Goal: Task Accomplishment & Management: Manage account settings

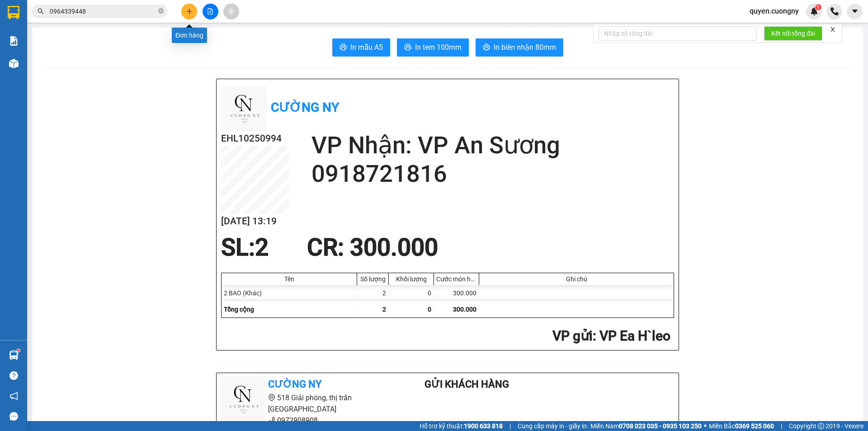
click at [189, 11] on icon "plus" at bounding box center [189, 11] width 6 height 6
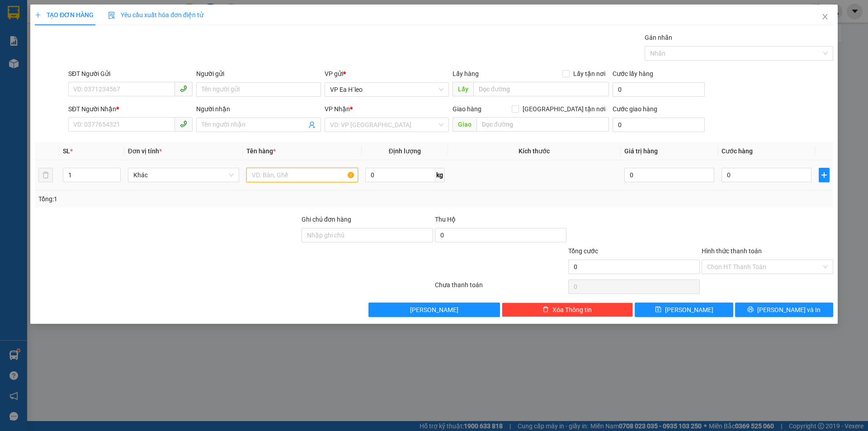
click at [275, 177] on input "text" at bounding box center [302, 175] width 112 height 14
type input "1 Thùng"
click at [351, 128] on input "search" at bounding box center [383, 125] width 107 height 14
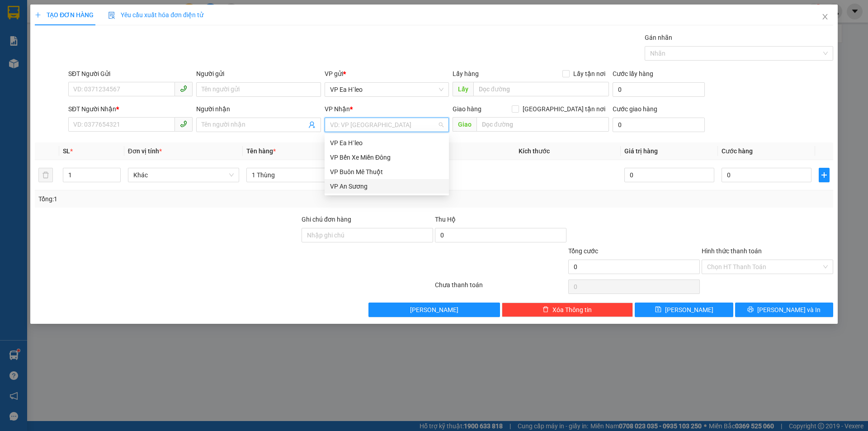
click at [356, 187] on div "VP An Sương" at bounding box center [386, 186] width 113 height 10
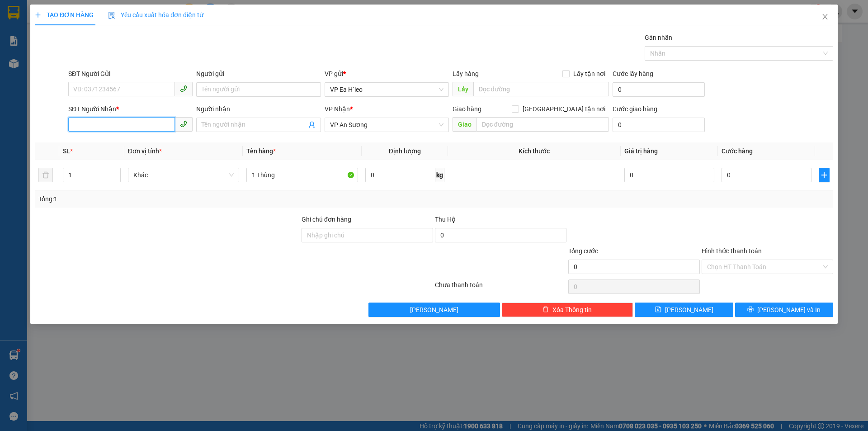
click at [144, 127] on input "SĐT Người Nhận *" at bounding box center [121, 124] width 107 height 14
type input "0982056183"
click at [104, 143] on div "0982056183 - [GEOGRAPHIC_DATA]" at bounding box center [130, 143] width 113 height 10
type input "[PERSON_NAME]"
type input "0982056183"
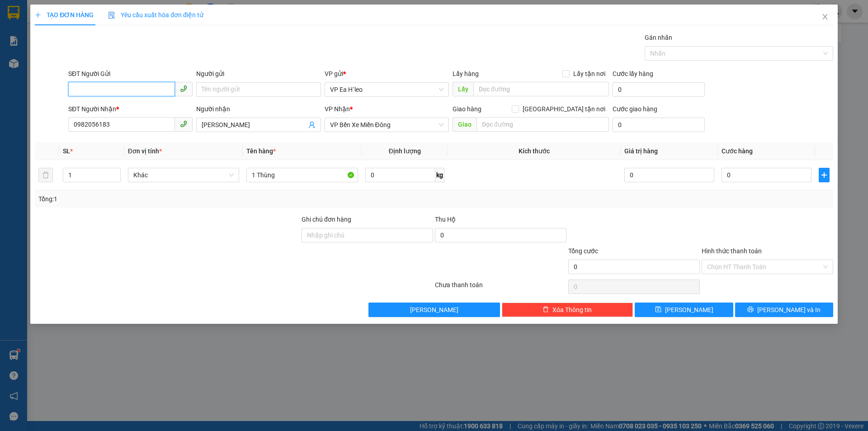
click at [109, 86] on input "SĐT Người Gửi" at bounding box center [121, 89] width 107 height 14
type input "0972258896"
click at [222, 253] on div at bounding box center [167, 262] width 267 height 32
click at [383, 122] on span "VP Bến Xe Miền Đông" at bounding box center [386, 125] width 113 height 14
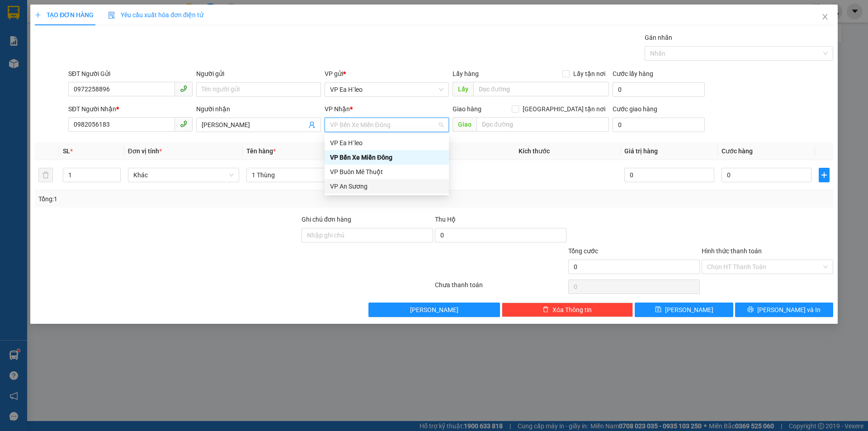
click at [362, 188] on div "VP An Sương" at bounding box center [386, 186] width 113 height 10
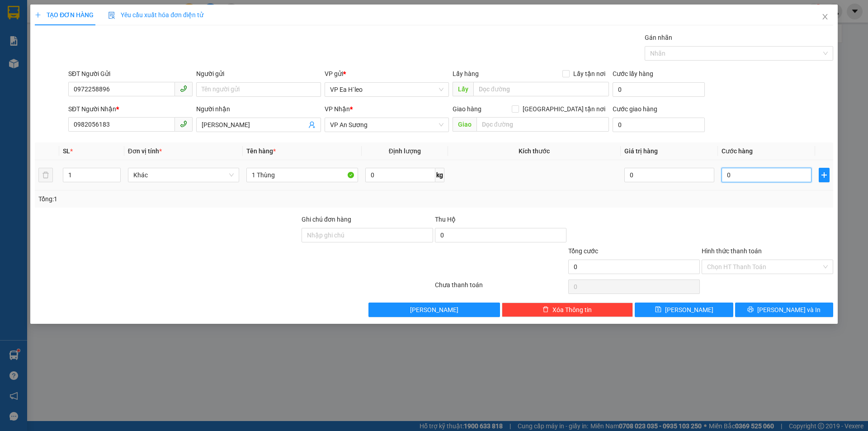
click at [771, 174] on input "0" at bounding box center [766, 175] width 90 height 14
click at [299, 169] on input "1 Thùng" at bounding box center [302, 175] width 112 height 14
type input "1 Thùng( 36 kg)"
click at [750, 179] on input "0" at bounding box center [766, 175] width 90 height 14
type input "9"
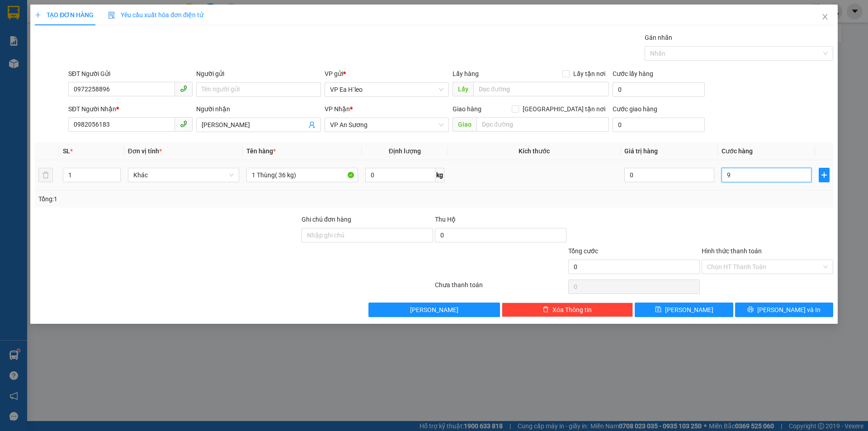
type input "9"
type input "90"
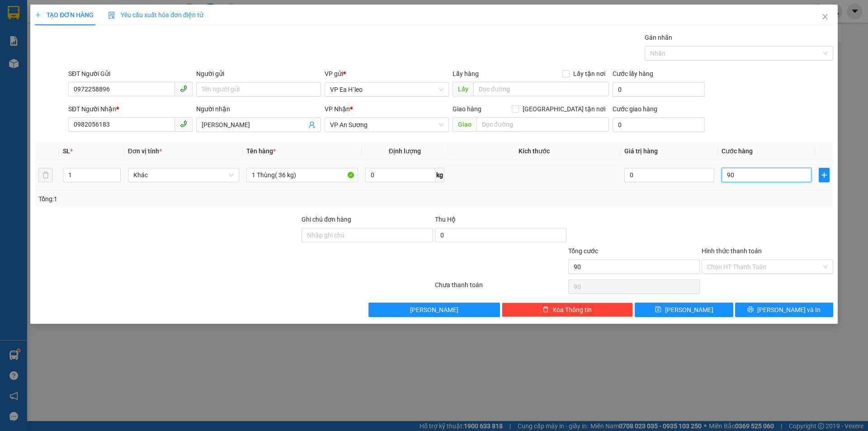
type input "900"
type input "9.000"
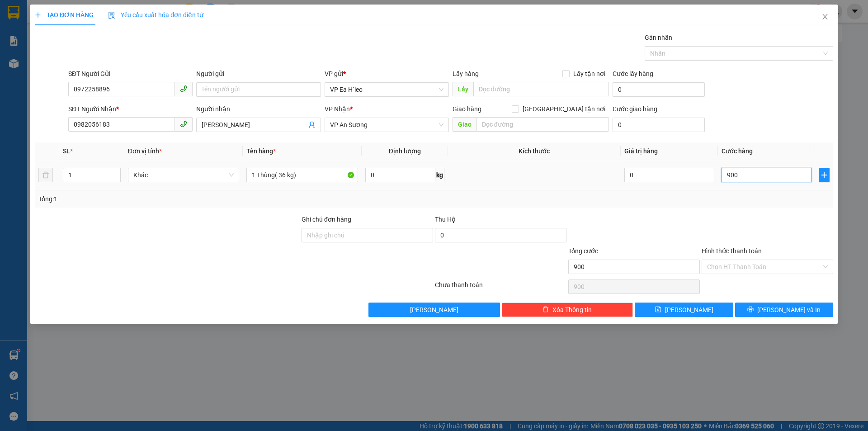
type input "9.000"
type input "90.000"
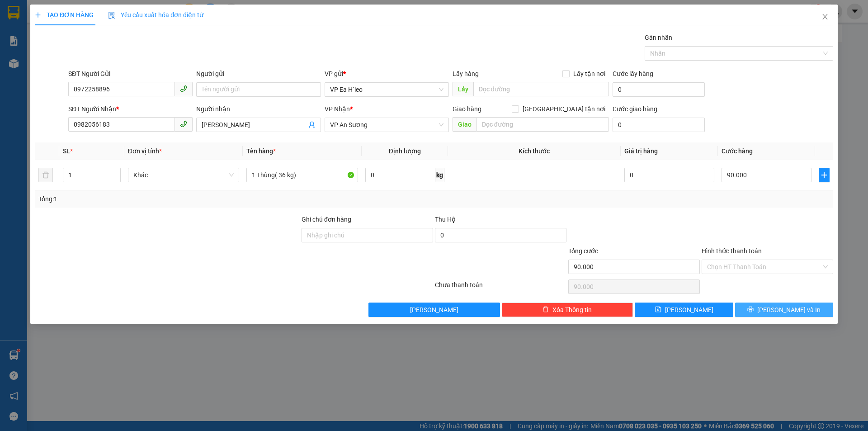
click at [756, 304] on button "[PERSON_NAME] và In" at bounding box center [784, 309] width 98 height 14
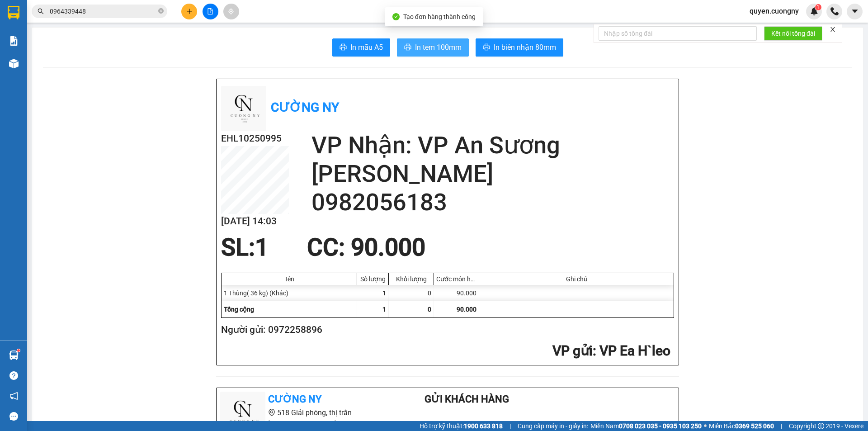
click at [422, 42] on span "In tem 100mm" at bounding box center [438, 47] width 47 height 11
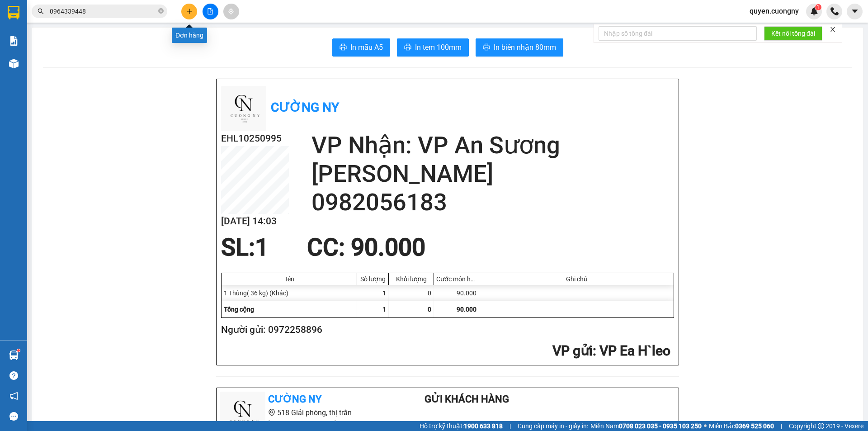
click at [185, 14] on button at bounding box center [189, 12] width 16 height 16
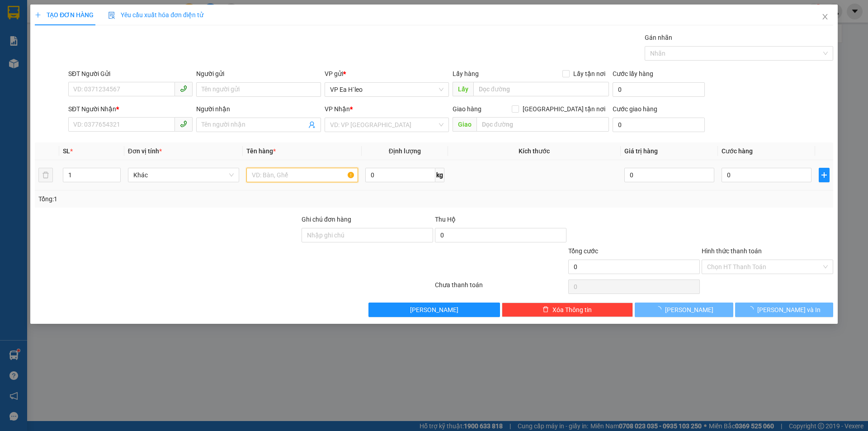
click at [271, 175] on input "text" at bounding box center [302, 175] width 112 height 14
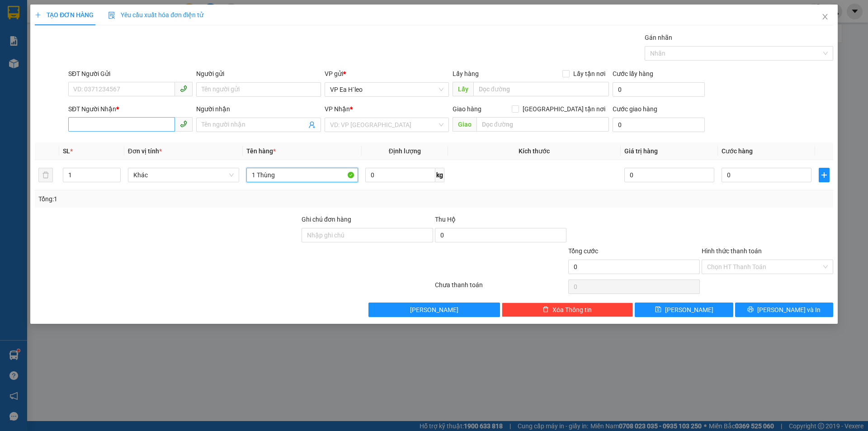
type input "1 Thùng"
click at [124, 125] on input "SĐT Người Nhận *" at bounding box center [121, 124] width 107 height 14
type input "0963631897"
click at [237, 128] on input "Người nhận" at bounding box center [254, 125] width 104 height 10
type input "0986586835"
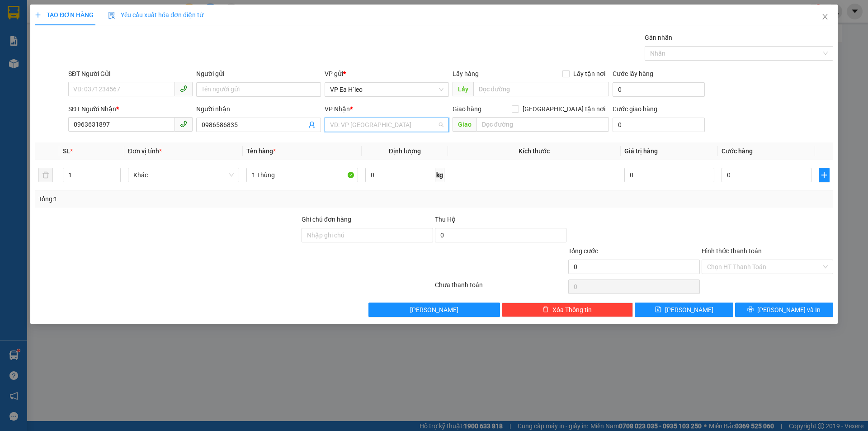
click at [372, 119] on input "search" at bounding box center [383, 125] width 107 height 14
click at [357, 184] on div "VP An Sương" at bounding box center [386, 186] width 113 height 10
click at [140, 87] on input "SĐT Người Gửi" at bounding box center [121, 89] width 107 height 14
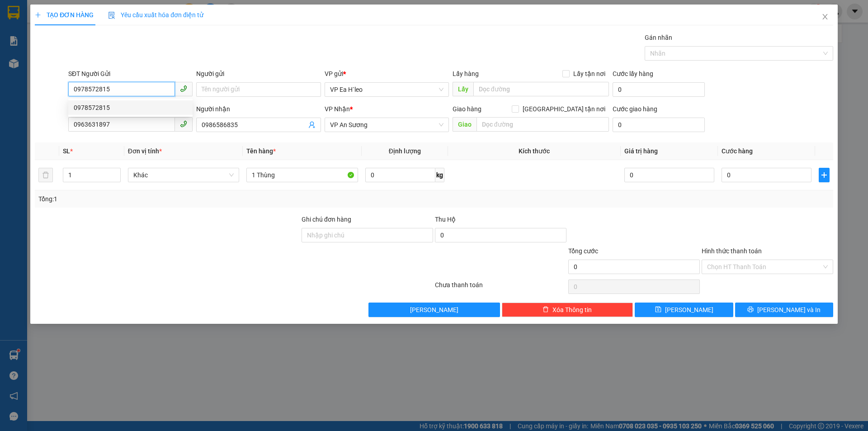
click at [111, 110] on div "0978572815" at bounding box center [130, 108] width 113 height 10
type input "0978572815"
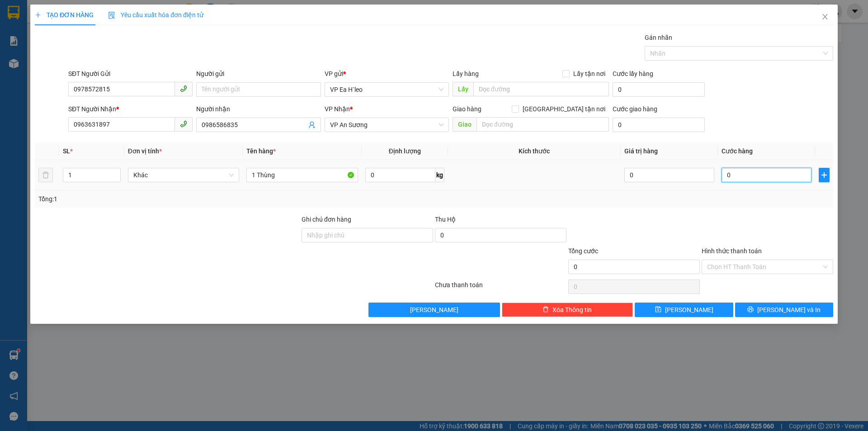
click at [739, 181] on input "0" at bounding box center [766, 175] width 90 height 14
type input "7"
type input "70"
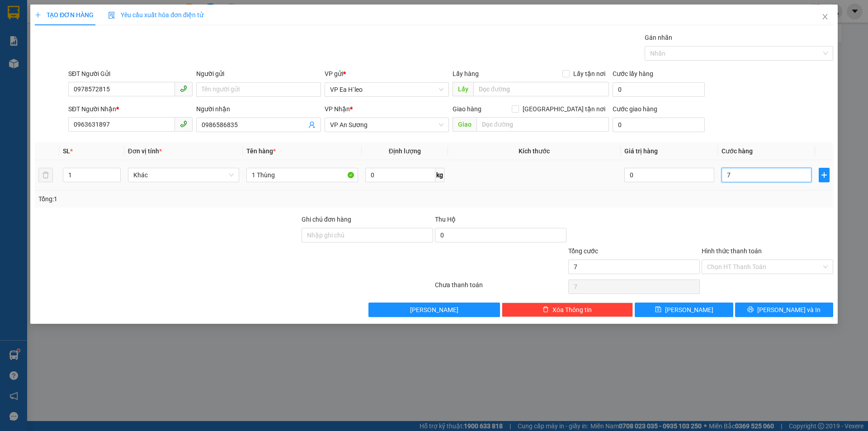
type input "70"
type input "700"
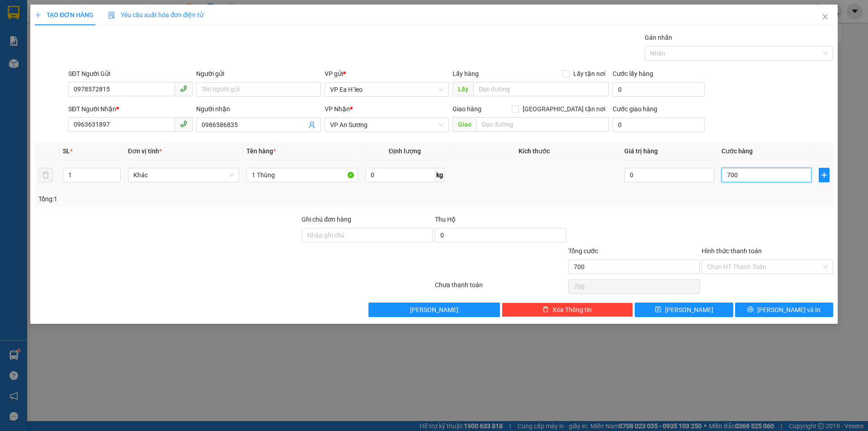
type input "7.000"
type input "70.000"
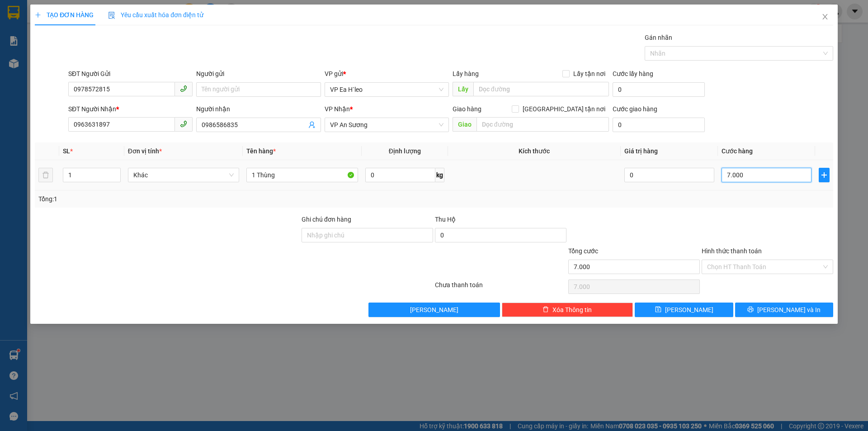
type input "70.000"
click at [777, 309] on span "[PERSON_NAME] và In" at bounding box center [788, 310] width 63 height 10
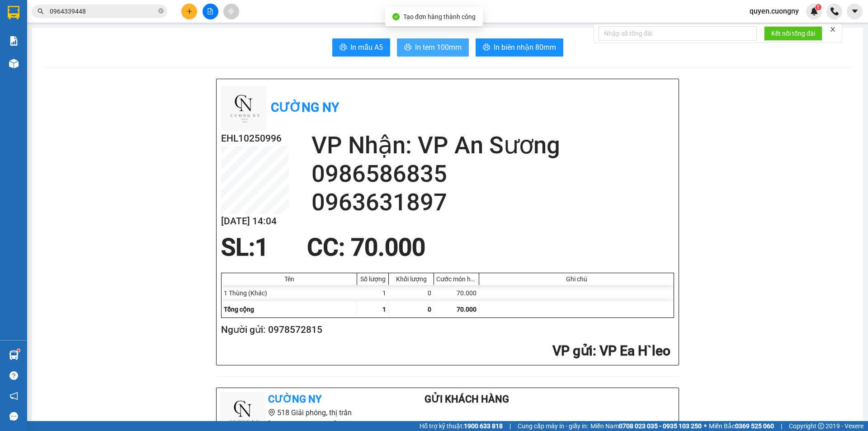
click at [435, 43] on span "In tem 100mm" at bounding box center [438, 47] width 47 height 11
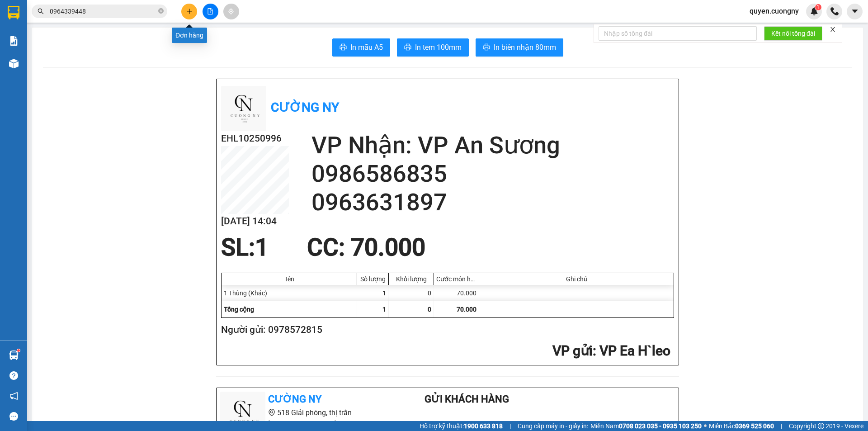
click at [189, 9] on icon "plus" at bounding box center [189, 11] width 6 height 6
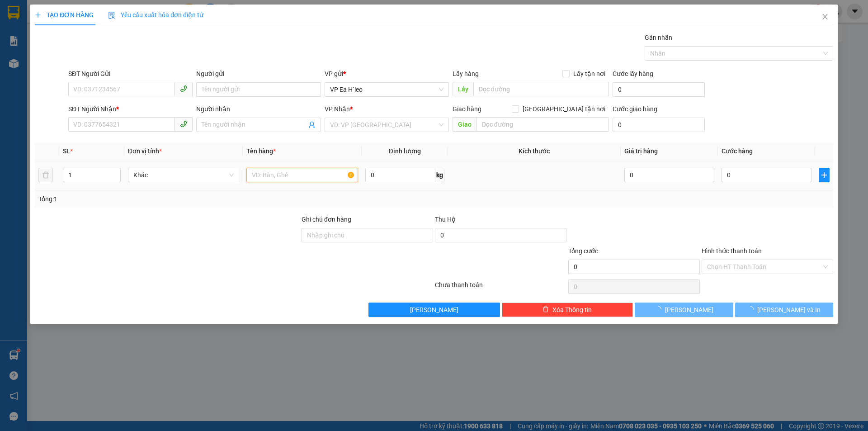
click at [305, 178] on input "text" at bounding box center [302, 175] width 112 height 14
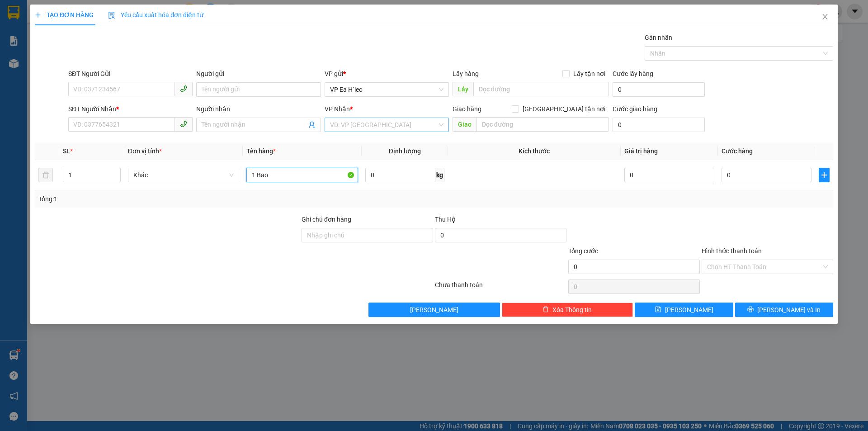
type input "1 Bao"
click at [378, 120] on input "search" at bounding box center [383, 125] width 107 height 14
click at [364, 188] on div "VP An Sương" at bounding box center [386, 186] width 113 height 10
click at [136, 128] on input "SĐT Người Nhận *" at bounding box center [121, 124] width 107 height 14
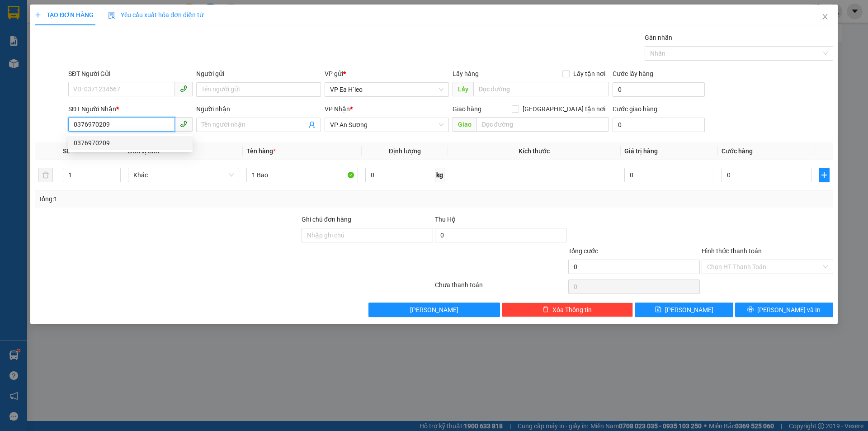
click at [93, 145] on div "0376970209" at bounding box center [130, 143] width 113 height 10
type input "0376970209"
click at [112, 94] on input "SĐT Người Gửi" at bounding box center [121, 89] width 107 height 14
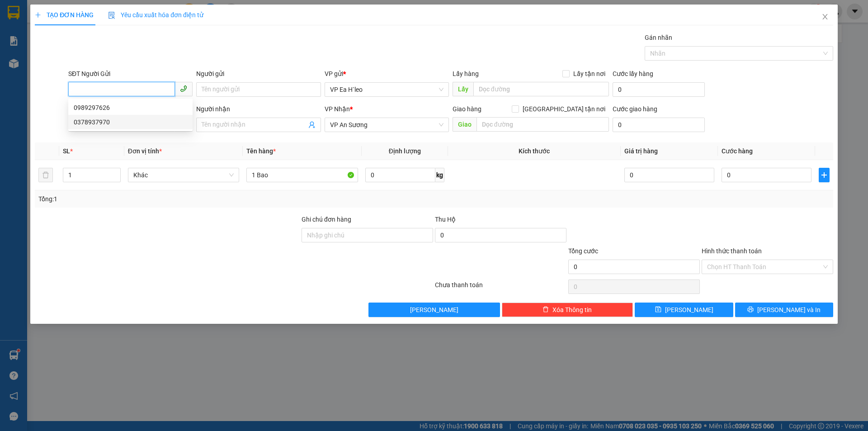
click at [131, 121] on div "0378937970" at bounding box center [130, 122] width 113 height 10
type input "0378937970"
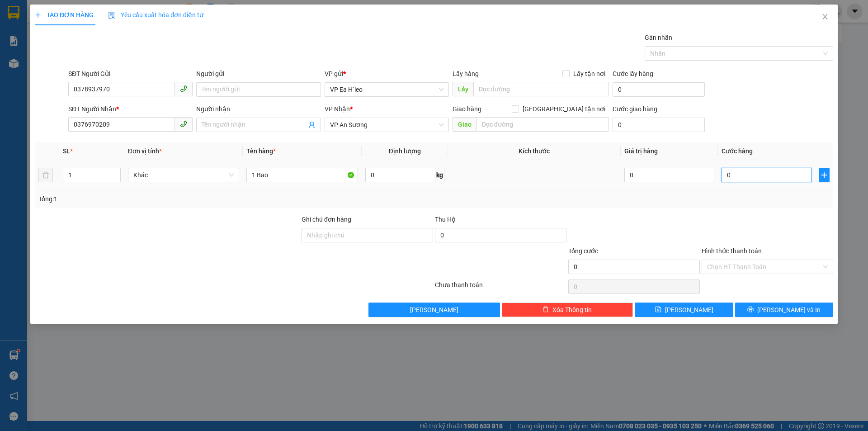
click at [766, 181] on input "0" at bounding box center [766, 175] width 90 height 14
type input "8"
type input "80"
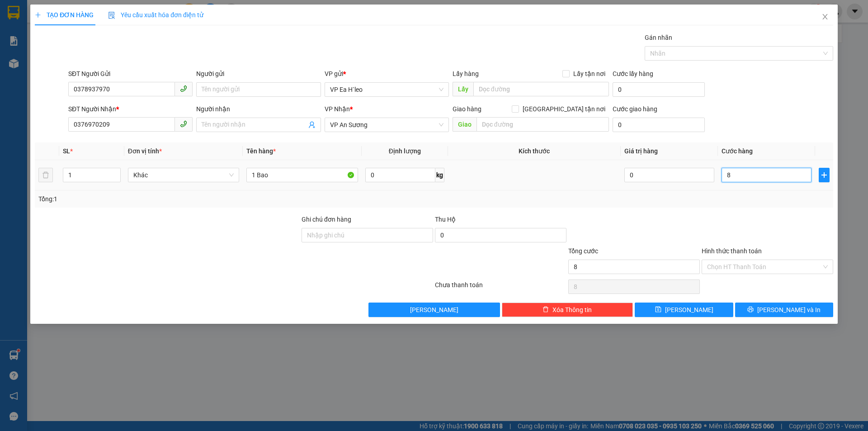
type input "80"
type input "800"
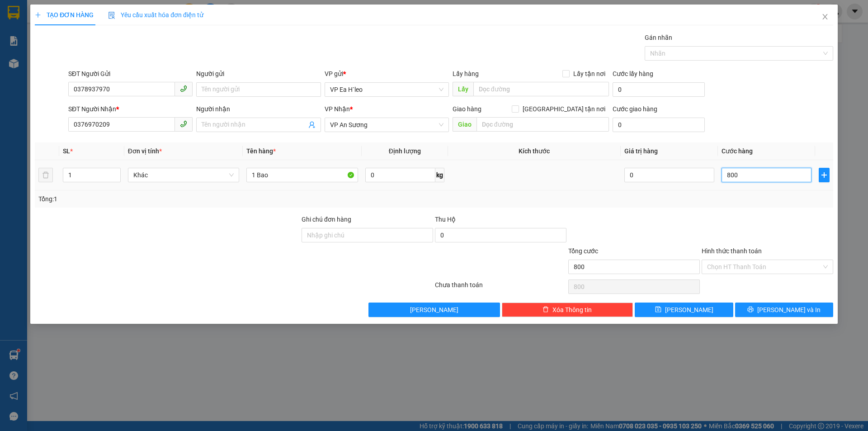
type input "8.000"
type input "80.000"
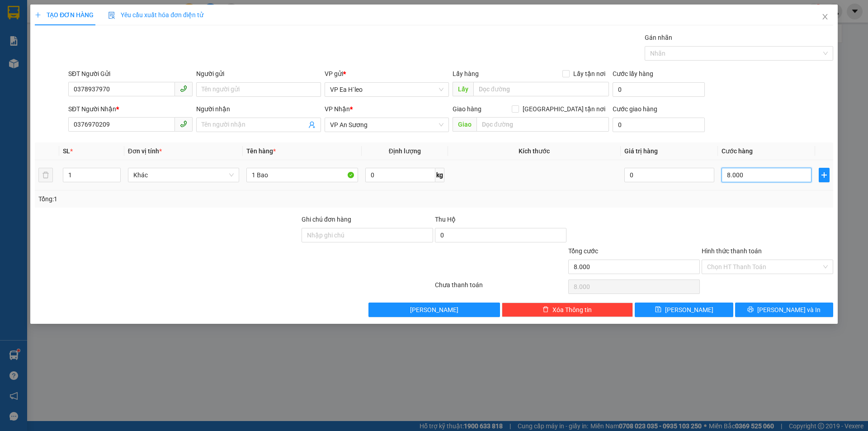
type input "80.000"
click at [745, 271] on input "Hình thức thanh toán" at bounding box center [764, 267] width 114 height 14
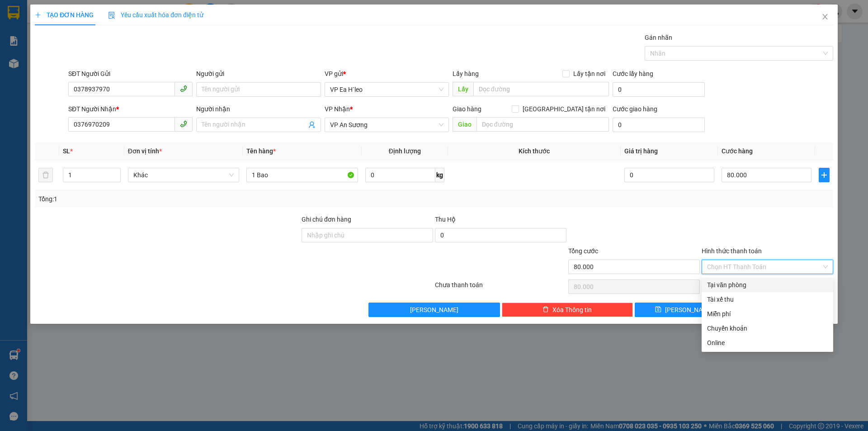
click at [743, 286] on div "Tại văn phòng" at bounding box center [767, 285] width 121 height 10
type input "0"
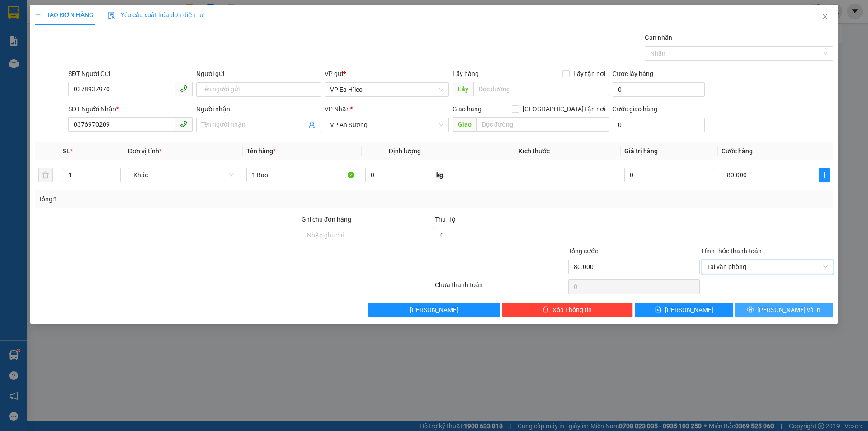
click at [778, 312] on span "[PERSON_NAME] và In" at bounding box center [788, 310] width 63 height 10
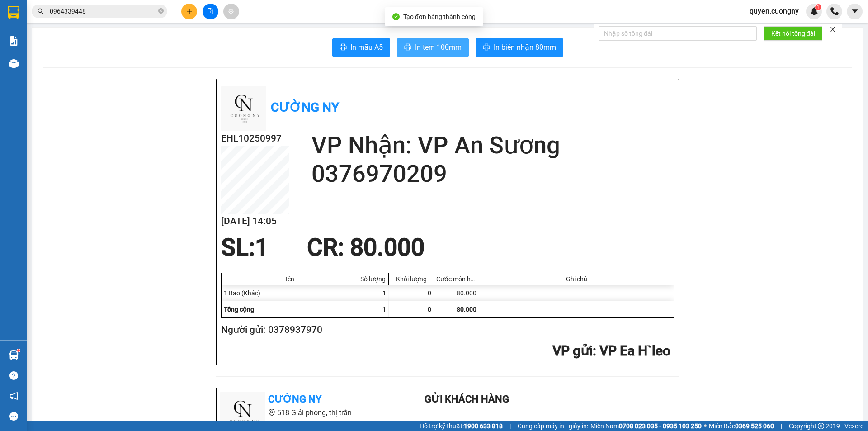
click at [419, 48] on span "In tem 100mm" at bounding box center [438, 47] width 47 height 11
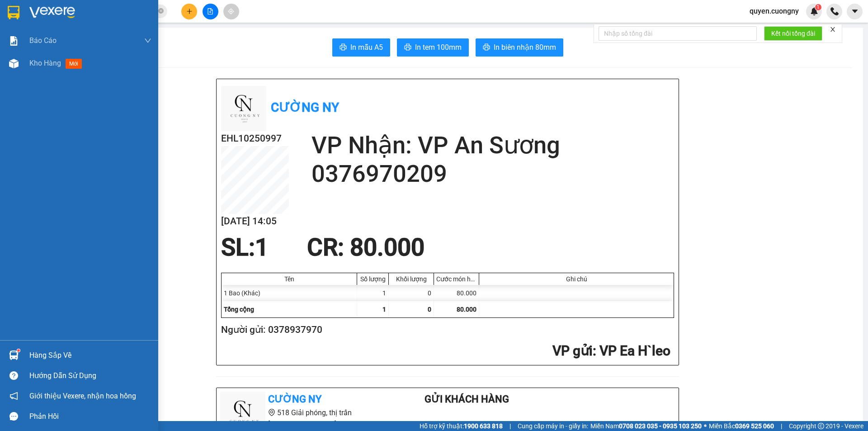
click at [33, 10] on img at bounding box center [52, 13] width 46 height 14
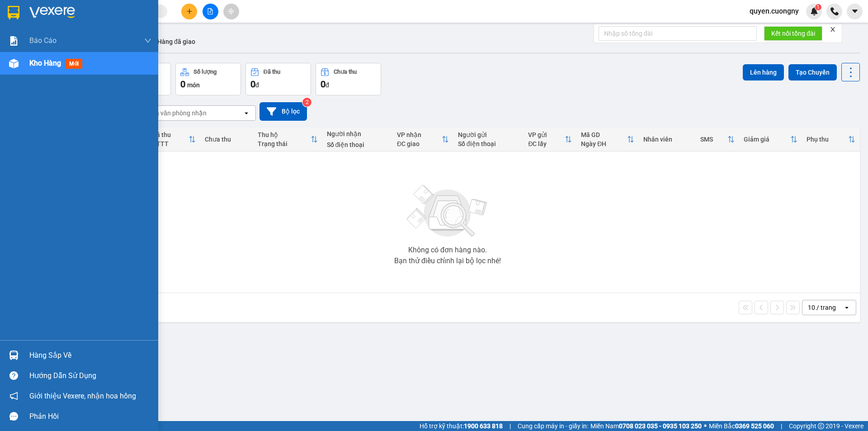
click at [21, 10] on div at bounding box center [14, 13] width 16 height 16
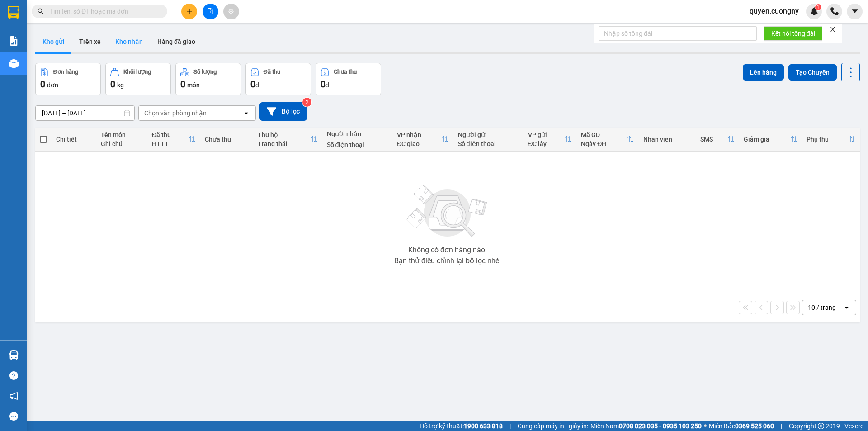
click at [122, 38] on button "Kho nhận" at bounding box center [129, 42] width 42 height 22
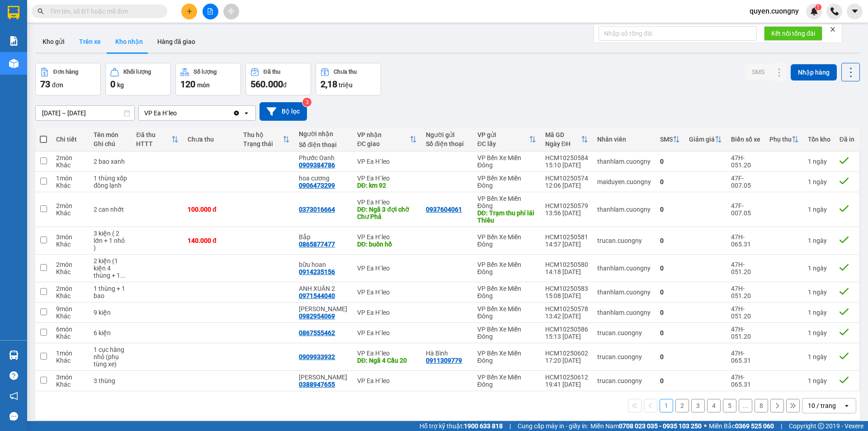
click at [99, 40] on button "Trên xe" at bounding box center [90, 42] width 36 height 22
type input "12/10/2025 – 13/10/2025"
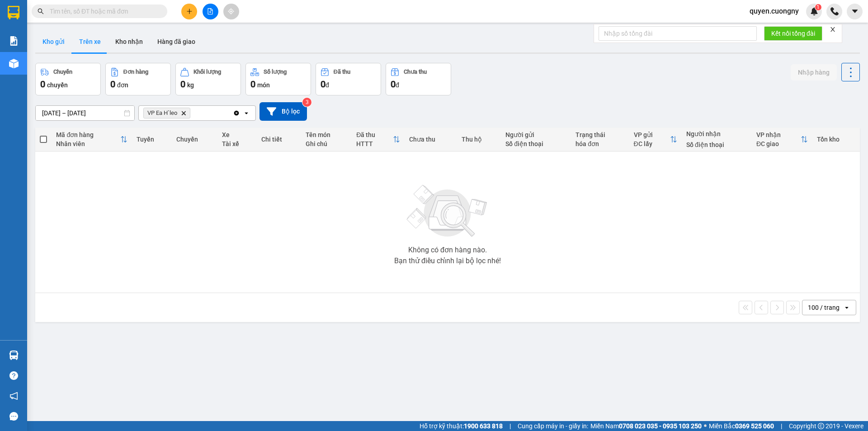
click at [53, 42] on button "Kho gửi" at bounding box center [53, 42] width 37 height 22
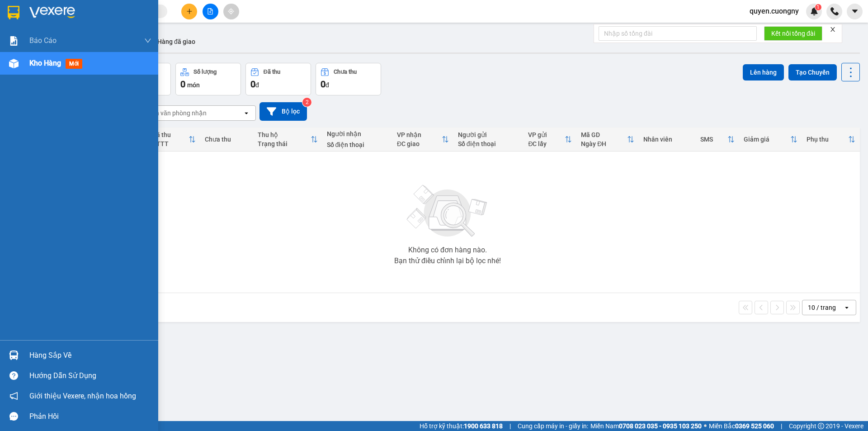
click at [30, 10] on img at bounding box center [52, 13] width 46 height 14
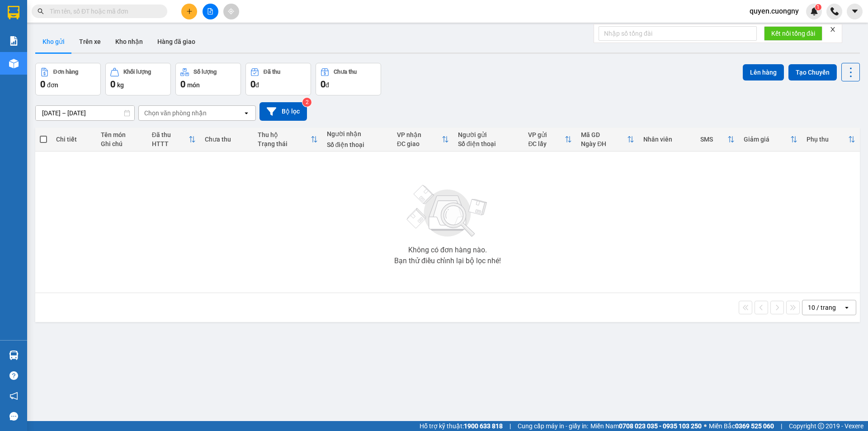
click at [817, 310] on div "10 / trang" at bounding box center [822, 307] width 28 height 9
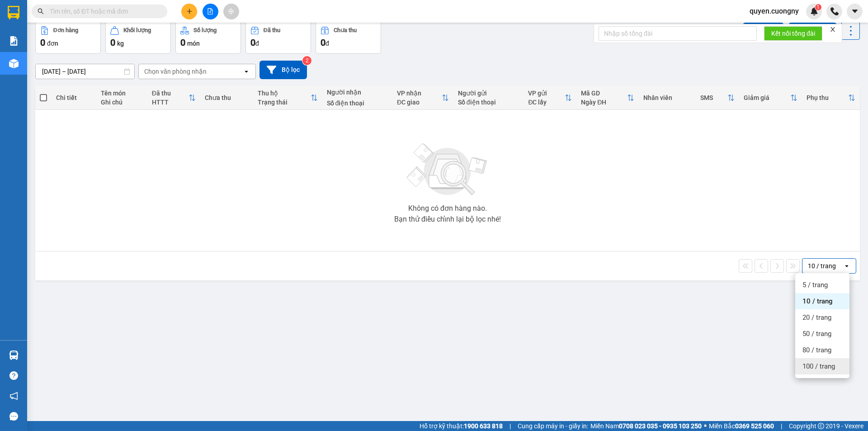
click at [824, 362] on span "100 / trang" at bounding box center [818, 366] width 33 height 9
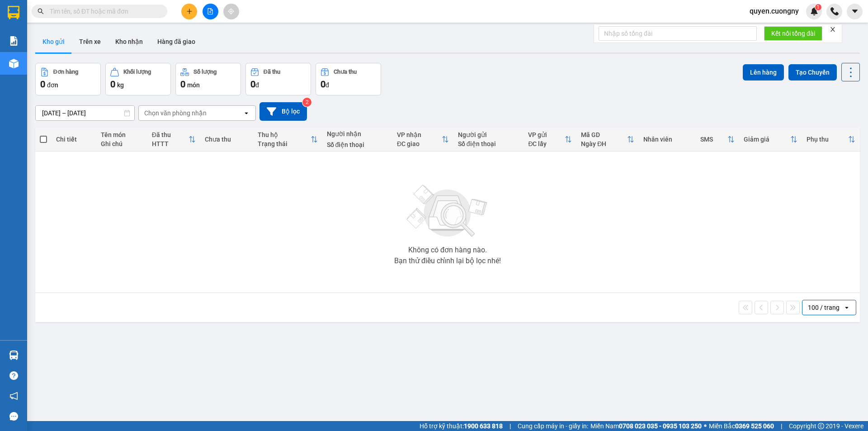
click at [802, 305] on div "100 / trang" at bounding box center [822, 307] width 41 height 14
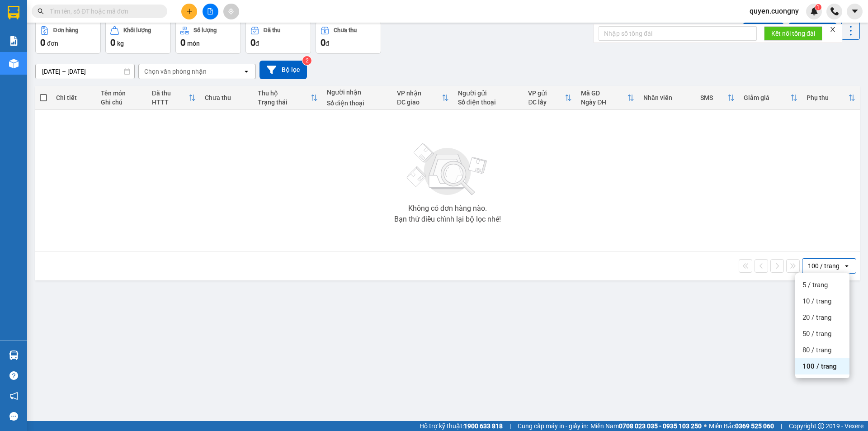
click at [824, 367] on span "100 / trang" at bounding box center [819, 366] width 34 height 9
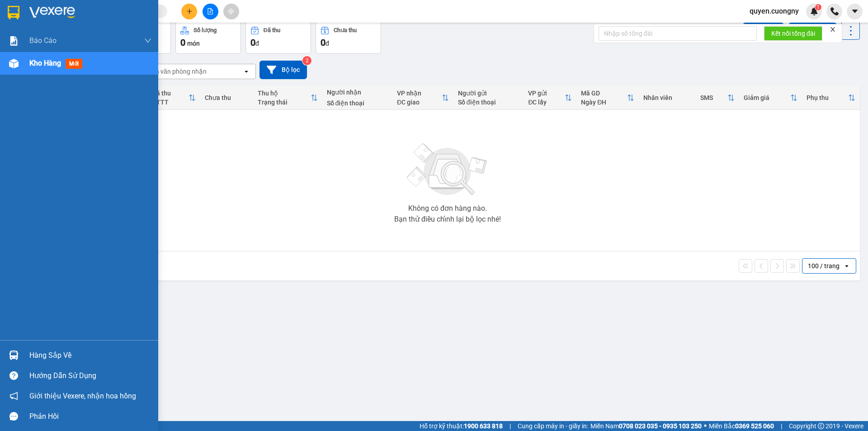
click at [11, 13] on img at bounding box center [14, 13] width 12 height 14
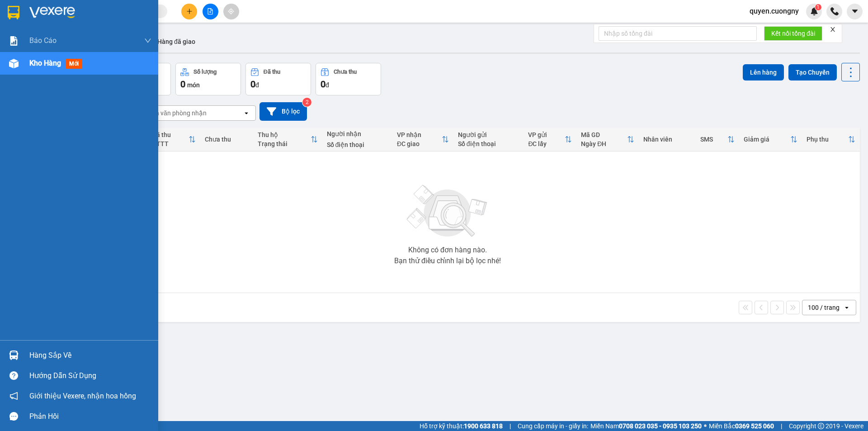
click at [12, 11] on img at bounding box center [14, 13] width 12 height 14
click at [16, 16] on img at bounding box center [14, 13] width 12 height 14
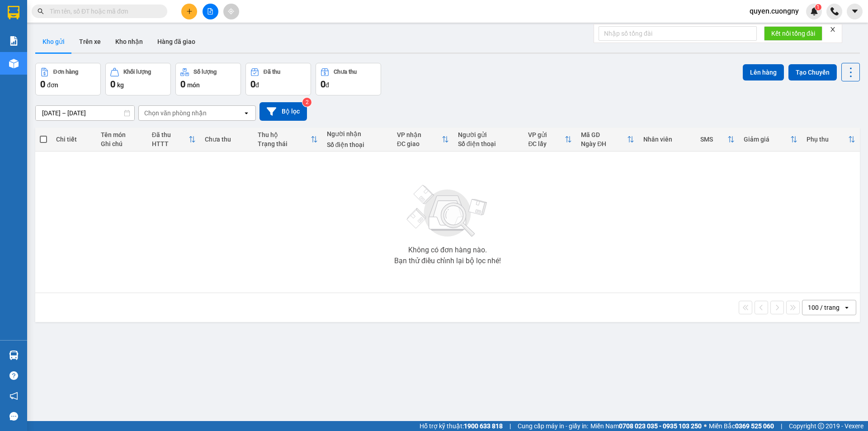
click at [108, 115] on input "[DATE] – [DATE]" at bounding box center [85, 113] width 99 height 14
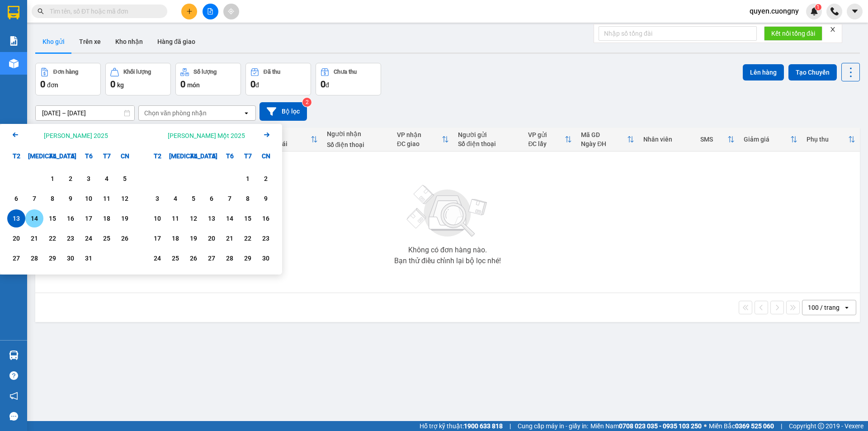
click at [33, 220] on div "14" at bounding box center [34, 218] width 13 height 11
type input "[DATE] – / /"
click at [366, 216] on div "Không có đơn hàng nào. Bạn thử điều chỉnh lại bộ lọc nhé!" at bounding box center [447, 222] width 815 height 136
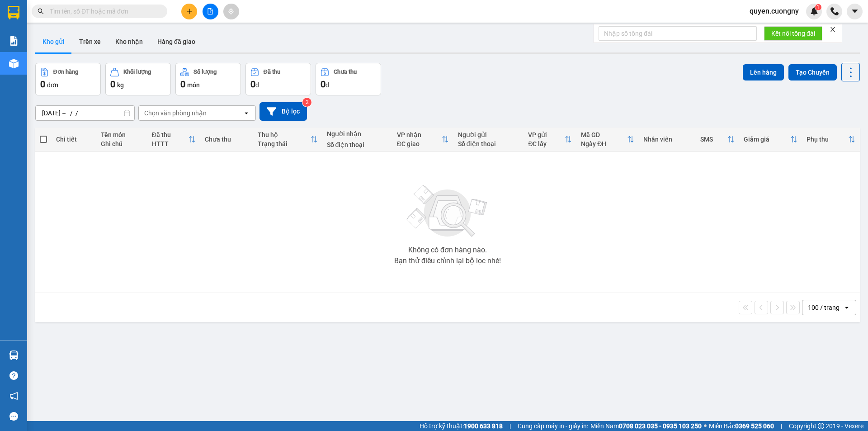
click at [212, 118] on div "Chọn văn phòng nhận" at bounding box center [191, 113] width 104 height 14
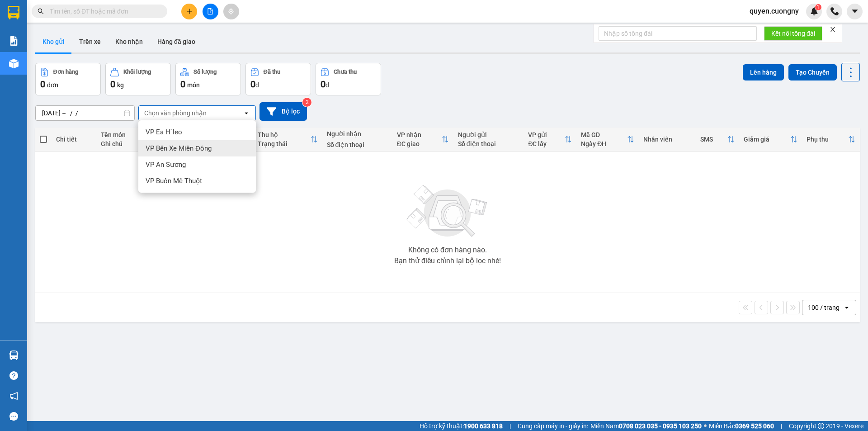
click at [210, 143] on div "VP Bến Xe Miền Đông" at bounding box center [197, 148] width 118 height 16
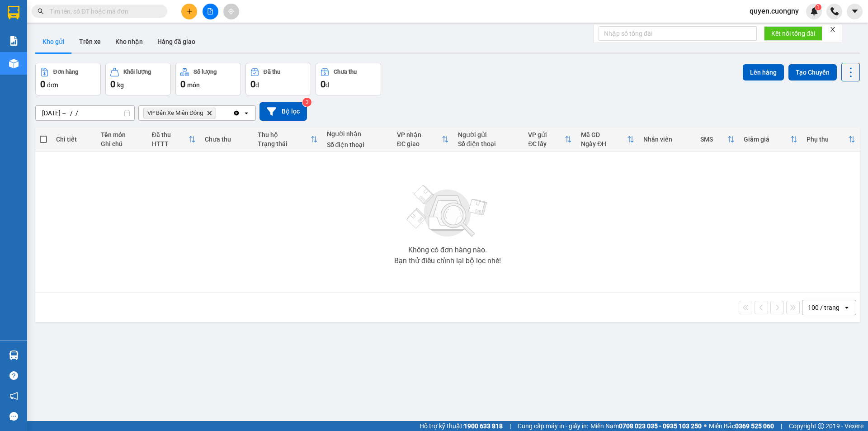
click at [326, 237] on div "Không có đơn hàng nào. Bạn thử điều chỉnh lại bộ lọc nhé!" at bounding box center [447, 222] width 815 height 136
click at [122, 115] on input "[DATE] – / /" at bounding box center [85, 113] width 99 height 14
click at [650, 116] on div "[DATE] – / / Press the down arrow key to interact with the calendar and select …" at bounding box center [447, 111] width 824 height 19
click at [107, 114] on input "[DATE] – / /" at bounding box center [85, 113] width 99 height 14
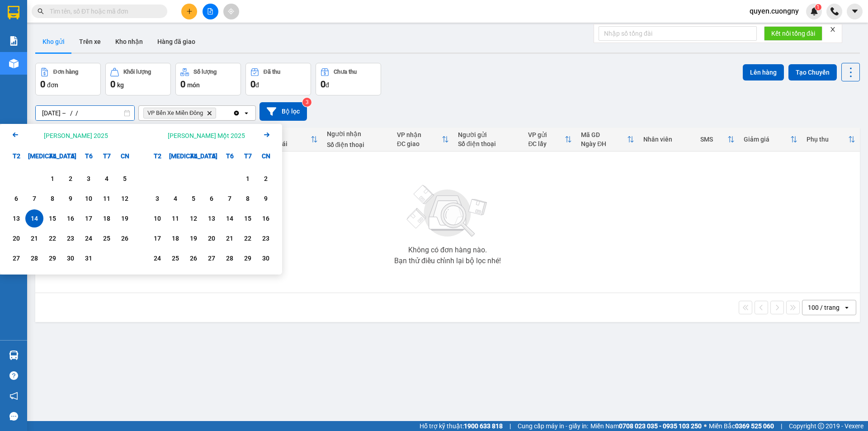
click at [523, 93] on div "Đơn hàng 0 đơn Khối lượng 0 kg Số lượng 0 món Đã thu 0 đ Chưa thu 0 đ Lên hàng …" at bounding box center [447, 79] width 824 height 33
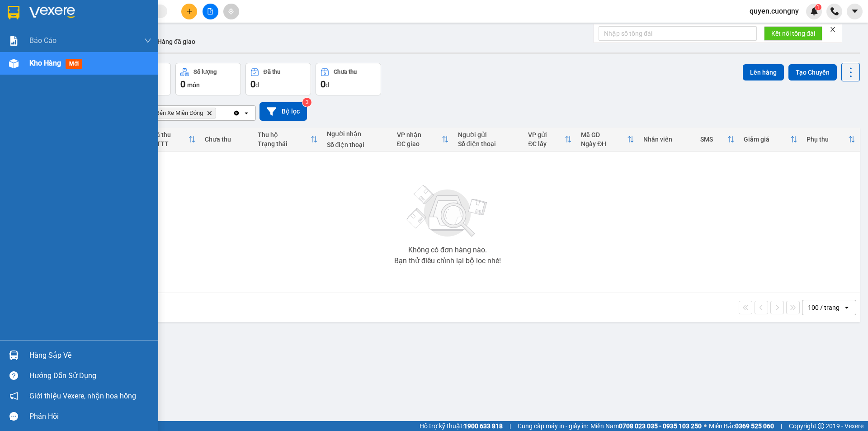
click at [16, 9] on img at bounding box center [14, 13] width 12 height 14
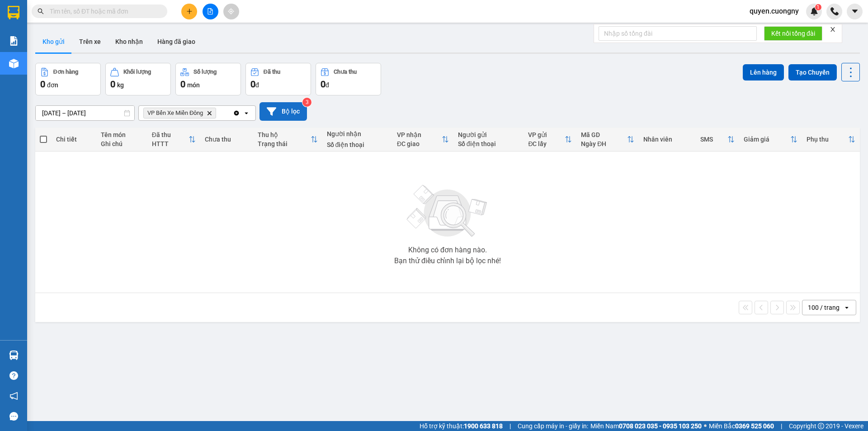
click at [296, 110] on button "Bộ lọc" at bounding box center [282, 111] width 47 height 19
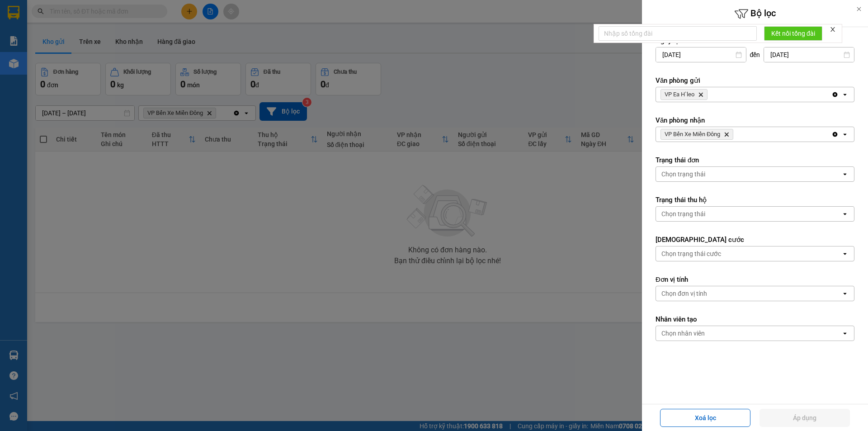
click at [779, 57] on input "[DATE]" at bounding box center [809, 54] width 90 height 14
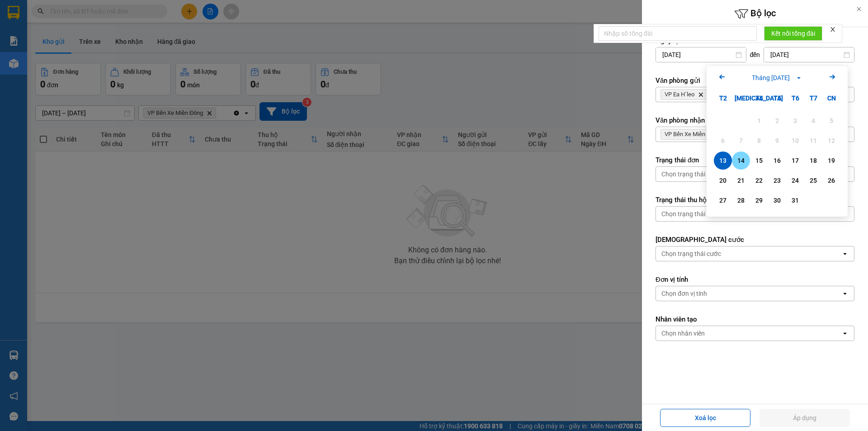
click at [743, 157] on div "14" at bounding box center [741, 160] width 13 height 11
type input "[DATE]"
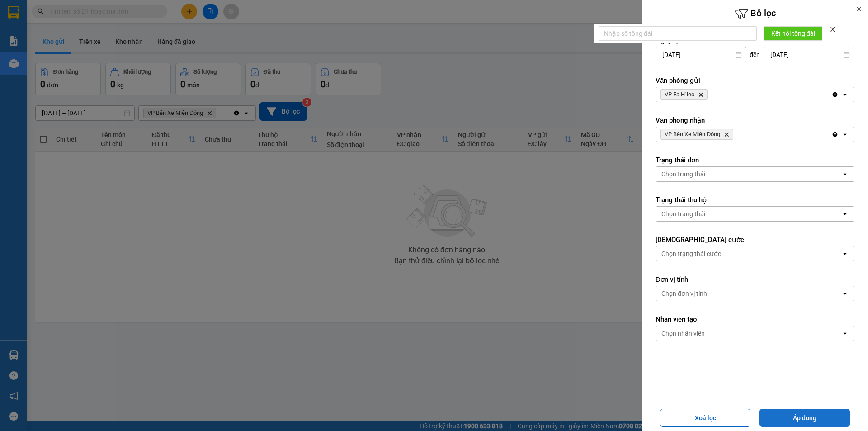
drag, startPoint x: 788, startPoint y: 415, endPoint x: 786, endPoint y: 410, distance: 5.7
click at [788, 414] on button "Áp dụng" at bounding box center [804, 418] width 90 height 18
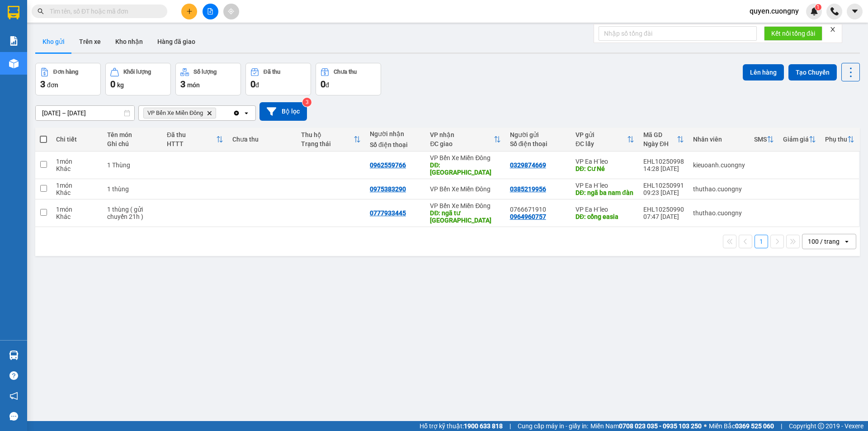
click at [816, 237] on div "100 / trang" at bounding box center [824, 241] width 32 height 9
click at [824, 333] on span "100 / trang" at bounding box center [819, 334] width 34 height 9
click at [480, 318] on div "ver 1.8.147 Kho gửi Trên xe Kho nhận Hàng đã giao Đơn hàng 3 đơn Khối lượng 0 k…" at bounding box center [448, 242] width 832 height 431
click at [85, 113] on input "13/10/2025 – 14/10/2025" at bounding box center [85, 113] width 99 height 14
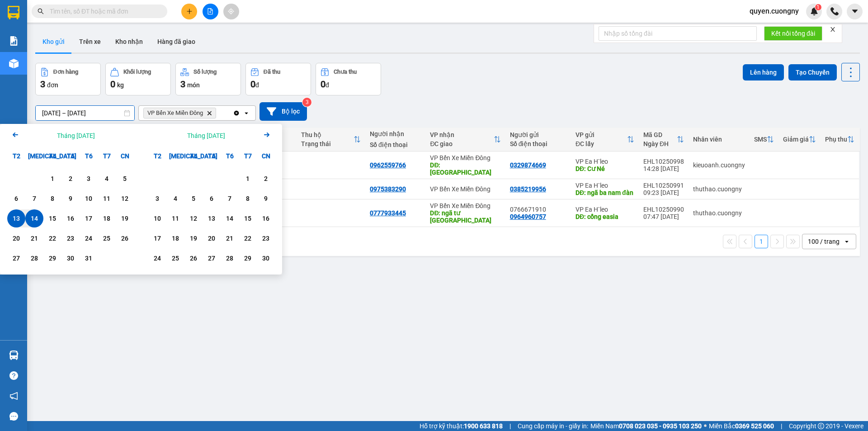
click at [34, 219] on div "14" at bounding box center [34, 218] width 13 height 11
click at [34, 217] on div "14" at bounding box center [34, 218] width 13 height 11
type input "[DATE] – [DATE]"
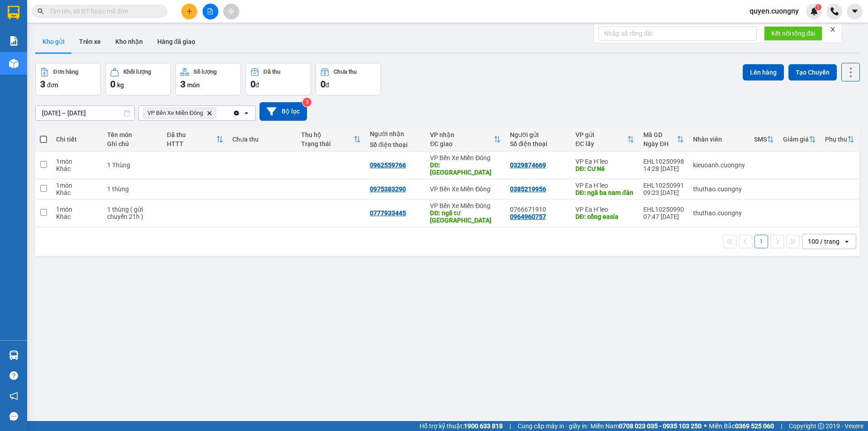
click at [214, 111] on span "VP Bến Xe Miền Đông Delete" at bounding box center [179, 113] width 73 height 11
click at [211, 113] on icon "VP Bến Xe Miền Đông , close by backspace" at bounding box center [209, 113] width 4 height 4
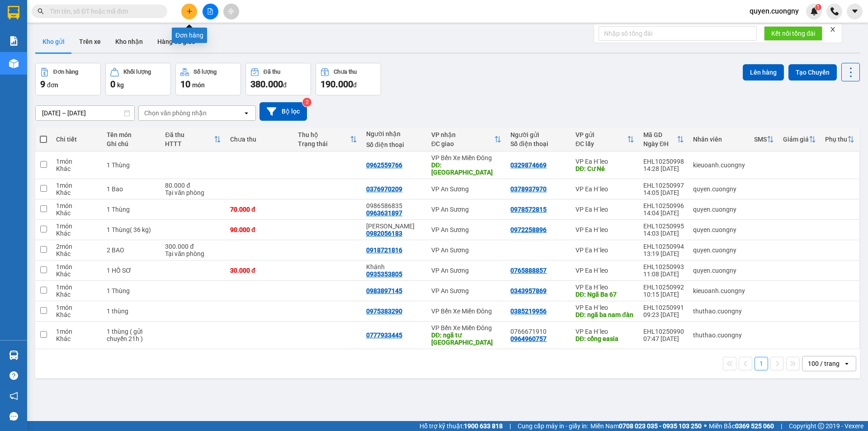
click at [189, 13] on icon "plus" at bounding box center [189, 11] width 6 height 6
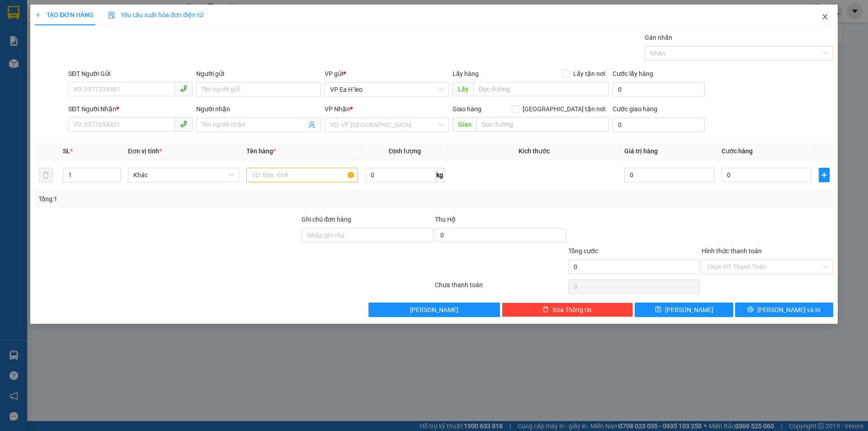
click at [828, 14] on icon "close" at bounding box center [824, 16] width 7 height 7
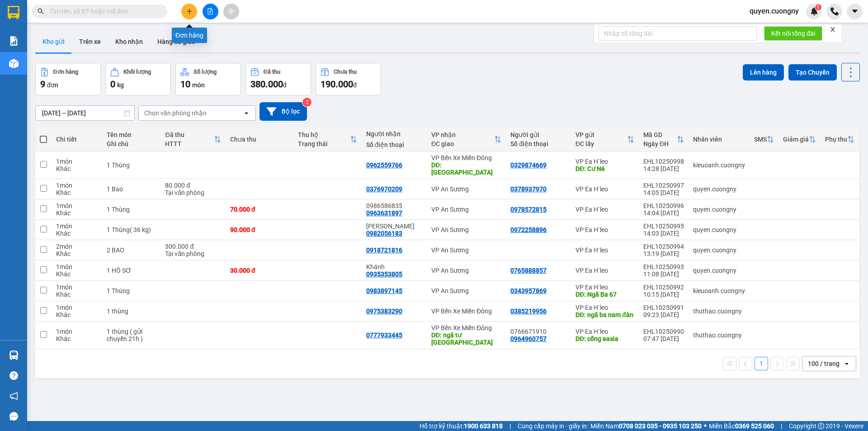
click at [187, 13] on icon "plus" at bounding box center [189, 11] width 6 height 6
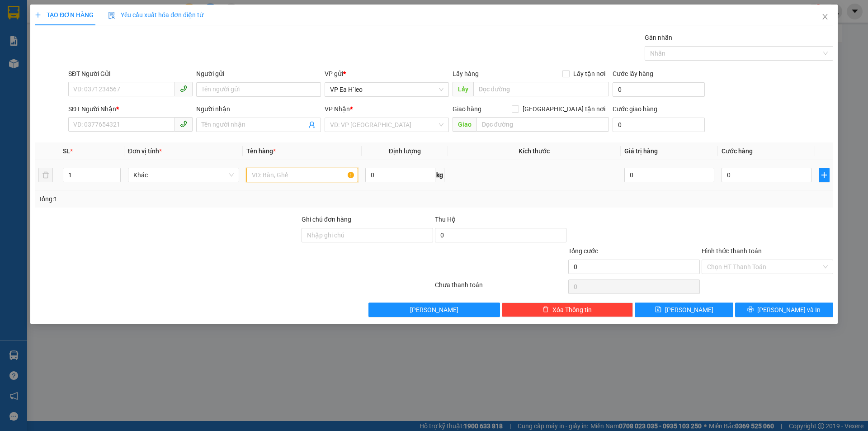
click at [287, 170] on input "text" at bounding box center [302, 175] width 112 height 14
type input "2 Thùng"
click at [375, 126] on input "search" at bounding box center [383, 125] width 107 height 14
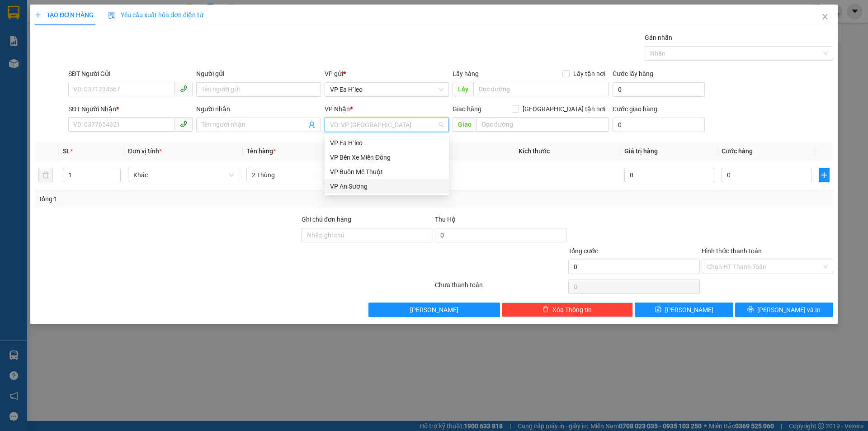
click at [347, 184] on div "VP An Sương" at bounding box center [386, 186] width 113 height 10
click at [109, 128] on input "SĐT Người Nhận *" at bounding box center [121, 124] width 107 height 14
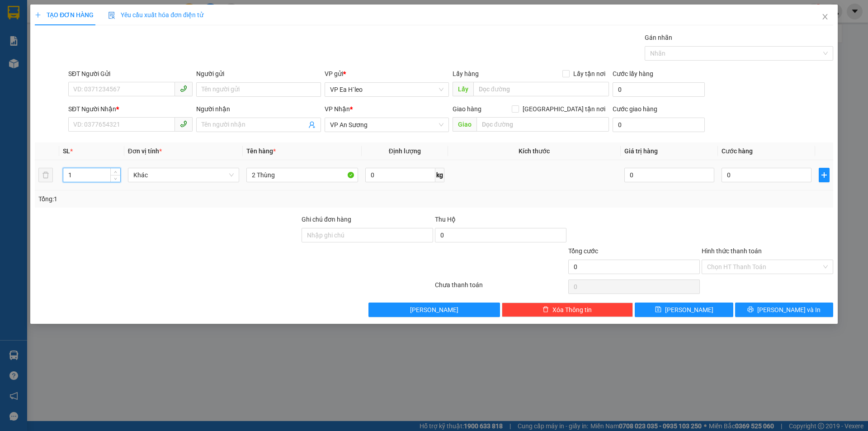
drag, startPoint x: 93, startPoint y: 171, endPoint x: 57, endPoint y: 180, distance: 36.3
click at [57, 180] on tr "1 Khác 2 Thùng 0 kg 0 0" at bounding box center [434, 175] width 798 height 30
type input "2"
click at [100, 122] on input "SĐT Người Nhận *" at bounding box center [121, 124] width 107 height 14
click at [82, 125] on input "093836" at bounding box center [121, 124] width 107 height 14
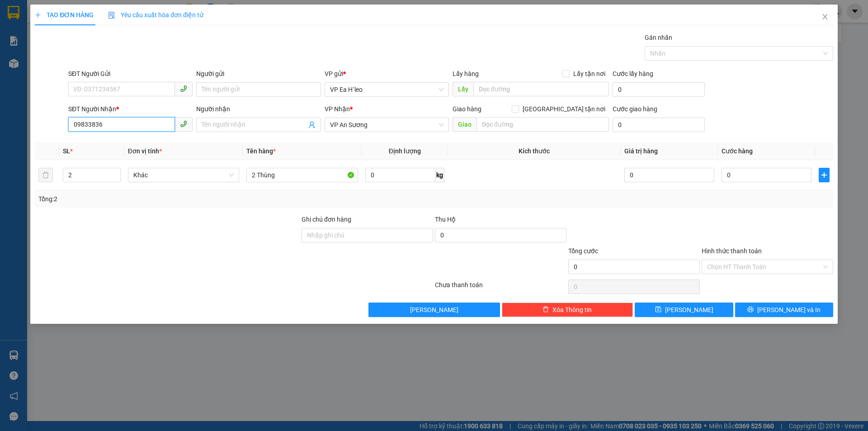
click at [106, 126] on input "09833836" at bounding box center [121, 124] width 107 height 14
click at [88, 123] on input "09833836" at bounding box center [121, 124] width 107 height 14
click at [98, 141] on div "0983093836" at bounding box center [130, 143] width 113 height 10
type input "0983093836"
click at [117, 88] on input "SĐT Người Gửi" at bounding box center [121, 89] width 107 height 14
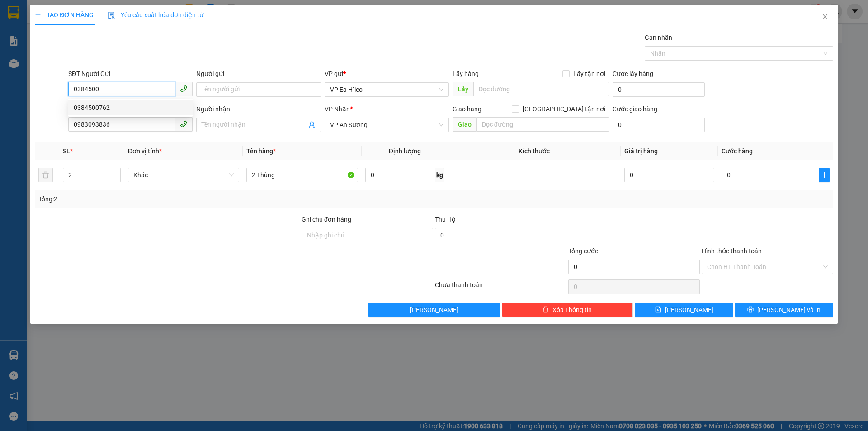
click at [96, 110] on div "0384500762" at bounding box center [130, 108] width 113 height 10
type input "0384500762"
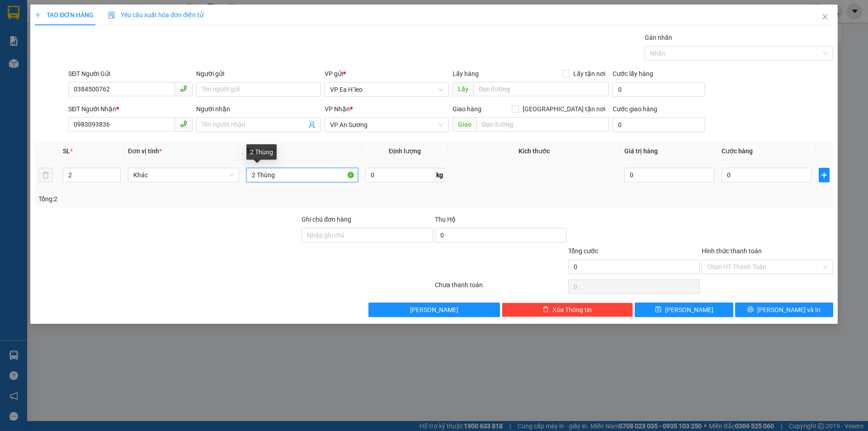
click at [286, 172] on input "2 Thùng" at bounding box center [302, 175] width 112 height 14
type input "2 Thùng ( 58kg)"
click at [758, 174] on input "0" at bounding box center [766, 175] width 90 height 14
type input "1"
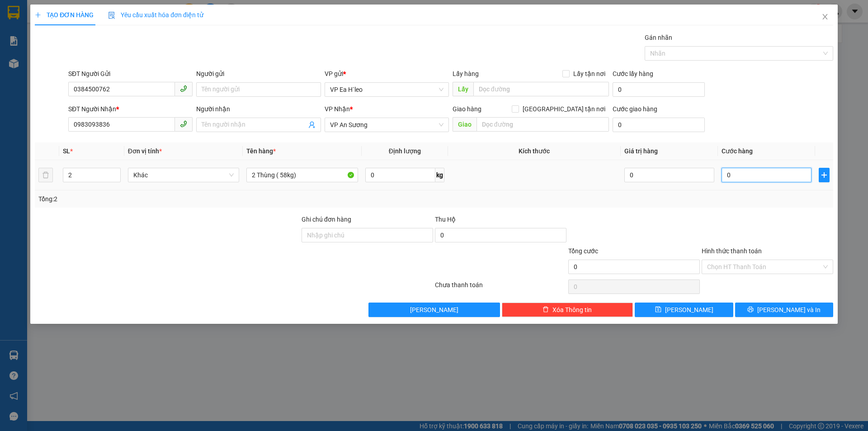
type input "1"
type input "14"
type input "140"
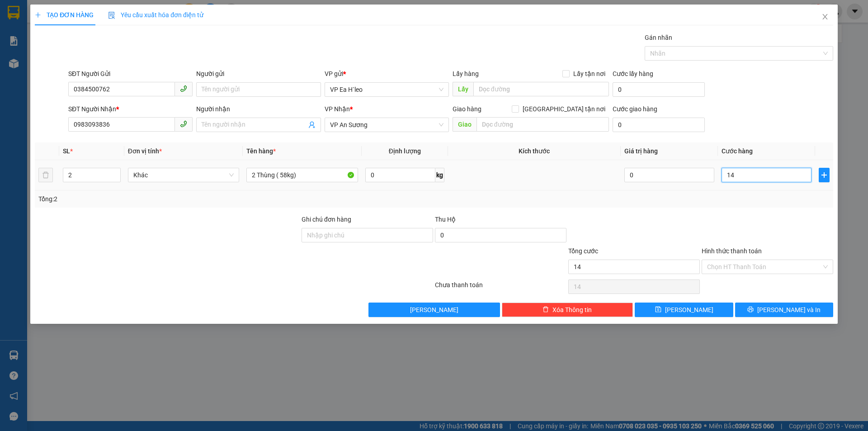
type input "140"
type input "1.400"
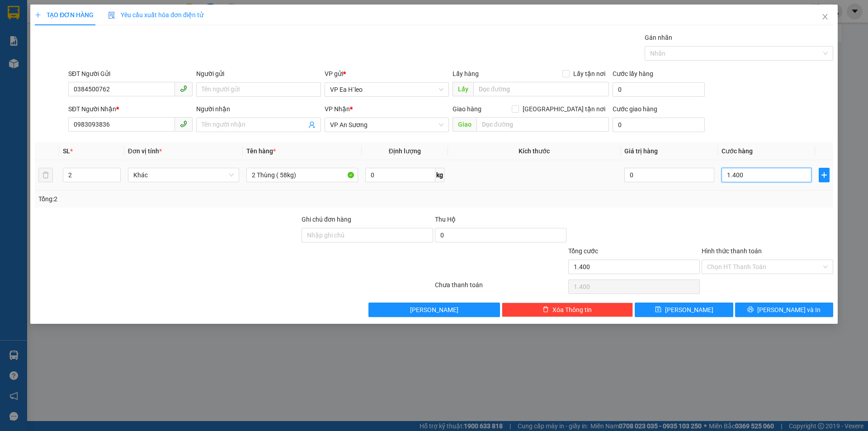
type input "14.000"
type input "140.000"
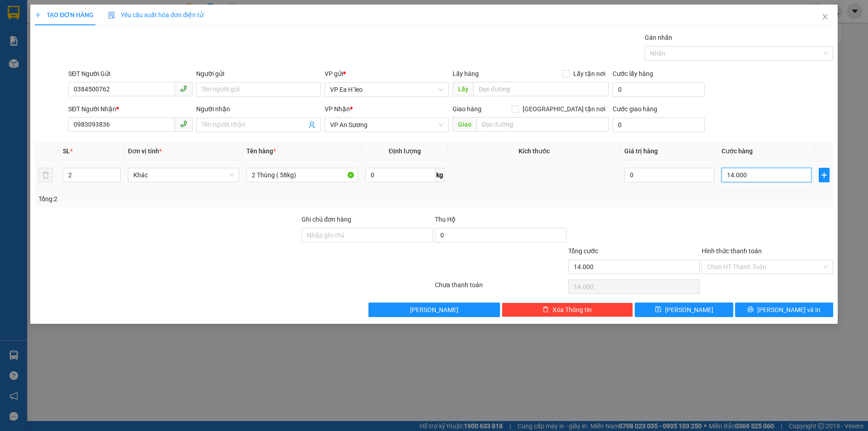
type input "140.000"
click at [730, 267] on input "Hình thức thanh toán" at bounding box center [764, 267] width 114 height 14
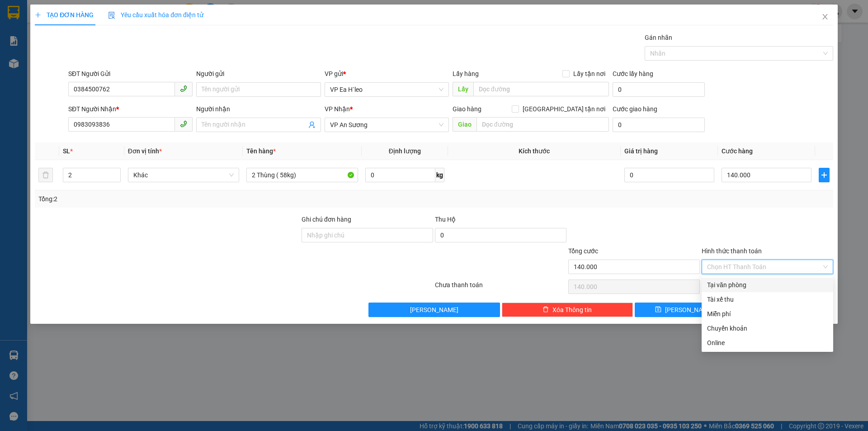
click at [730, 282] on div "Tại văn phòng" at bounding box center [767, 285] width 121 height 10
type input "0"
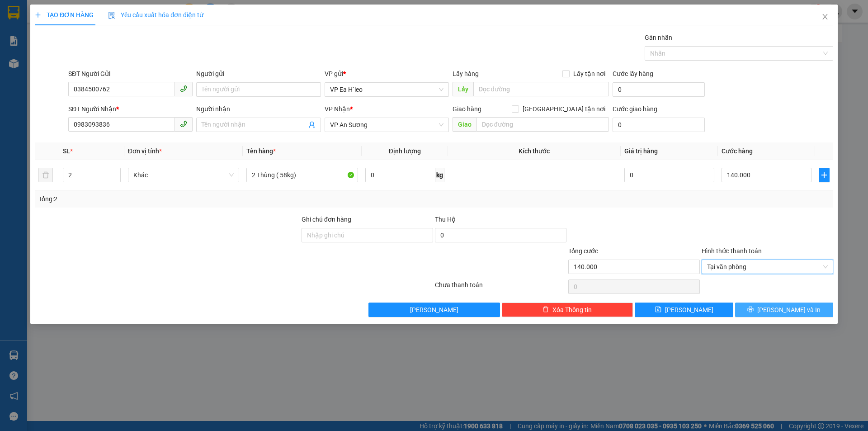
click at [779, 311] on span "[PERSON_NAME] và In" at bounding box center [788, 310] width 63 height 10
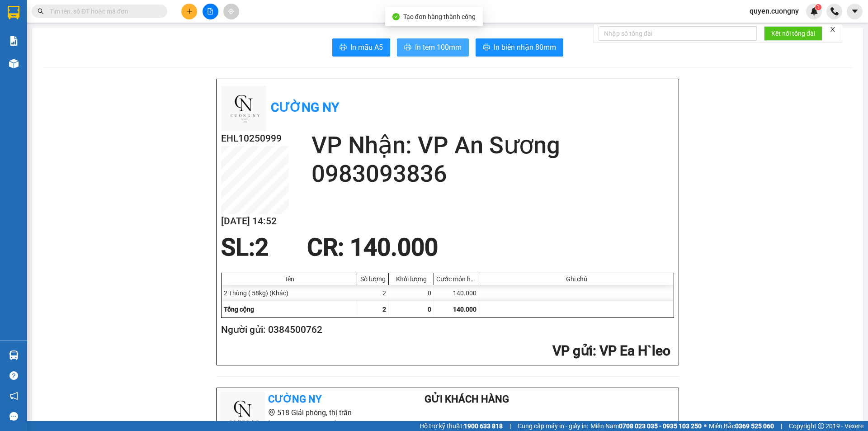
click at [432, 47] on span "In tem 100mm" at bounding box center [438, 47] width 47 height 11
click at [193, 9] on button at bounding box center [189, 12] width 16 height 16
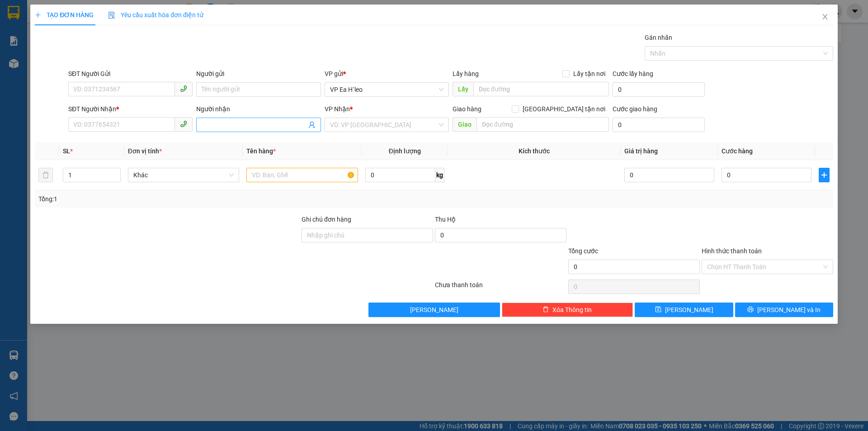
click at [233, 126] on input "Người nhận" at bounding box center [254, 125] width 104 height 10
type input "Thạnh"
click at [294, 174] on div "ANH THẠNH RƯỢU - 0986655567" at bounding box center [258, 172] width 113 height 10
type input "0986655567"
type input "ANH THẠNH RƯỢU"
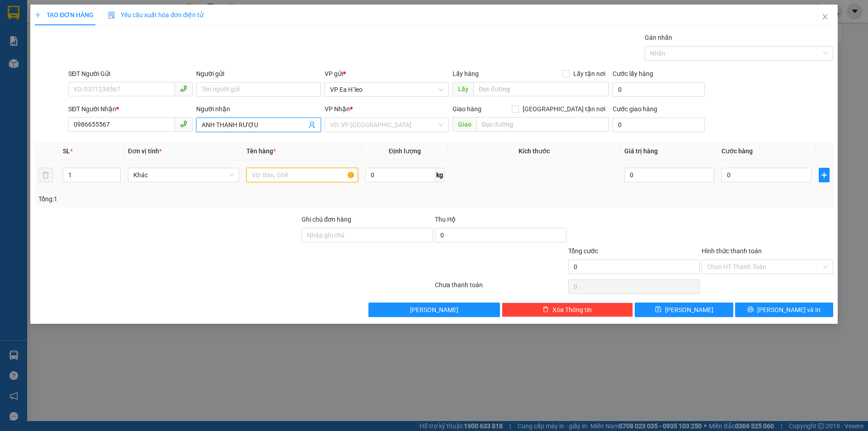
click at [310, 174] on input "text" at bounding box center [302, 175] width 112 height 14
type input "3 can rượu"
click at [91, 174] on input "1" at bounding box center [91, 175] width 57 height 14
type input "3"
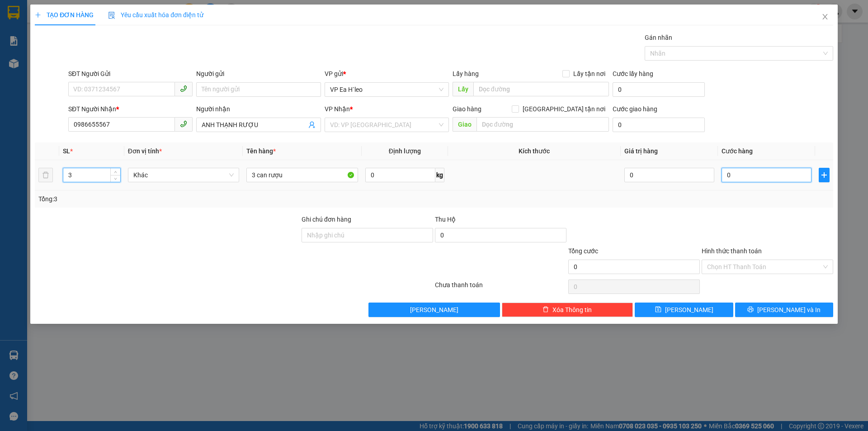
click at [753, 176] on input "0" at bounding box center [766, 175] width 90 height 14
type input "1"
type input "15"
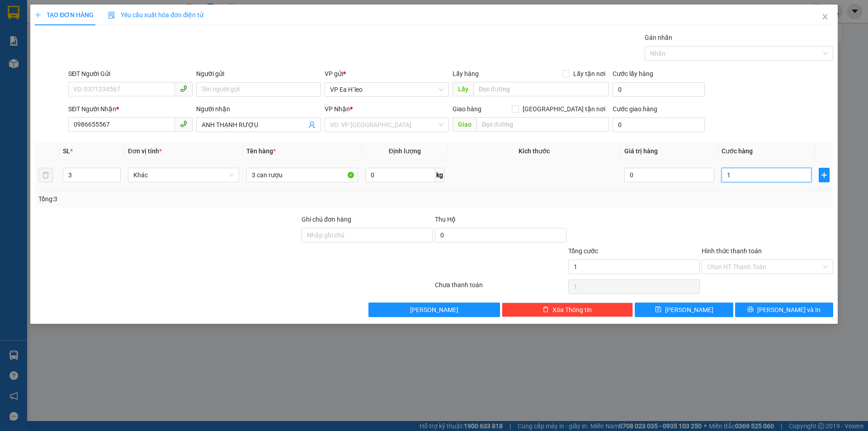
type input "15"
type input "150"
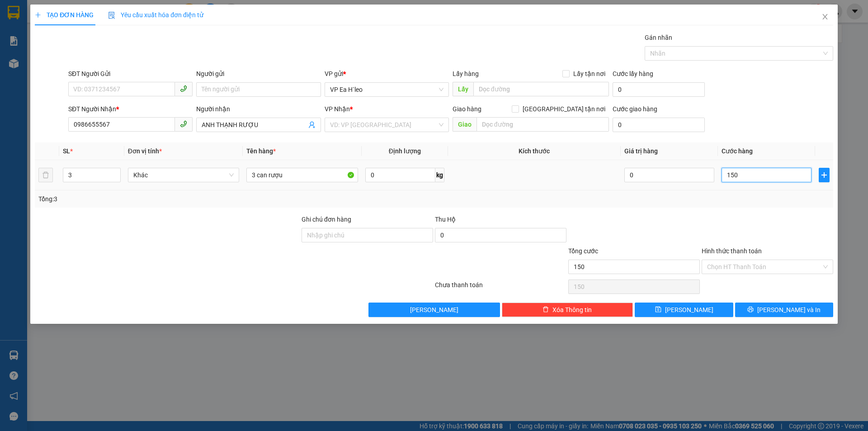
type input "1.500"
type input "15.000"
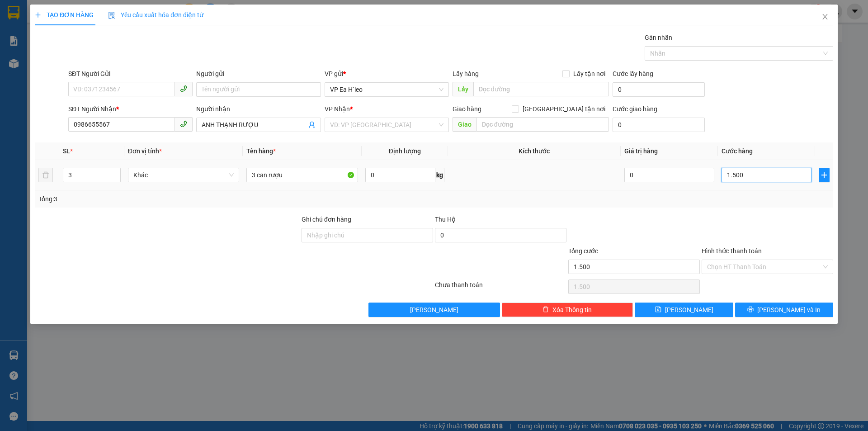
type input "15.000"
type input "150.000"
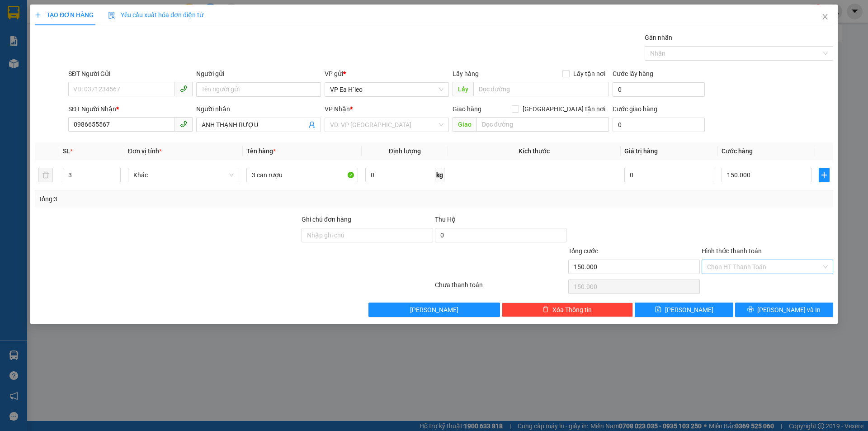
click at [753, 265] on input "Hình thức thanh toán" at bounding box center [764, 267] width 114 height 14
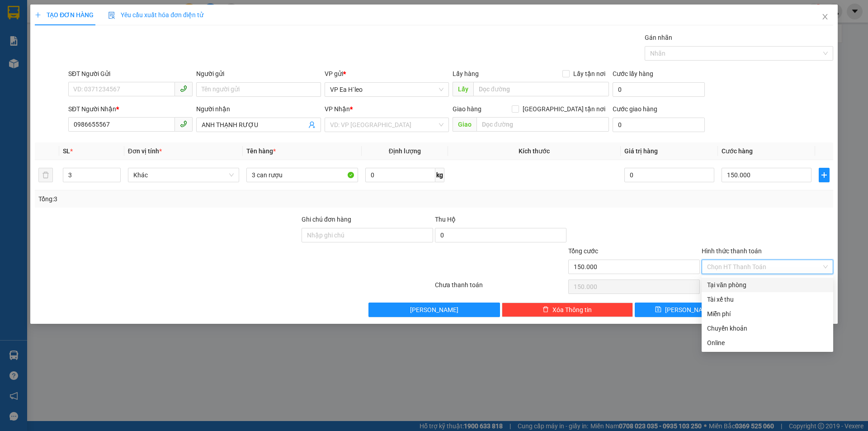
click at [752, 284] on div "Tại văn phòng" at bounding box center [767, 285] width 121 height 10
type input "0"
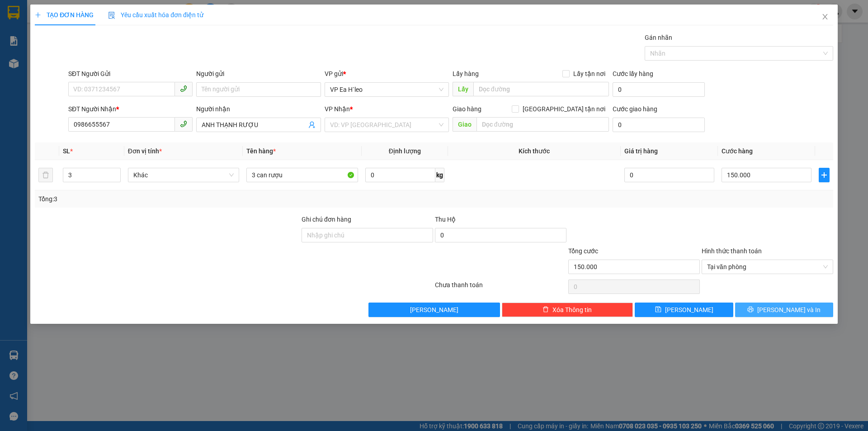
click at [752, 312] on button "[PERSON_NAME] và In" at bounding box center [784, 309] width 98 height 14
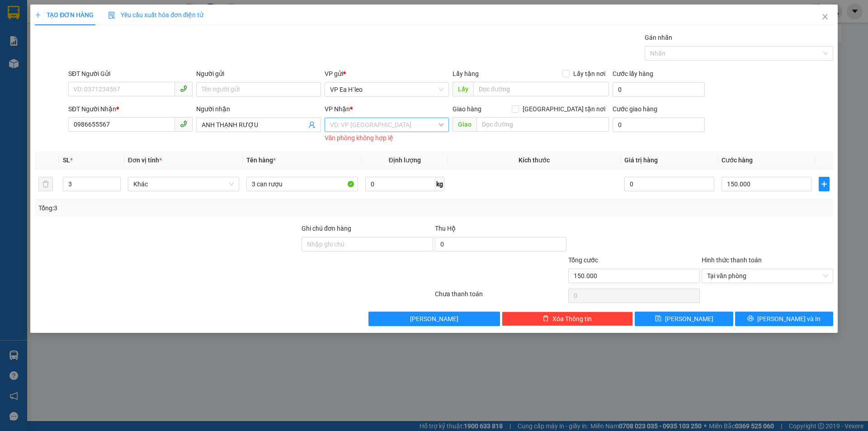
click at [393, 130] on input "search" at bounding box center [383, 125] width 107 height 14
drag, startPoint x: 381, startPoint y: 158, endPoint x: 576, endPoint y: 206, distance: 201.5
click at [381, 159] on div "VP Bến Xe Miền Đông" at bounding box center [386, 157] width 113 height 10
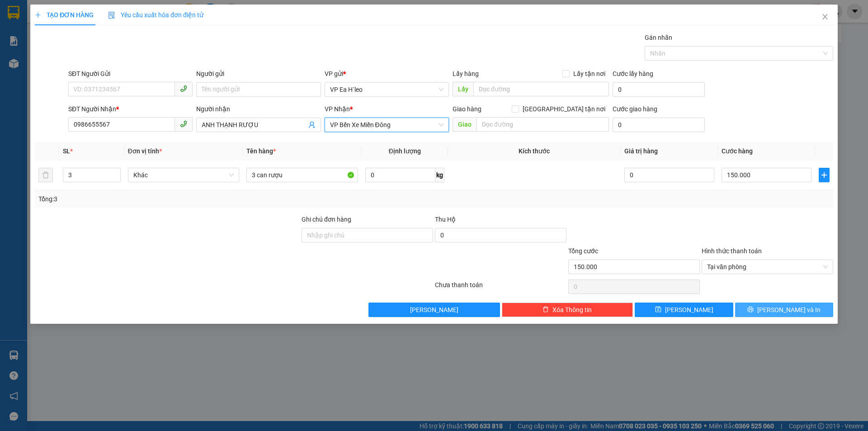
click at [757, 312] on button "[PERSON_NAME] và In" at bounding box center [784, 309] width 98 height 14
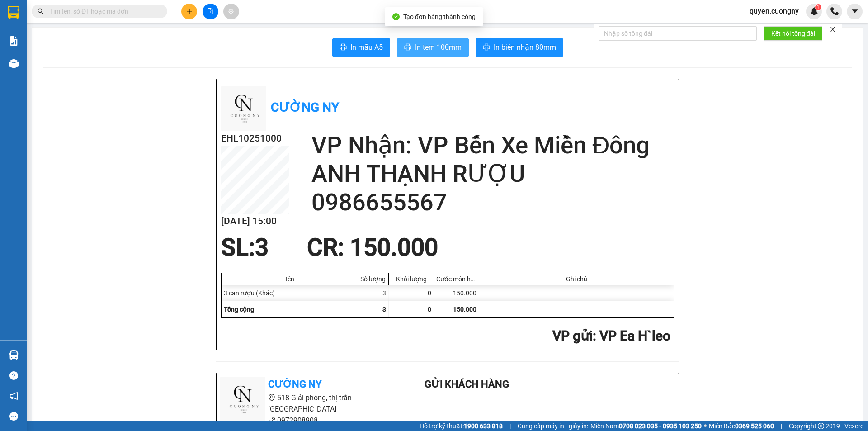
click at [437, 49] on span "In tem 100mm" at bounding box center [438, 47] width 47 height 11
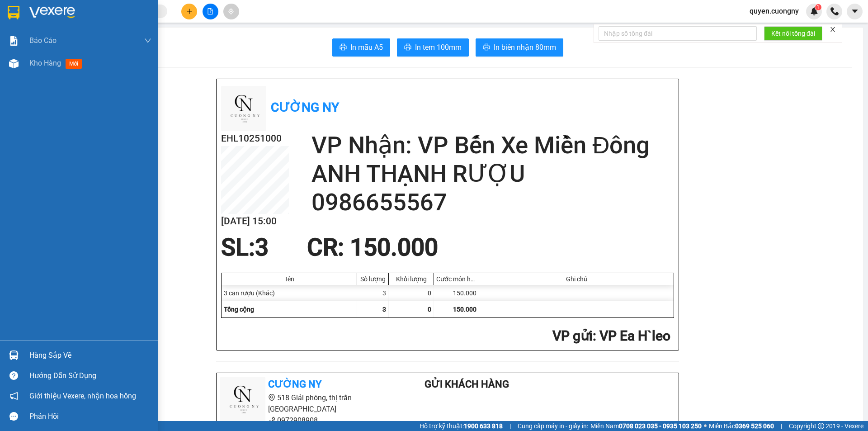
click at [11, 15] on img at bounding box center [14, 13] width 12 height 14
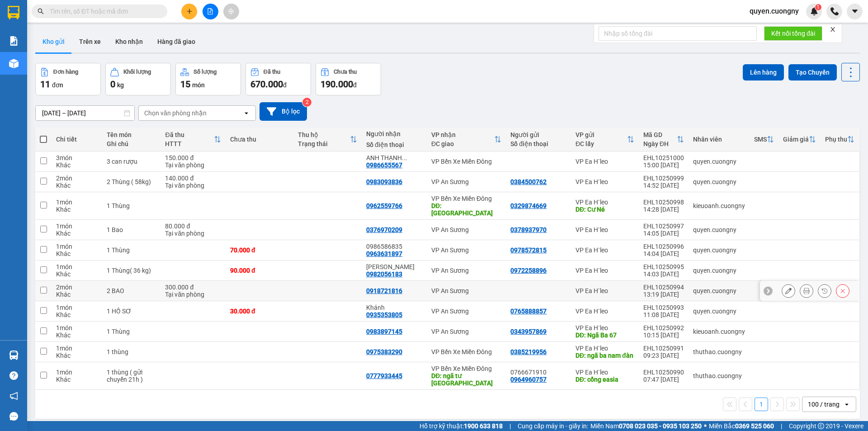
scroll to position [42, 0]
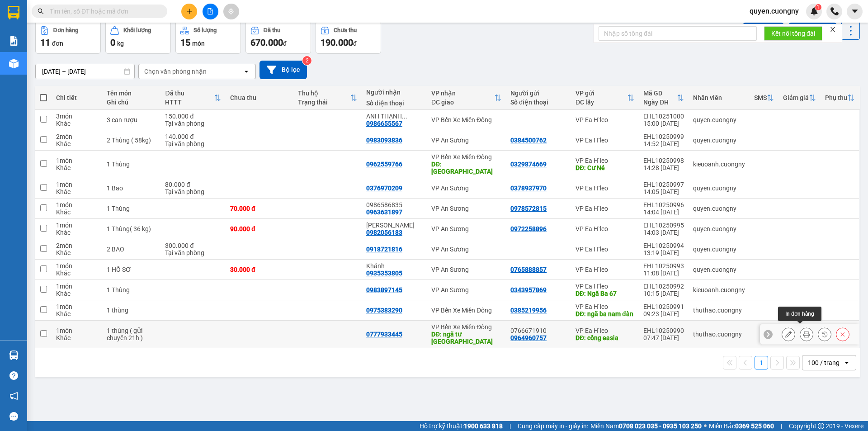
click at [803, 331] on icon at bounding box center [806, 334] width 6 height 6
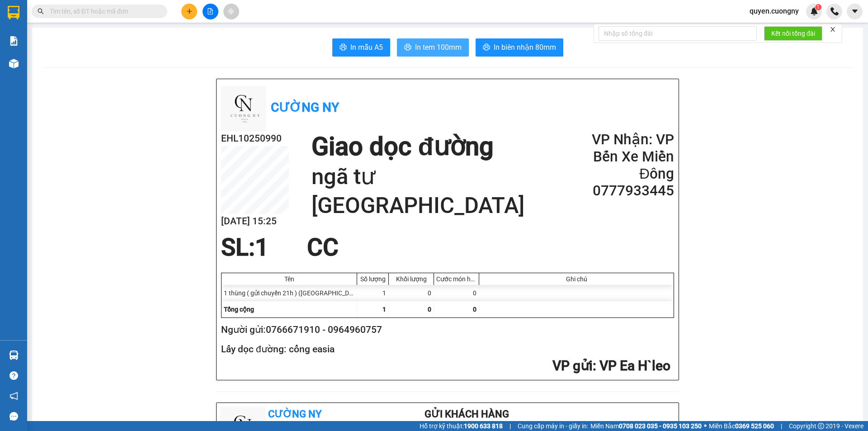
click at [428, 49] on span "In tem 100mm" at bounding box center [438, 47] width 47 height 11
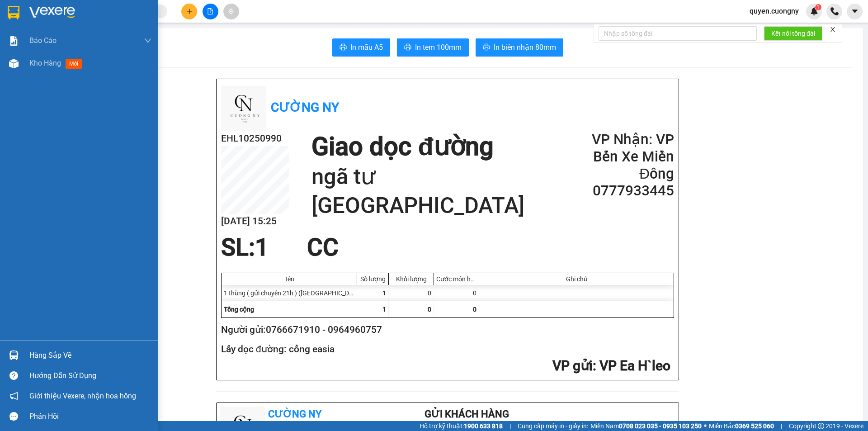
click at [23, 12] on div at bounding box center [79, 14] width 158 height 29
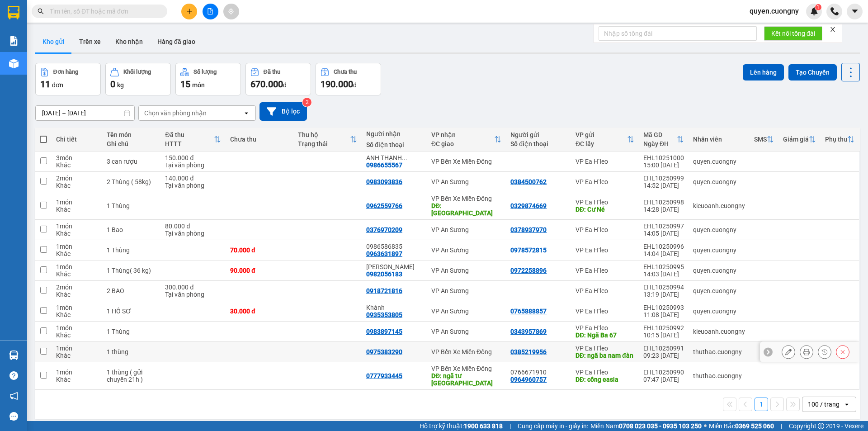
click at [805, 348] on button at bounding box center [806, 352] width 13 height 16
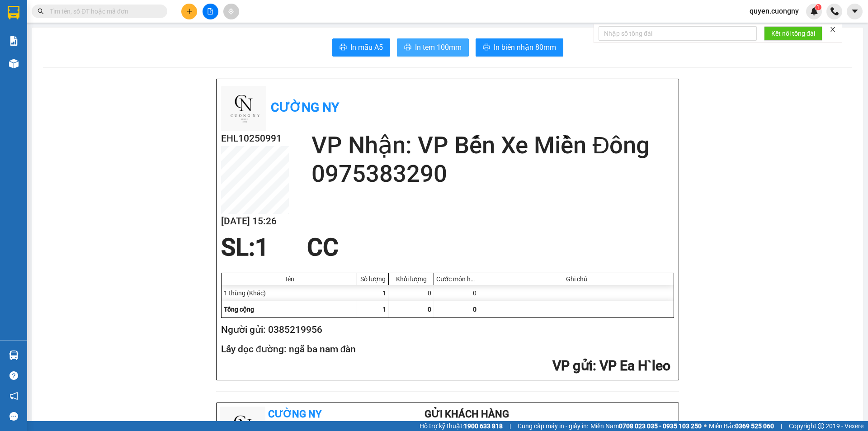
click at [437, 46] on span "In tem 100mm" at bounding box center [438, 47] width 47 height 11
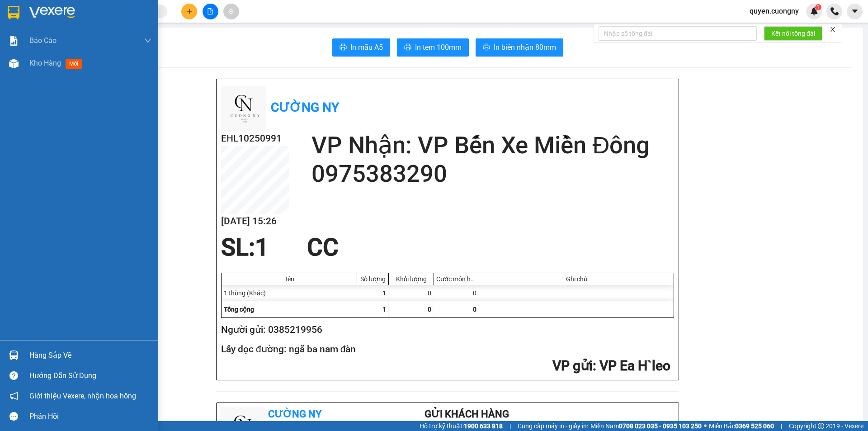
click at [17, 6] on img at bounding box center [14, 13] width 12 height 14
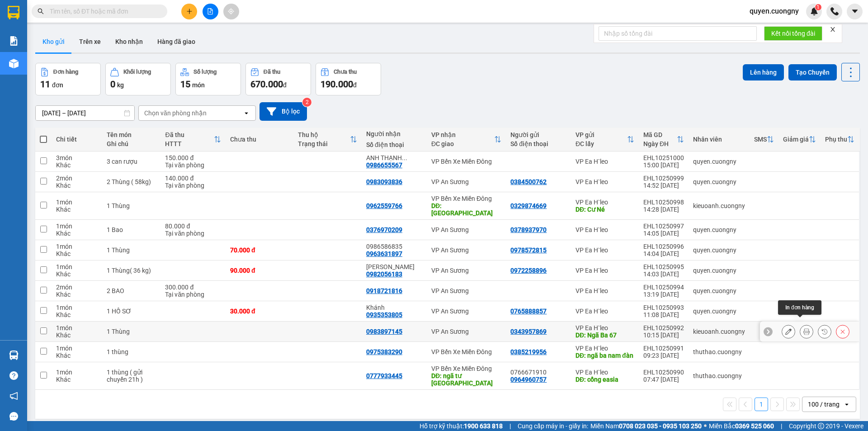
click at [803, 328] on icon at bounding box center [806, 331] width 6 height 6
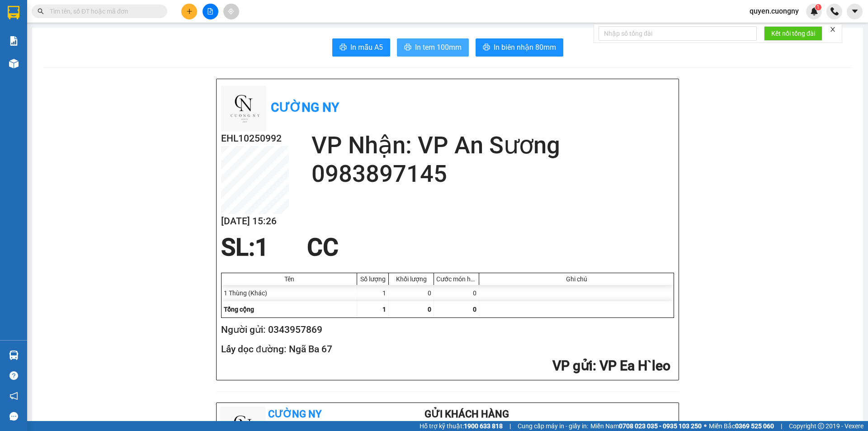
click at [416, 42] on span "In tem 100mm" at bounding box center [438, 47] width 47 height 11
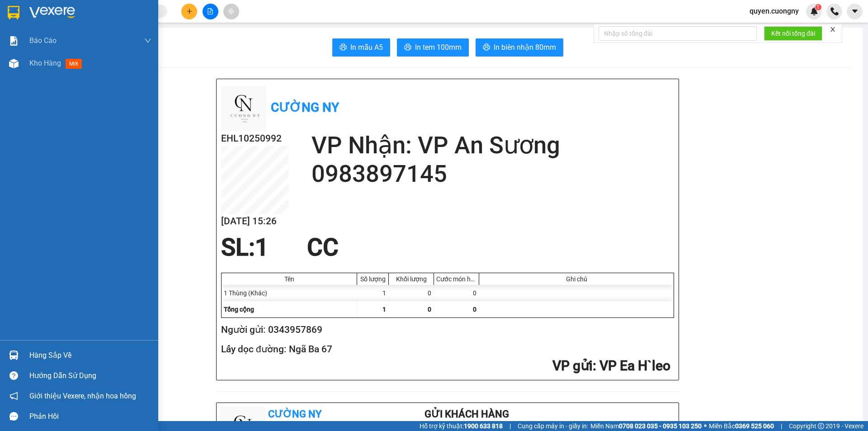
click at [15, 11] on img at bounding box center [14, 13] width 12 height 14
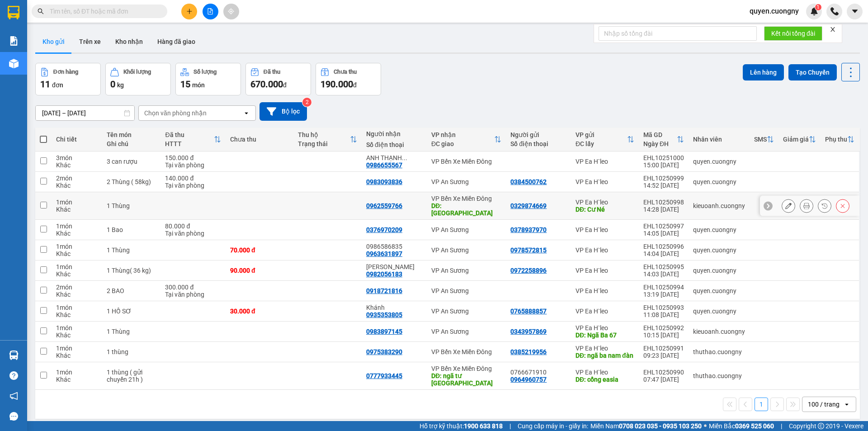
click at [803, 203] on icon at bounding box center [806, 206] width 6 height 6
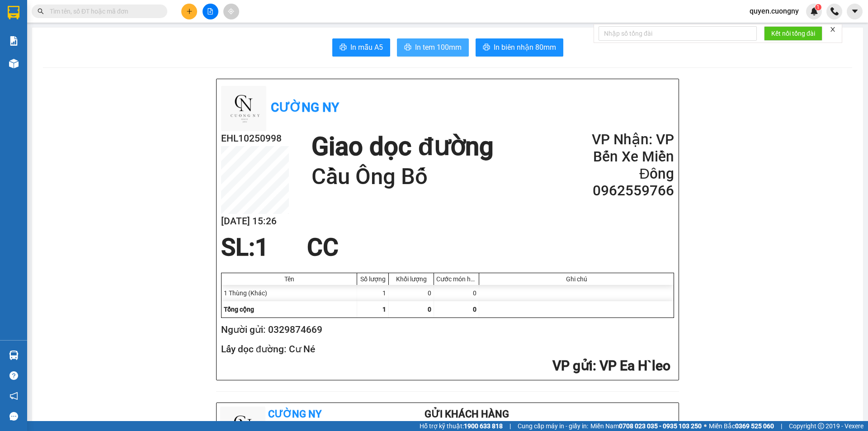
click at [447, 49] on span "In tem 100mm" at bounding box center [438, 47] width 47 height 11
click at [187, 8] on icon "plus" at bounding box center [189, 11] width 6 height 6
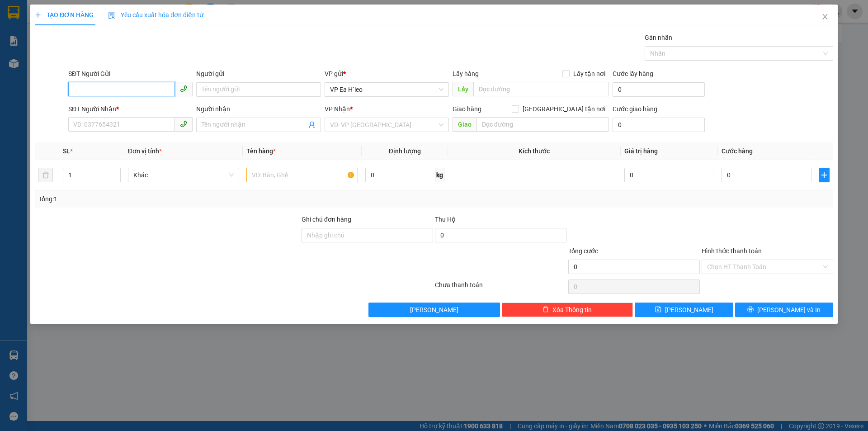
click at [139, 86] on input "SĐT Người Gửi" at bounding box center [121, 89] width 107 height 14
type input "0337767117"
click at [131, 124] on input "SĐT Người Nhận *" at bounding box center [121, 124] width 107 height 14
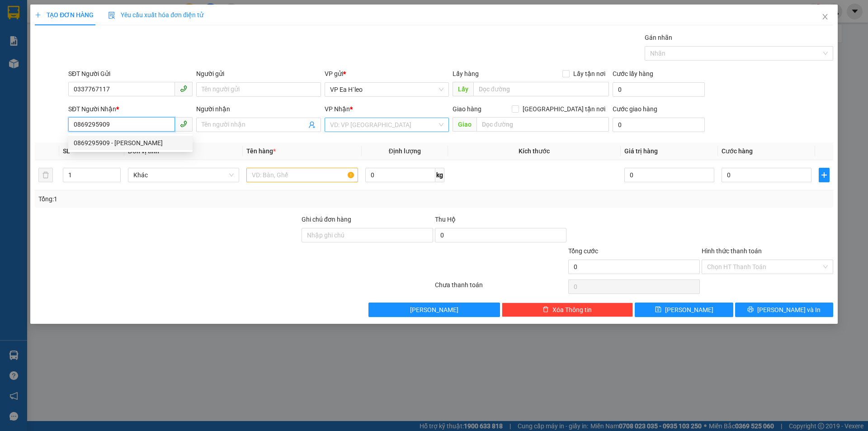
type input "0869295909"
click at [389, 123] on input "search" at bounding box center [383, 125] width 107 height 14
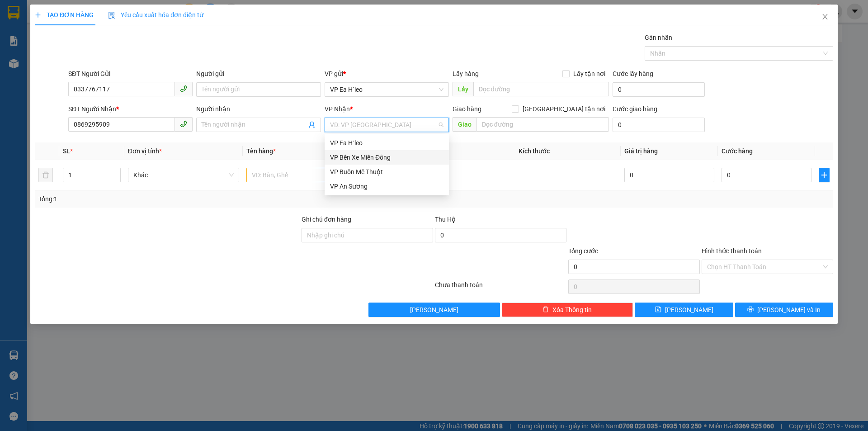
click at [391, 155] on div "VP Bến Xe Miền Đông" at bounding box center [386, 157] width 113 height 10
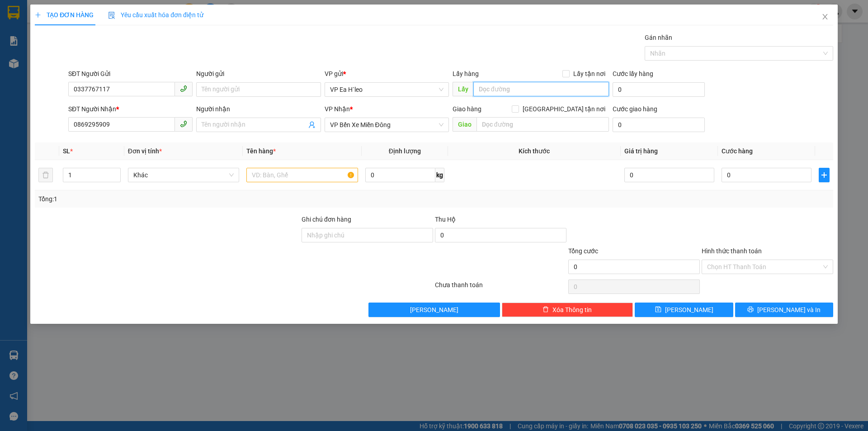
click at [517, 88] on input "text" at bounding box center [541, 89] width 136 height 14
type input "KM 65"
click at [309, 173] on input "text" at bounding box center [302, 175] width 112 height 14
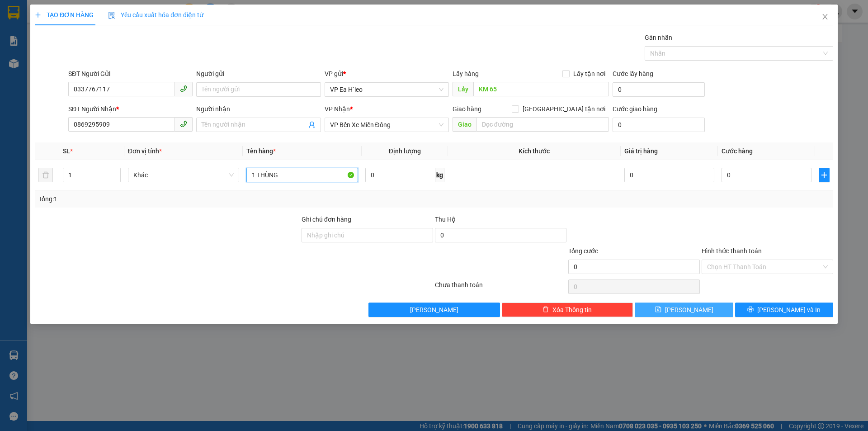
type input "1 THÙNG"
click at [688, 310] on span "[PERSON_NAME]" at bounding box center [689, 310] width 48 height 10
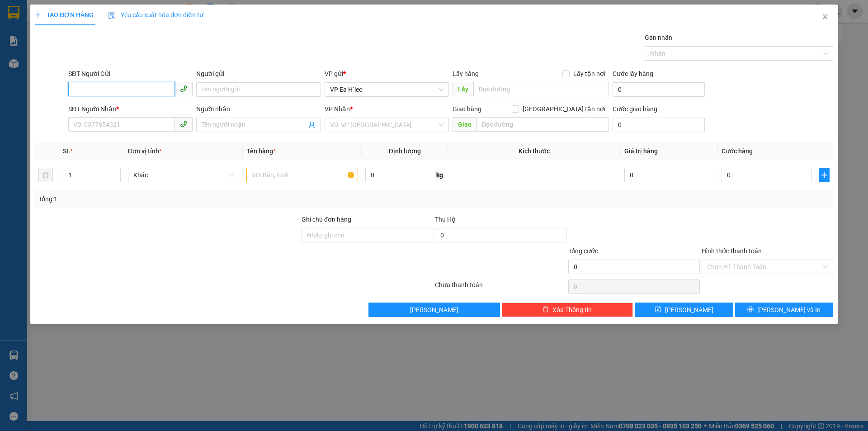
click at [116, 87] on input "SĐT Người Gửi" at bounding box center [121, 89] width 107 height 14
type input "0813172182"
click at [112, 118] on input "SĐT Người Nhận *" at bounding box center [121, 124] width 107 height 14
type input "0938961917"
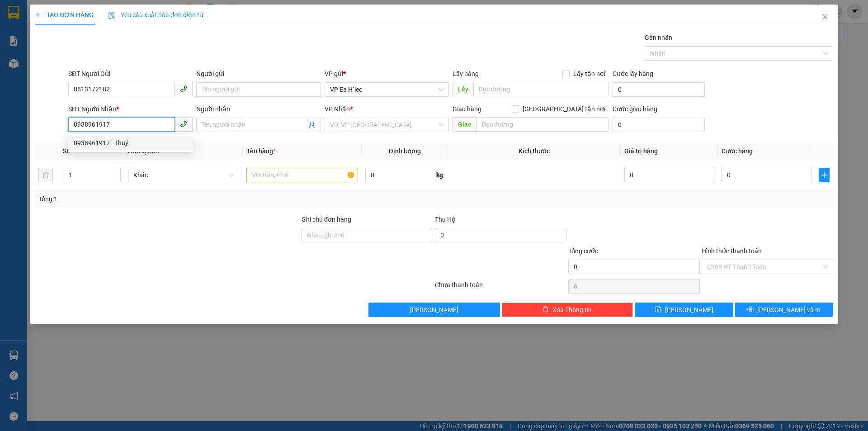
click at [139, 144] on div "0938961917 - Thuỷ" at bounding box center [130, 143] width 113 height 10
type input "Thuỷ"
type input "0938961917"
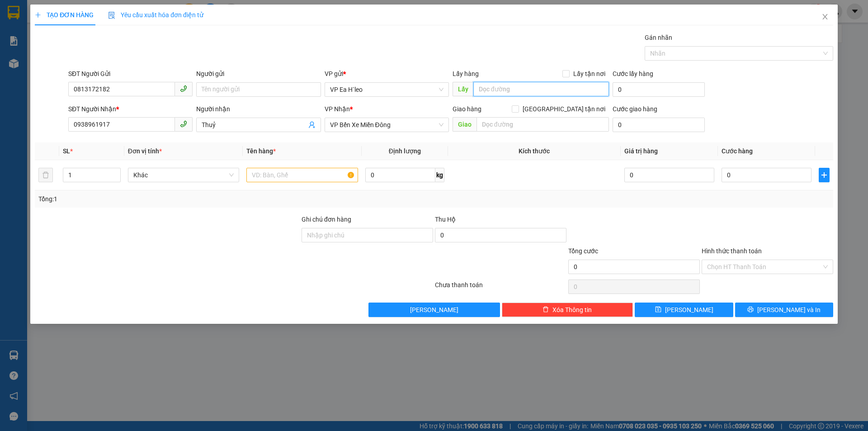
click at [494, 91] on input "text" at bounding box center [541, 89] width 136 height 14
type input "KM 67"
click at [317, 173] on input "text" at bounding box center [302, 175] width 112 height 14
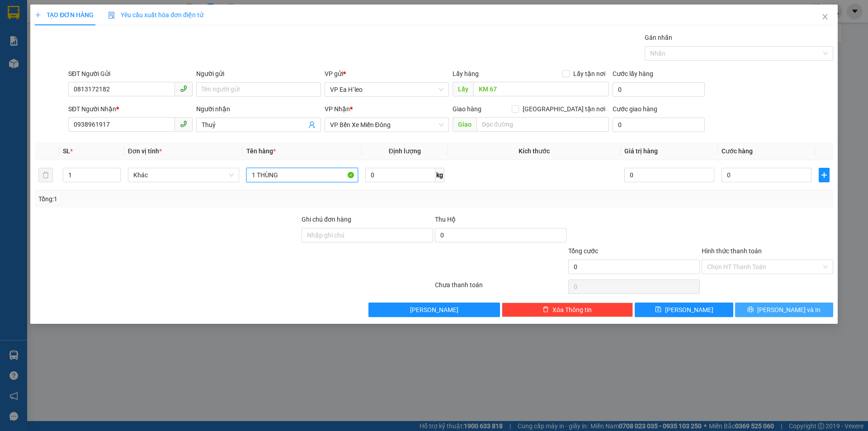
type input "1 THÙNG"
click at [753, 306] on icon "printer" at bounding box center [750, 309] width 6 height 6
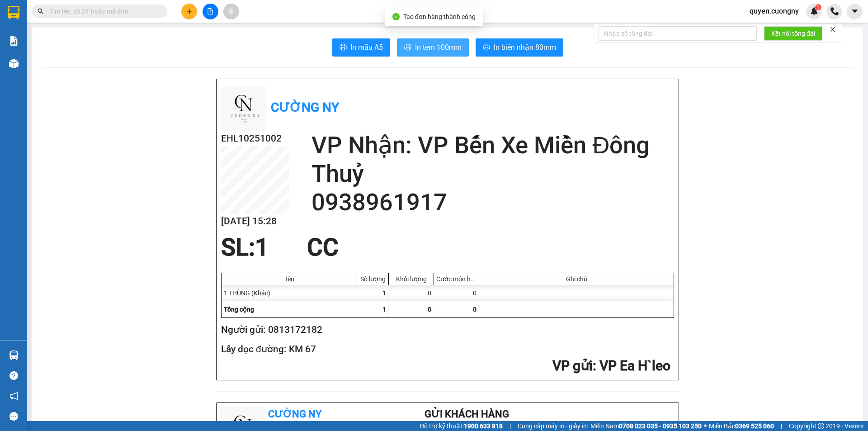
click at [434, 47] on span "In tem 100mm" at bounding box center [438, 47] width 47 height 11
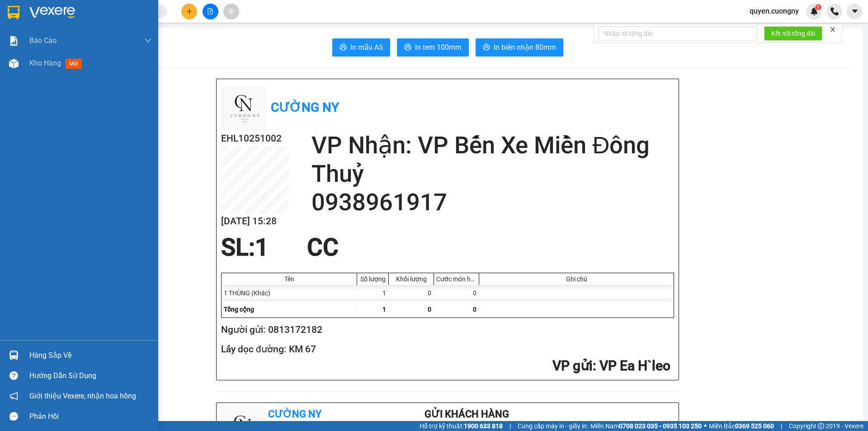
click at [17, 13] on img at bounding box center [14, 13] width 12 height 14
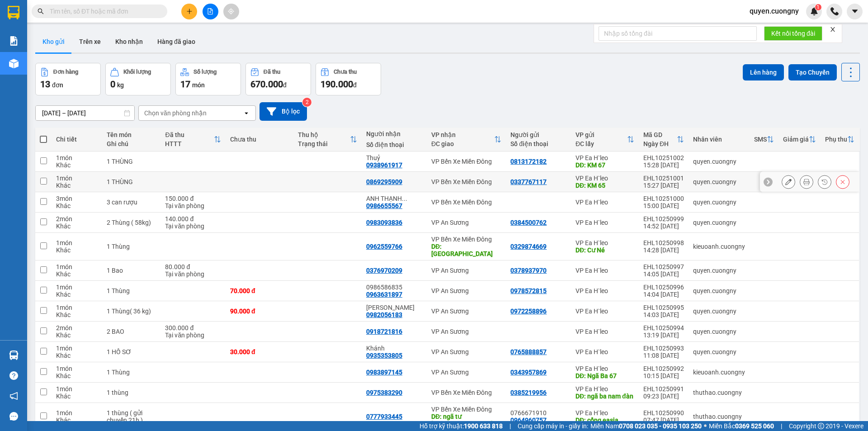
click at [803, 180] on icon at bounding box center [806, 182] width 6 height 6
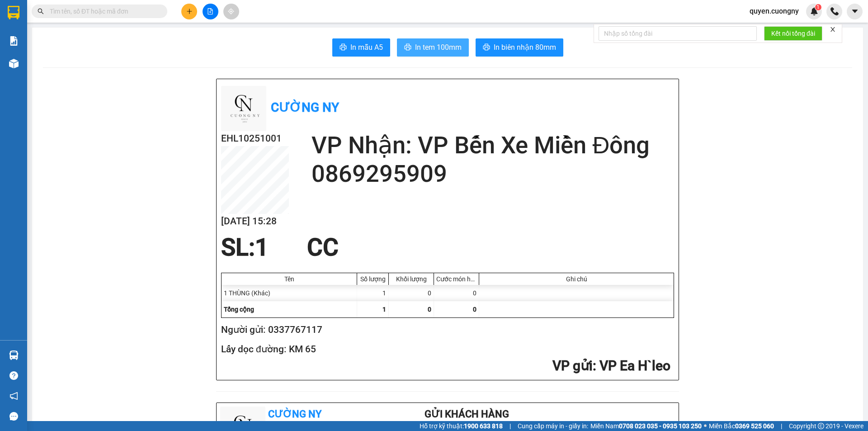
click at [423, 51] on span "In tem 100mm" at bounding box center [438, 47] width 47 height 11
click at [183, 10] on button at bounding box center [189, 12] width 16 height 16
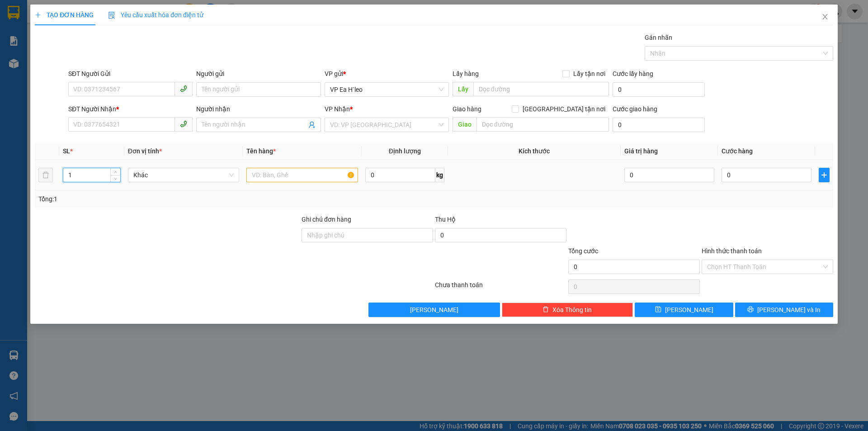
click at [90, 174] on input "1" at bounding box center [91, 175] width 57 height 14
type input "3"
click at [295, 171] on input "text" at bounding box center [302, 175] width 112 height 14
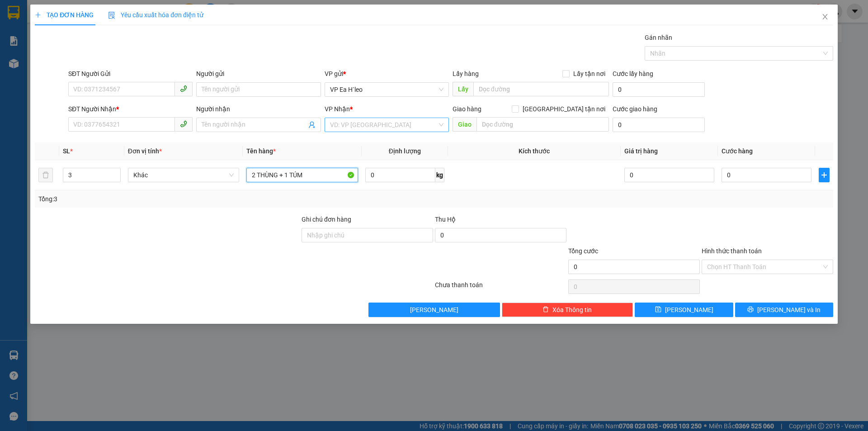
type input "2 THÙNG + 1 TÚM"
click at [355, 122] on input "search" at bounding box center [383, 125] width 107 height 14
click at [363, 187] on div "VP An Sương" at bounding box center [386, 186] width 113 height 10
click at [140, 128] on input "SĐT Người Nhận *" at bounding box center [121, 124] width 107 height 14
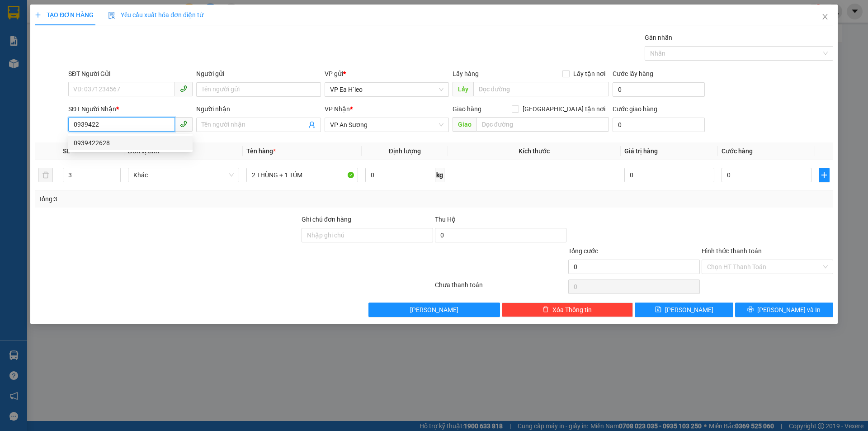
click at [141, 143] on div "0939422628" at bounding box center [130, 143] width 113 height 10
type input "0939422628"
click at [135, 83] on input "SĐT Người Gửi" at bounding box center [121, 89] width 107 height 14
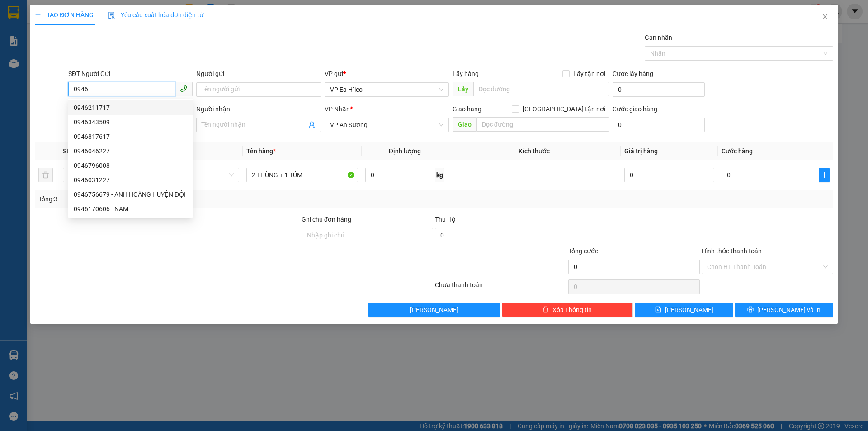
click at [122, 109] on div "0946211717" at bounding box center [130, 108] width 113 height 10
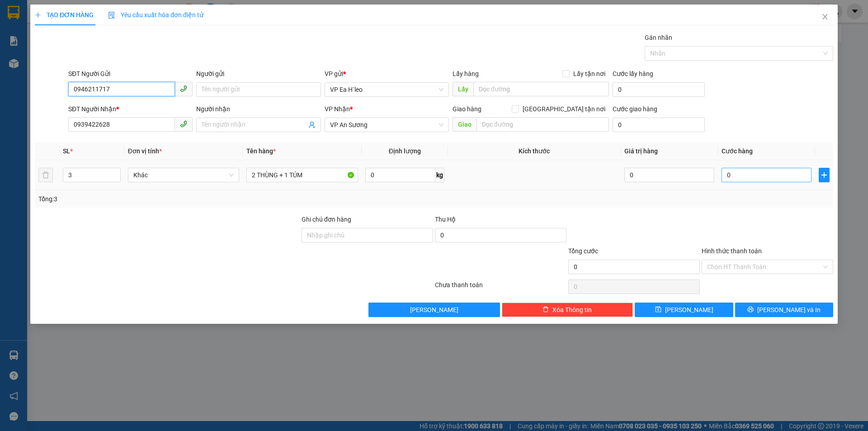
type input "0946211717"
click at [739, 176] on input "0" at bounding box center [766, 175] width 90 height 14
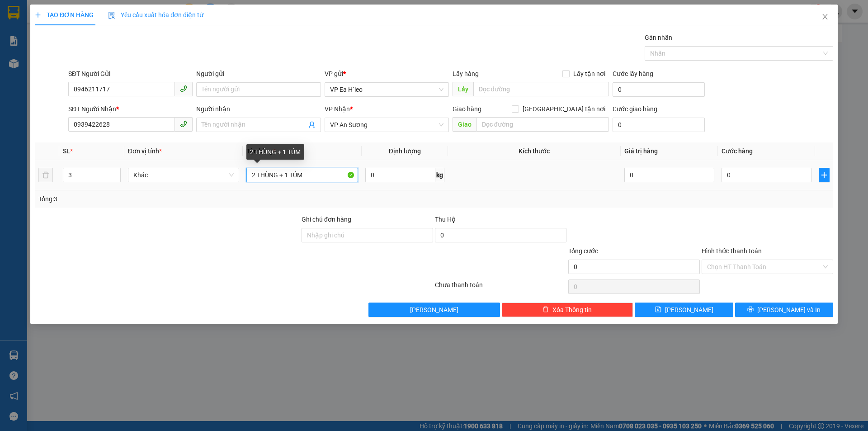
click at [305, 172] on input "2 THÙNG + 1 TÚM" at bounding box center [302, 175] width 112 height 14
type input "2 THÙNG + 1 TÚM 1 TẠ"
click at [740, 180] on input "0" at bounding box center [766, 175] width 90 height 14
type input "2"
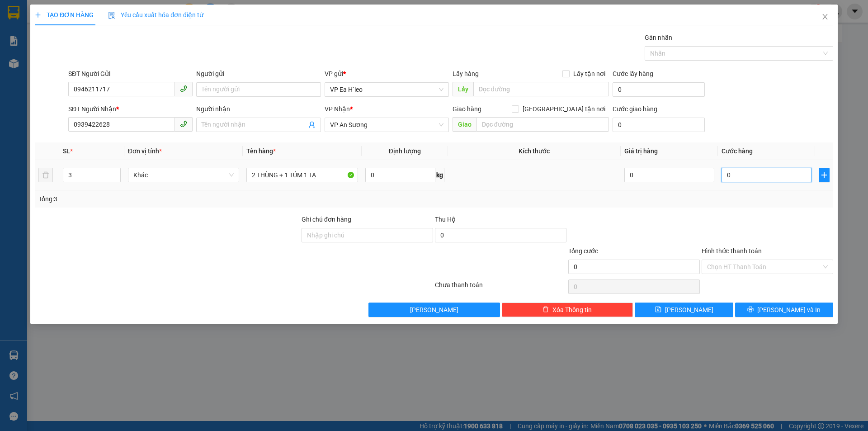
type input "2"
type input "25"
type input "250"
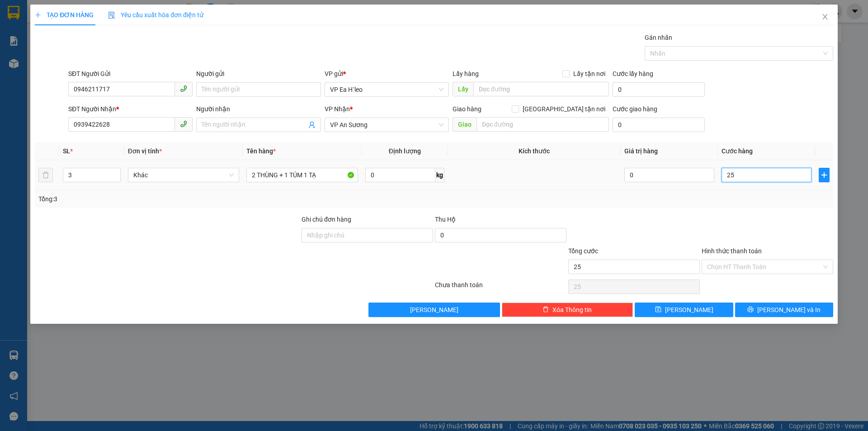
type input "250"
type input "2.500"
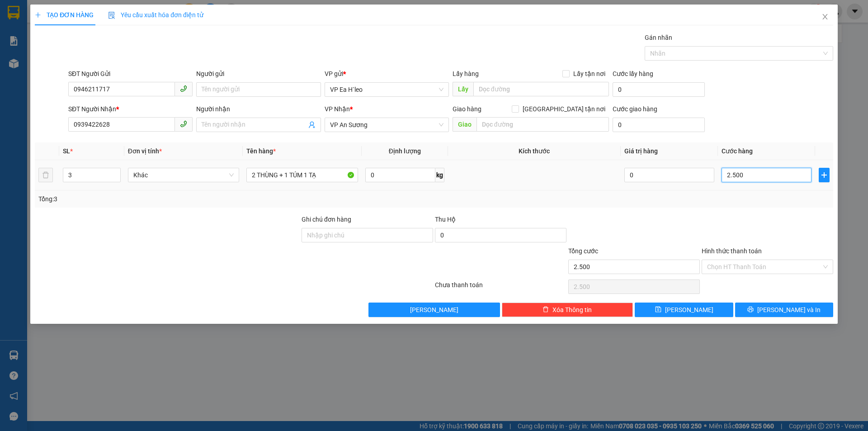
type input "25.000"
type input "250.000"
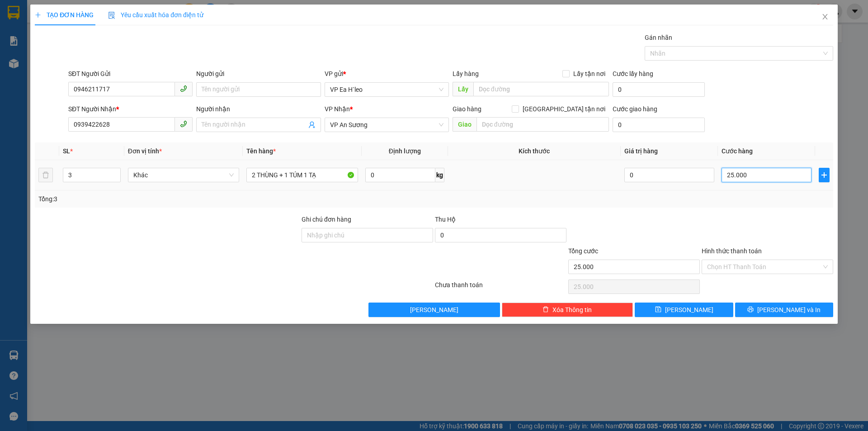
type input "250.000"
click at [767, 264] on input "Hình thức thanh toán" at bounding box center [764, 267] width 114 height 14
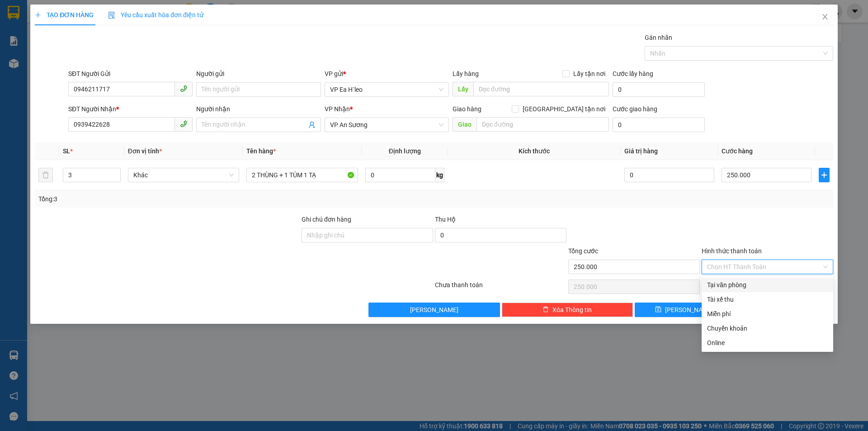
click at [750, 284] on div "Tại văn phòng" at bounding box center [767, 285] width 121 height 10
type input "0"
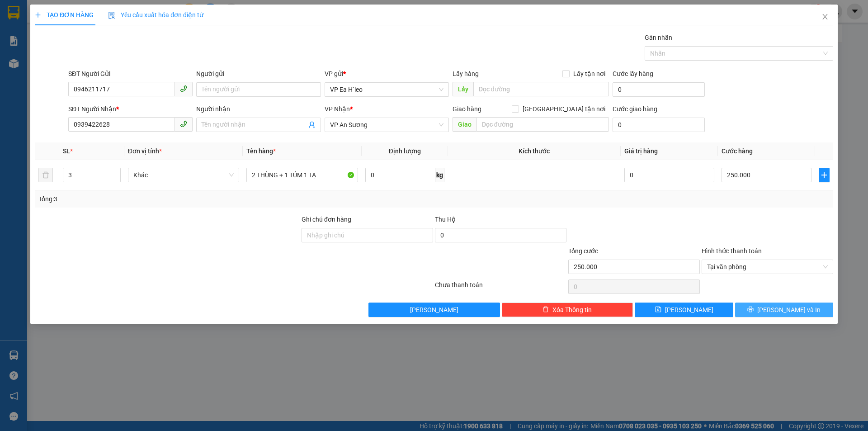
click at [766, 316] on button "[PERSON_NAME] và In" at bounding box center [784, 309] width 98 height 14
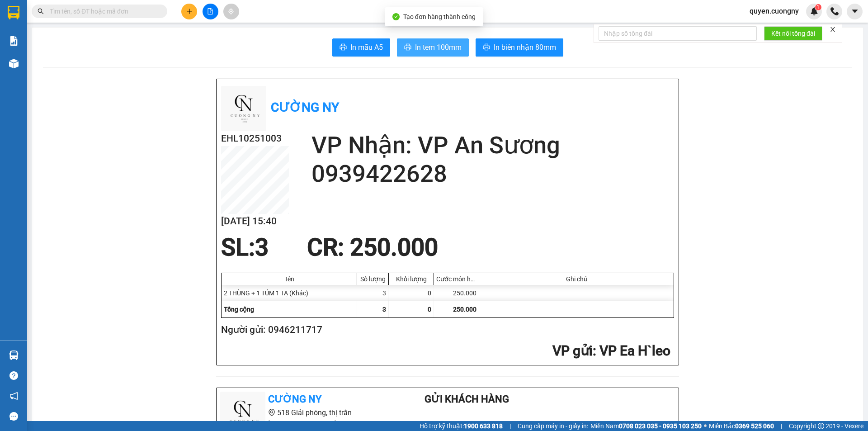
click at [432, 43] on span "In tem 100mm" at bounding box center [438, 47] width 47 height 11
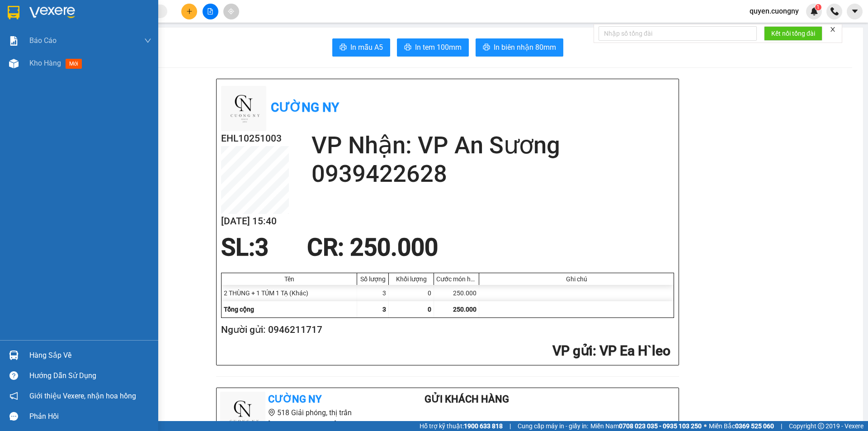
click at [16, 11] on img at bounding box center [14, 13] width 12 height 14
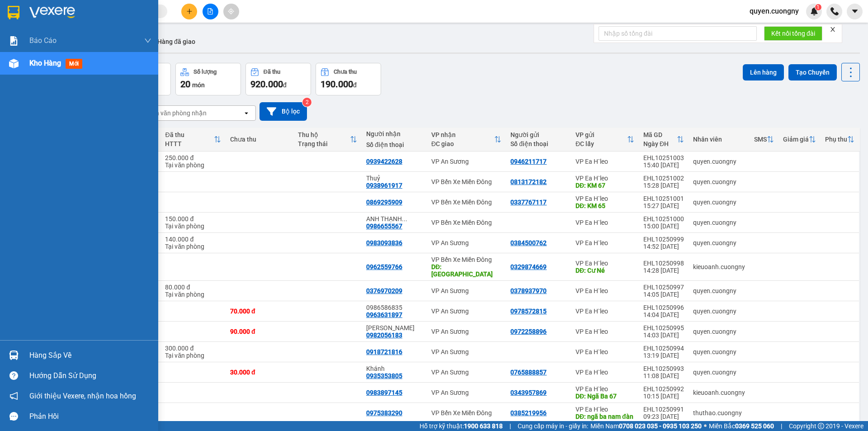
click at [7, 10] on div at bounding box center [14, 13] width 16 height 16
click at [18, 7] on img at bounding box center [14, 13] width 12 height 14
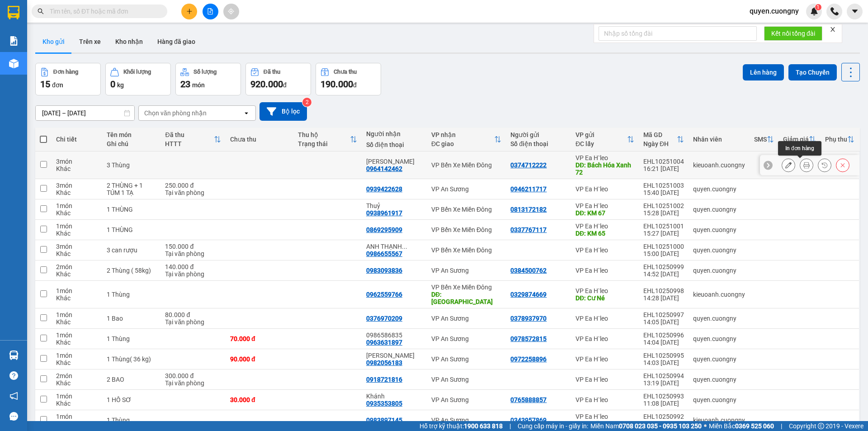
click at [800, 161] on button at bounding box center [806, 165] width 13 height 16
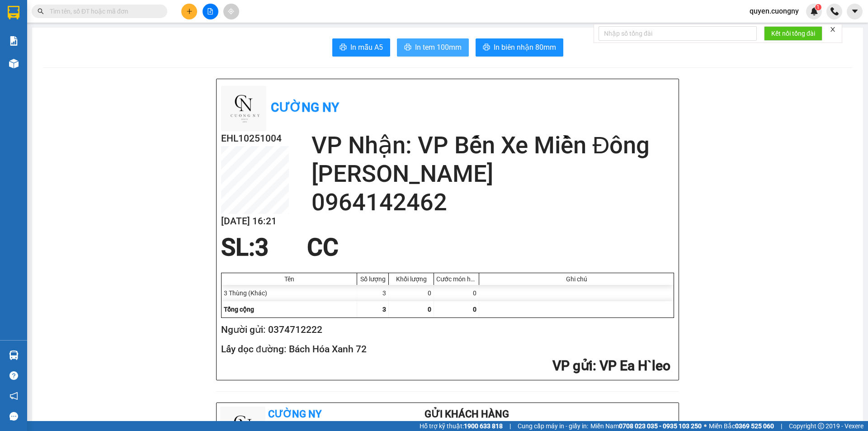
click at [436, 47] on span "In tem 100mm" at bounding box center [438, 47] width 47 height 11
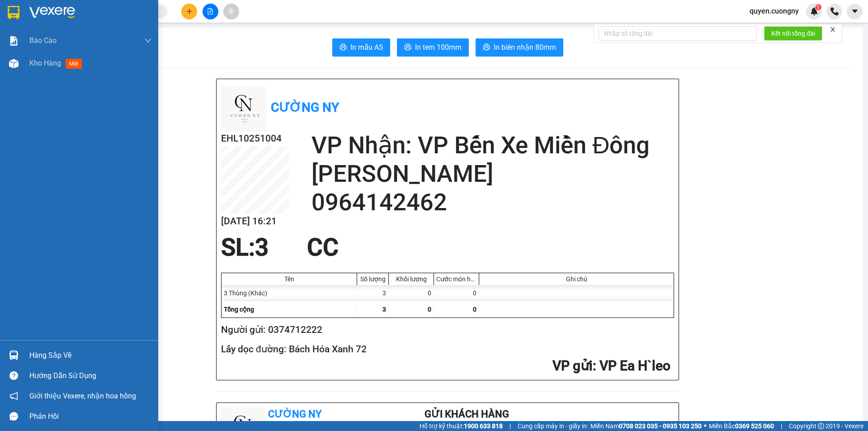
click at [16, 10] on img at bounding box center [14, 13] width 12 height 14
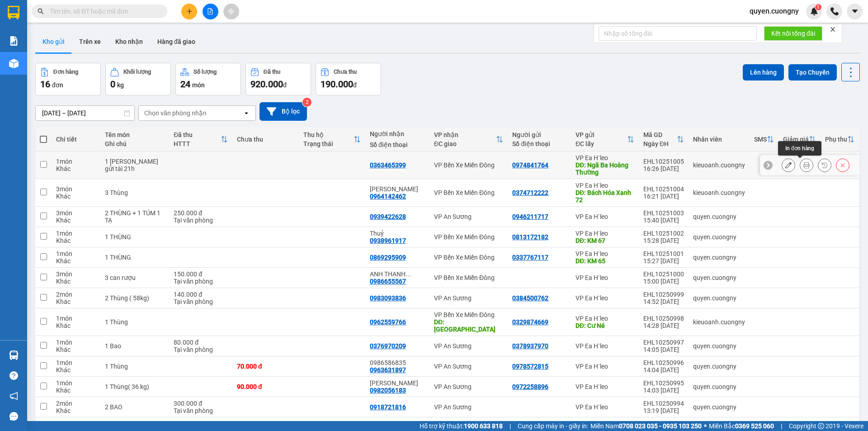
click at [803, 164] on icon at bounding box center [806, 165] width 6 height 6
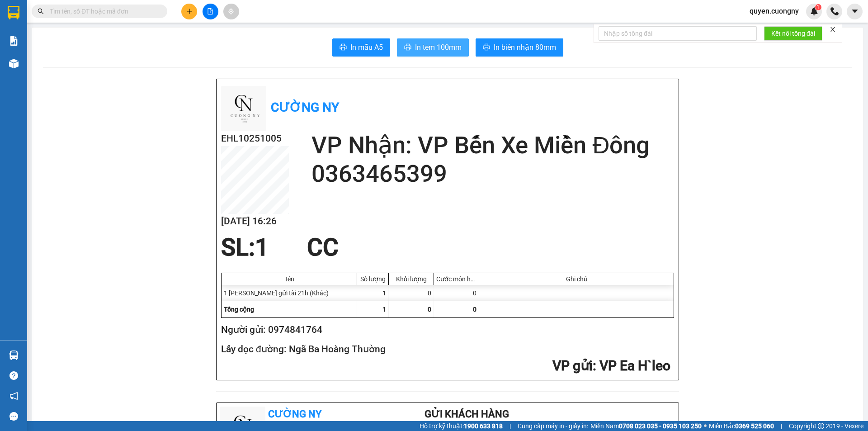
click at [437, 44] on span "In tem 100mm" at bounding box center [438, 47] width 47 height 11
click at [185, 14] on button at bounding box center [189, 12] width 16 height 16
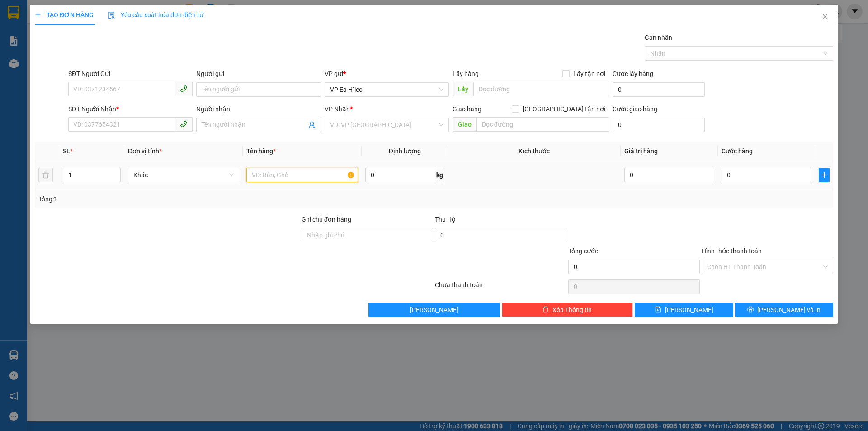
click at [305, 174] on input "text" at bounding box center [302, 175] width 112 height 14
type input "1 BAO"
click at [357, 122] on input "search" at bounding box center [383, 125] width 107 height 14
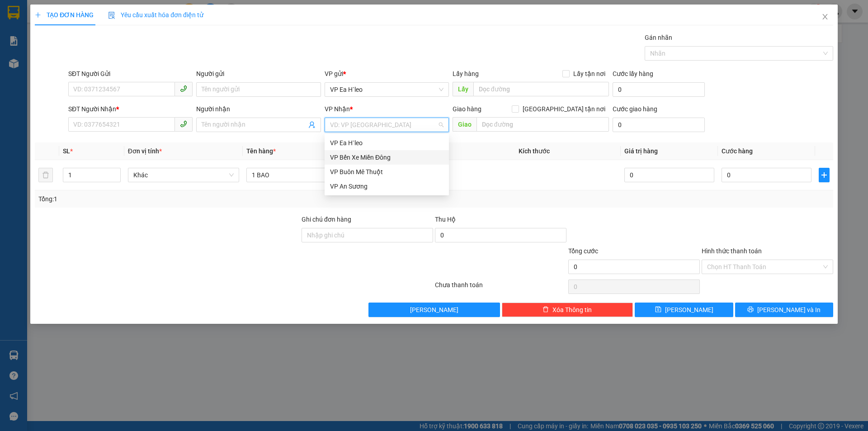
click at [359, 155] on div "VP Bến Xe Miền Đông" at bounding box center [386, 157] width 113 height 10
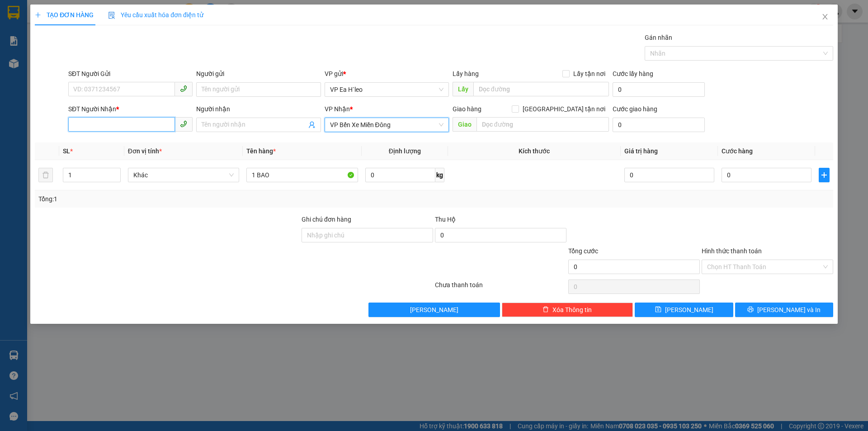
click at [114, 125] on input "SĐT Người Nhận *" at bounding box center [121, 124] width 107 height 14
click at [81, 124] on input "09862008331" at bounding box center [121, 124] width 107 height 14
type input "0862008331"
click at [139, 148] on div "0862008331 - OANH" at bounding box center [130, 143] width 124 height 14
type input "OANH"
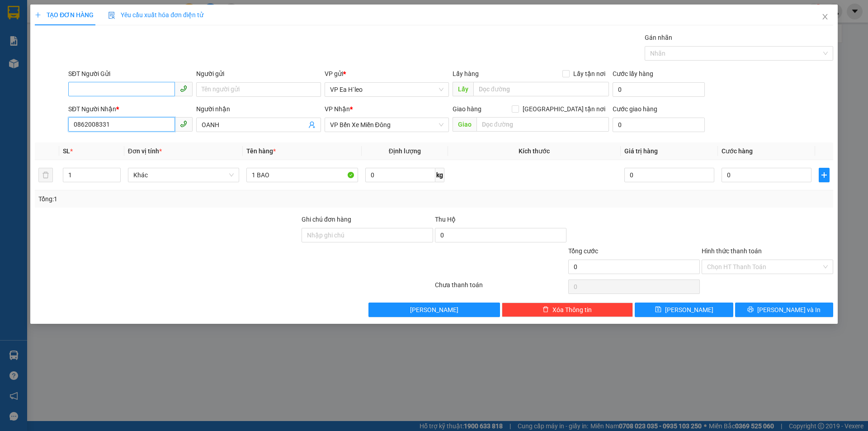
type input "0862008331"
click at [124, 91] on input "SĐT Người Gửi" at bounding box center [121, 89] width 107 height 14
click at [124, 91] on input "0988" at bounding box center [121, 89] width 107 height 14
click at [134, 109] on div "0988540350" at bounding box center [130, 108] width 113 height 10
type input "0988540350"
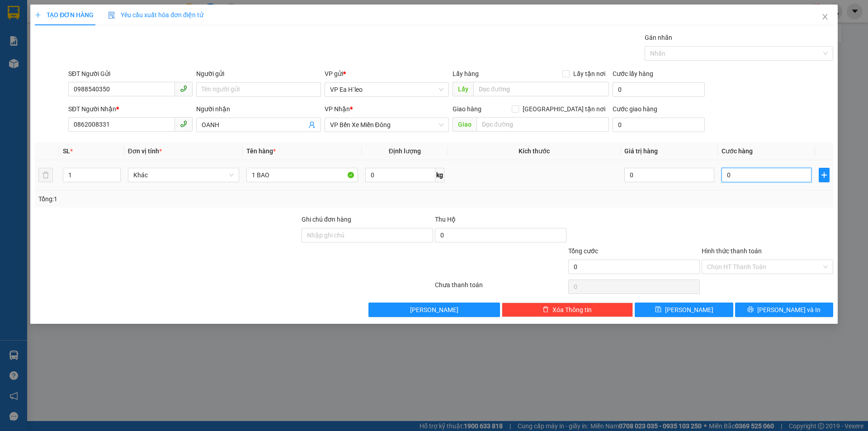
click at [761, 179] on input "0" at bounding box center [766, 175] width 90 height 14
type input "7"
type input "70"
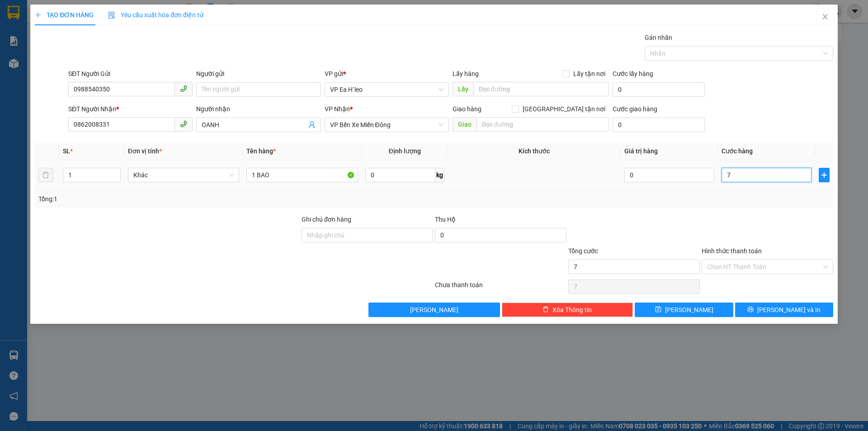
type input "70"
type input "700"
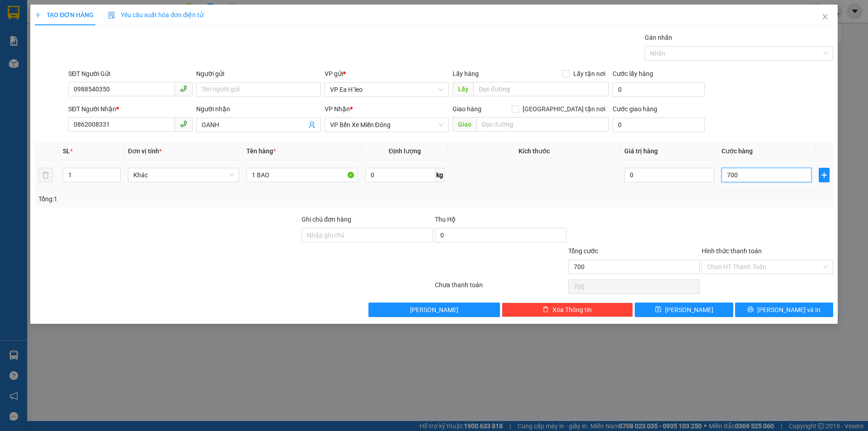
type input "7.000"
type input "70.000"
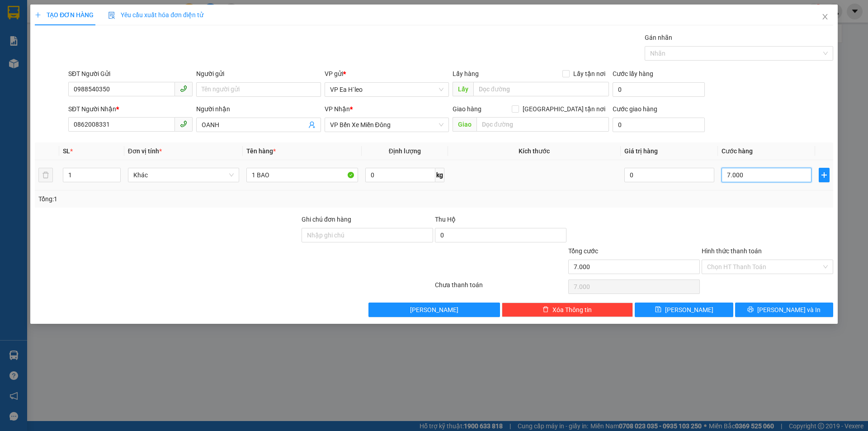
type input "70.000"
click at [741, 267] on input "Hình thức thanh toán" at bounding box center [764, 267] width 114 height 14
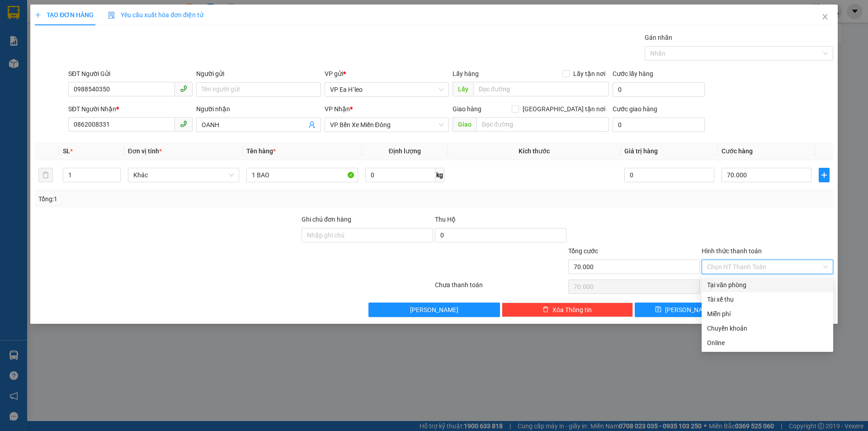
click at [740, 282] on div "Tại văn phòng" at bounding box center [767, 285] width 121 height 10
type input "0"
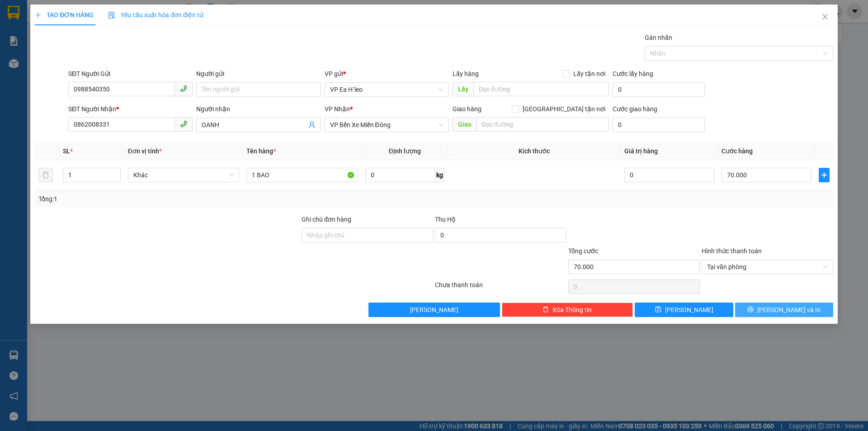
click at [760, 312] on button "[PERSON_NAME] và In" at bounding box center [784, 309] width 98 height 14
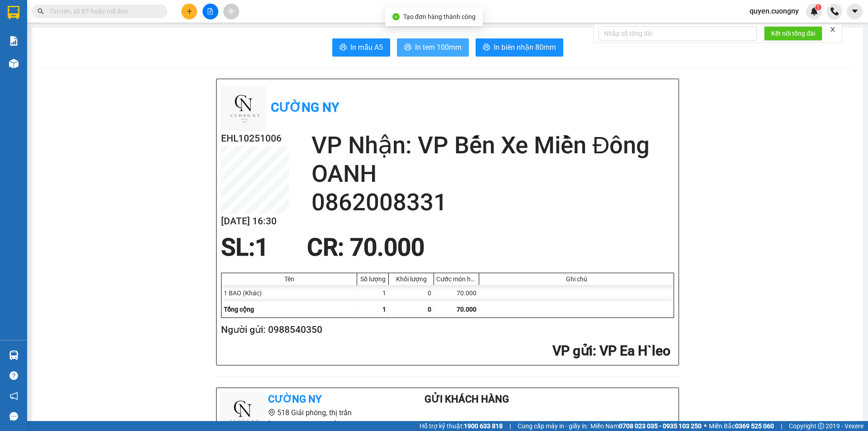
click at [419, 50] on span "In tem 100mm" at bounding box center [438, 47] width 47 height 11
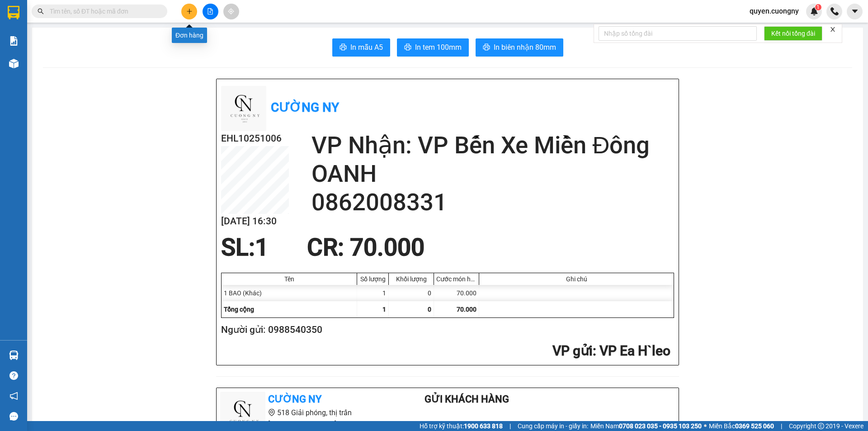
click at [188, 12] on icon "plus" at bounding box center [189, 11] width 6 height 6
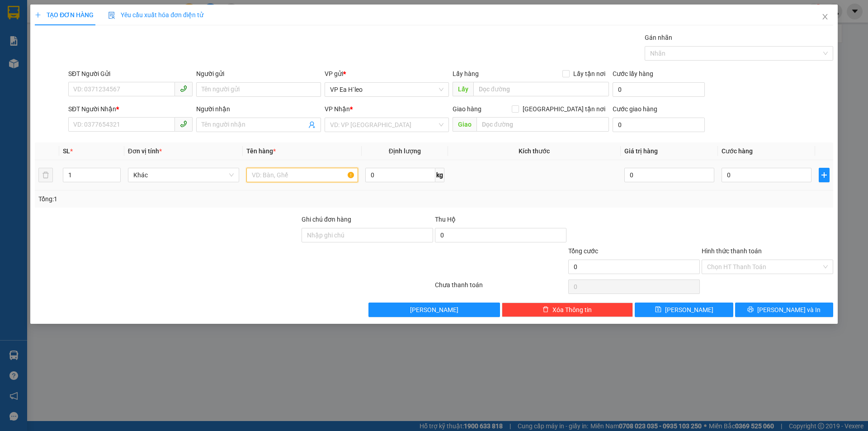
click at [301, 174] on input "text" at bounding box center [302, 175] width 112 height 14
type input "1 THÙNG"
click at [356, 126] on input "search" at bounding box center [383, 125] width 107 height 14
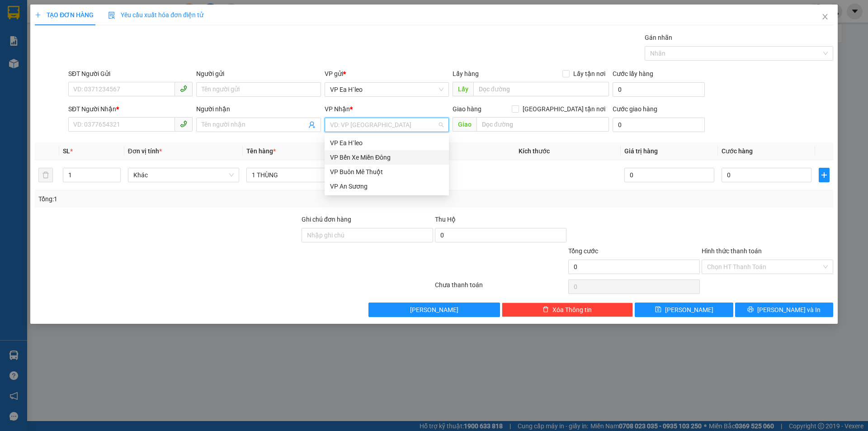
click at [360, 158] on div "VP Bến Xe Miền Đông" at bounding box center [386, 157] width 113 height 10
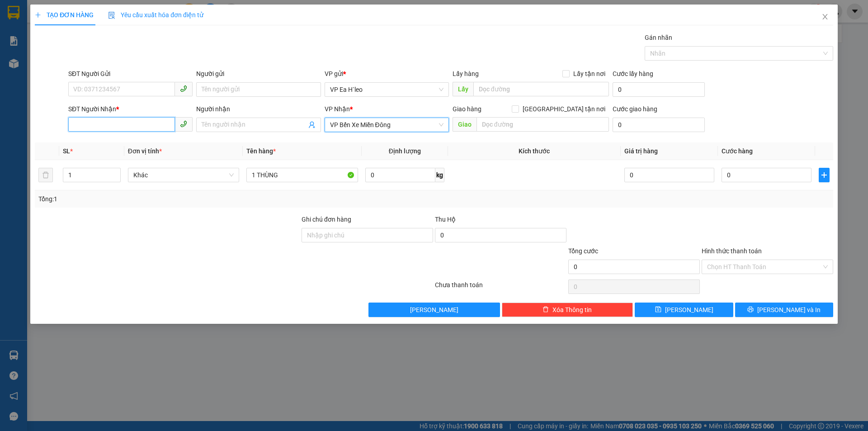
click at [105, 123] on input "SĐT Người Nhận *" at bounding box center [121, 124] width 107 height 14
type input "0325161133"
click at [95, 145] on div "0325161133 - VIỄN" at bounding box center [130, 143] width 113 height 10
type input "VIỄN"
type input "0325161133"
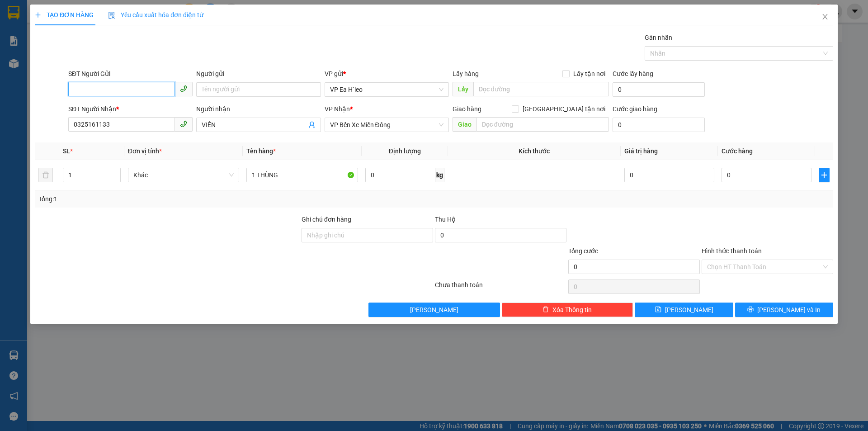
click at [103, 86] on input "SĐT Người Gửi" at bounding box center [121, 89] width 107 height 14
click at [107, 106] on div "0888493819" at bounding box center [130, 108] width 113 height 10
type input "0888493819"
click at [782, 172] on input "0" at bounding box center [766, 175] width 90 height 14
type input "1"
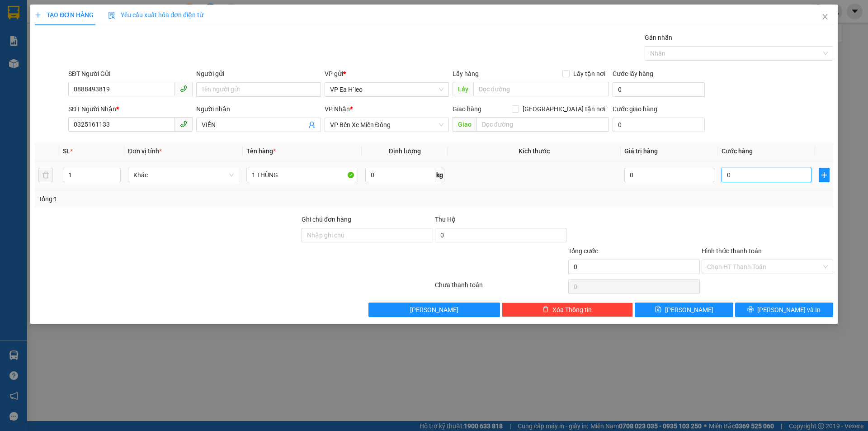
type input "1"
type input "10"
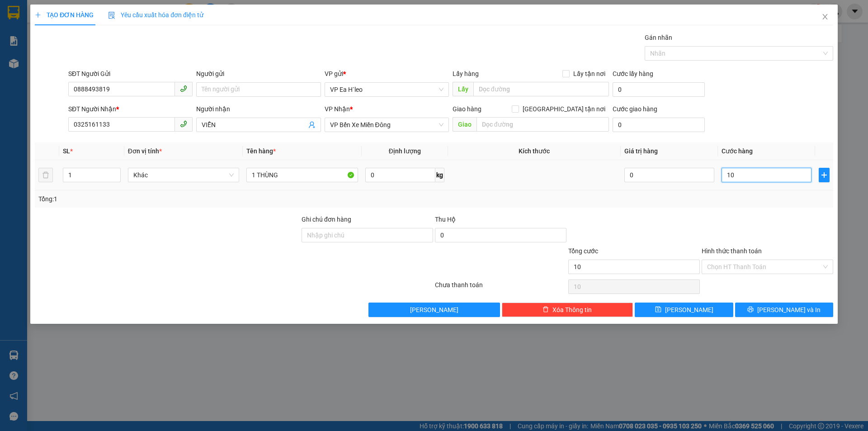
type input "100"
type input "1.000"
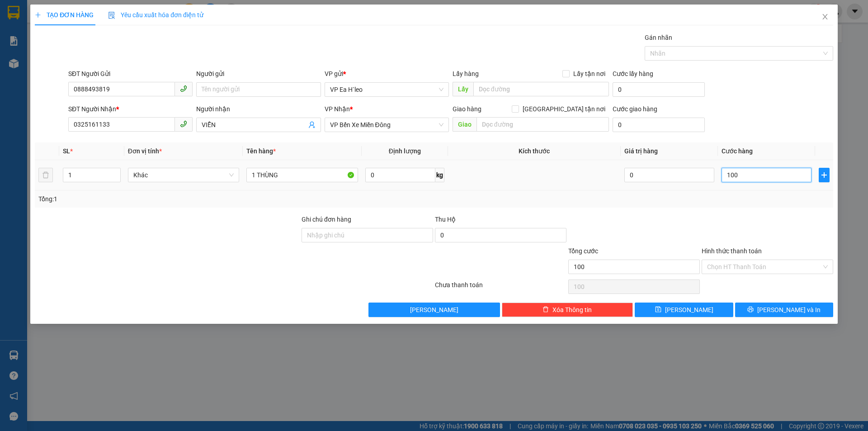
type input "1.000"
type input "10.000"
type input "100.000"
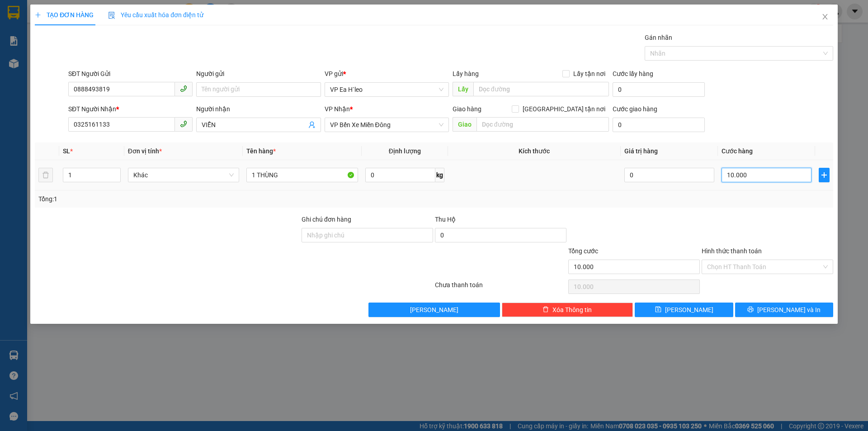
type input "100.000"
click at [745, 268] on input "Hình thức thanh toán" at bounding box center [764, 267] width 114 height 14
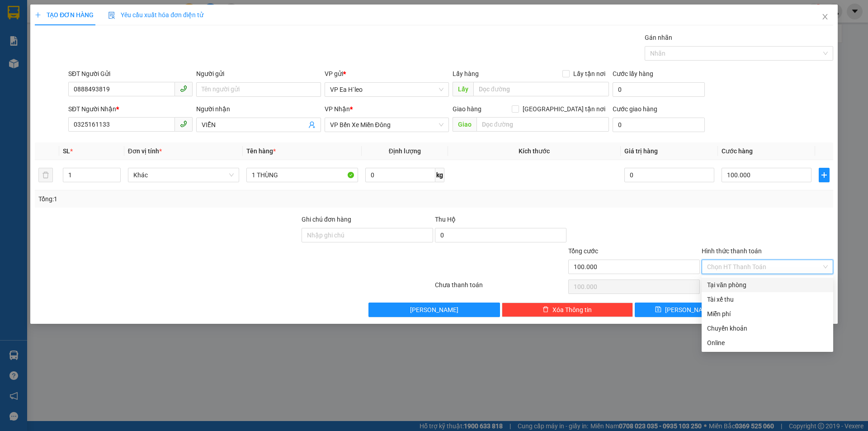
click at [742, 281] on div "Tại văn phòng" at bounding box center [767, 285] width 121 height 10
type input "0"
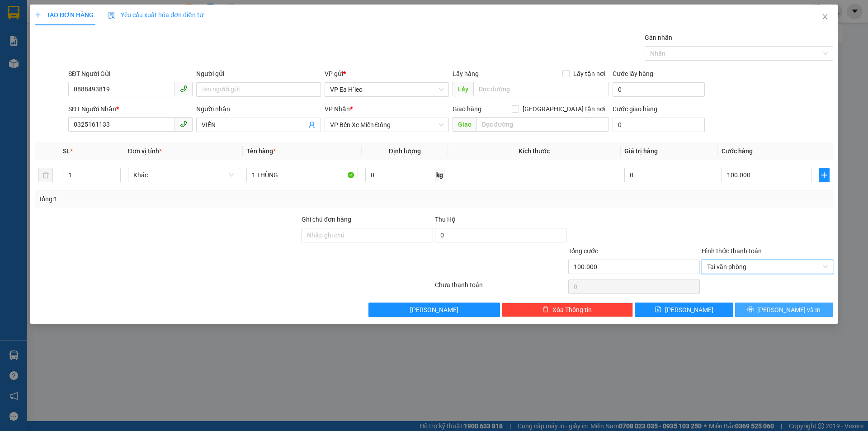
click at [758, 305] on button "[PERSON_NAME] và In" at bounding box center [784, 309] width 98 height 14
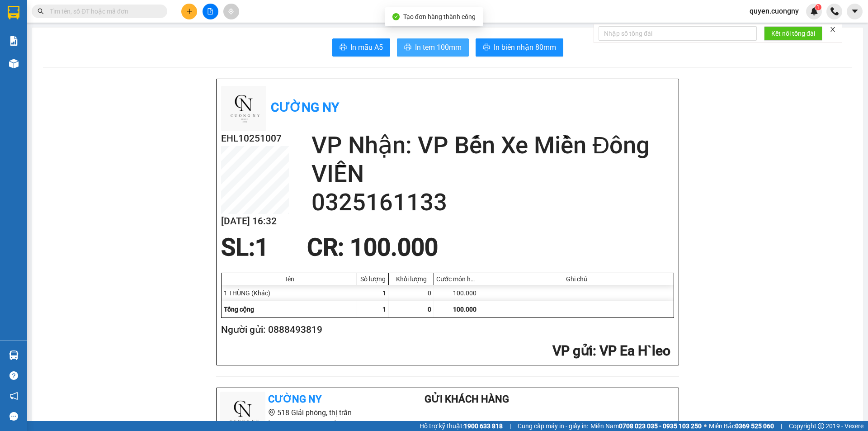
click at [441, 45] on span "In tem 100mm" at bounding box center [438, 47] width 47 height 11
click at [180, 10] on div at bounding box center [210, 12] width 68 height 16
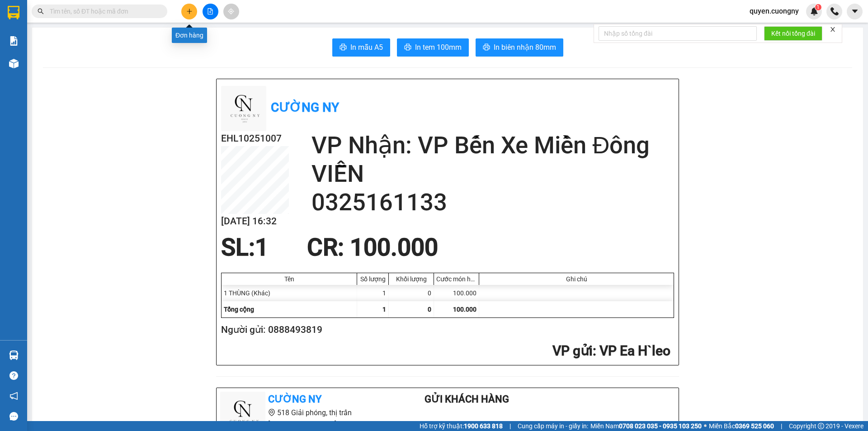
click at [190, 12] on icon "plus" at bounding box center [189, 11] width 6 height 6
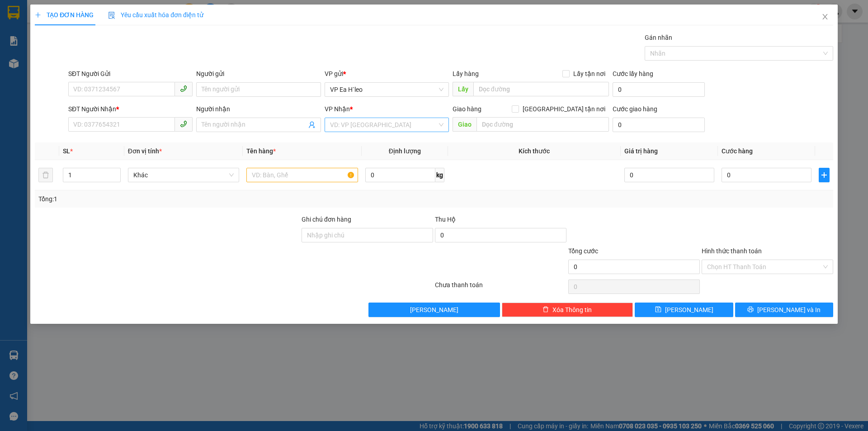
click at [347, 121] on input "search" at bounding box center [383, 125] width 107 height 14
click at [373, 158] on div "VP Bến Xe Miền Đông" at bounding box center [386, 157] width 113 height 10
click at [311, 173] on input "text" at bounding box center [302, 175] width 112 height 14
type input "1 XỐP"
click at [83, 122] on input "SĐT Người Nhận *" at bounding box center [121, 124] width 107 height 14
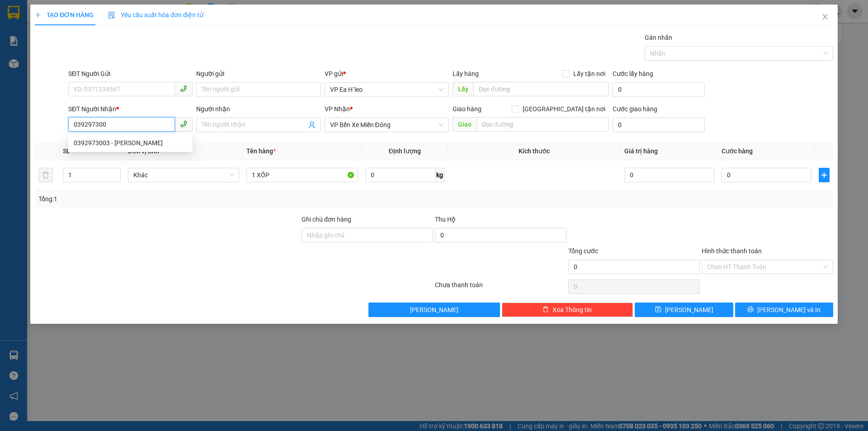
type input "0392973003"
click at [89, 144] on div "0392973003 - Như" at bounding box center [130, 143] width 113 height 10
type input "Như"
type input "0392973003"
click at [130, 88] on input "SĐT Người Gửi" at bounding box center [121, 89] width 107 height 14
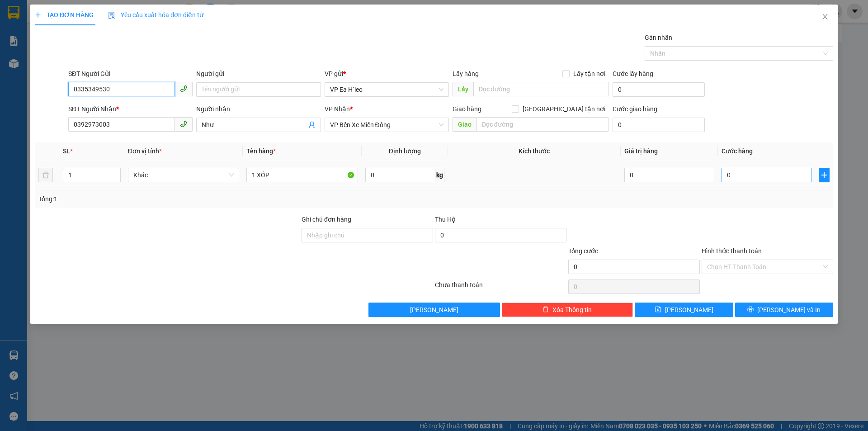
type input "0335349530"
click at [743, 176] on input "0" at bounding box center [766, 175] width 90 height 14
type input "5"
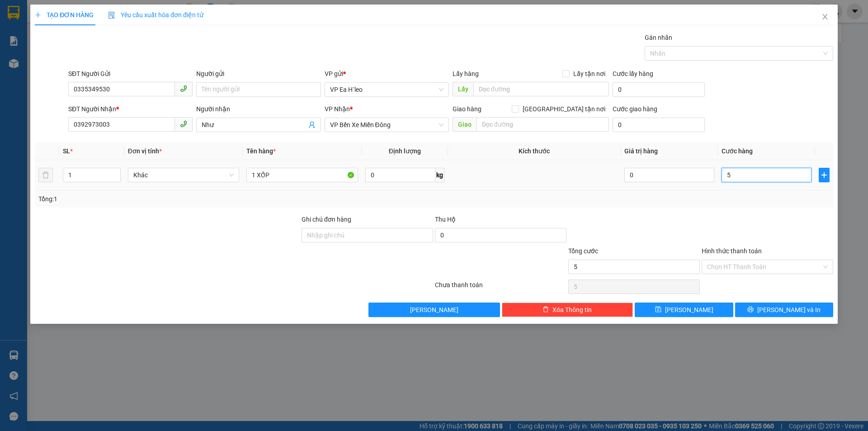
type input "50"
type input "500"
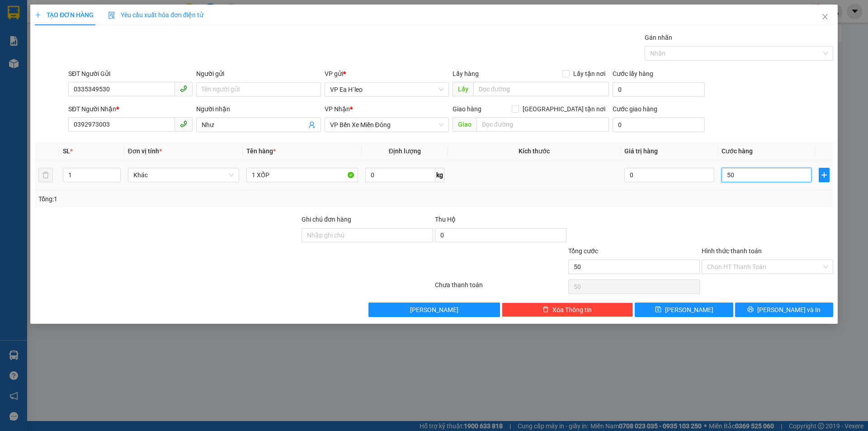
type input "500"
type input "5.000"
type input "50.000"
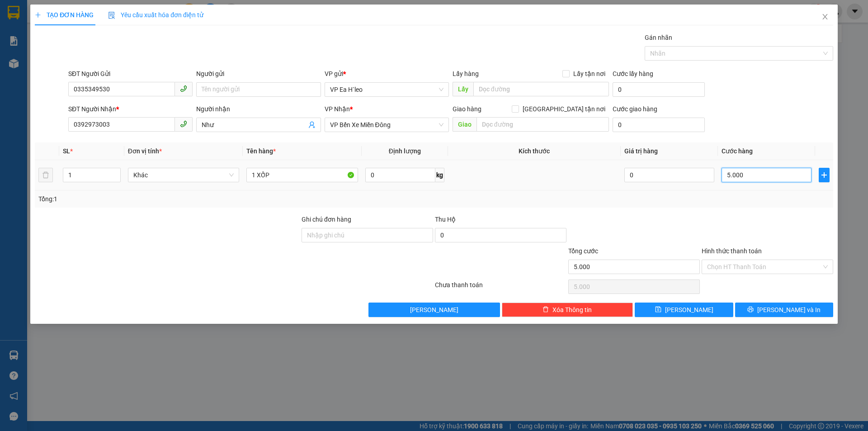
type input "50.000"
click at [737, 263] on input "Hình thức thanh toán" at bounding box center [764, 267] width 114 height 14
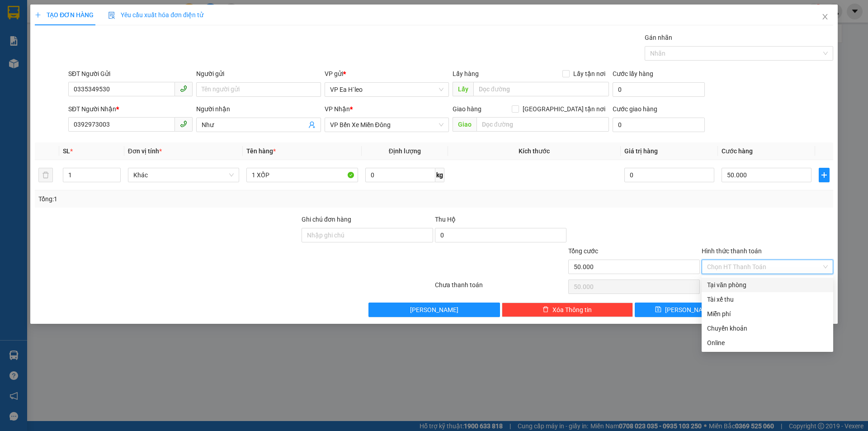
click at [738, 285] on div "Tại văn phòng" at bounding box center [767, 285] width 121 height 10
type input "0"
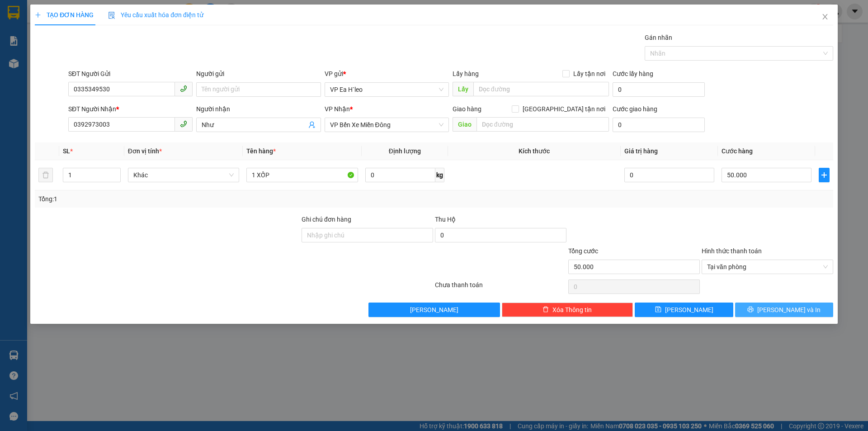
click at [782, 307] on span "[PERSON_NAME] và In" at bounding box center [788, 310] width 63 height 10
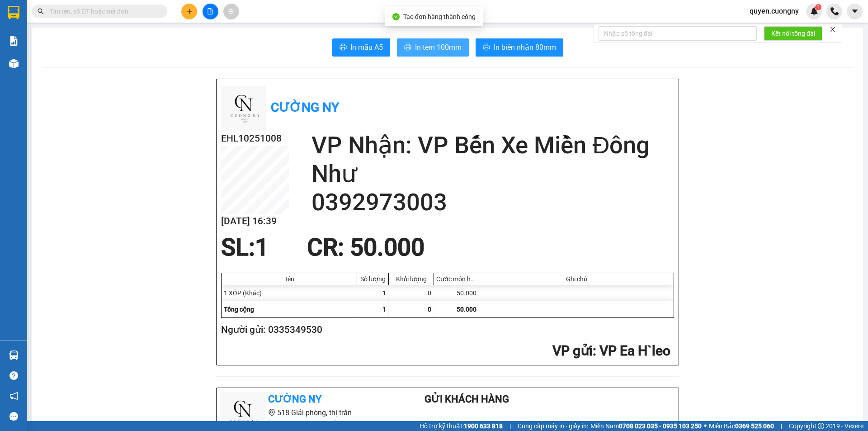
click at [410, 50] on button "In tem 100mm" at bounding box center [433, 47] width 72 height 18
click at [184, 9] on button at bounding box center [189, 12] width 16 height 16
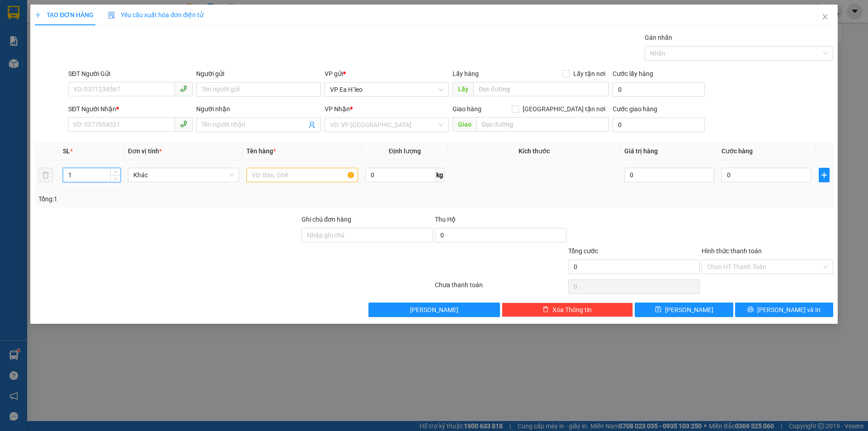
click at [92, 175] on input "1" at bounding box center [91, 175] width 57 height 14
type input "4"
click at [301, 175] on input "text" at bounding box center [302, 175] width 112 height 14
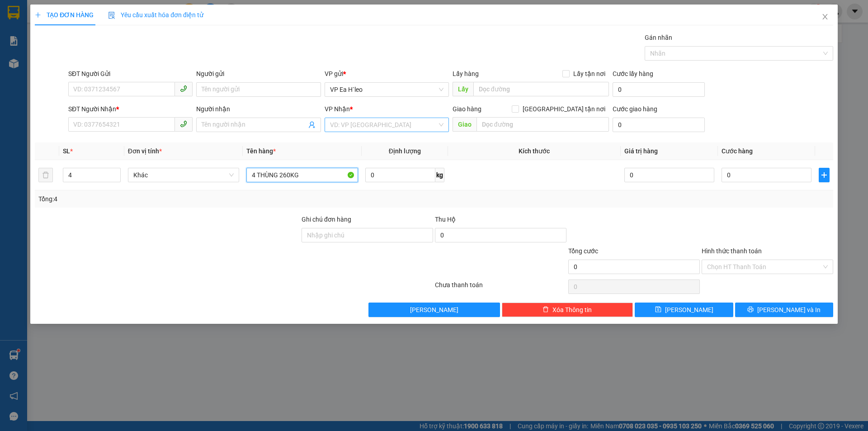
type input "4 THÙNG 260KG"
click at [363, 125] on input "search" at bounding box center [383, 125] width 107 height 14
click at [367, 160] on div "VP Bến Xe Miền Đông" at bounding box center [386, 157] width 113 height 10
click at [155, 125] on input "SĐT Người Nhận *" at bounding box center [121, 124] width 107 height 14
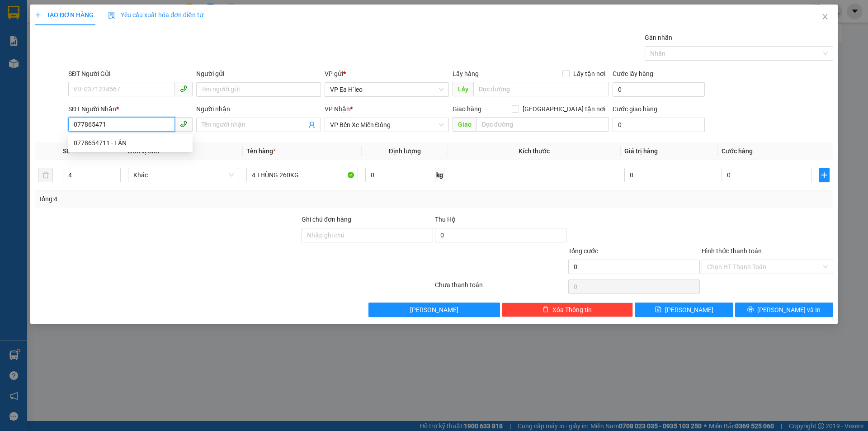
type input "0778654711"
click at [160, 143] on div "0778654711 - LÂN" at bounding box center [130, 143] width 113 height 10
type input "LÂN"
type input "0778654711"
click at [141, 87] on input "SĐT Người Gửi" at bounding box center [121, 89] width 107 height 14
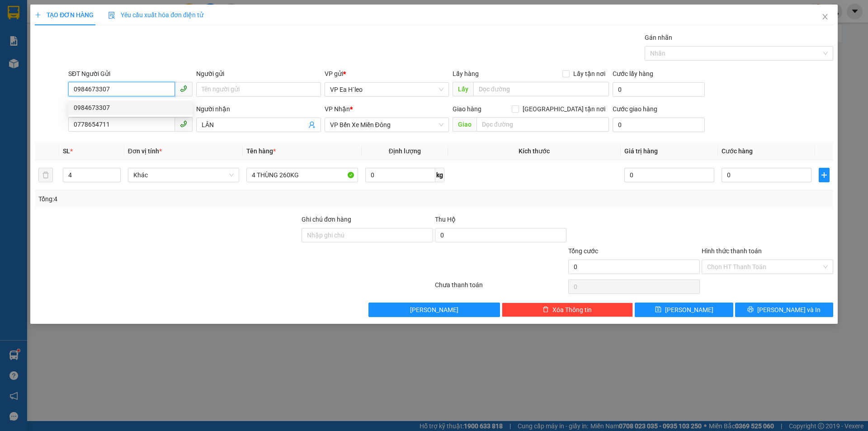
click at [142, 109] on div "0984673307" at bounding box center [130, 108] width 113 height 10
type input "0984673307"
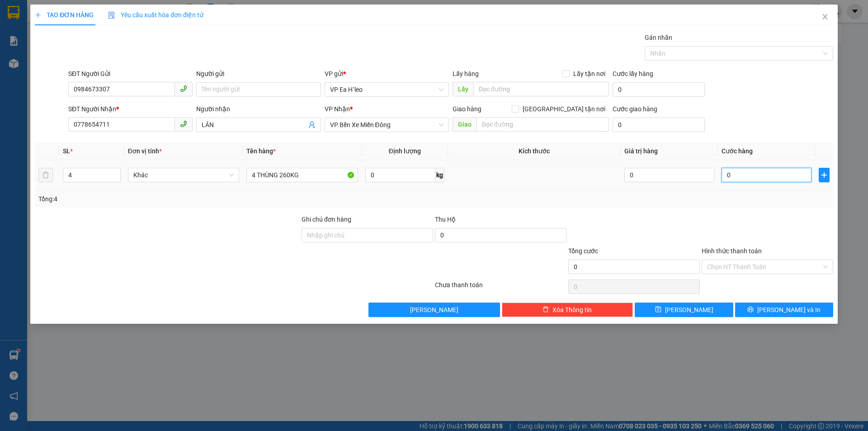
click at [775, 180] on input "0" at bounding box center [766, 175] width 90 height 14
type input "6"
type input "65"
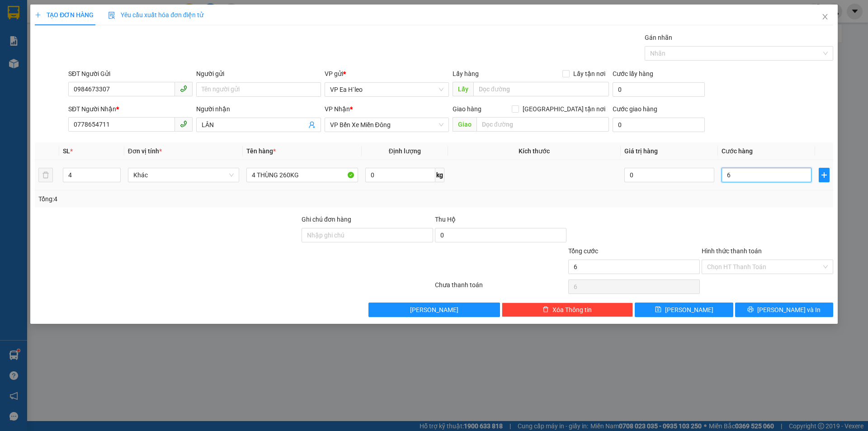
type input "65"
type input "650"
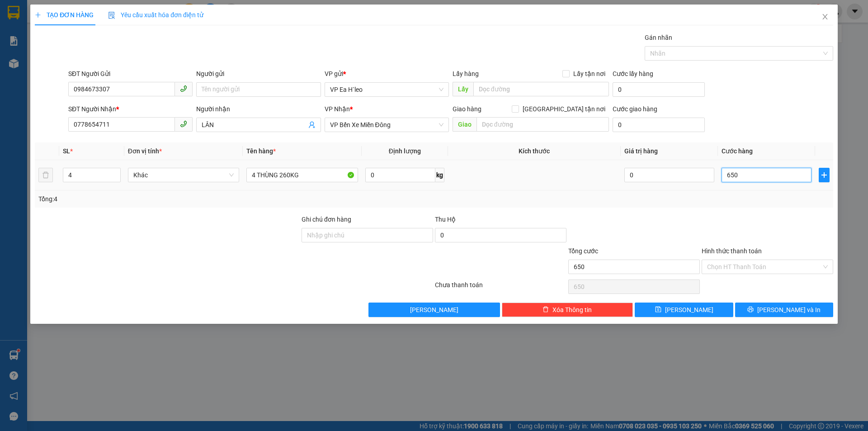
type input "6.500"
type input "65.000"
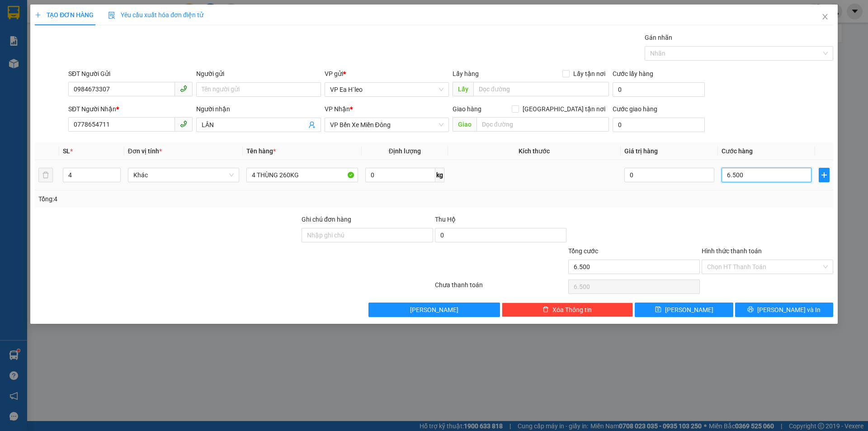
type input "65.000"
type input "650.000"
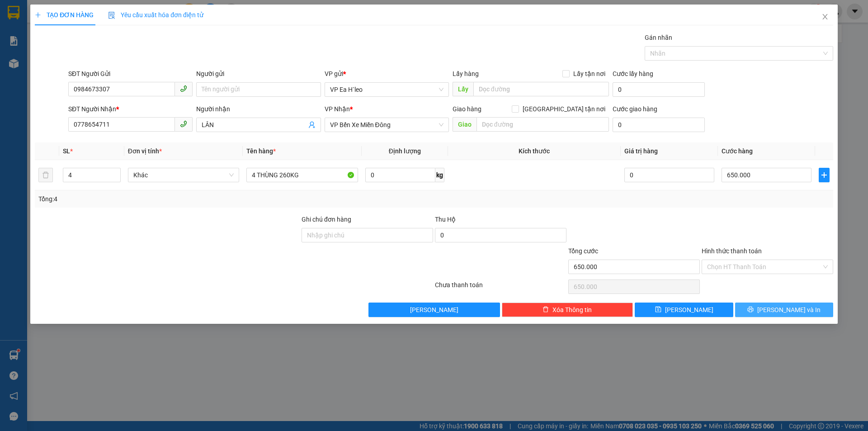
click at [764, 307] on button "[PERSON_NAME] và In" at bounding box center [784, 309] width 98 height 14
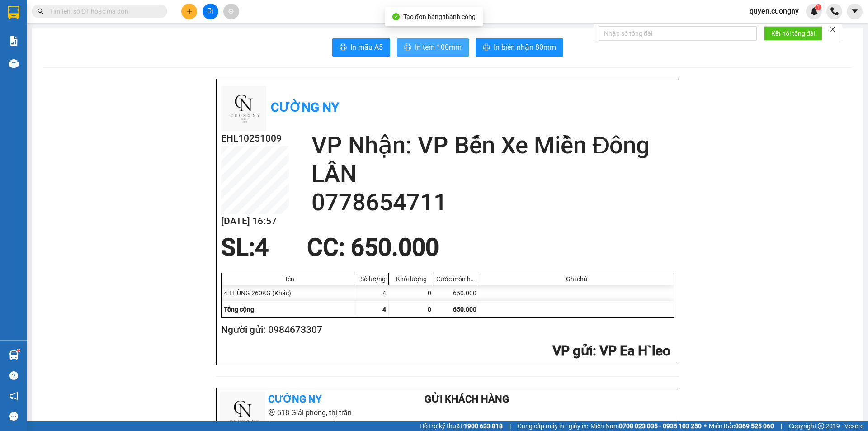
click at [415, 47] on span "In tem 100mm" at bounding box center [438, 47] width 47 height 11
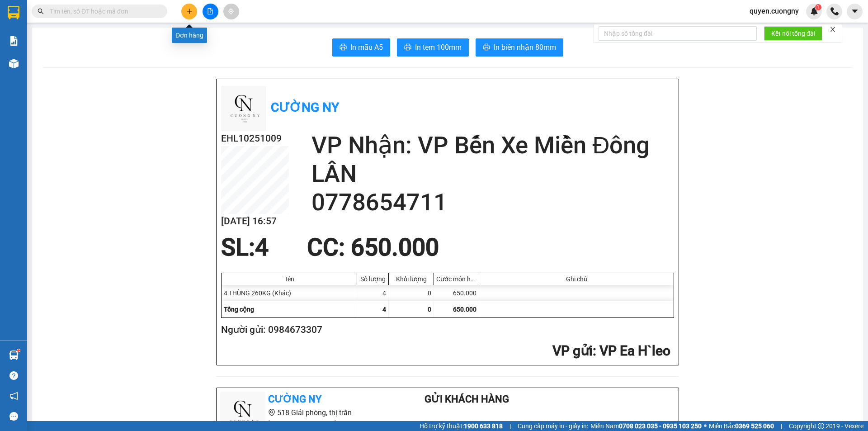
click at [193, 9] on button at bounding box center [189, 12] width 16 height 16
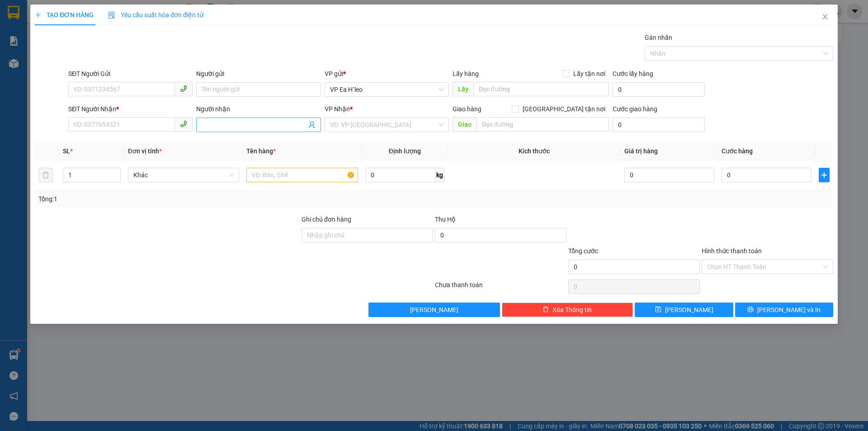
click at [240, 122] on input "Người nhận" at bounding box center [254, 125] width 104 height 10
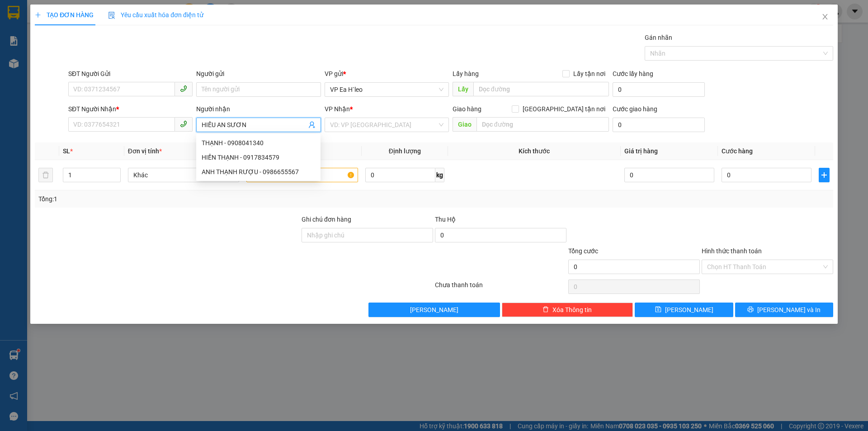
type input "HIẾU AN SƯƠNG"
click at [254, 143] on div "HIẾU AN SƯƠNG - 0906766117" at bounding box center [258, 143] width 113 height 10
type input "0906766117"
type input "HIẾU AN SƯƠNG"
click at [324, 179] on input "text" at bounding box center [302, 175] width 112 height 14
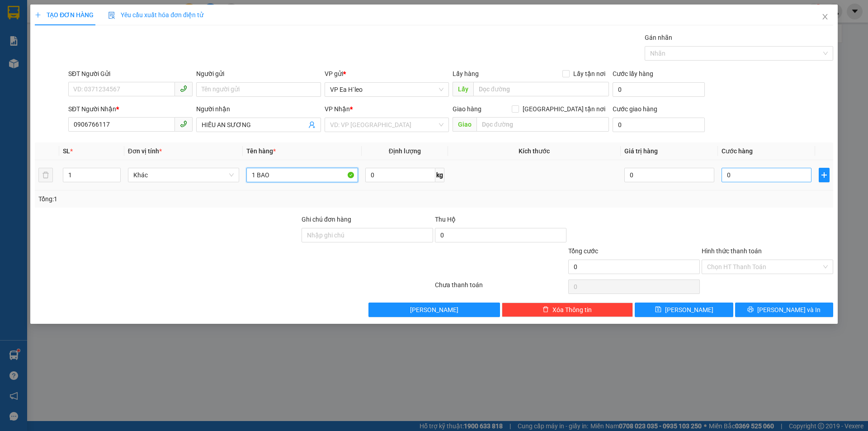
type input "1 BAO"
click at [752, 178] on input "0" at bounding box center [766, 175] width 90 height 14
type input "1"
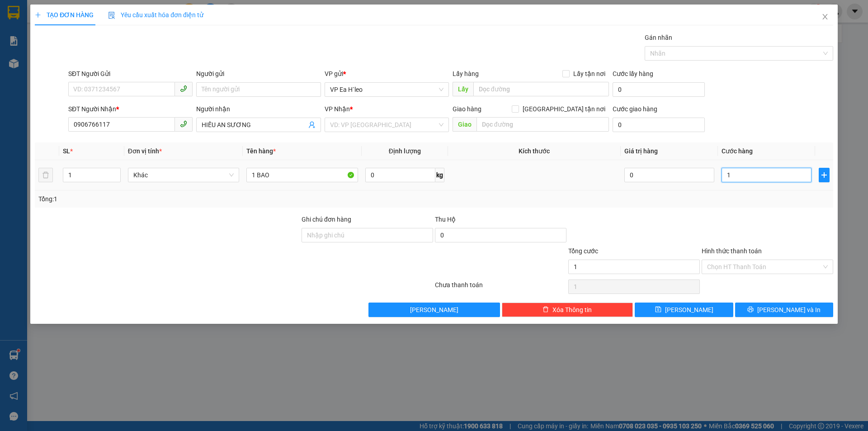
type input "15"
type input "150"
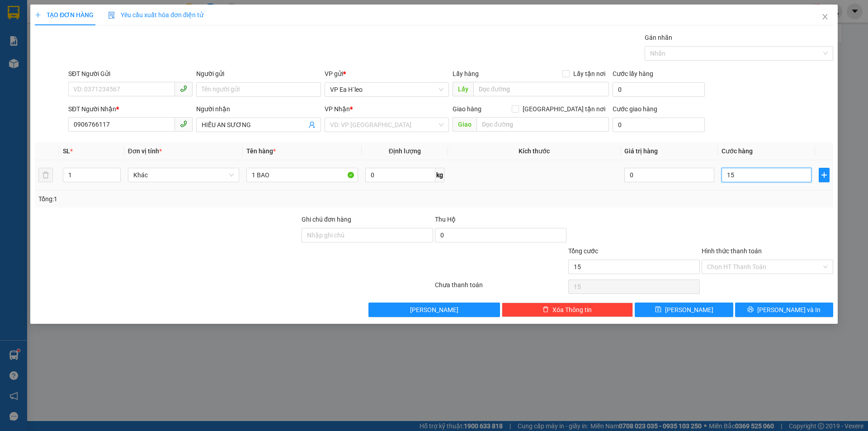
type input "150"
type input "1.500"
click at [753, 309] on icon "printer" at bounding box center [750, 309] width 6 height 6
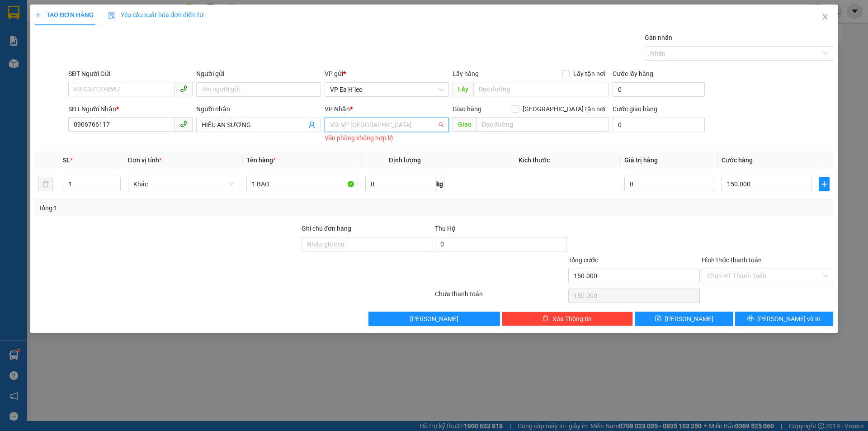
click at [400, 120] on input "search" at bounding box center [383, 125] width 107 height 14
click at [375, 187] on div "VP An Sương" at bounding box center [386, 186] width 113 height 10
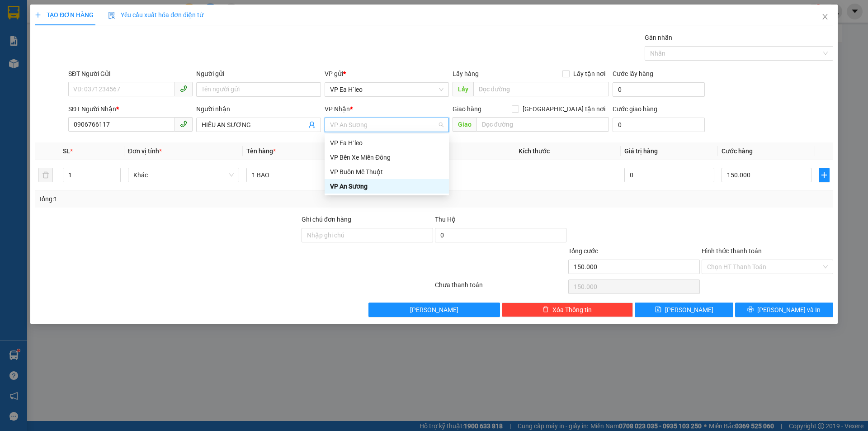
click at [356, 184] on div "VP An Sương" at bounding box center [386, 186] width 113 height 10
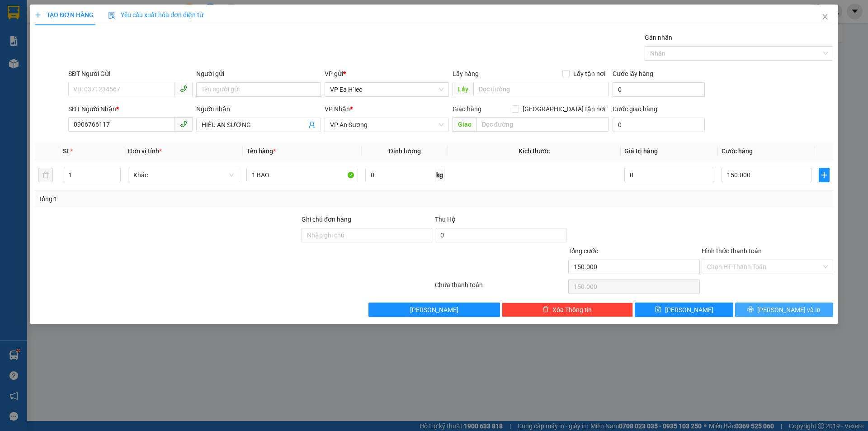
click at [773, 307] on button "[PERSON_NAME] và In" at bounding box center [784, 309] width 98 height 14
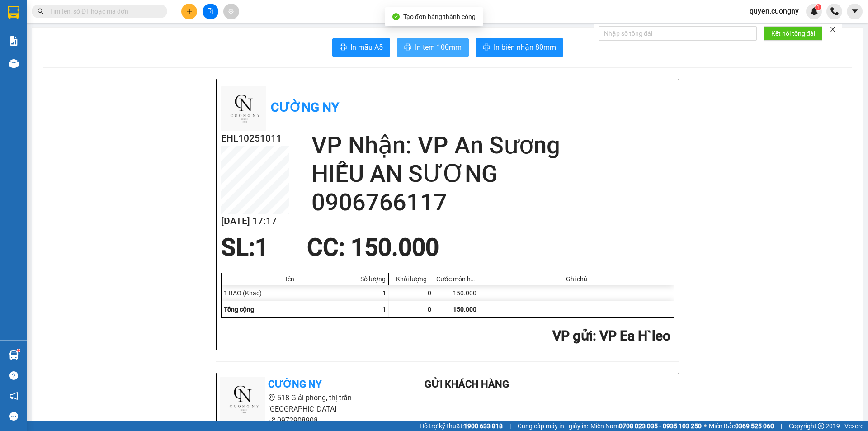
click at [417, 45] on span "In tem 100mm" at bounding box center [438, 47] width 47 height 11
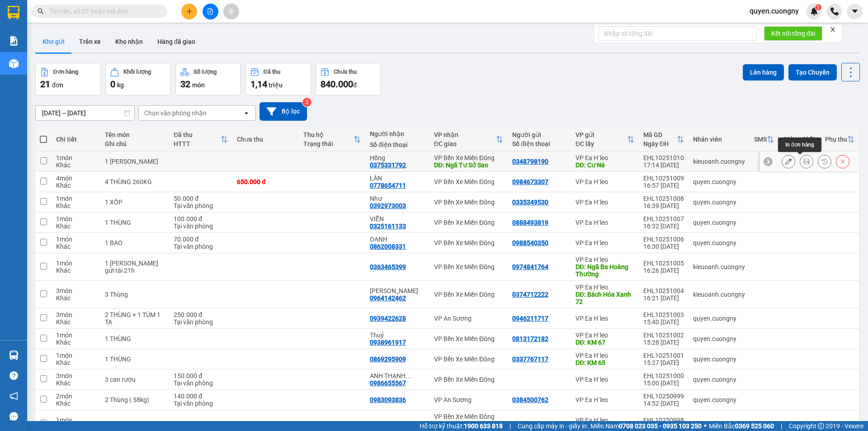
click at [804, 160] on button at bounding box center [806, 162] width 13 height 16
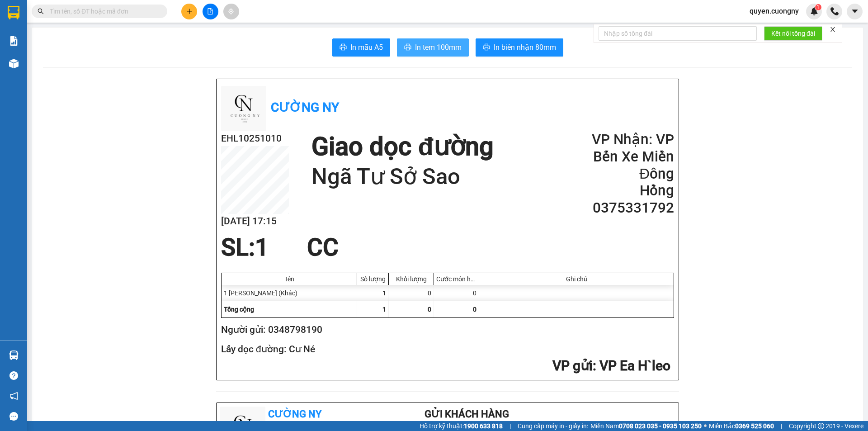
click at [440, 51] on span "In tem 100mm" at bounding box center [438, 47] width 47 height 11
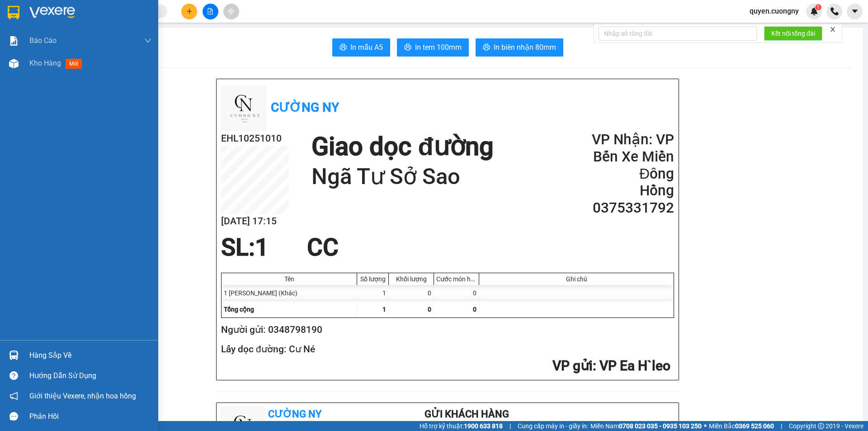
click at [14, 12] on img at bounding box center [14, 13] width 12 height 14
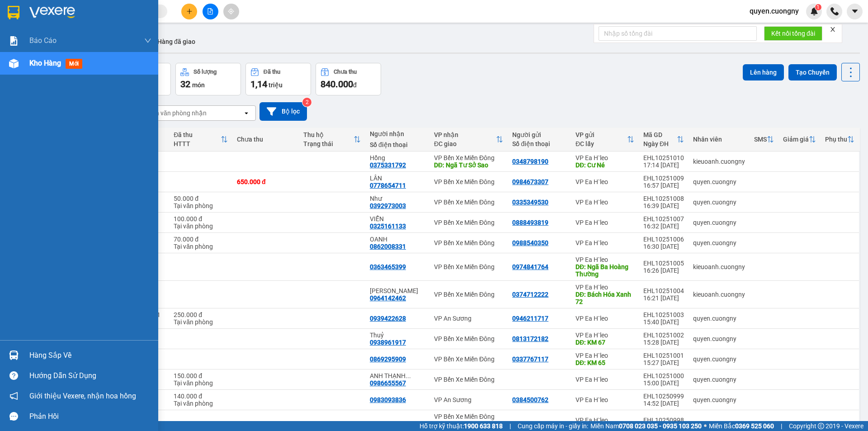
click at [12, 4] on div at bounding box center [79, 14] width 158 height 29
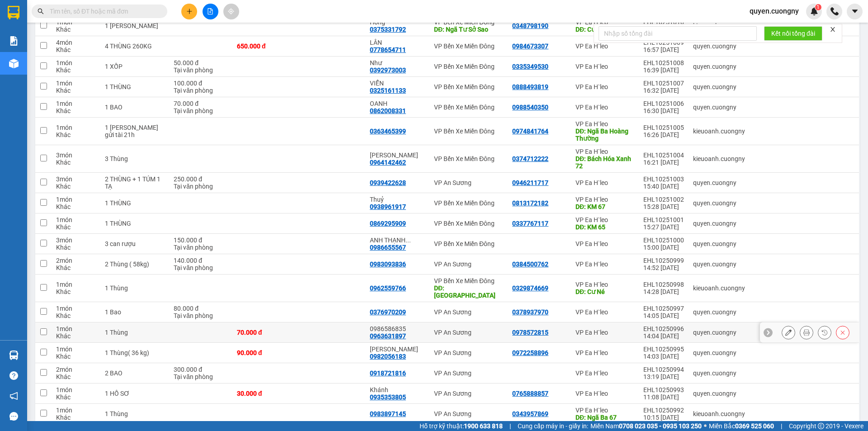
scroll to position [217, 0]
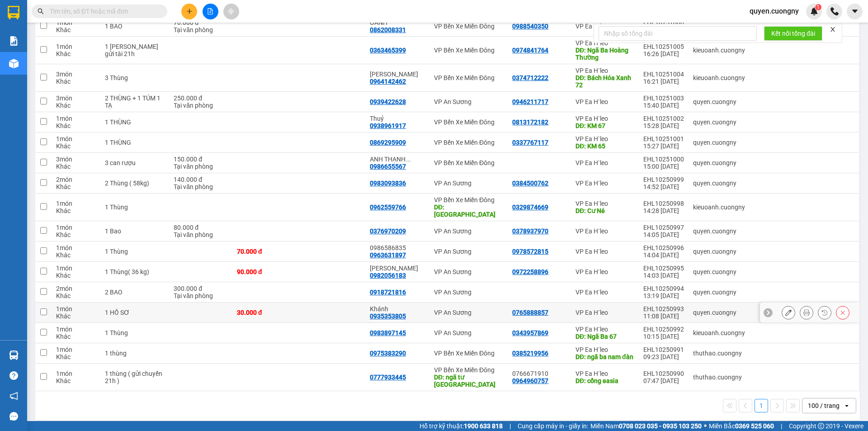
click at [299, 306] on td at bounding box center [332, 312] width 66 height 20
checkbox input "true"
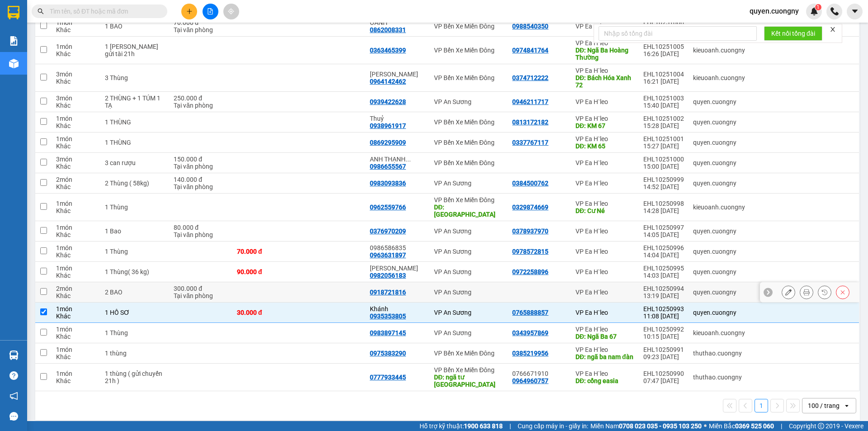
click at [299, 285] on td at bounding box center [332, 292] width 66 height 20
checkbox input "true"
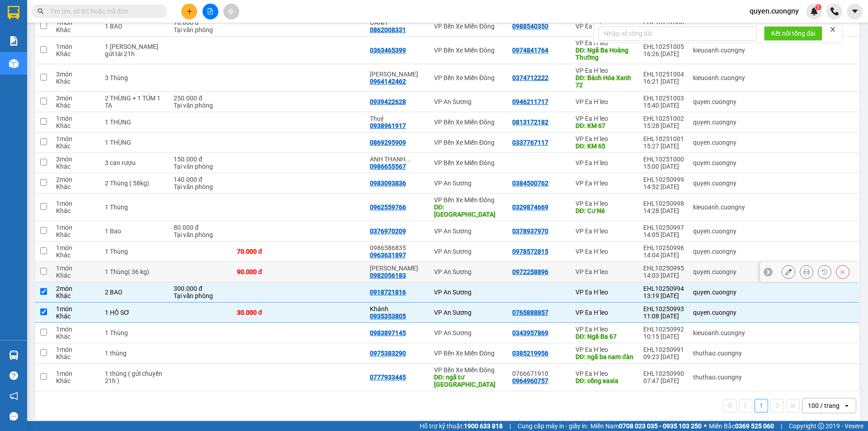
click at [304, 268] on td at bounding box center [332, 272] width 66 height 20
checkbox input "true"
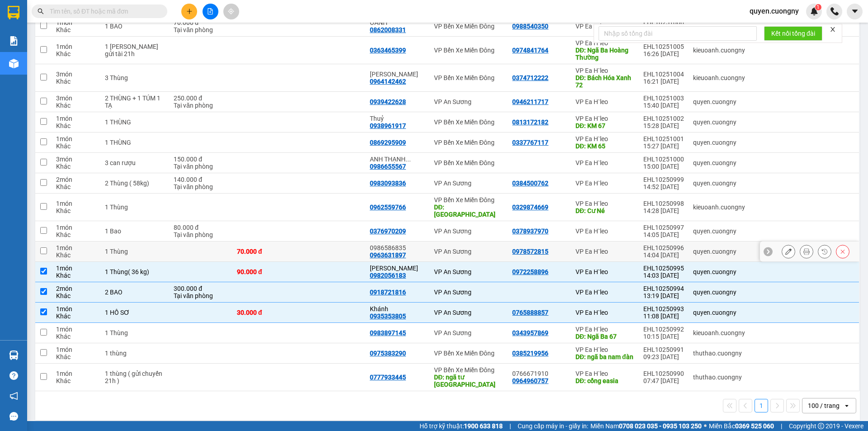
click at [308, 245] on td at bounding box center [332, 251] width 66 height 20
checkbox input "true"
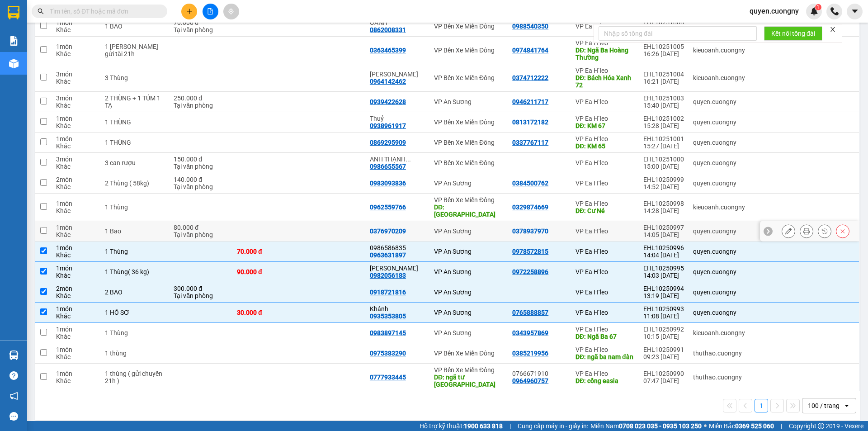
click at [308, 231] on td at bounding box center [332, 231] width 66 height 20
checkbox input "true"
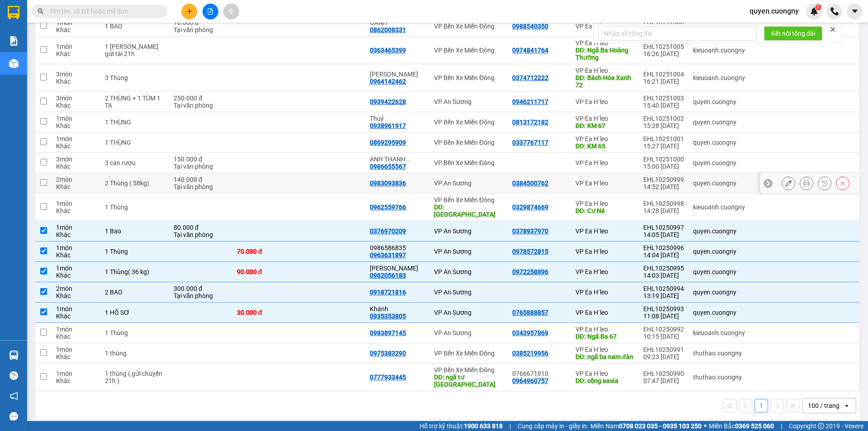
click at [319, 186] on td at bounding box center [332, 183] width 66 height 20
checkbox input "true"
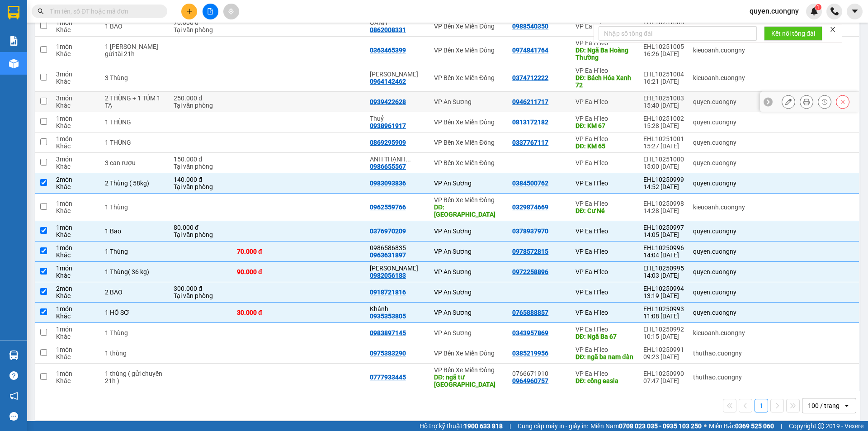
click at [318, 104] on td at bounding box center [332, 102] width 66 height 20
checkbox input "true"
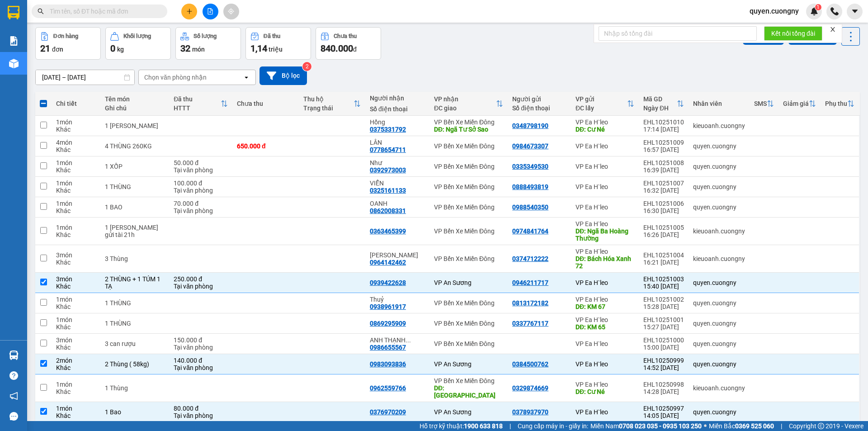
scroll to position [0, 0]
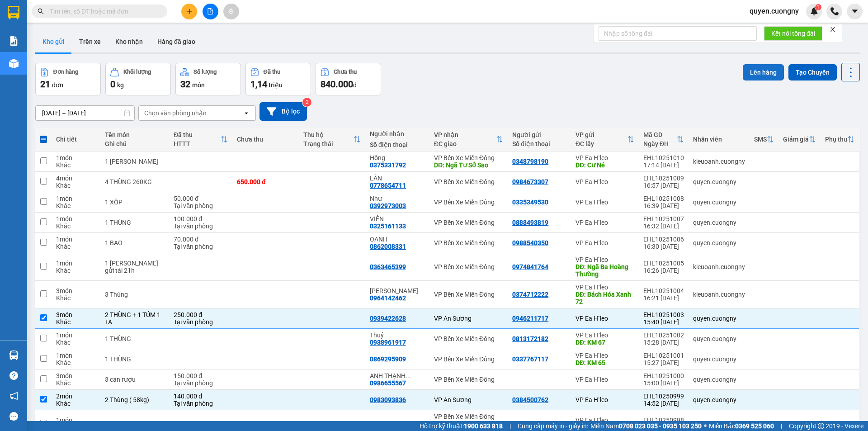
click at [745, 66] on button "Lên hàng" at bounding box center [763, 72] width 41 height 16
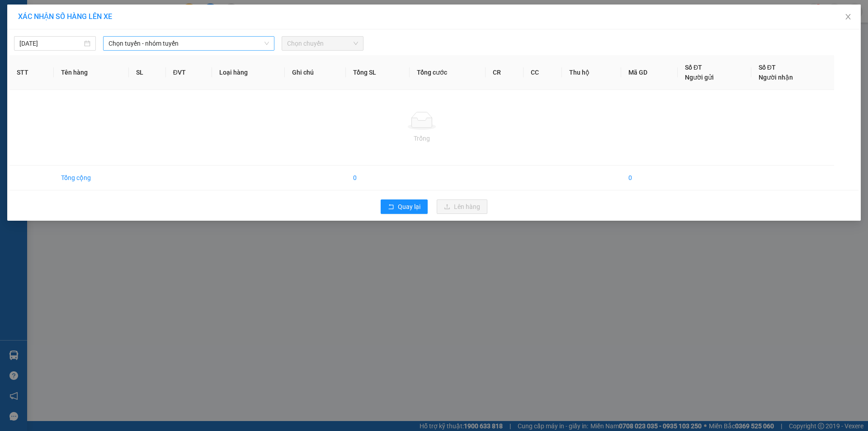
click at [181, 45] on span "Chọn tuyến - nhóm tuyến" at bounding box center [188, 44] width 160 height 14
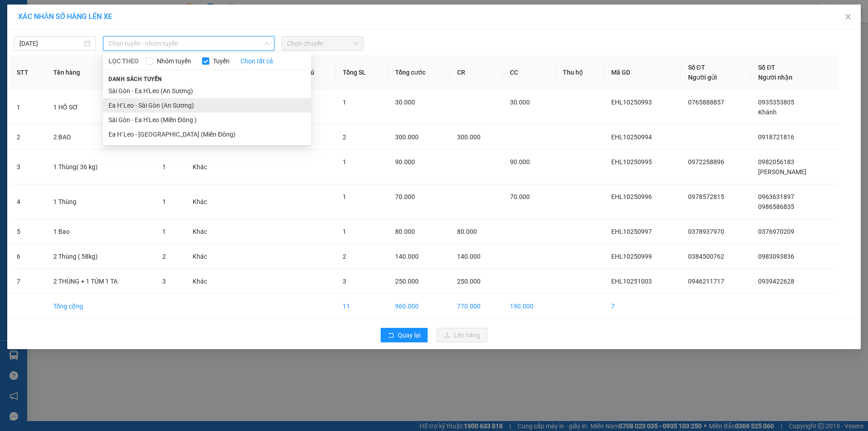
click at [179, 108] on li "Ea H`Leo - Sài Gòn (An Sương)" at bounding box center [207, 105] width 208 height 14
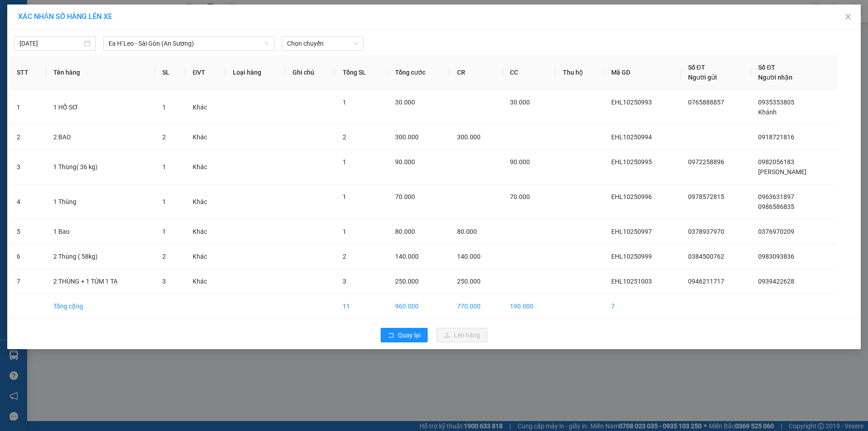
click at [325, 29] on div "14/10/2025 Ea H`Leo - Sài Gòn (An Sương) LỌC THEO Nhóm tuyến Tuyến Chọn tất cả …" at bounding box center [433, 189] width 853 height 320
click at [323, 41] on span "Chọn chuyến" at bounding box center [322, 44] width 71 height 14
click at [332, 76] on div "19:30 - 47H-042.00" at bounding box center [322, 76] width 71 height 10
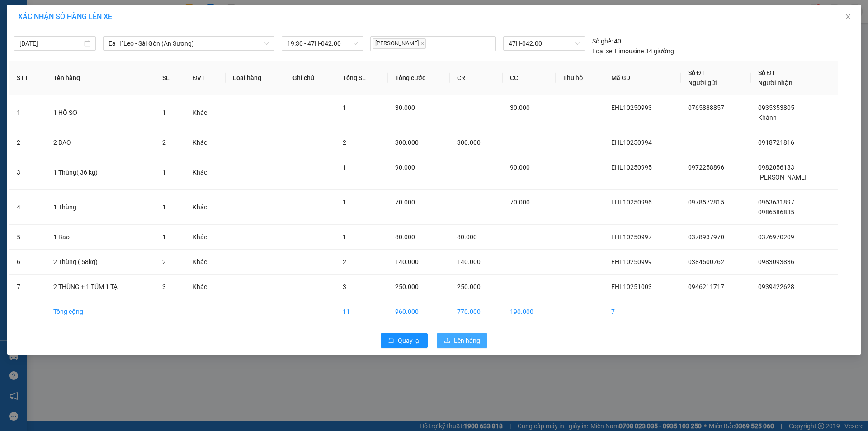
click at [467, 342] on span "Lên hàng" at bounding box center [467, 340] width 26 height 10
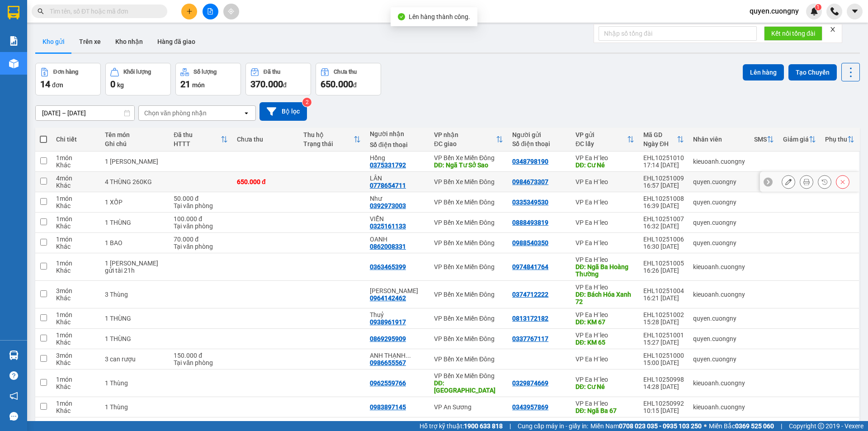
click at [299, 179] on td at bounding box center [332, 182] width 66 height 20
checkbox input "true"
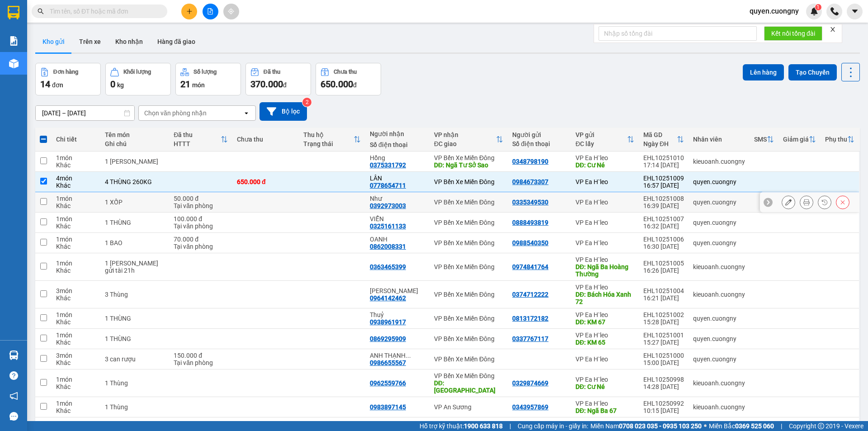
click at [292, 203] on td at bounding box center [265, 202] width 66 height 20
checkbox input "true"
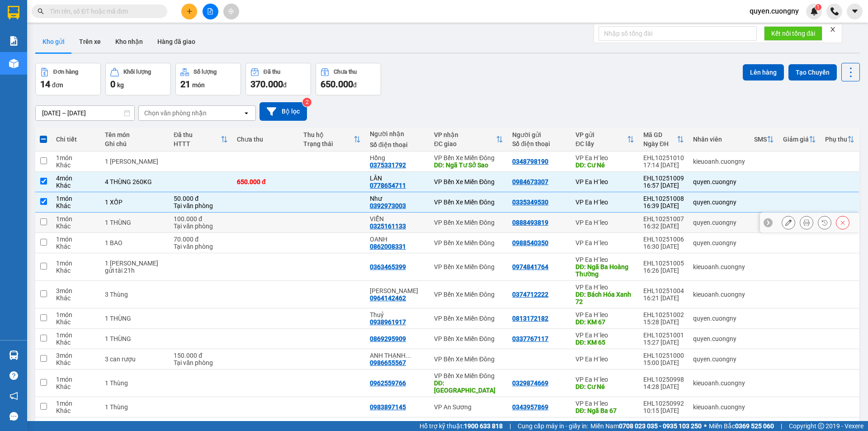
click at [292, 220] on td at bounding box center [265, 222] width 66 height 20
checkbox input "true"
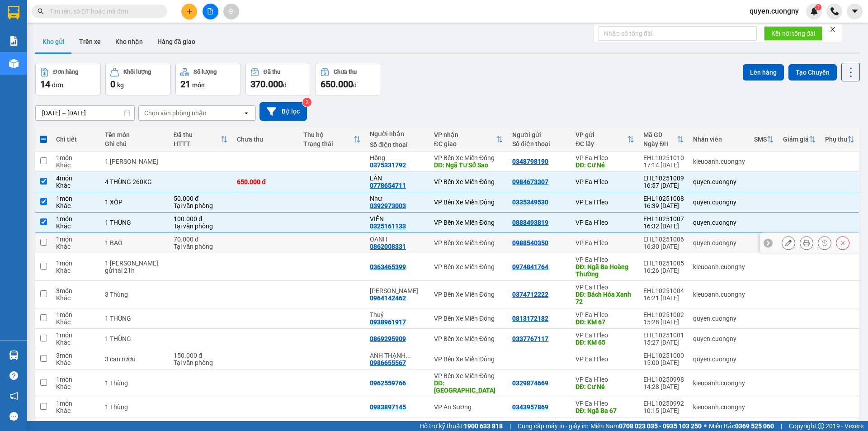
click at [290, 243] on td at bounding box center [265, 243] width 66 height 20
checkbox input "true"
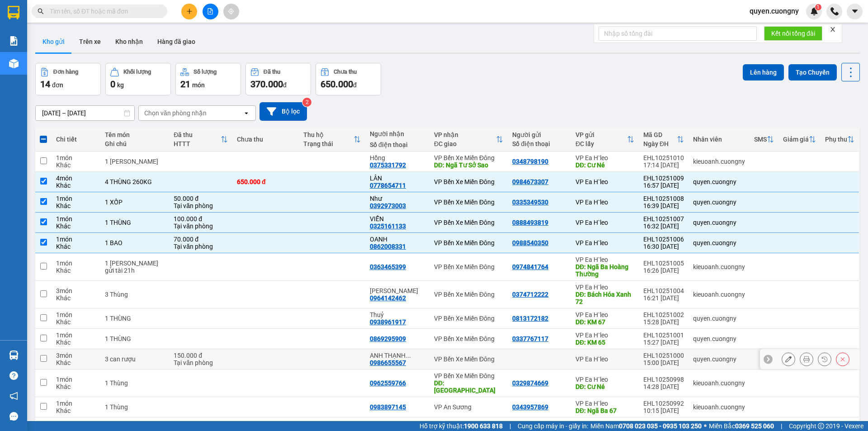
click at [279, 360] on td at bounding box center [265, 359] width 66 height 20
checkbox input "true"
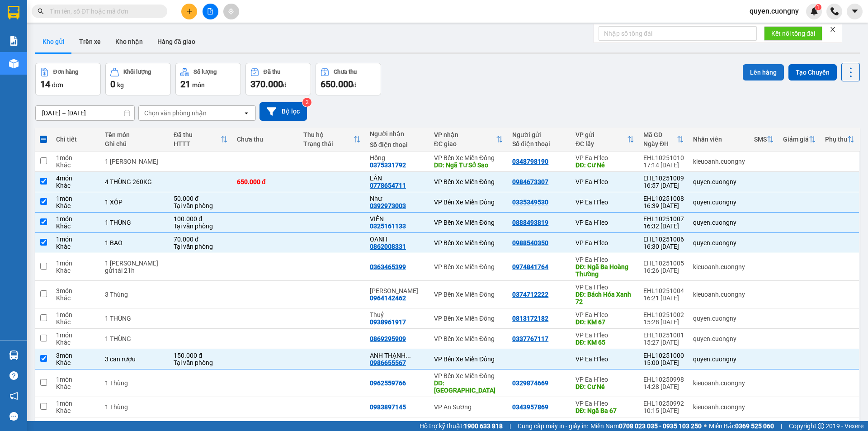
click at [757, 72] on button "Lên hàng" at bounding box center [763, 72] width 41 height 16
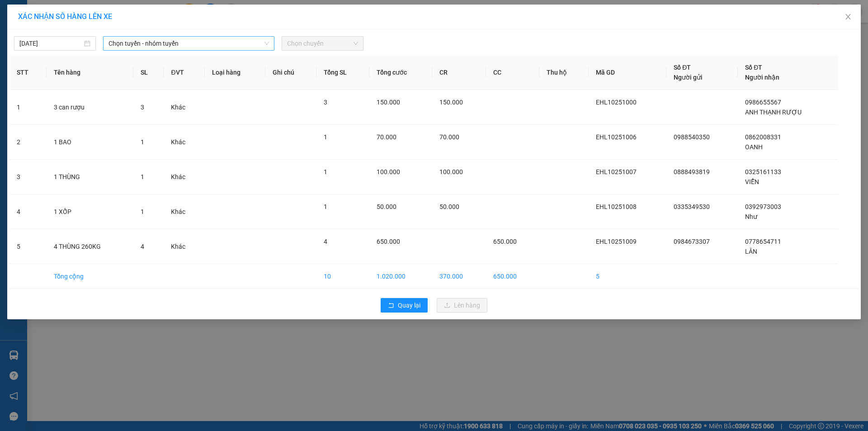
click at [215, 46] on span "Chọn tuyến - nhóm tuyến" at bounding box center [188, 44] width 160 height 14
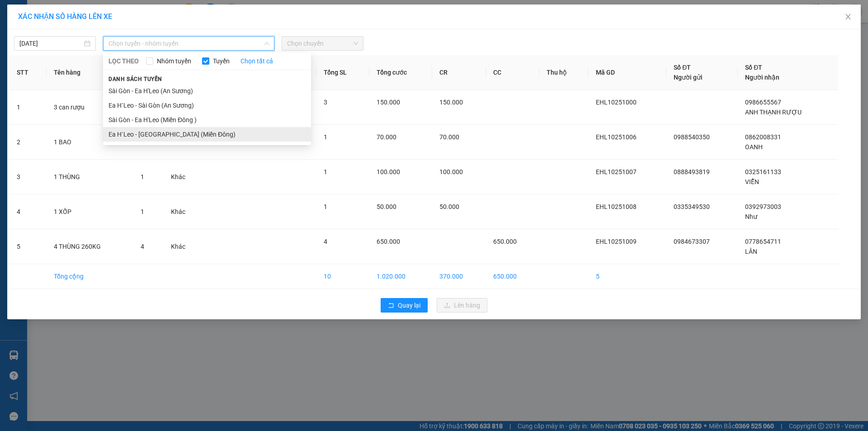
click at [185, 132] on li "Ea H`Leo - [GEOGRAPHIC_DATA] (Miền Đông)" at bounding box center [207, 134] width 208 height 14
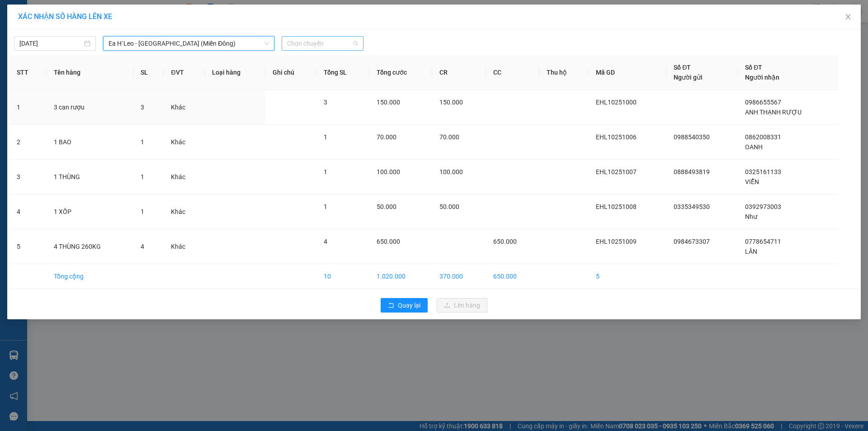
click at [317, 43] on span "Chọn chuyến" at bounding box center [322, 44] width 71 height 14
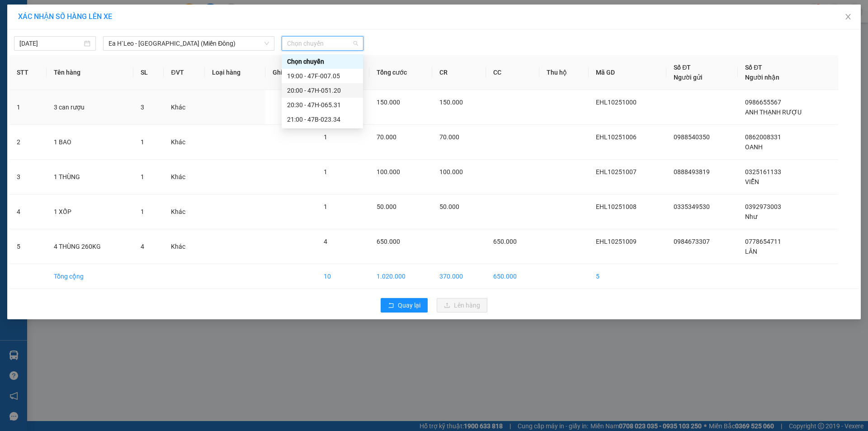
click at [333, 91] on div "20:00 - 47H-051.20" at bounding box center [322, 90] width 71 height 10
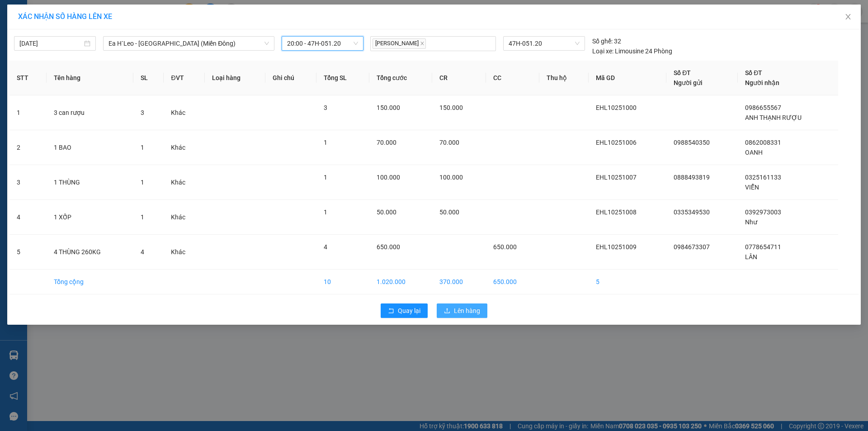
click at [467, 306] on span "Lên hàng" at bounding box center [467, 311] width 26 height 10
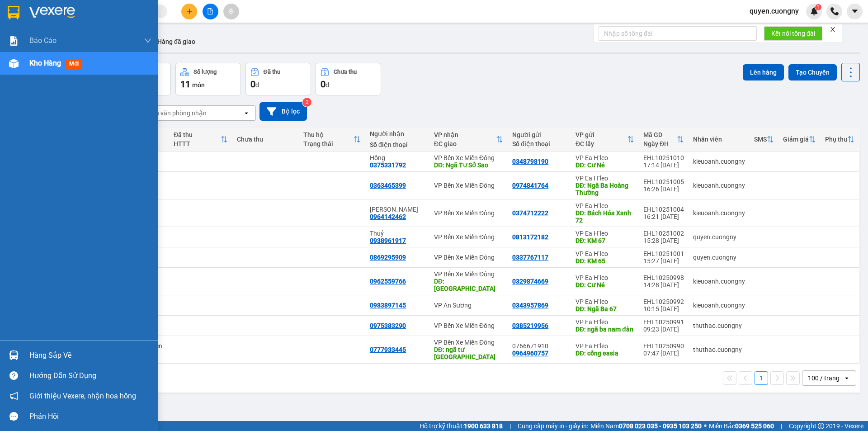
click at [14, 13] on img at bounding box center [14, 13] width 12 height 14
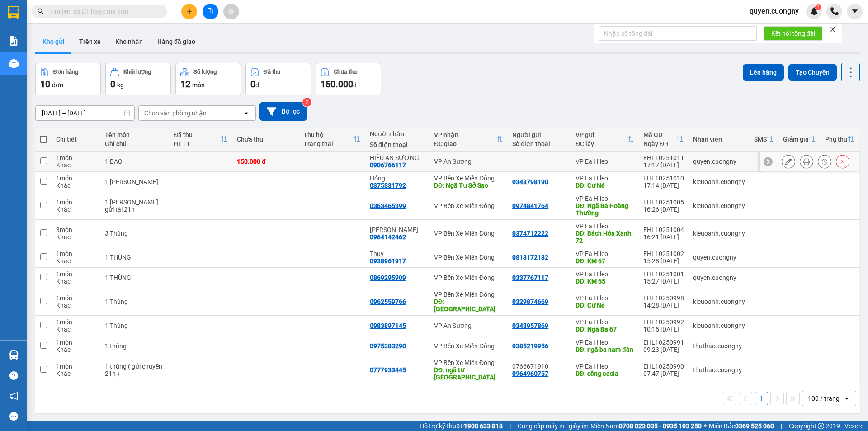
click at [320, 156] on td at bounding box center [332, 161] width 66 height 20
checkbox input "true"
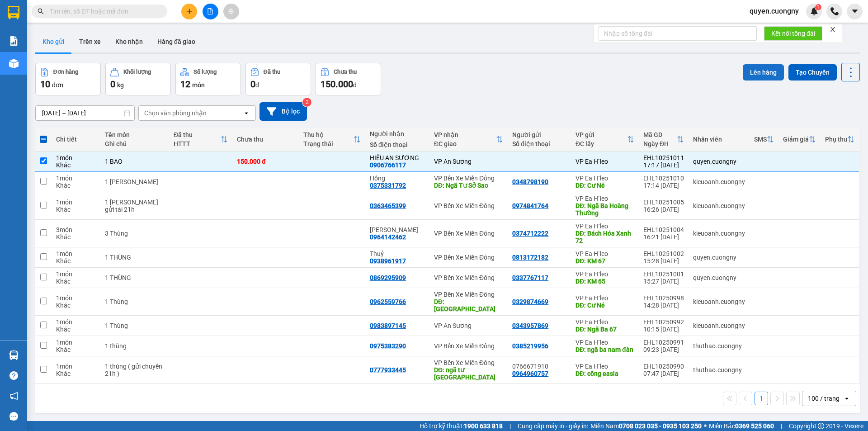
click at [758, 70] on button "Lên hàng" at bounding box center [763, 72] width 41 height 16
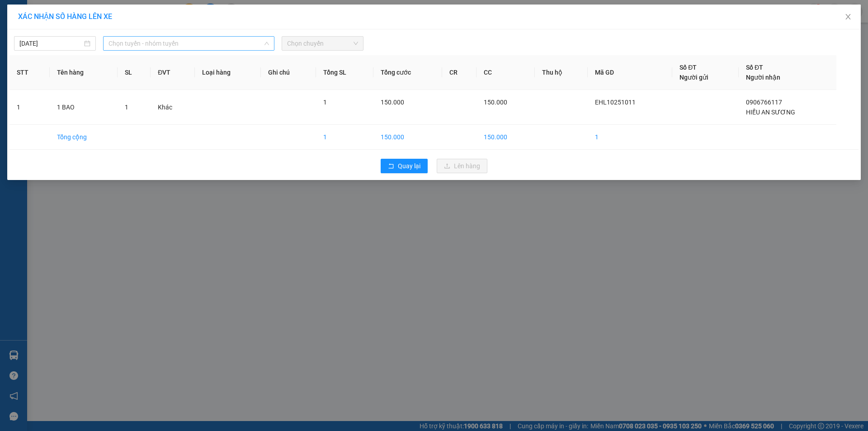
click at [217, 43] on span "Chọn tuyến - nhóm tuyến" at bounding box center [188, 44] width 160 height 14
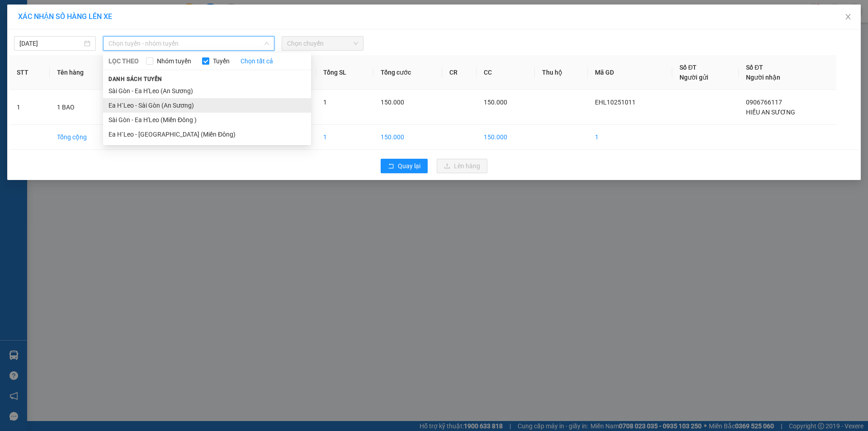
click at [207, 104] on li "Ea H`Leo - Sài Gòn (An Sương)" at bounding box center [207, 105] width 208 height 14
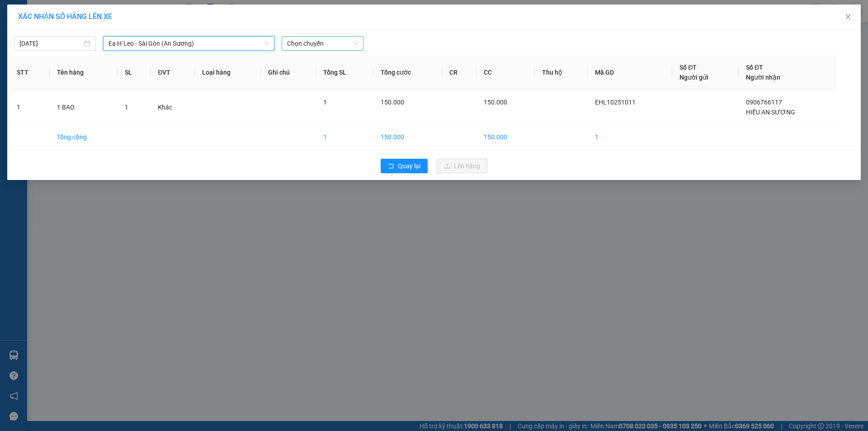
click at [314, 41] on span "Chọn chuyến" at bounding box center [322, 44] width 71 height 14
click at [323, 79] on div "19:30 - 47H-042.00" at bounding box center [322, 76] width 71 height 10
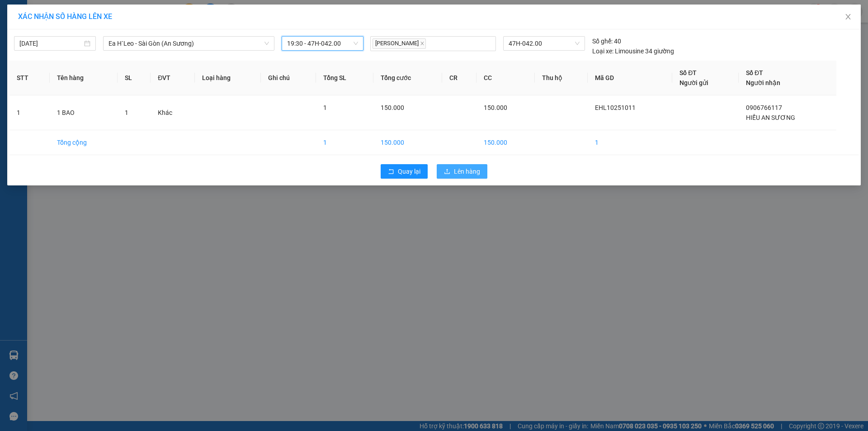
click at [469, 169] on span "Lên hàng" at bounding box center [467, 171] width 26 height 10
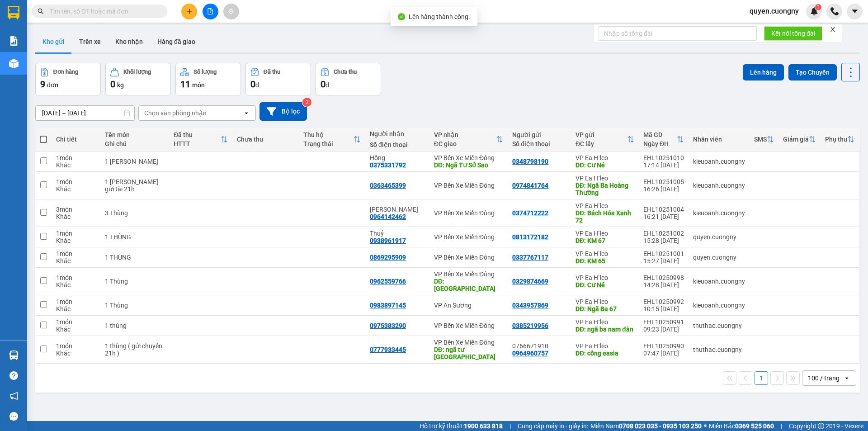
click at [440, 106] on div "14/10/2025 – 14/10/2025 Press the down arrow key to interact with the calendar …" at bounding box center [447, 111] width 824 height 19
click at [191, 14] on icon "plus" at bounding box center [189, 11] width 6 height 6
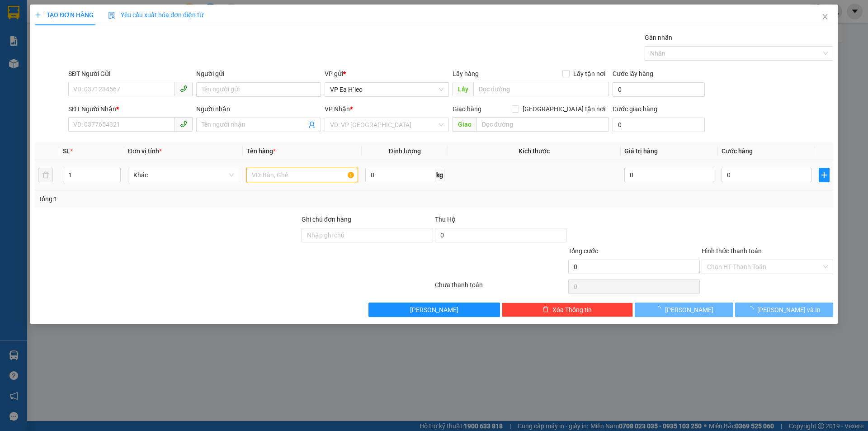
click at [323, 174] on input "text" at bounding box center [302, 175] width 112 height 14
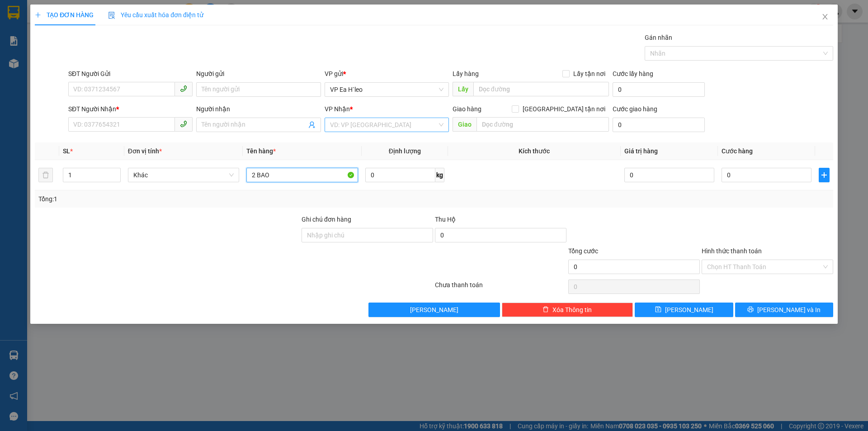
type input "2 BAO"
click at [342, 124] on input "search" at bounding box center [383, 125] width 107 height 14
click at [348, 184] on div "VP An Sương" at bounding box center [386, 186] width 113 height 10
click at [225, 122] on input "Người nhận" at bounding box center [254, 125] width 104 height 10
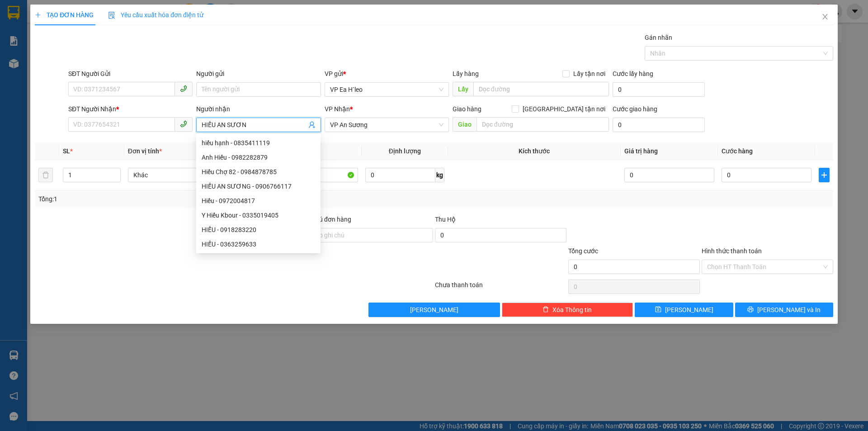
type input "HIẾU AN SƯƠNG"
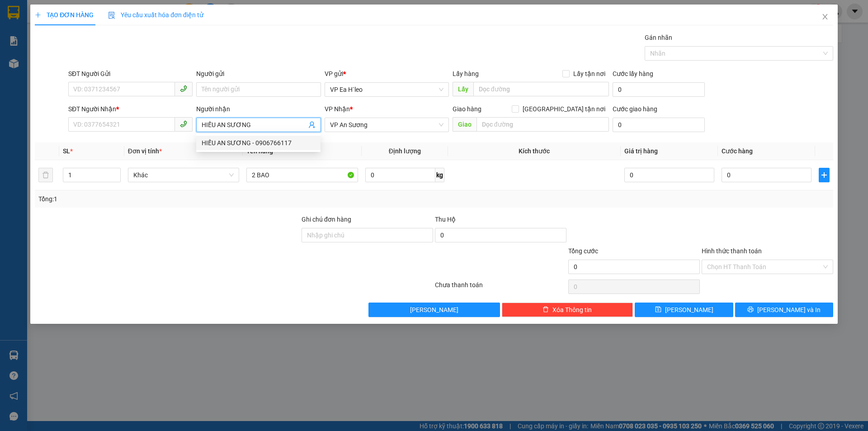
click at [236, 144] on div "HIẾU AN SƯƠNG - 0906766117" at bounding box center [258, 143] width 113 height 10
type input "0906766117"
type input "HIẾU AN SƯƠNG"
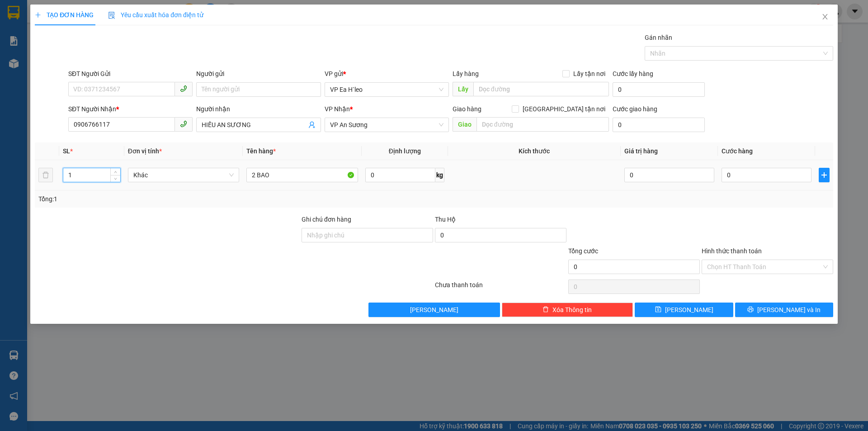
drag, startPoint x: 98, startPoint y: 177, endPoint x: 61, endPoint y: 181, distance: 36.8
click at [61, 181] on td "1" at bounding box center [91, 175] width 65 height 30
type input "2"
click at [745, 179] on input "0" at bounding box center [766, 175] width 90 height 14
type input "3"
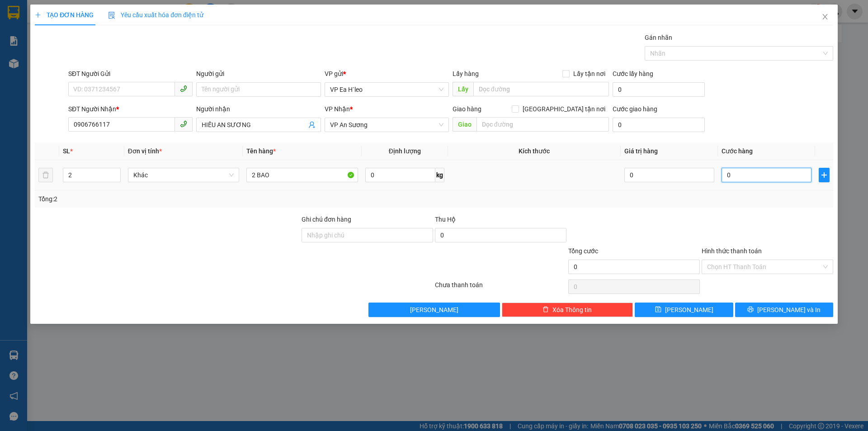
type input "3"
type input "30"
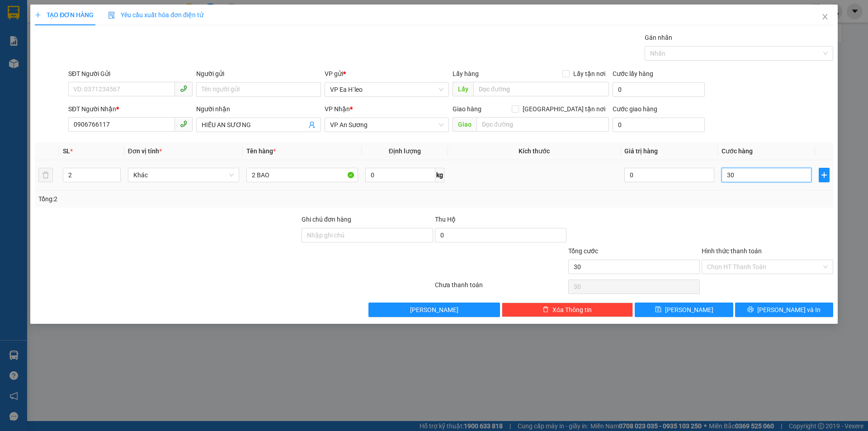
type input "300"
type input "3.000"
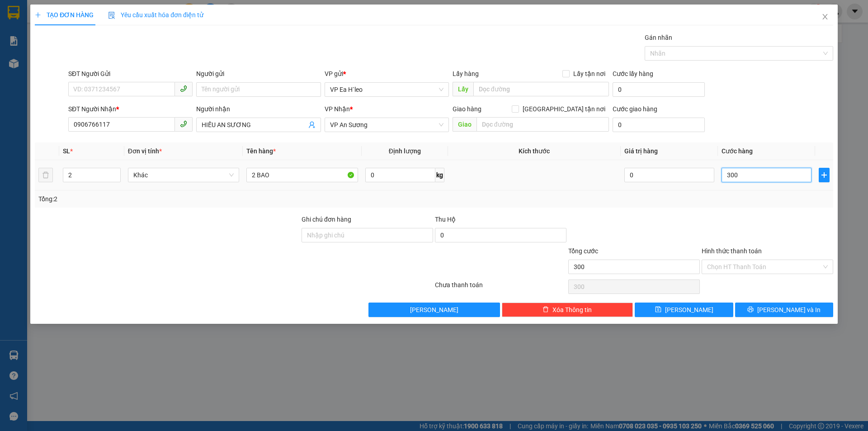
type input "3.000"
type input "30.000"
type input "300.000"
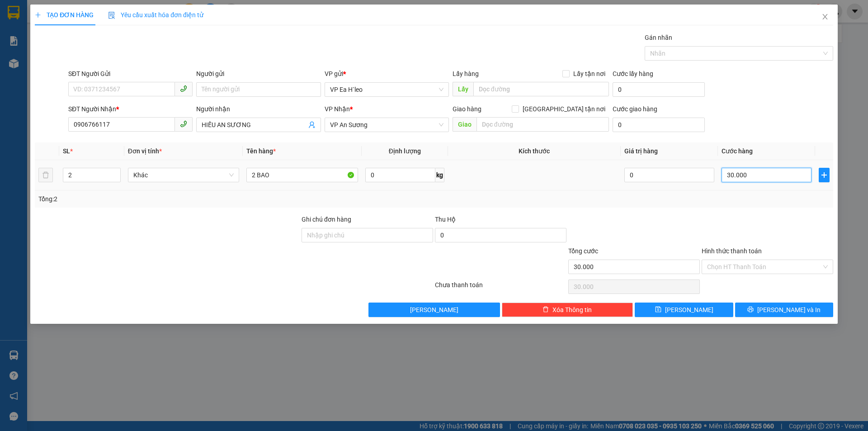
type input "300.000"
drag, startPoint x: 635, startPoint y: 224, endPoint x: 652, endPoint y: 227, distance: 17.5
click at [636, 224] on div at bounding box center [633, 230] width 133 height 32
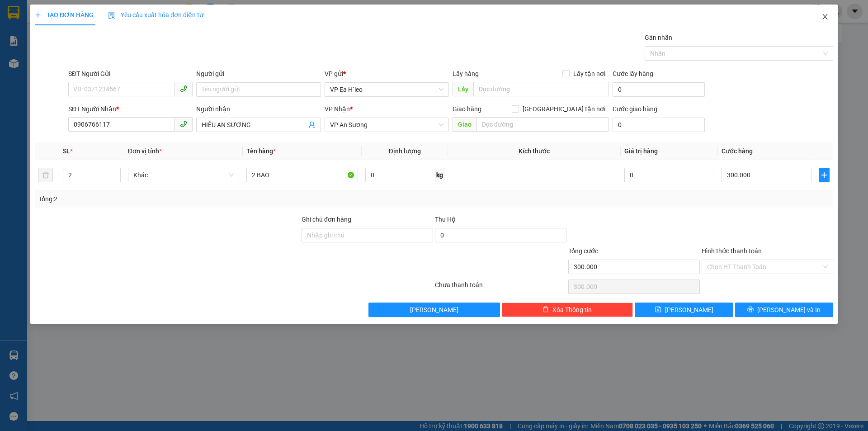
click at [824, 17] on icon "close" at bounding box center [824, 16] width 7 height 7
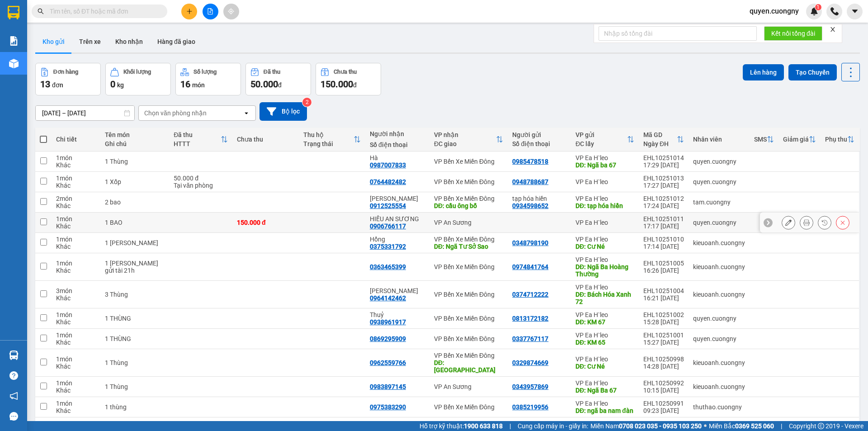
click at [785, 221] on icon at bounding box center [788, 222] width 6 height 6
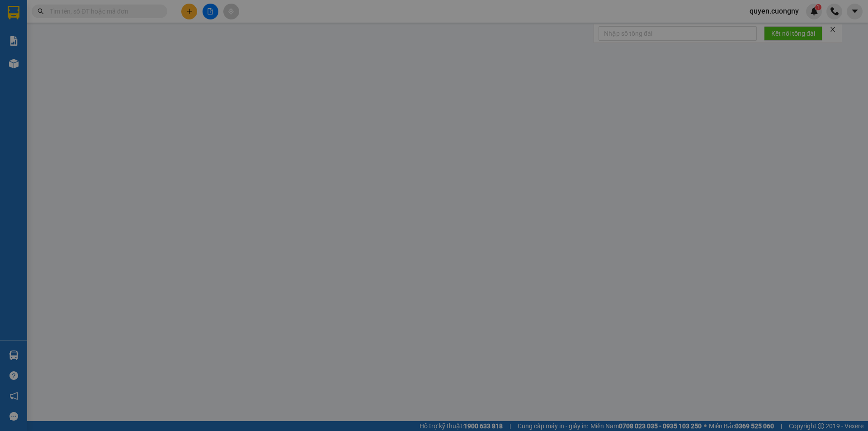
type input "0906766117"
type input "HIẾU AN SƯƠNG"
type input "150.000"
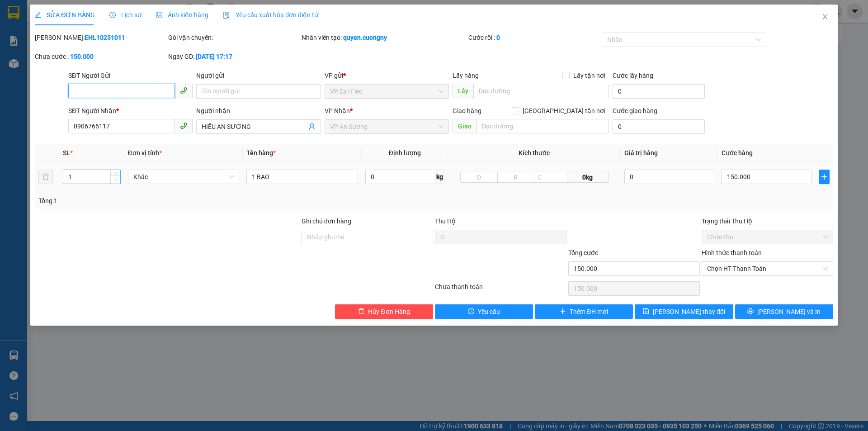
click at [111, 179] on span "Decrease Value" at bounding box center [115, 179] width 10 height 8
click at [99, 177] on input "1" at bounding box center [91, 177] width 57 height 14
type input "2"
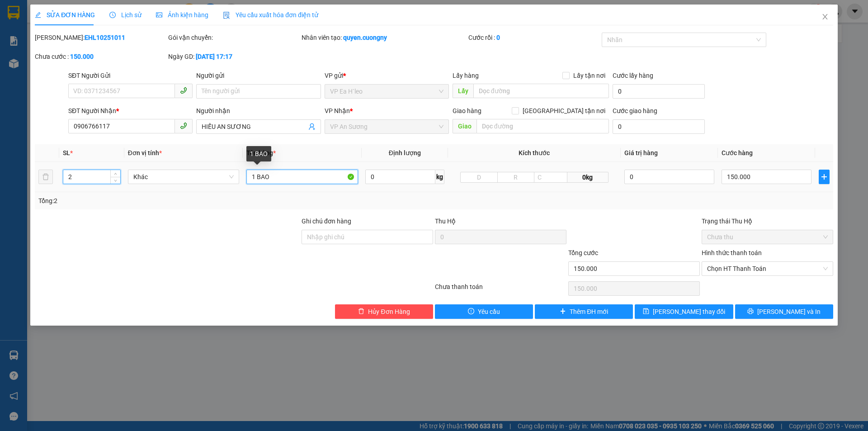
click at [256, 176] on input "1 BAO" at bounding box center [302, 177] width 112 height 14
type input "2 BAO"
click at [734, 171] on input "150.000" at bounding box center [766, 177] width 90 height 14
type input "3"
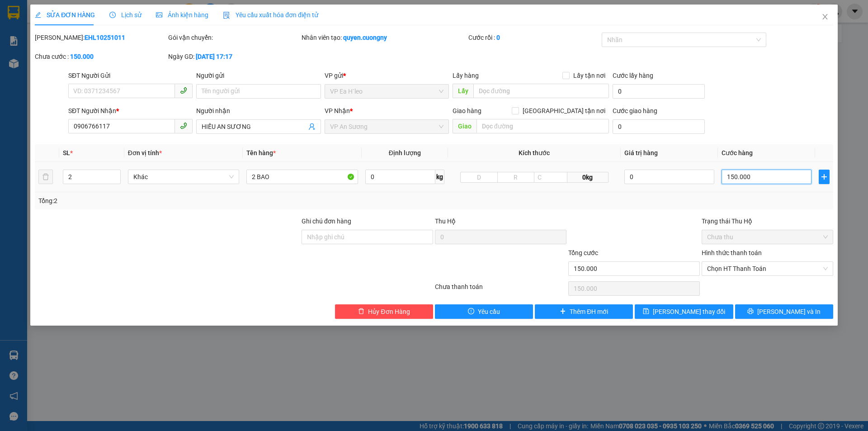
type input "3"
type input "30"
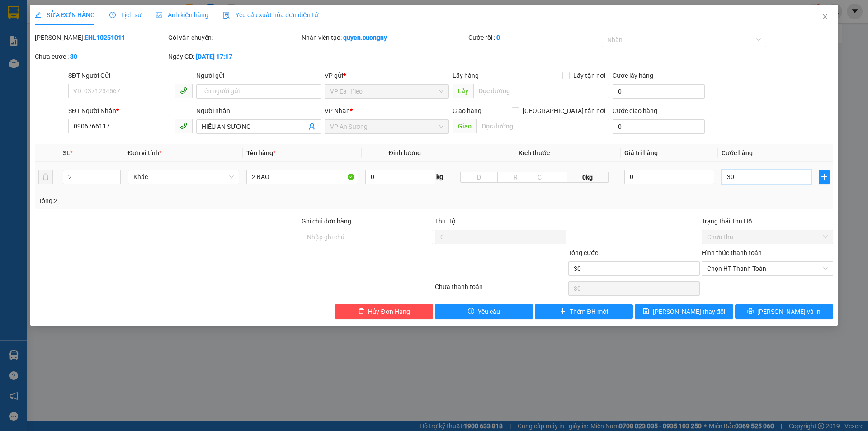
type input "300"
type input "3.000"
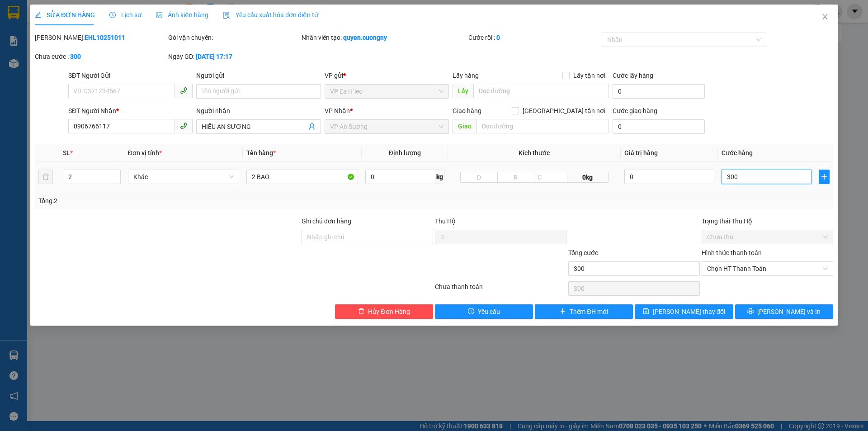
type input "3.000"
type input "30.000"
type input "300.000"
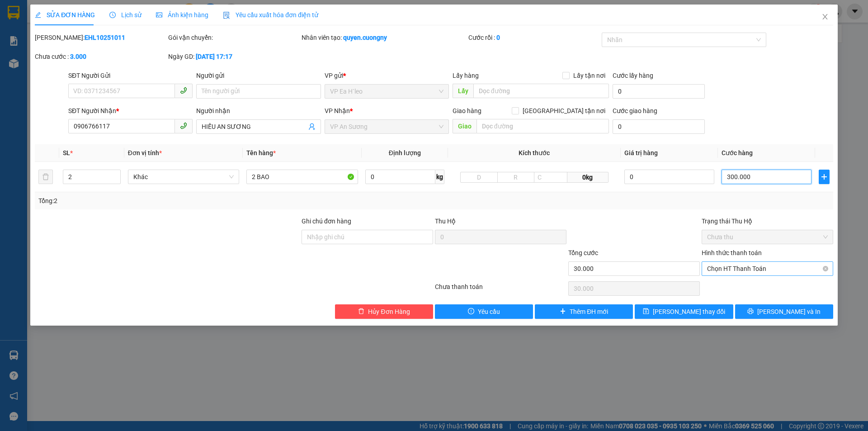
type input "300.000"
click at [779, 312] on span "[PERSON_NAME] và In" at bounding box center [788, 311] width 63 height 10
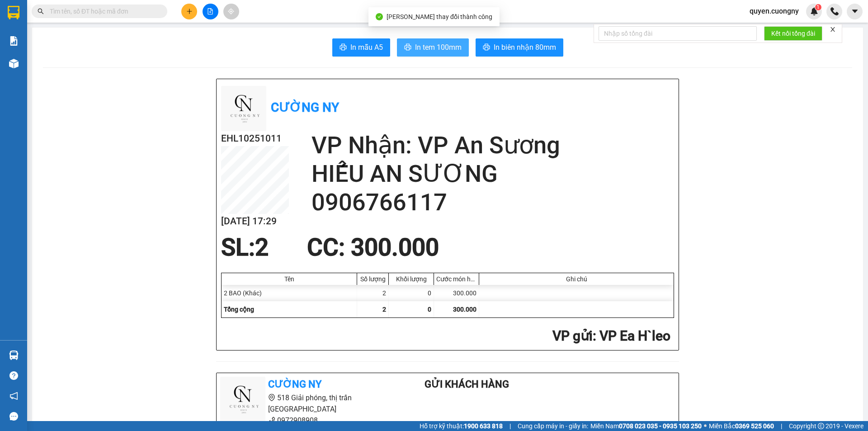
click at [436, 44] on span "In tem 100mm" at bounding box center [438, 47] width 47 height 11
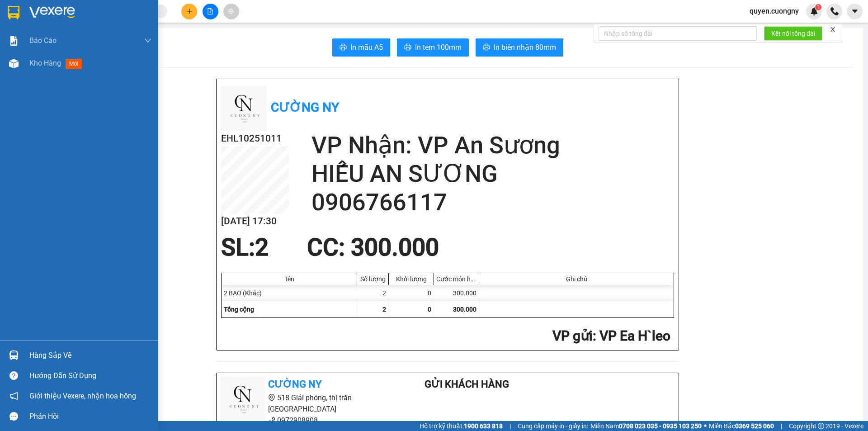
click at [9, 11] on img at bounding box center [14, 13] width 12 height 14
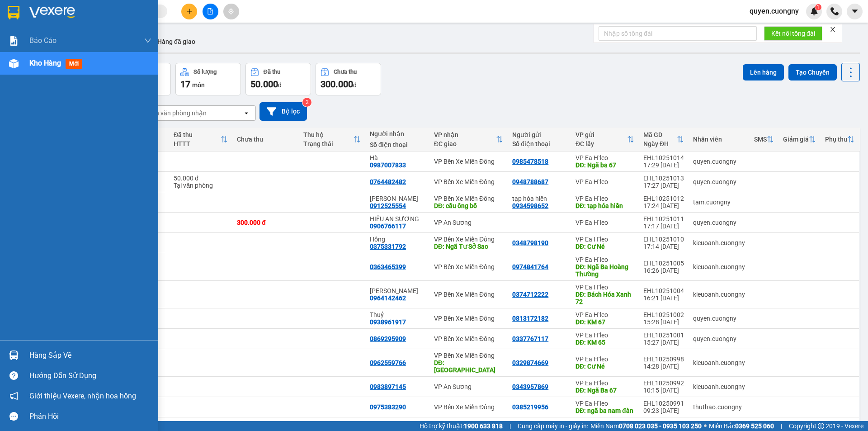
click at [16, 9] on img at bounding box center [14, 13] width 12 height 14
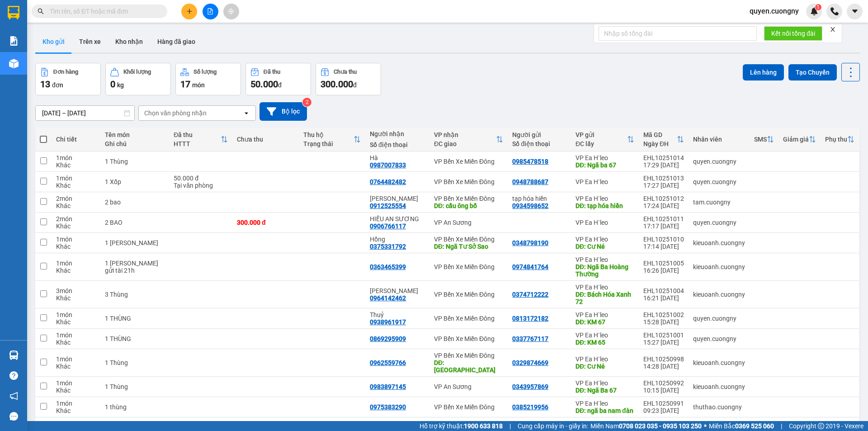
click at [430, 86] on div "Đơn hàng 13 đơn Khối lượng 0 kg Số lượng 17 món Đã thu 50.000 đ Chưa thu 300.00…" at bounding box center [447, 79] width 824 height 33
click at [785, 181] on icon at bounding box center [788, 182] width 6 height 6
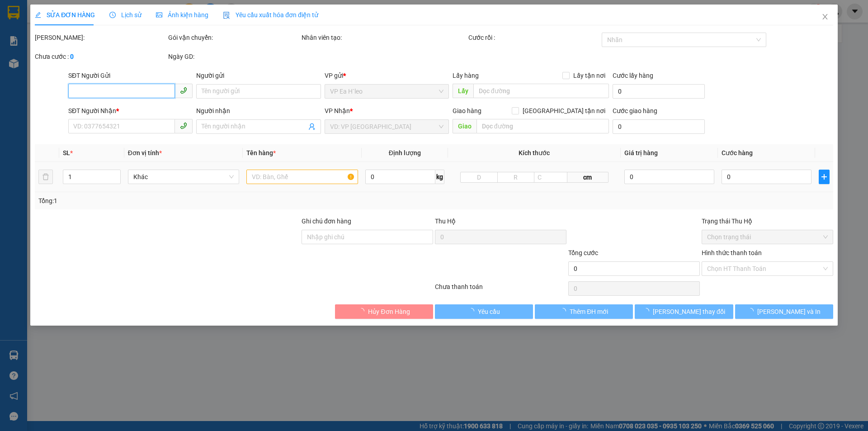
type input "0948788687"
type input "0764482482"
type input "50.000"
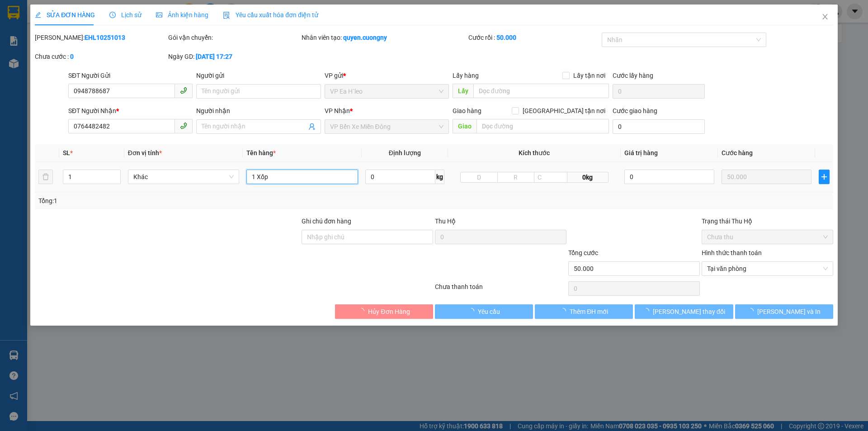
click at [305, 175] on input "1 Xốp" at bounding box center [302, 177] width 112 height 14
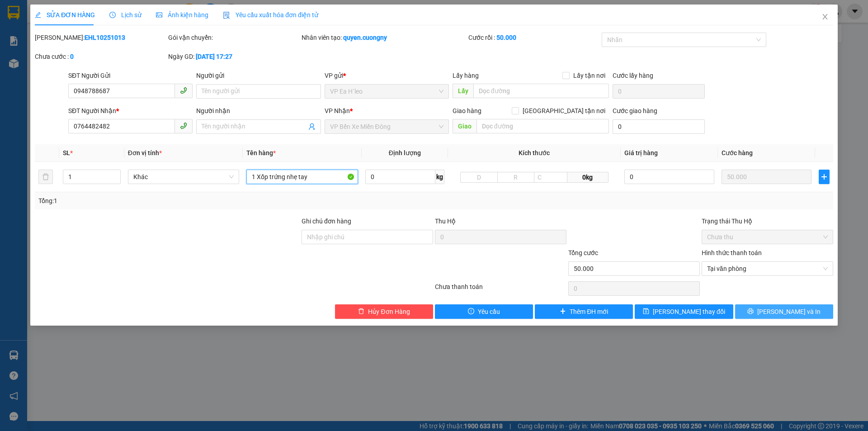
type input "1 Xốp trứng nhẹ tay"
click at [787, 313] on span "[PERSON_NAME] và In" at bounding box center [788, 311] width 63 height 10
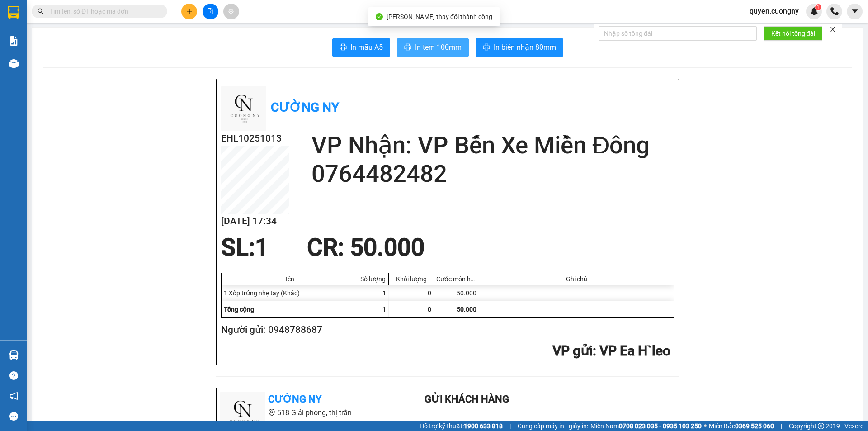
click at [426, 45] on span "In tem 100mm" at bounding box center [438, 47] width 47 height 11
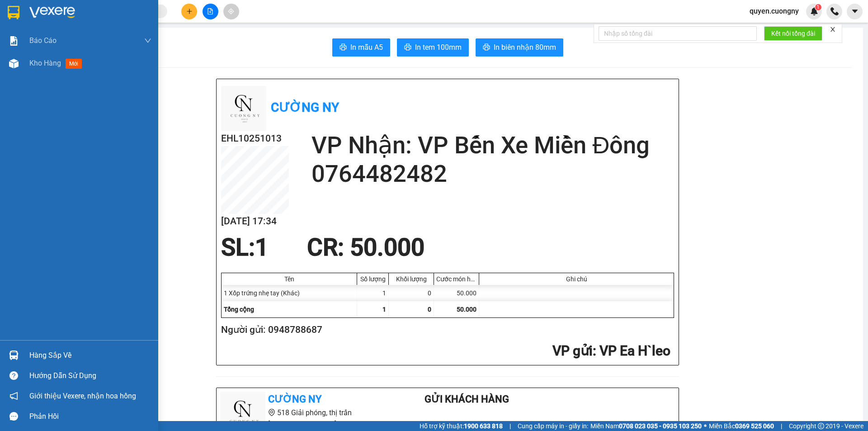
click at [17, 14] on img at bounding box center [14, 13] width 12 height 14
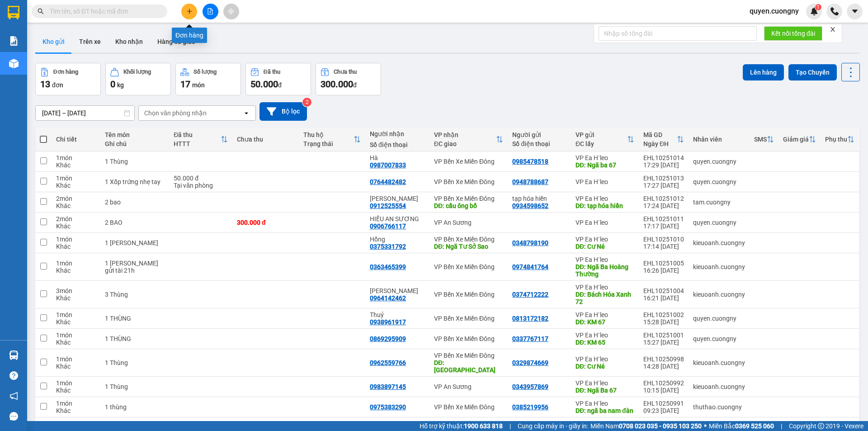
click at [193, 12] on button at bounding box center [189, 12] width 16 height 16
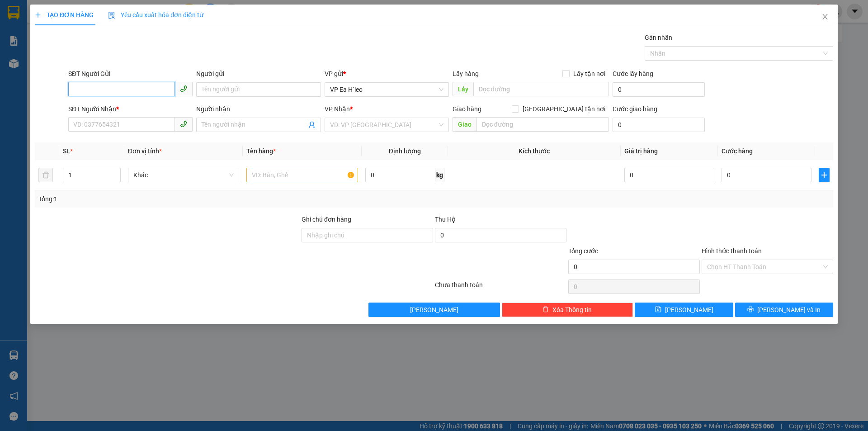
click at [149, 85] on input "SĐT Người Gửi" at bounding box center [121, 89] width 107 height 14
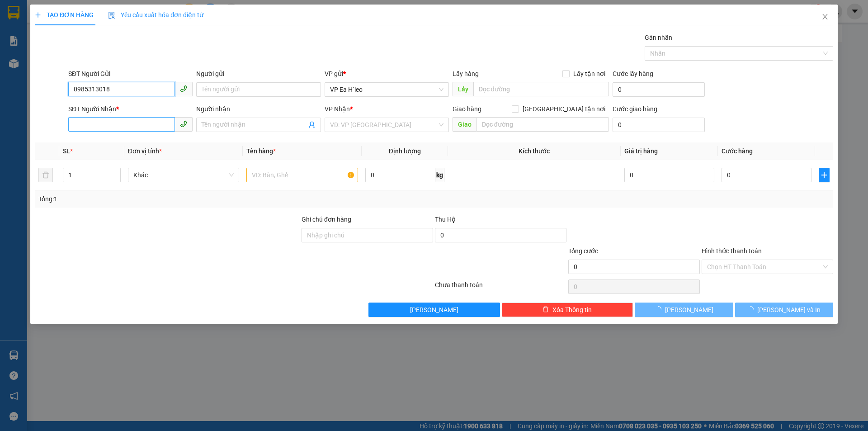
type input "0985313018"
click at [127, 127] on input "SĐT Người Nhận *" at bounding box center [121, 124] width 107 height 14
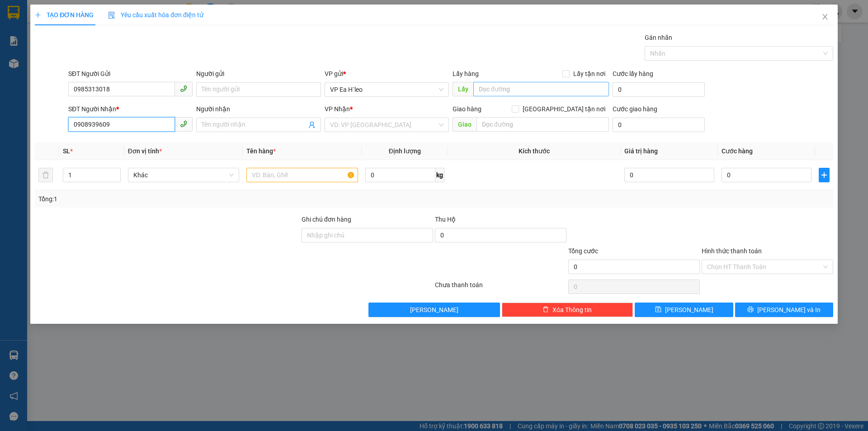
type input "0908939609"
click at [491, 91] on input "text" at bounding box center [541, 89] width 136 height 14
type input "M"
type input "Ngã ba Nam Đàn"
click at [388, 125] on input "search" at bounding box center [383, 125] width 107 height 14
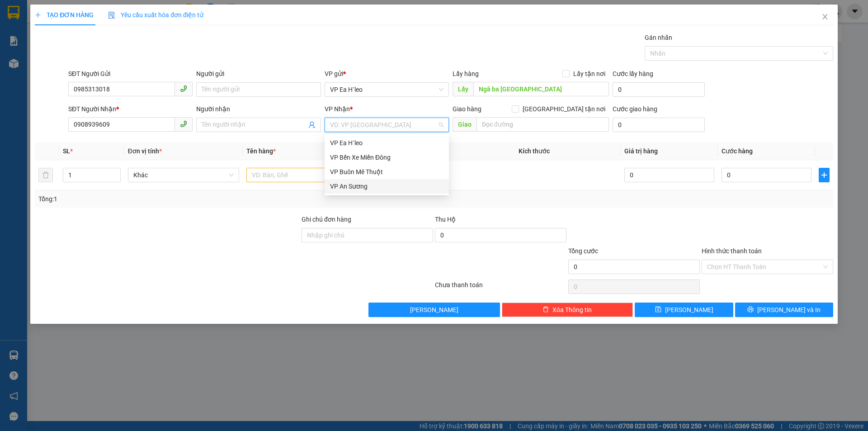
click at [372, 183] on div "VP An Sương" at bounding box center [386, 186] width 113 height 10
click at [75, 176] on input "1" at bounding box center [91, 175] width 57 height 14
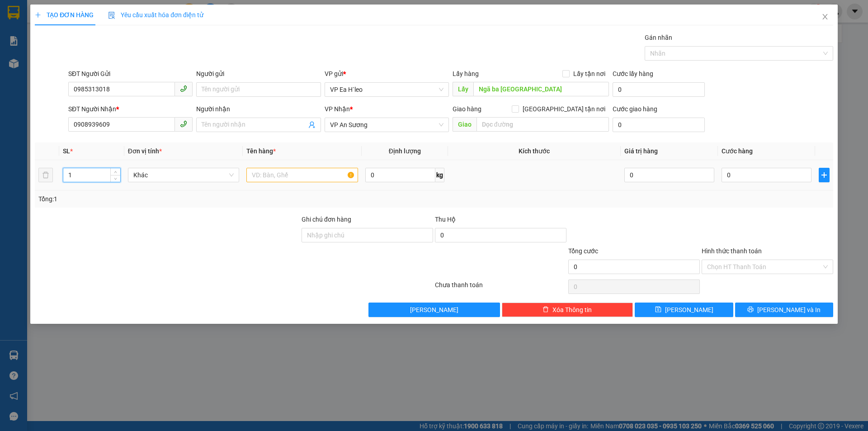
click at [75, 176] on input "1" at bounding box center [91, 175] width 57 height 14
type input "2"
click at [282, 174] on input "text" at bounding box center [302, 175] width 112 height 14
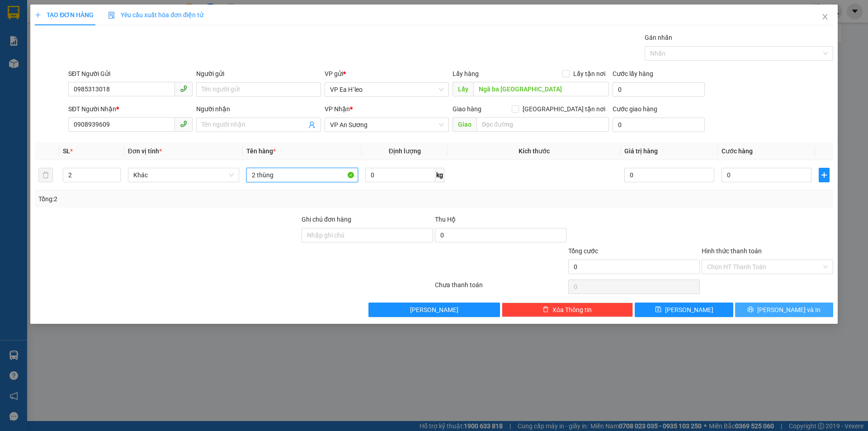
type input "2 thùng"
click at [756, 308] on button "[PERSON_NAME] và In" at bounding box center [784, 309] width 98 height 14
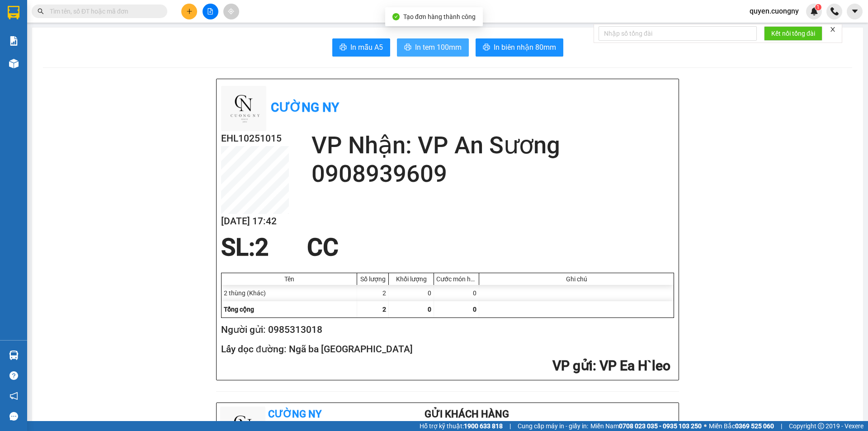
click at [458, 43] on button "In tem 100mm" at bounding box center [433, 47] width 72 height 18
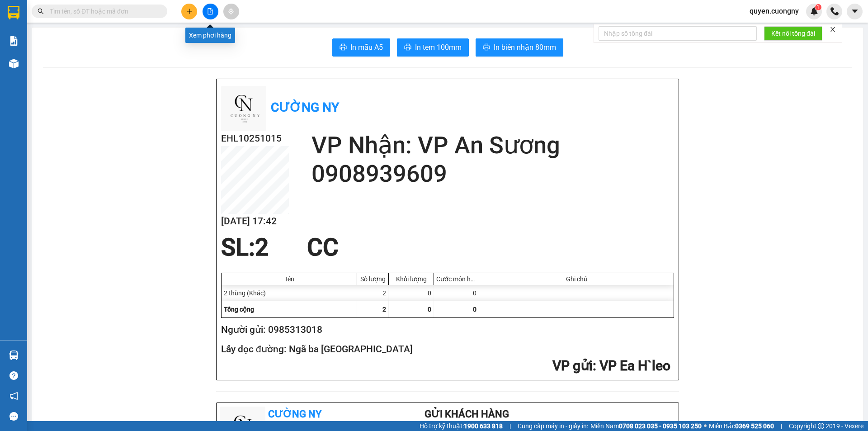
click at [208, 11] on icon "file-add" at bounding box center [210, 11] width 6 height 6
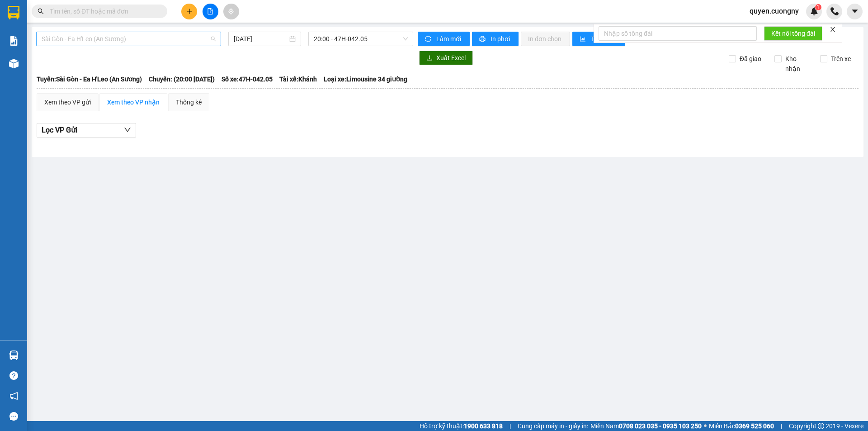
click at [123, 41] on span "Sài Gòn - Ea H'Leo (An Sương)" at bounding box center [129, 39] width 174 height 14
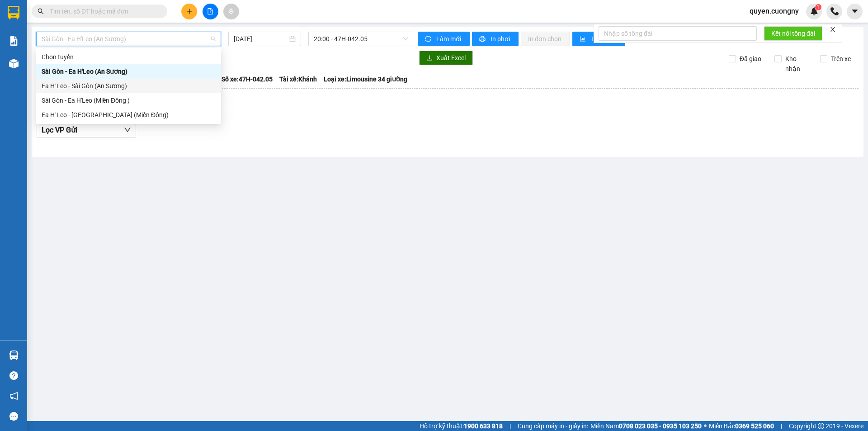
click at [111, 88] on div "Ea H`Leo - Sài Gòn (An Sương)" at bounding box center [129, 86] width 174 height 10
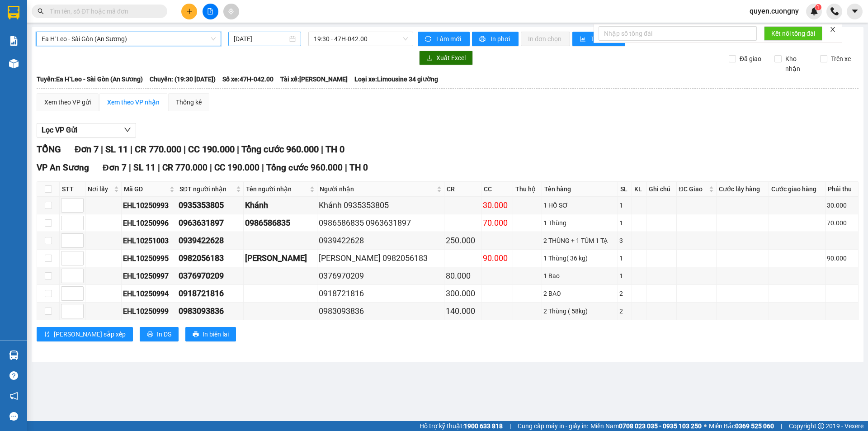
click at [233, 38] on div "[DATE]" at bounding box center [264, 39] width 73 height 14
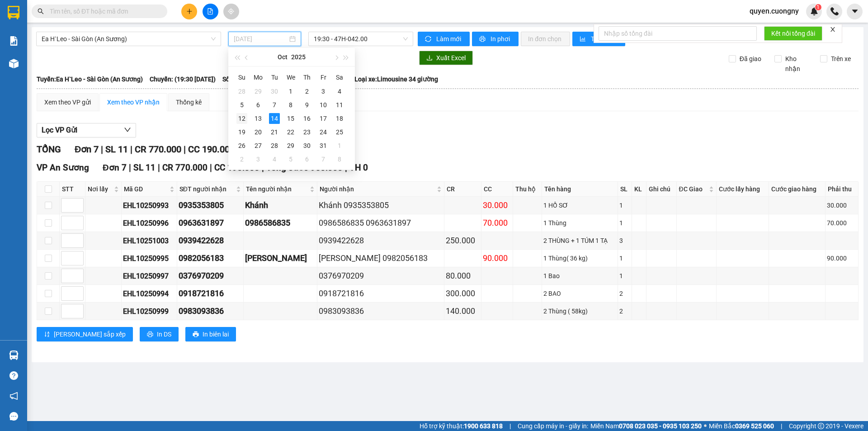
click at [245, 118] on div "12" at bounding box center [241, 118] width 11 height 11
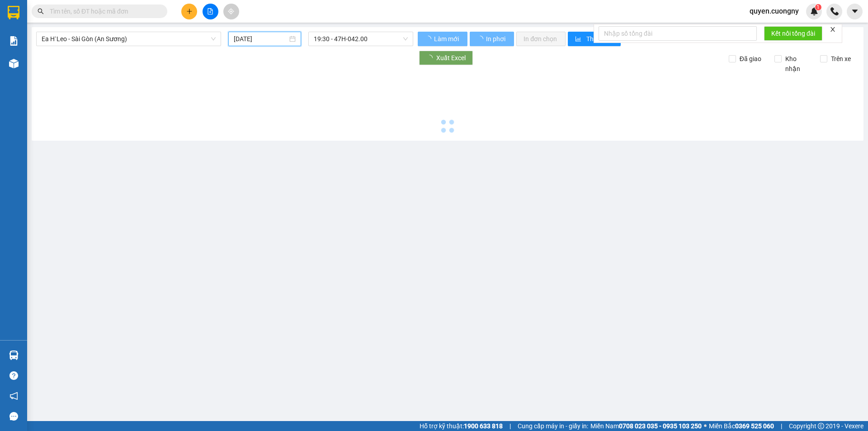
type input "12/10/2025"
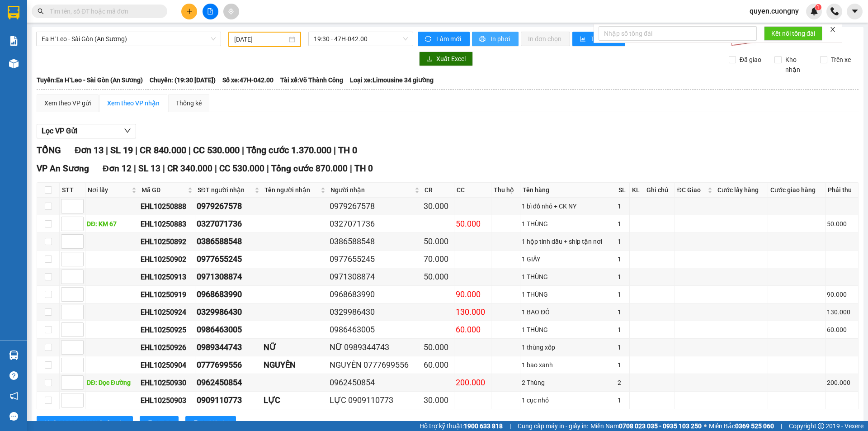
click at [490, 37] on span "In phơi" at bounding box center [500, 39] width 21 height 10
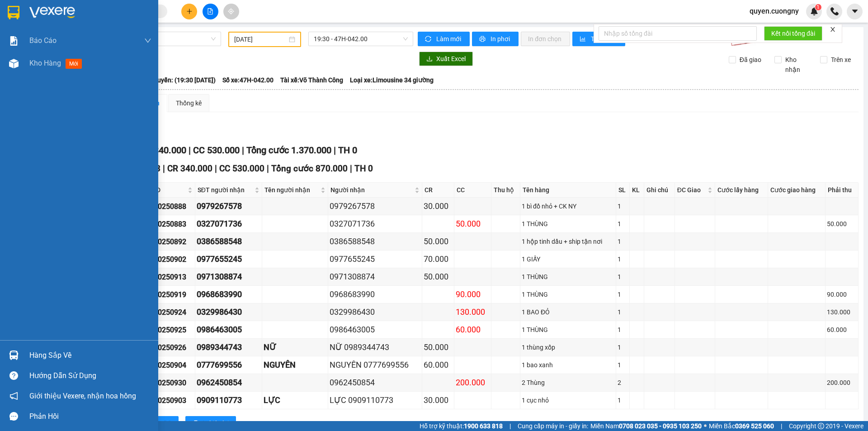
click at [15, 3] on div at bounding box center [79, 14] width 158 height 29
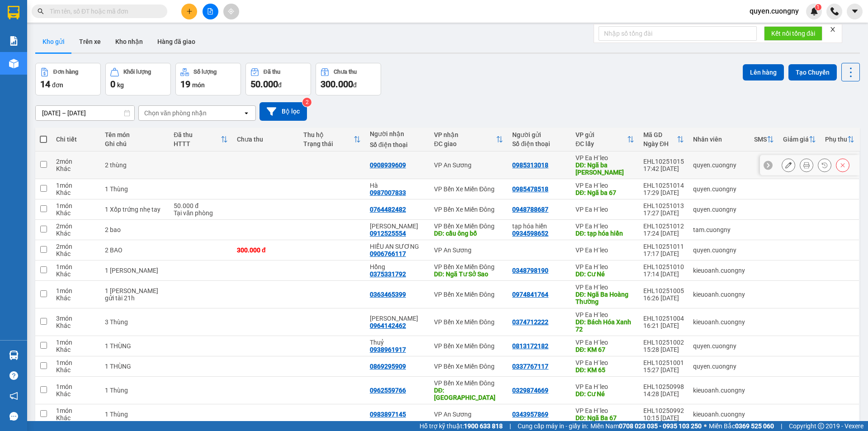
click at [330, 168] on td at bounding box center [332, 165] width 66 height 28
checkbox input "true"
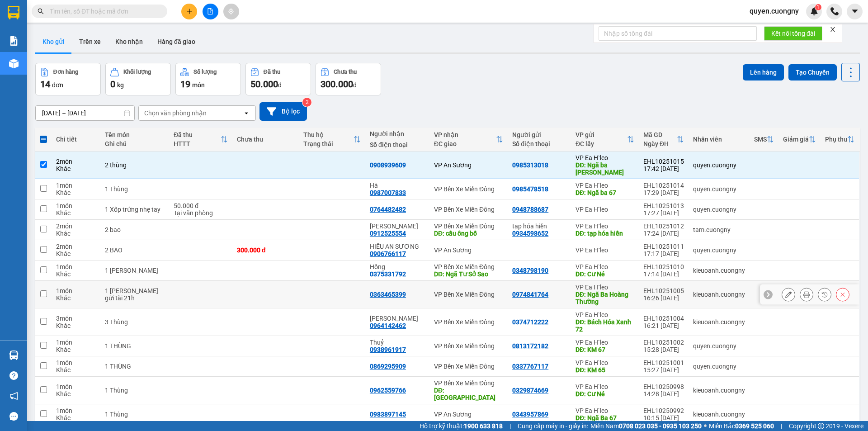
scroll to position [81, 0]
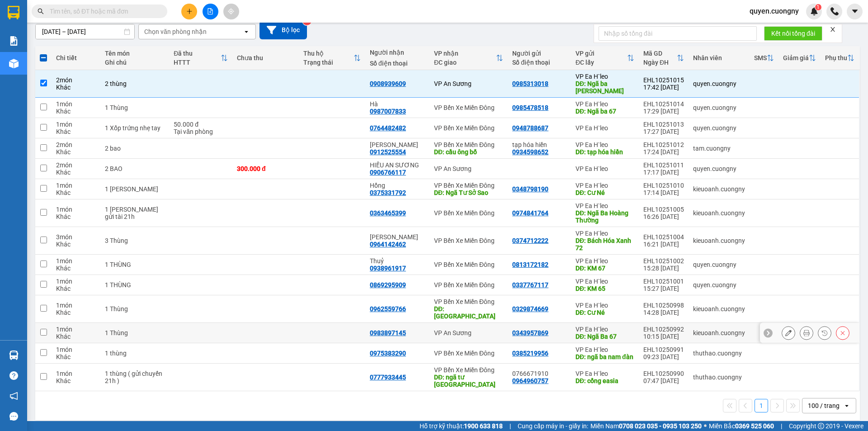
click at [303, 329] on td at bounding box center [332, 333] width 66 height 20
checkbox input "true"
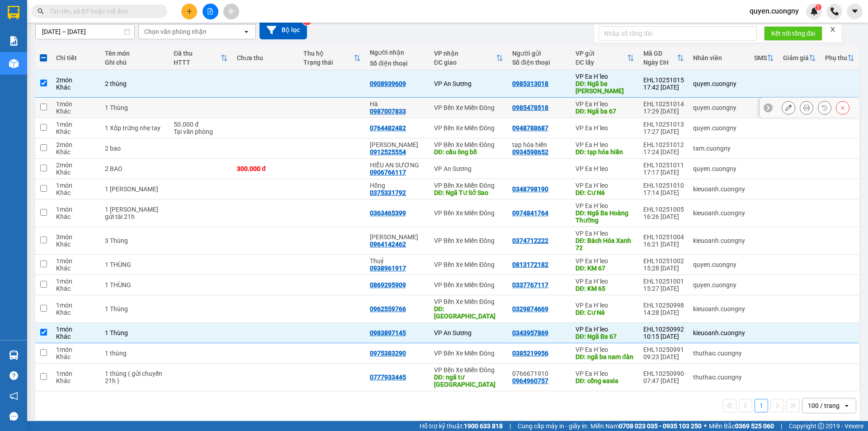
click at [314, 108] on td at bounding box center [332, 108] width 66 height 20
checkbox input "true"
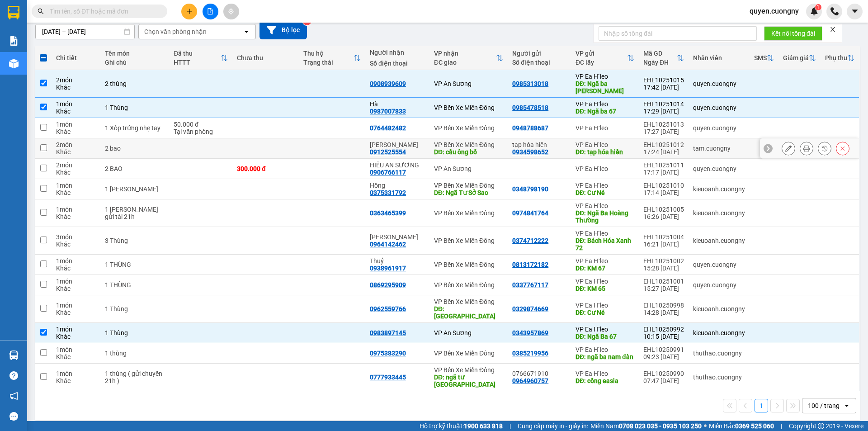
click at [307, 150] on td at bounding box center [332, 148] width 66 height 20
checkbox input "true"
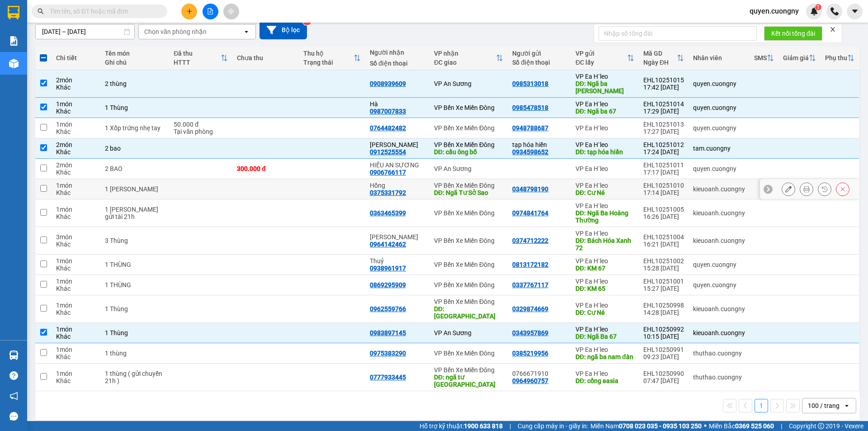
click at [305, 189] on td at bounding box center [332, 189] width 66 height 20
checkbox input "true"
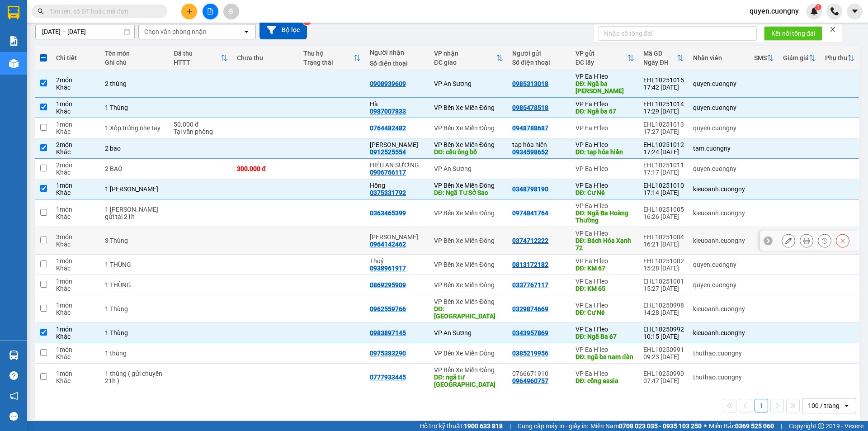
click at [311, 235] on td at bounding box center [332, 241] width 66 height 28
checkbox input "true"
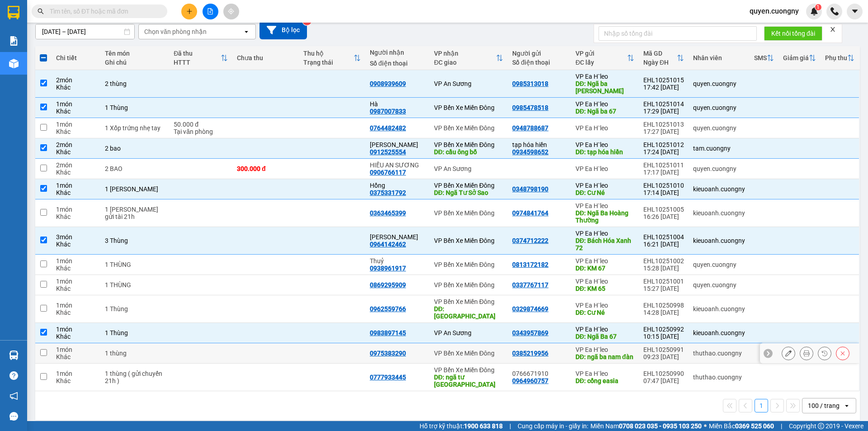
click at [305, 352] on td at bounding box center [332, 353] width 66 height 20
checkbox input "true"
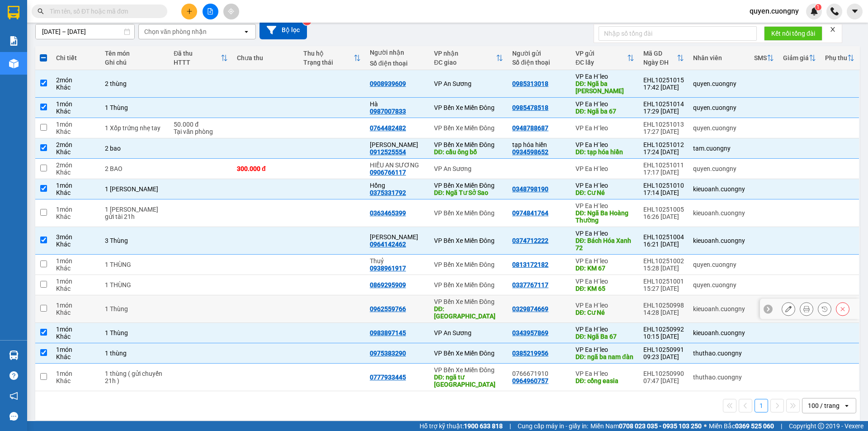
click at [326, 304] on td at bounding box center [332, 309] width 66 height 28
checkbox input "true"
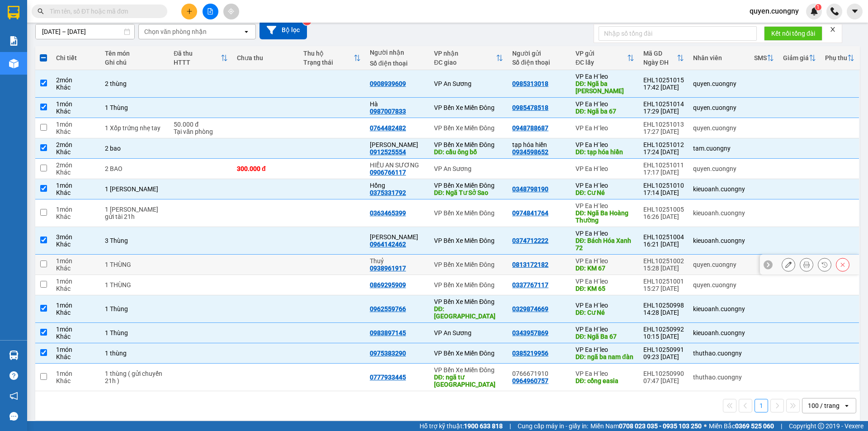
click at [327, 268] on td at bounding box center [332, 264] width 66 height 20
checkbox input "true"
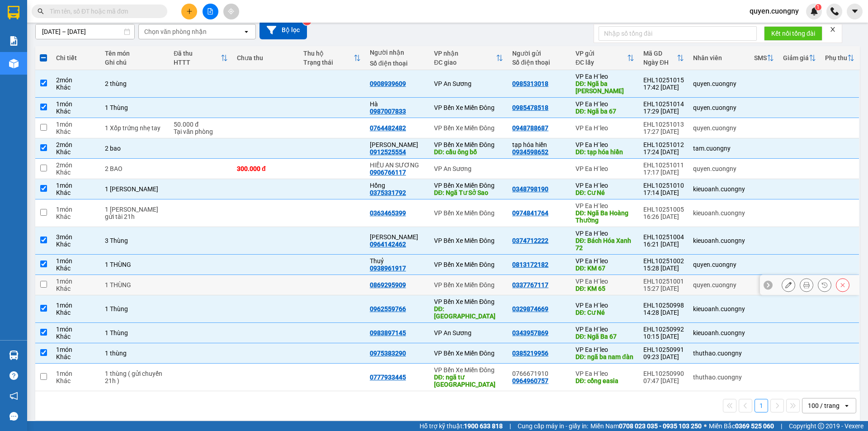
click at [320, 282] on td at bounding box center [332, 285] width 66 height 20
checkbox input "true"
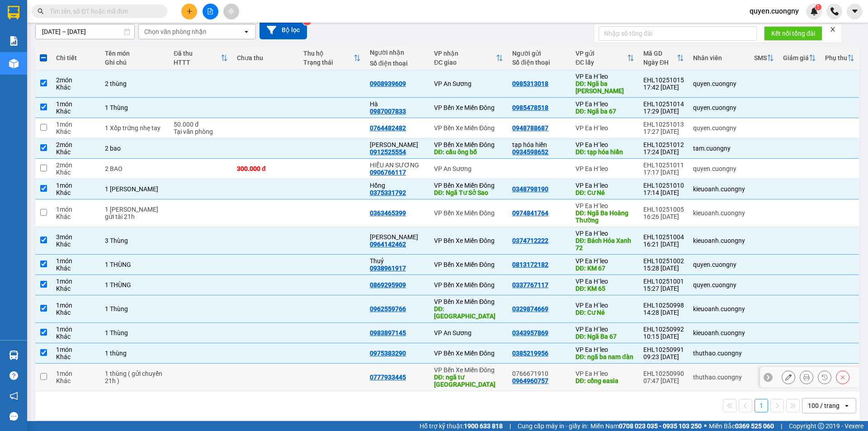
click at [322, 372] on td at bounding box center [332, 377] width 66 height 28
checkbox input "true"
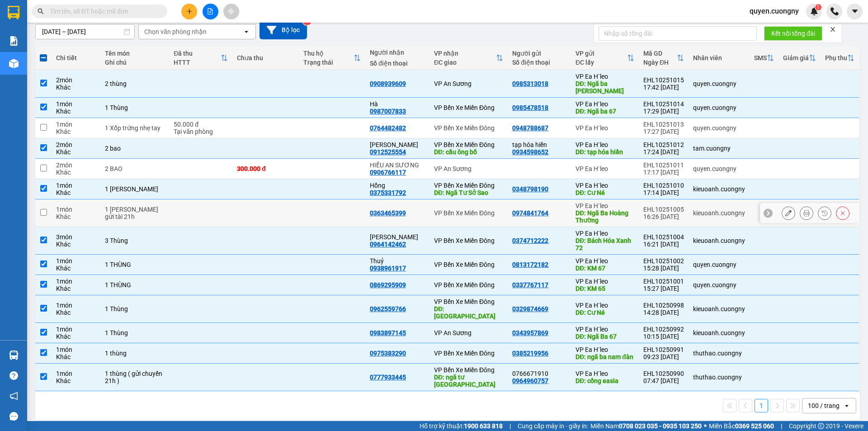
click at [332, 213] on td at bounding box center [332, 213] width 66 height 28
checkbox input "true"
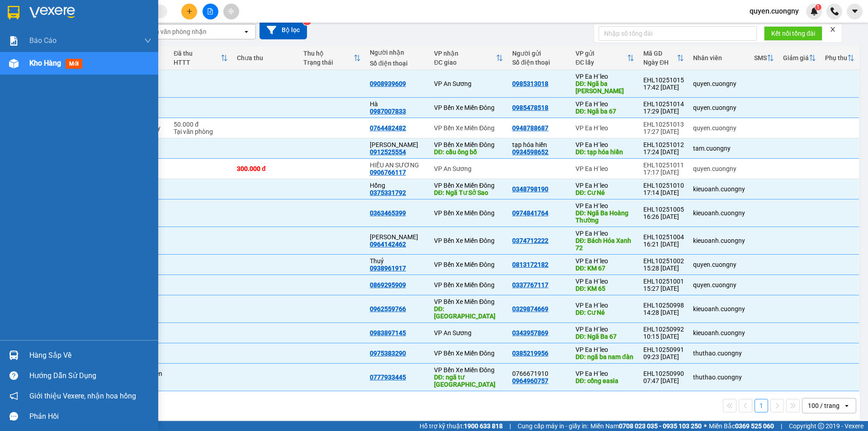
click at [18, 8] on img at bounding box center [14, 13] width 12 height 14
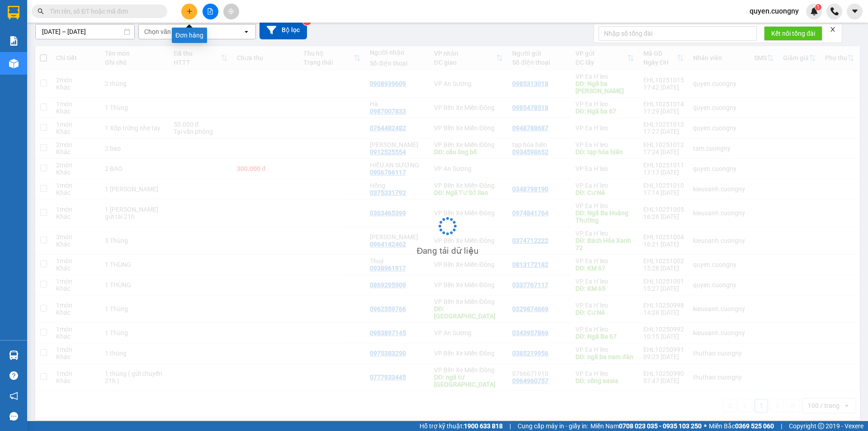
scroll to position [81, 0]
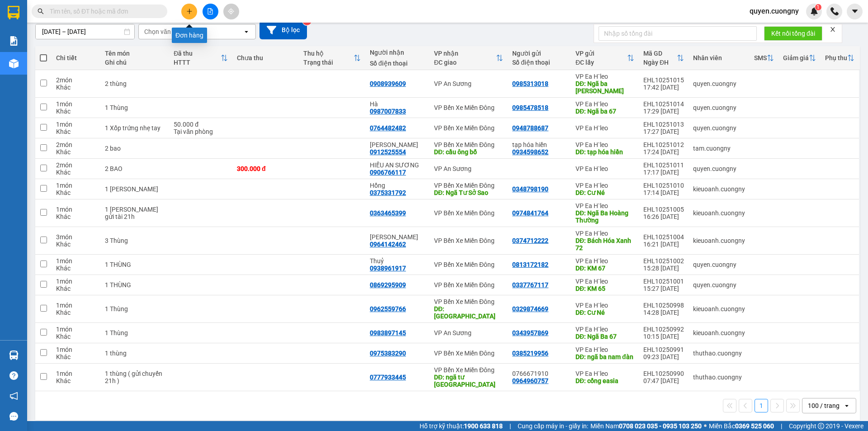
click at [192, 16] on button at bounding box center [189, 12] width 16 height 16
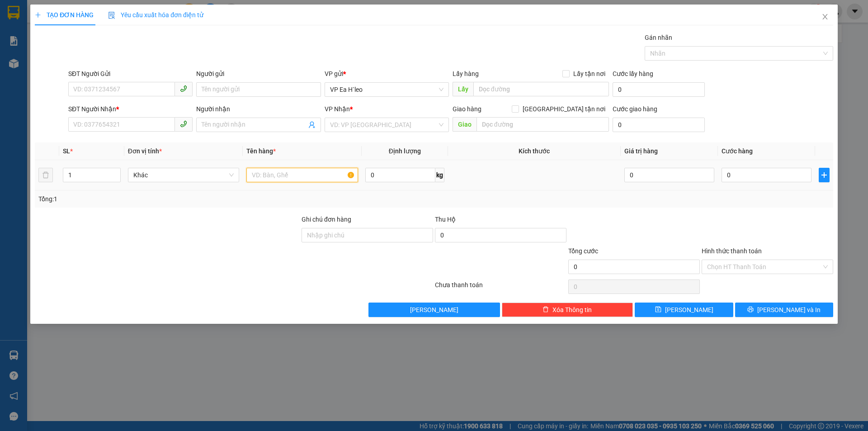
click at [284, 173] on input "text" at bounding box center [302, 175] width 112 height 14
type input "1 bao + 1 túm + 1 can"
click at [87, 174] on input "1" at bounding box center [91, 175] width 57 height 14
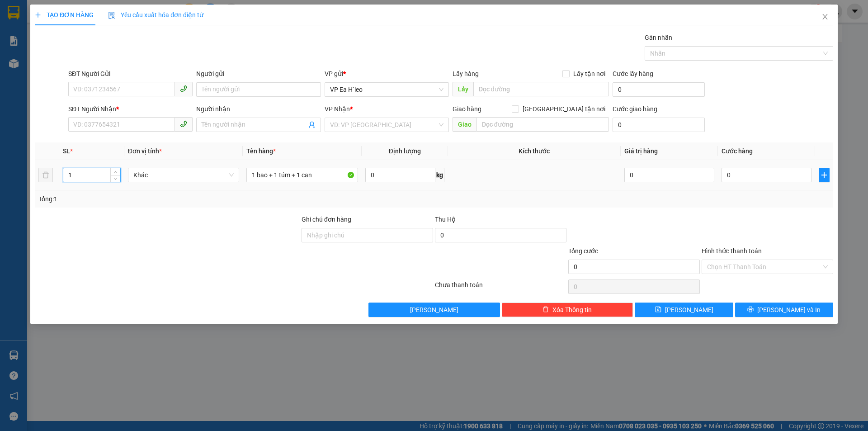
click at [87, 174] on input "1" at bounding box center [91, 175] width 57 height 14
type input "3"
click at [353, 118] on input "search" at bounding box center [383, 125] width 107 height 14
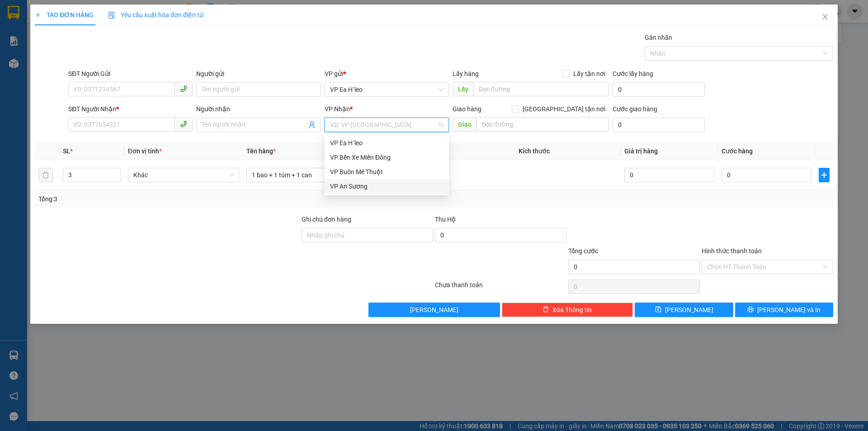
click at [371, 184] on div "VP An Sương" at bounding box center [386, 186] width 113 height 10
click at [135, 122] on input "SĐT Người Nhận *" at bounding box center [121, 124] width 107 height 14
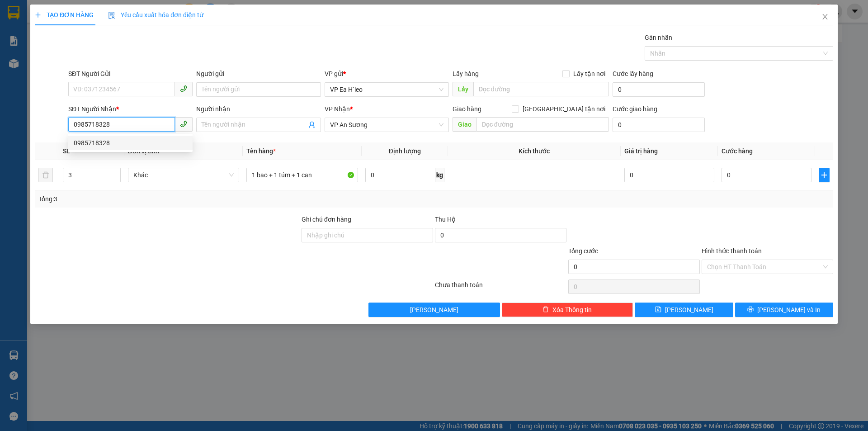
click at [115, 143] on div "0985718328" at bounding box center [130, 143] width 113 height 10
type input "0985718328"
click at [120, 88] on input "SĐT Người Gửi" at bounding box center [121, 89] width 107 height 14
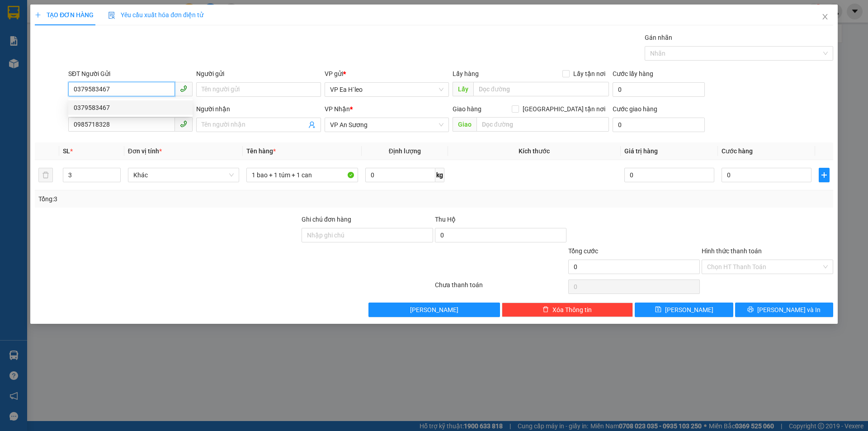
click at [133, 110] on div "0379583467" at bounding box center [130, 108] width 113 height 10
type input "0379583467"
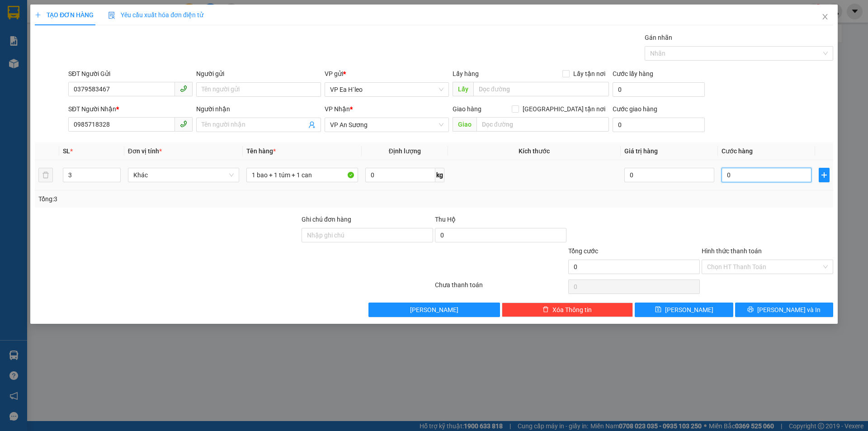
click at [730, 173] on input "0" at bounding box center [766, 175] width 90 height 14
type input "1"
type input "16"
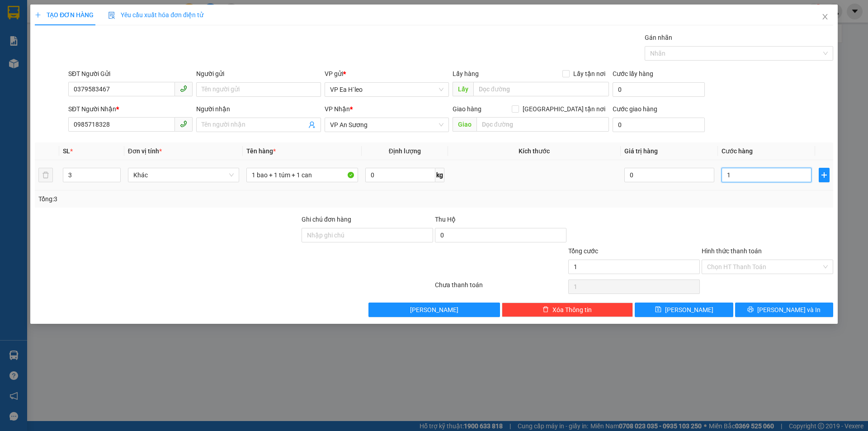
type input "16"
type input "160"
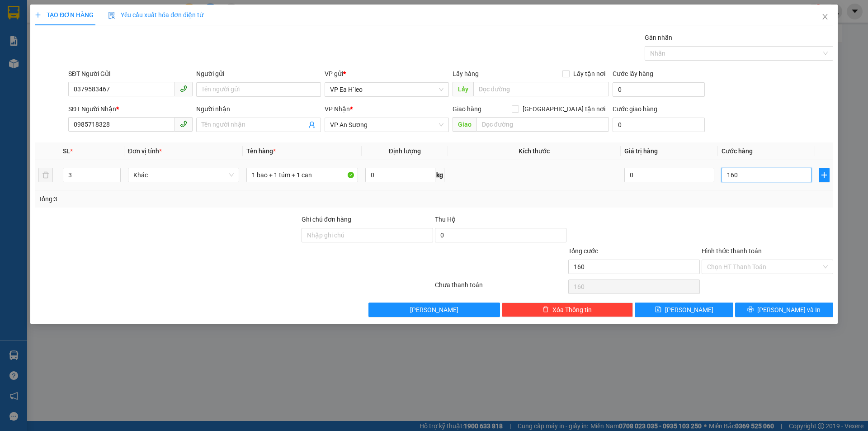
type input "1.600"
type input "16.000"
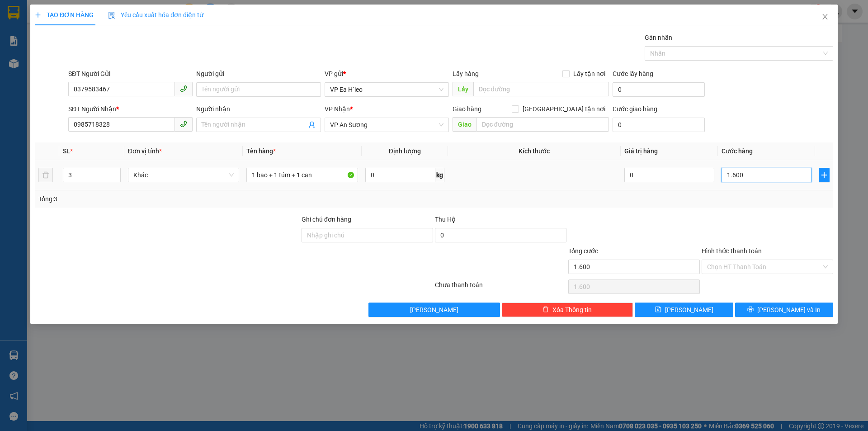
type input "16.000"
type input "160.000"
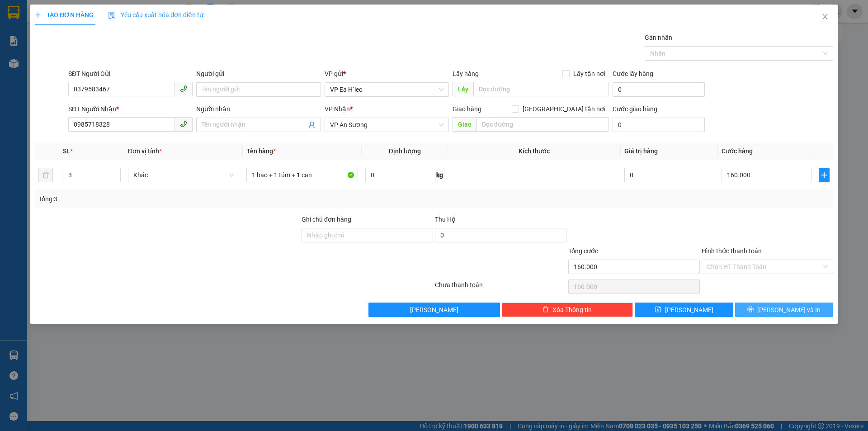
click at [766, 309] on button "[PERSON_NAME] và In" at bounding box center [784, 309] width 98 height 14
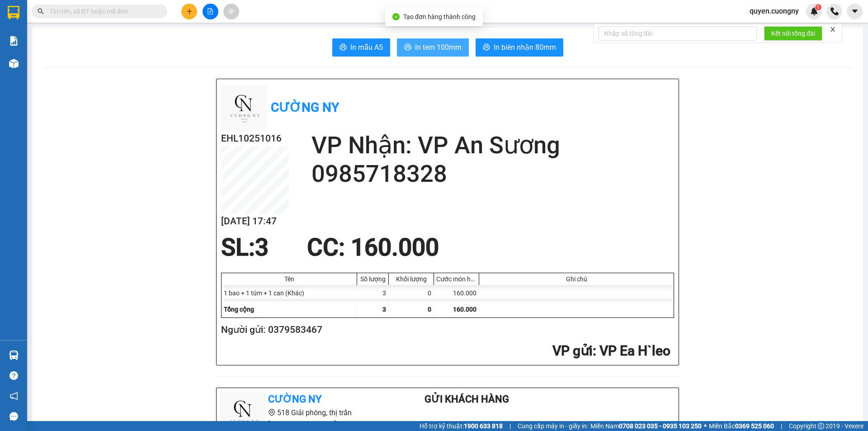
click at [438, 47] on span "In tem 100mm" at bounding box center [438, 47] width 47 height 11
click at [186, 5] on button at bounding box center [189, 12] width 16 height 16
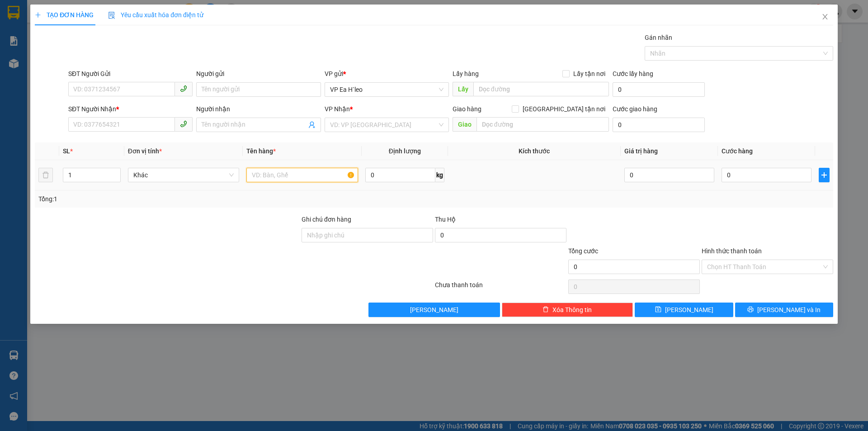
click at [284, 171] on input "text" at bounding box center [302, 175] width 112 height 14
type input "1 xốp"
click at [357, 126] on input "search" at bounding box center [383, 125] width 107 height 14
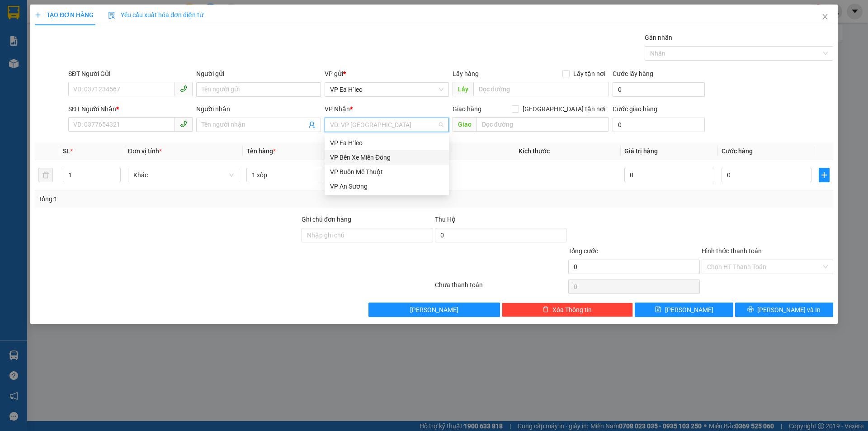
drag, startPoint x: 369, startPoint y: 153, endPoint x: 444, endPoint y: 137, distance: 76.7
click at [369, 153] on div "VP Bến Xe Miền Đông" at bounding box center [386, 157] width 113 height 10
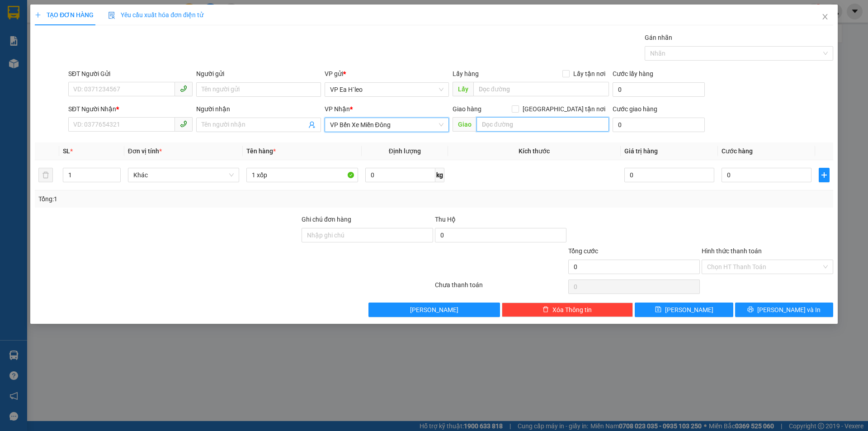
click at [492, 118] on input "text" at bounding box center [542, 124] width 132 height 14
type input "ngã tư sở sao"
click at [493, 120] on input "ngã tư sở sao" at bounding box center [542, 124] width 132 height 14
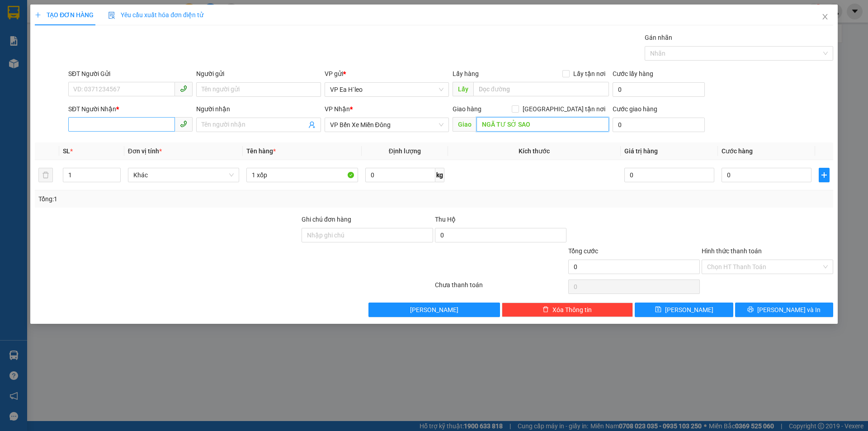
type input "NGÃ TƯ SỞ SAO"
click at [154, 127] on input "SĐT Người Nhận *" at bounding box center [121, 124] width 107 height 14
type input "0983660620"
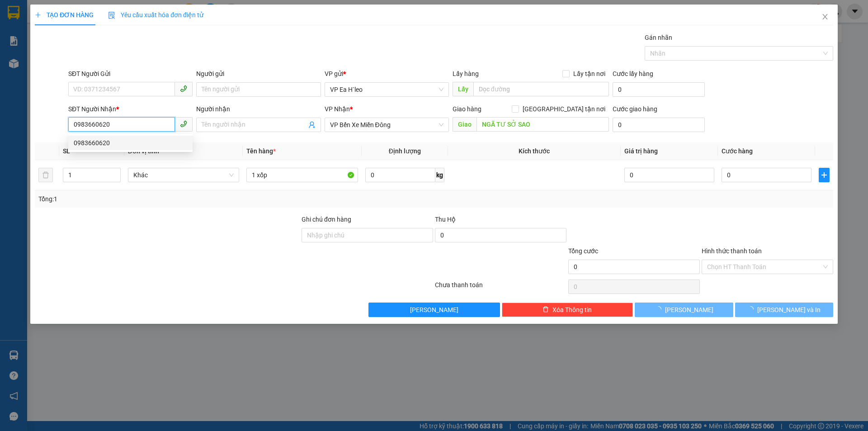
click at [141, 142] on div "0983660620" at bounding box center [130, 143] width 113 height 10
type input "Ngã Tư Sở Sao"
type input "0983660620"
click at [120, 85] on input "SĐT Người Gửi" at bounding box center [121, 89] width 107 height 14
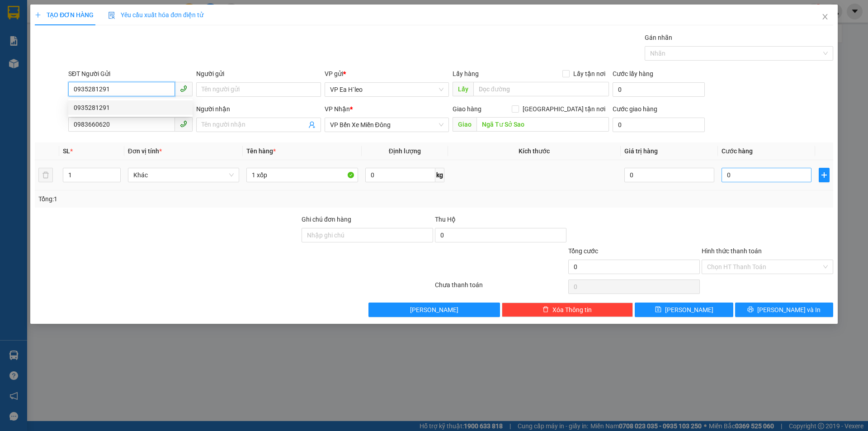
type input "0935281291"
click at [750, 170] on input "0" at bounding box center [766, 175] width 90 height 14
type input "4"
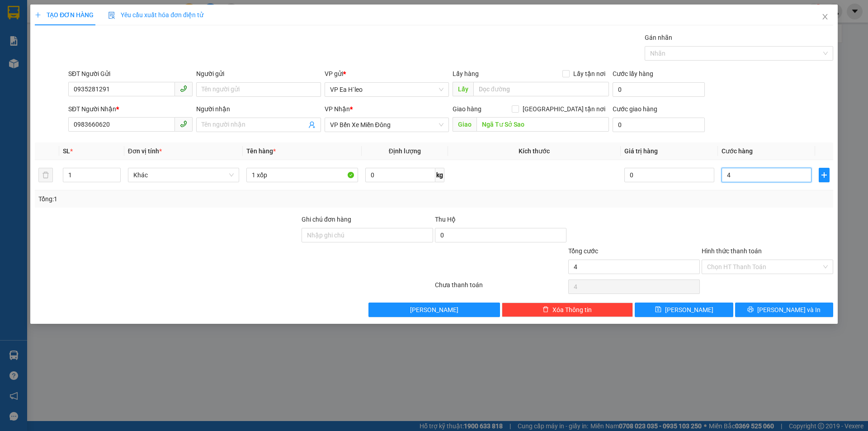
type input "40"
type input "400"
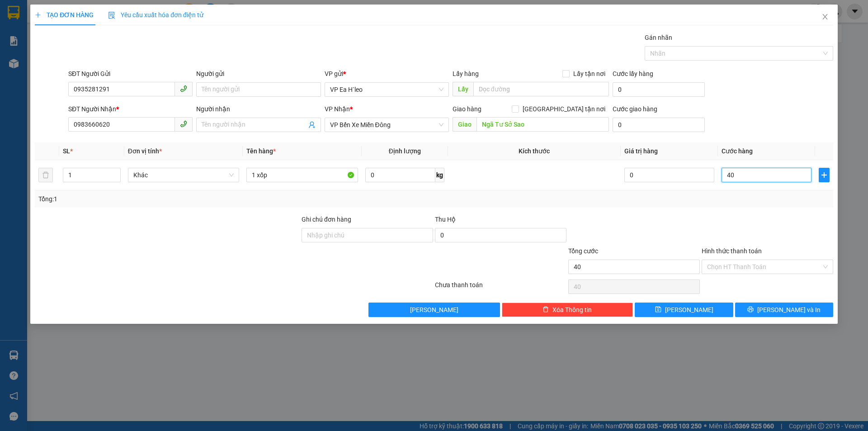
type input "400"
type input "4.000"
type input "40.000"
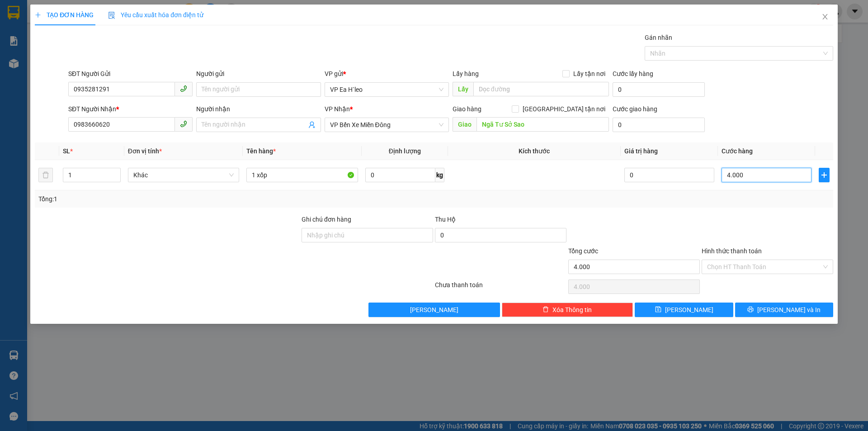
type input "40.000"
click at [786, 306] on span "[PERSON_NAME] và In" at bounding box center [788, 310] width 63 height 10
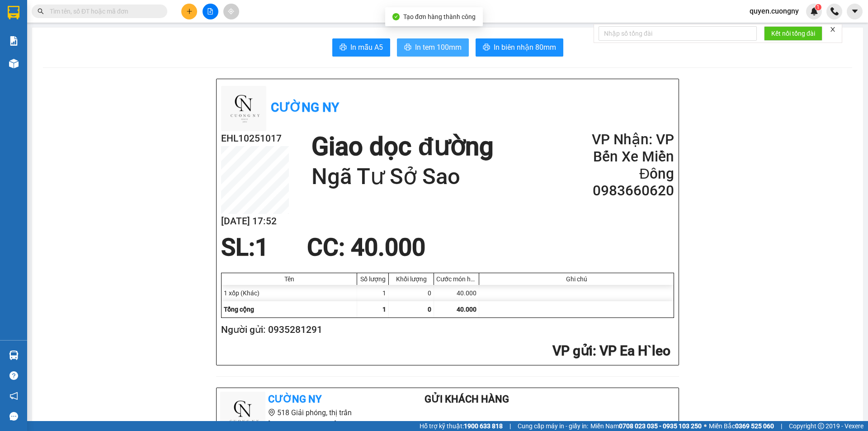
click at [424, 44] on span "In tem 100mm" at bounding box center [438, 47] width 47 height 11
click at [187, 9] on icon "plus" at bounding box center [189, 11] width 6 height 6
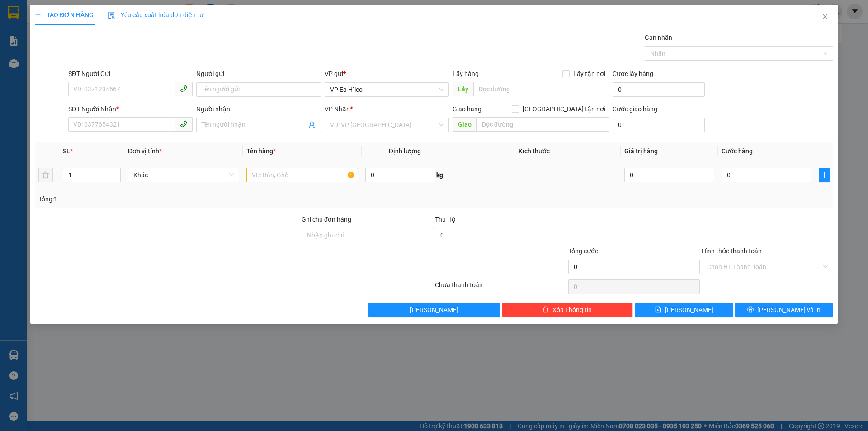
click at [273, 167] on div at bounding box center [302, 175] width 112 height 18
click at [273, 169] on input "text" at bounding box center [302, 175] width 112 height 14
type input "1 XỐP"
click at [751, 171] on input "0" at bounding box center [766, 175] width 90 height 14
type input "7"
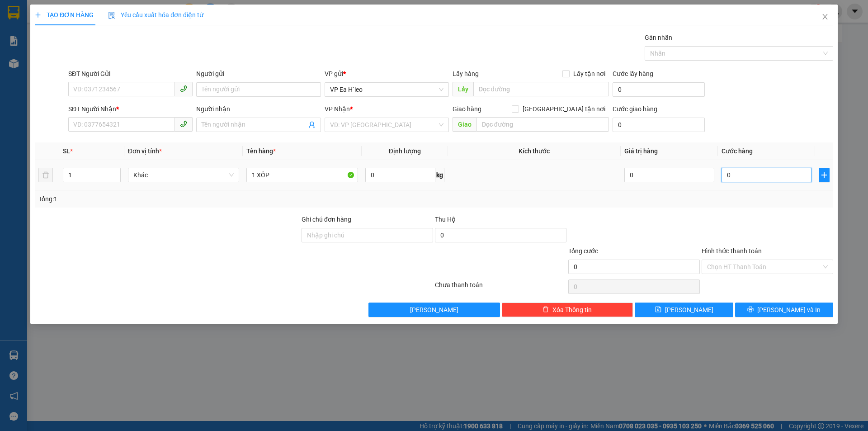
type input "7"
type input "70"
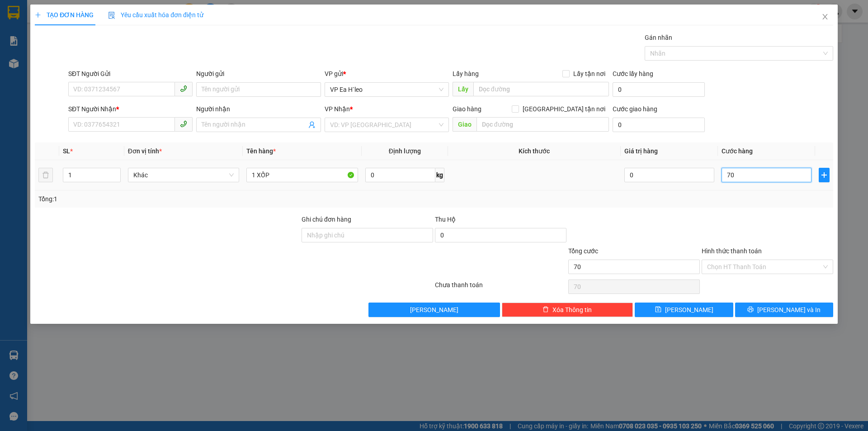
type input "700"
type input "7.000"
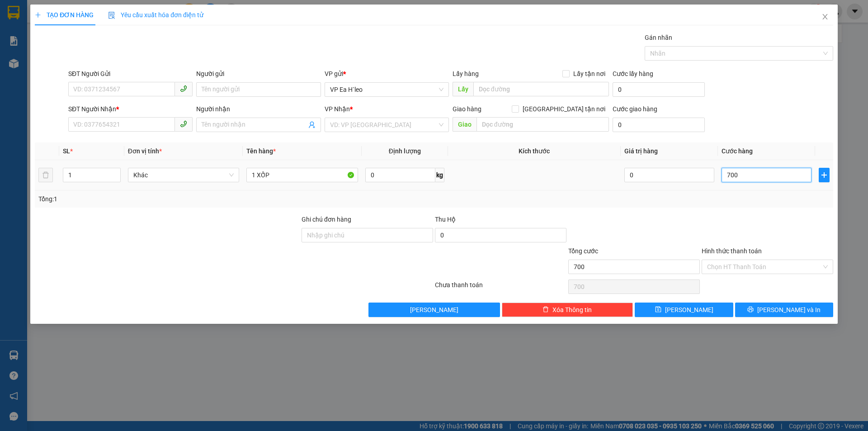
type input "7.000"
type input "70.000"
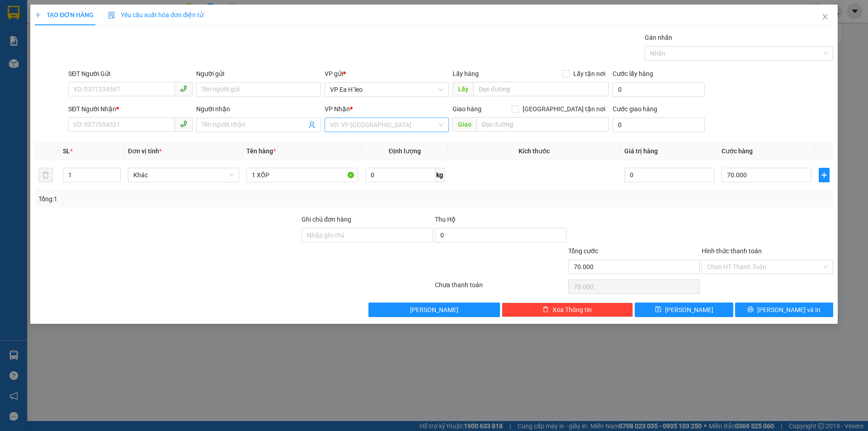
click at [359, 120] on input "search" at bounding box center [383, 125] width 107 height 14
click at [363, 156] on div "VP Bến Xe Miền Đông" at bounding box center [386, 157] width 113 height 10
click at [99, 131] on input "SĐT Người Nhận *" at bounding box center [121, 124] width 107 height 14
type input "0905332215"
click at [136, 145] on div "0905332215 - phú" at bounding box center [130, 143] width 113 height 10
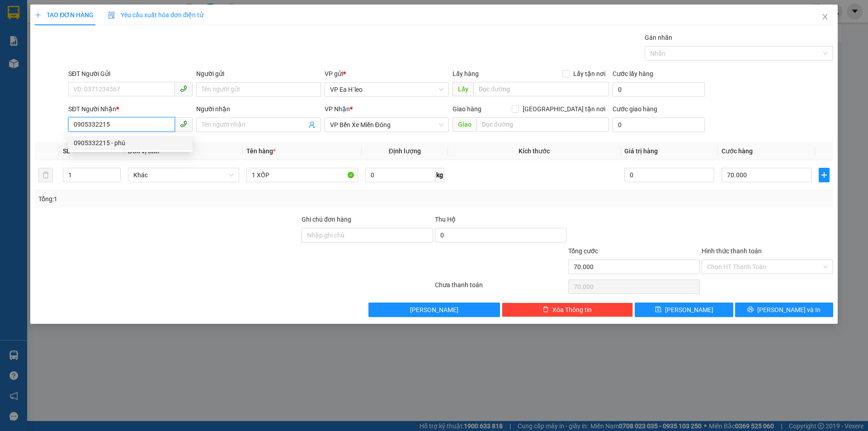
type input "phú"
type input "0905332215"
click at [235, 133] on div "Người nhận phú" at bounding box center [258, 120] width 124 height 32
click at [235, 126] on input "phú" at bounding box center [254, 125] width 104 height 10
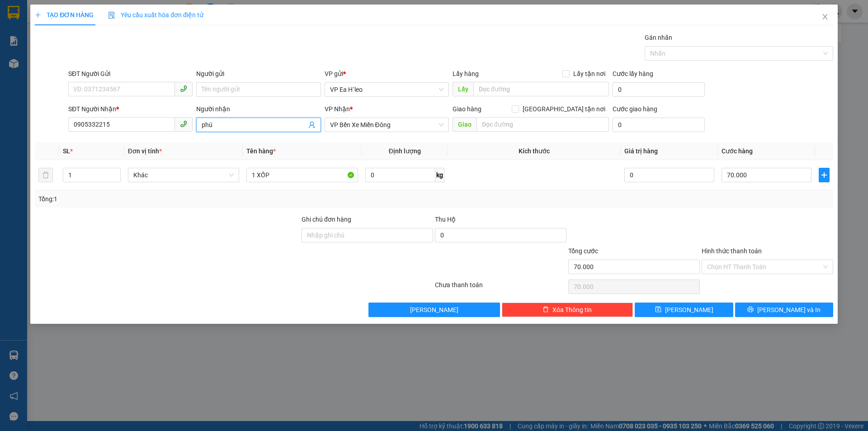
click at [235, 126] on input "phú" at bounding box center [254, 125] width 104 height 10
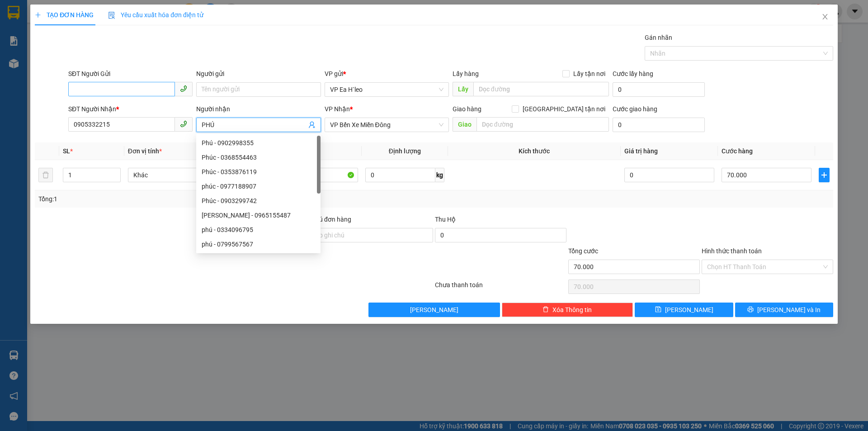
type input "PHÚ"
click at [129, 93] on input "SĐT Người Gửi" at bounding box center [121, 89] width 107 height 14
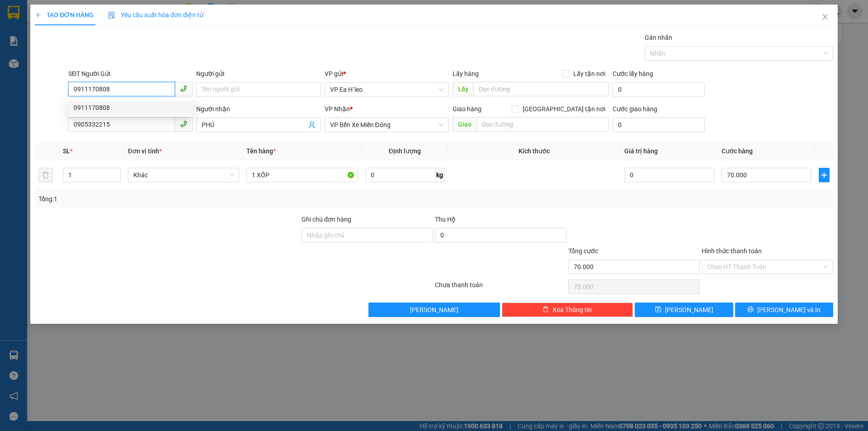
click at [125, 109] on div "0911170808" at bounding box center [130, 108] width 113 height 10
type input "0911170808"
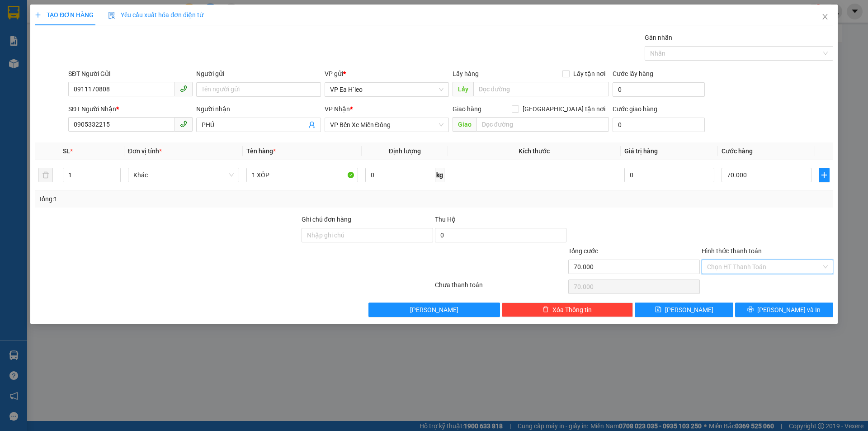
click at [750, 266] on input "Hình thức thanh toán" at bounding box center [764, 267] width 114 height 14
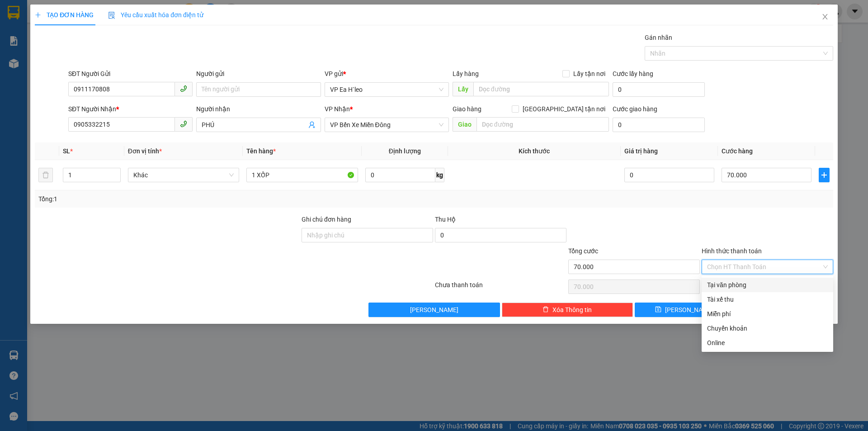
click at [746, 288] on div "Tại văn phòng" at bounding box center [767, 285] width 121 height 10
type input "0"
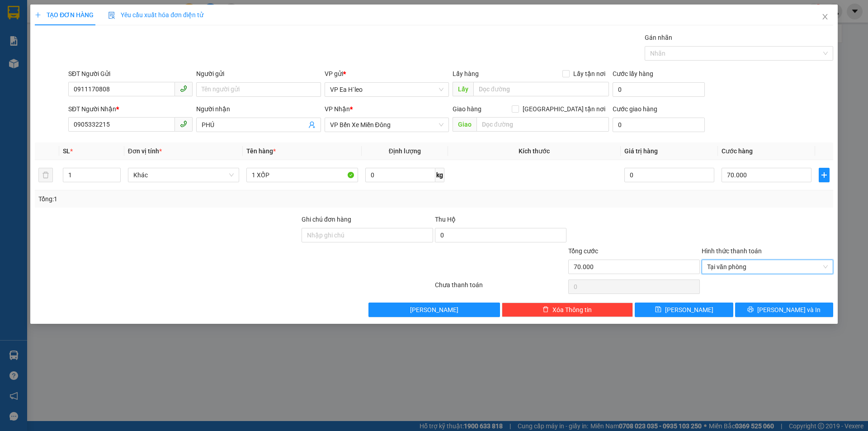
click at [674, 218] on div at bounding box center [633, 230] width 133 height 32
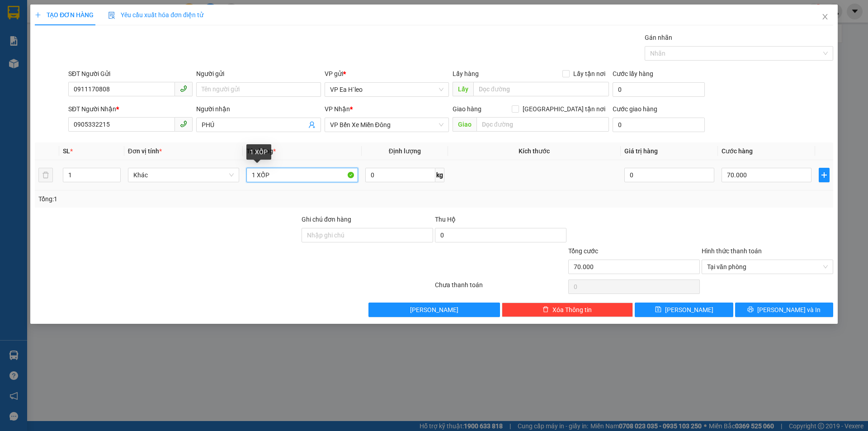
click at [317, 172] on input "1 XỐP" at bounding box center [302, 175] width 112 height 14
click at [744, 265] on span "Tại văn phòng" at bounding box center [767, 267] width 121 height 14
type input "1 XỐP + CK [GEOGRAPHIC_DATA]"
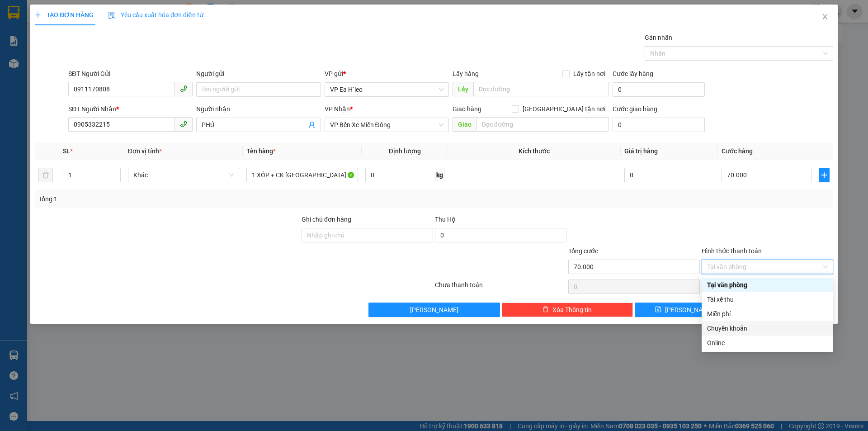
click at [747, 329] on div "Chuyển khoản" at bounding box center [767, 328] width 121 height 10
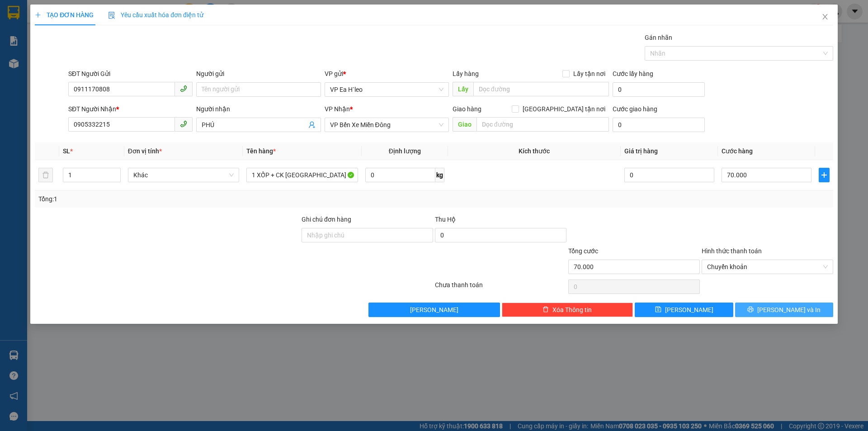
click at [784, 310] on span "[PERSON_NAME] và In" at bounding box center [788, 310] width 63 height 10
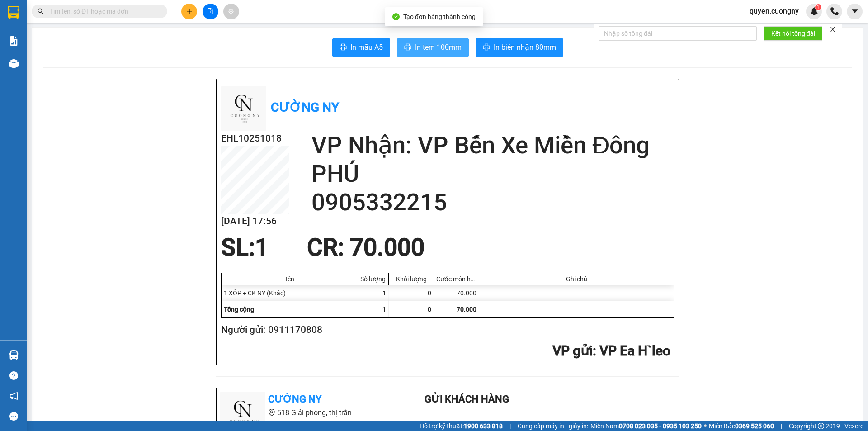
click at [423, 47] on span "In tem 100mm" at bounding box center [438, 47] width 47 height 11
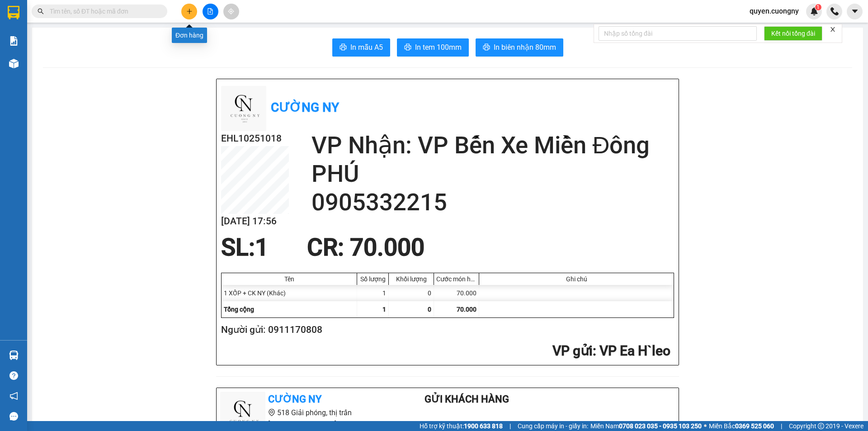
click at [193, 10] on button at bounding box center [189, 12] width 16 height 16
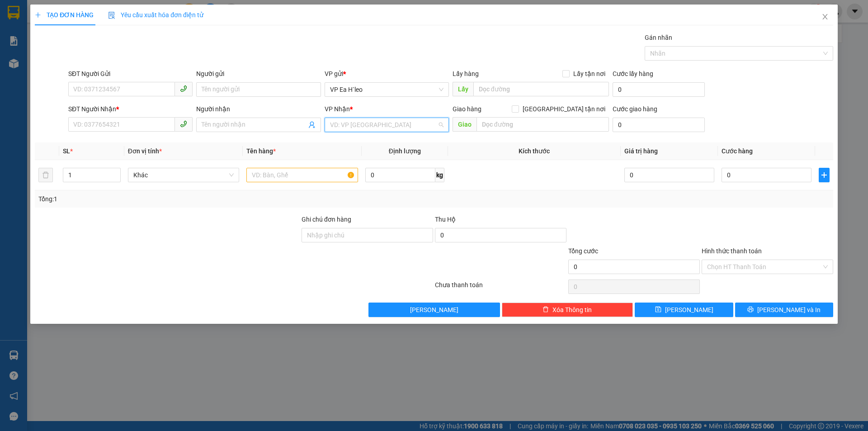
click at [345, 123] on input "search" at bounding box center [383, 125] width 107 height 14
click at [366, 158] on div "VP Bến Xe Miền Đông" at bounding box center [386, 157] width 113 height 10
click at [282, 181] on input "text" at bounding box center [302, 175] width 112 height 14
type input "1 HỒ SƠ"
click at [159, 123] on input "SĐT Người Nhận *" at bounding box center [121, 124] width 107 height 14
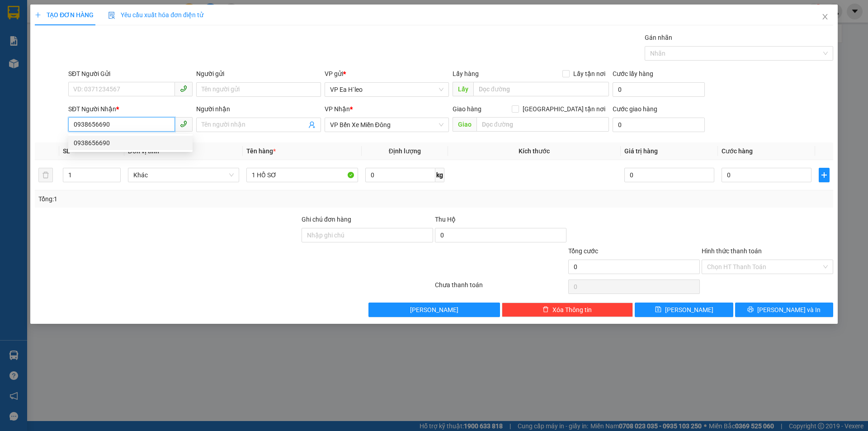
click at [118, 141] on div "0938656690" at bounding box center [130, 143] width 113 height 10
type input "0938656690"
click at [125, 88] on input "SĐT Người Gửi" at bounding box center [121, 89] width 107 height 14
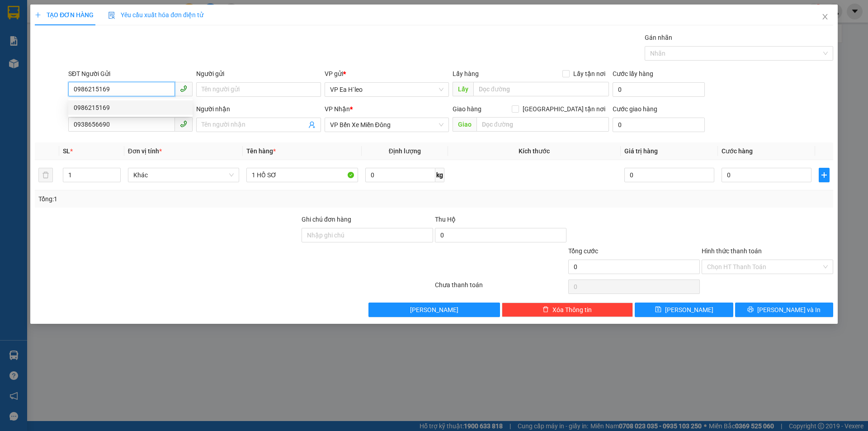
click at [132, 107] on div "0986215169" at bounding box center [130, 108] width 113 height 10
type input "0986215169"
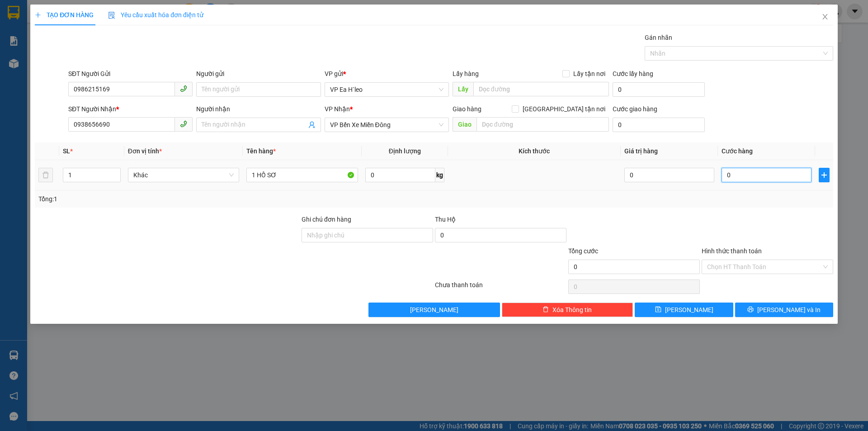
click at [741, 173] on input "0" at bounding box center [766, 175] width 90 height 14
type input "3"
type input "30"
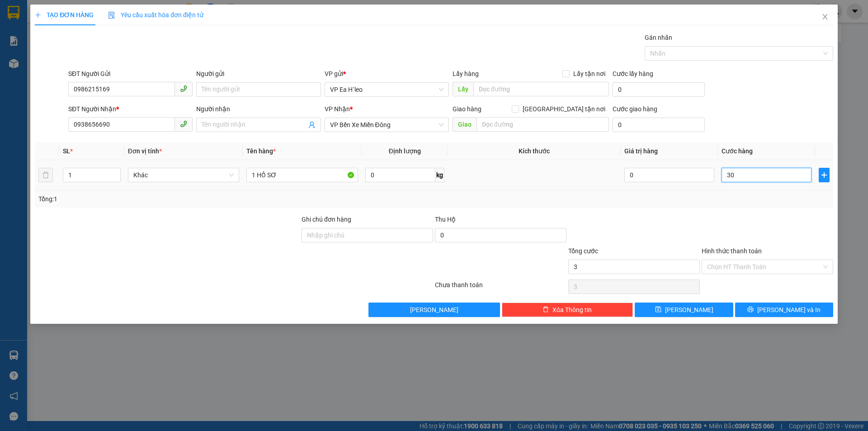
type input "30"
type input "300"
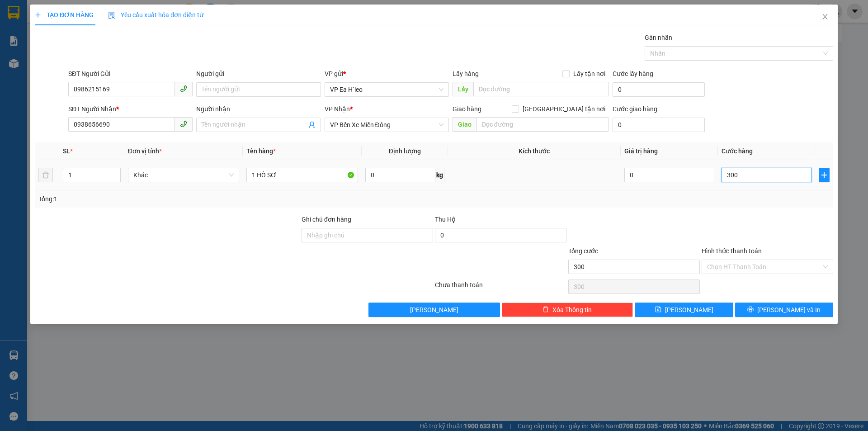
type input "3.000"
type input "30.000"
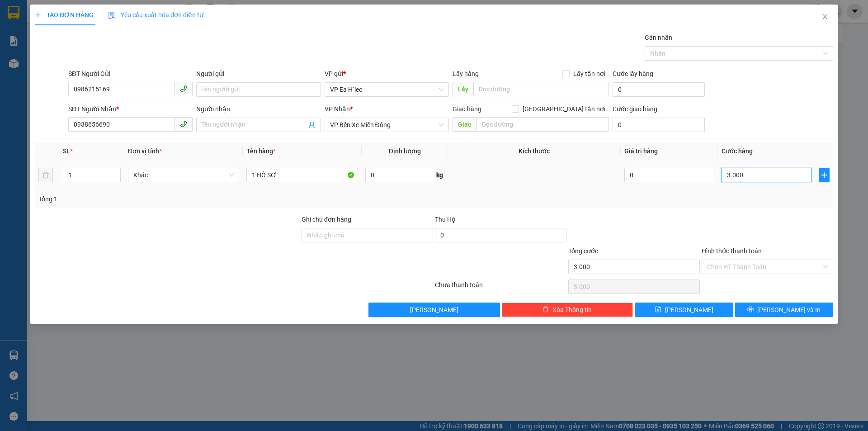
type input "30.000"
click at [735, 269] on input "Hình thức thanh toán" at bounding box center [764, 267] width 114 height 14
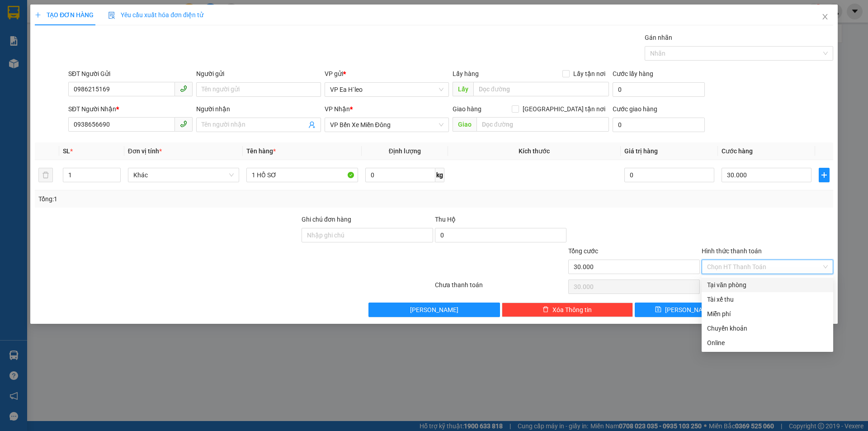
click at [736, 285] on div "Tại văn phòng" at bounding box center [767, 285] width 121 height 10
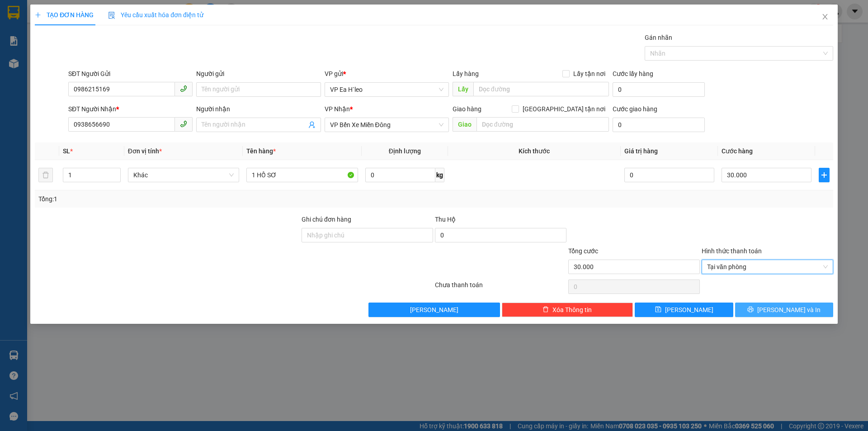
click at [764, 306] on button "[PERSON_NAME] và In" at bounding box center [784, 309] width 98 height 14
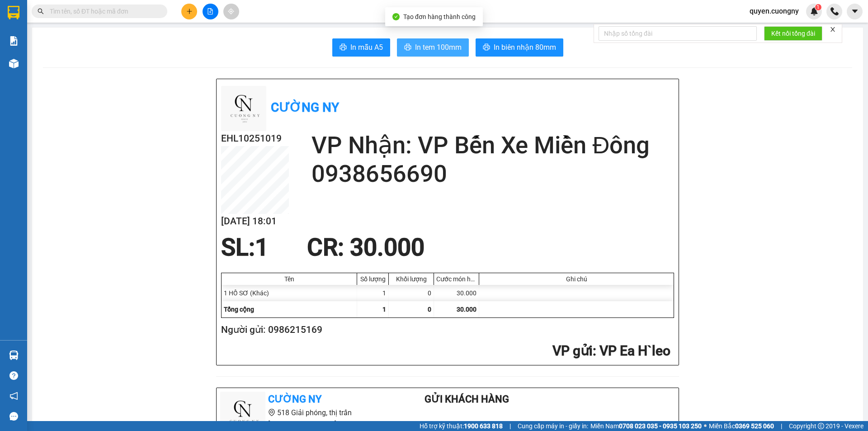
click at [407, 47] on icon "printer" at bounding box center [407, 47] width 7 height 6
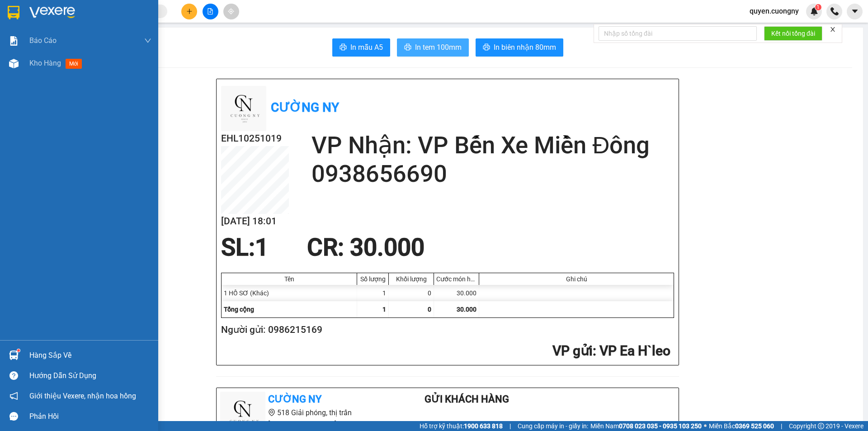
click at [11, 14] on img at bounding box center [14, 13] width 12 height 14
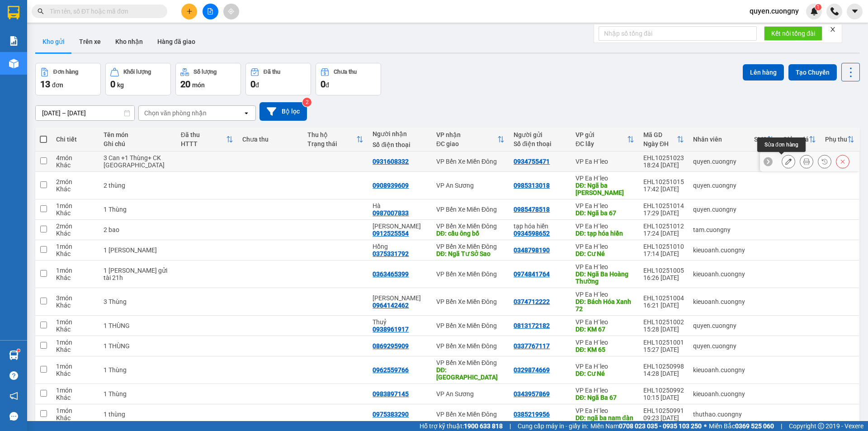
click at [785, 158] on icon at bounding box center [788, 161] width 6 height 6
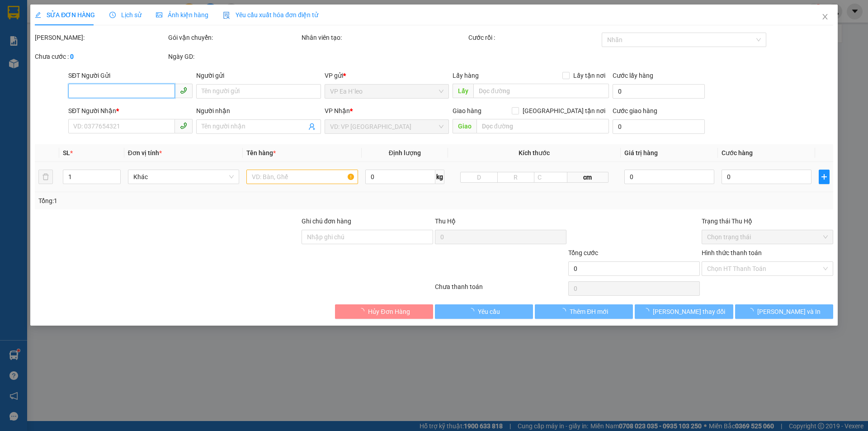
type input "0934755471"
type input "0931608332"
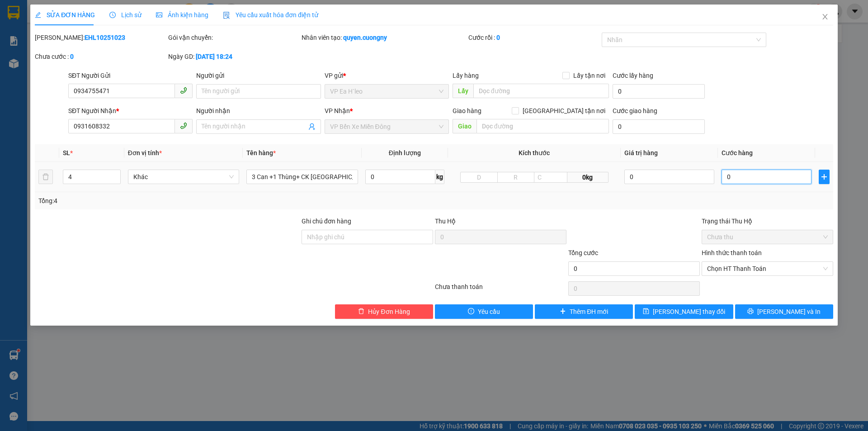
click at [741, 179] on input "0" at bounding box center [766, 177] width 90 height 14
type input "3"
type input "30"
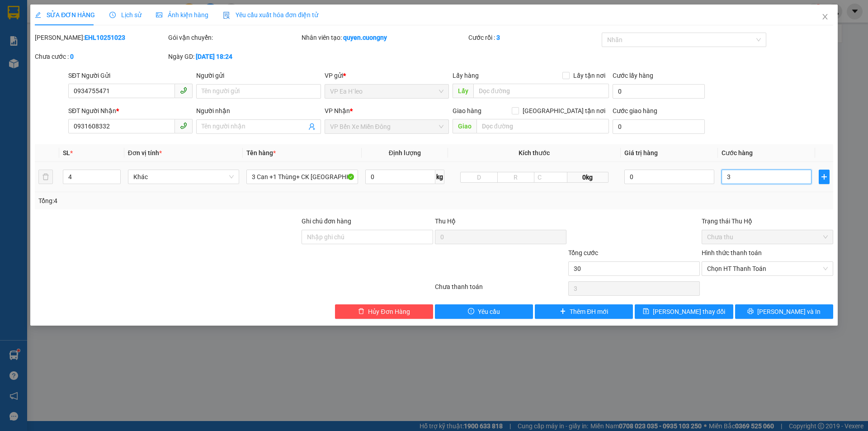
type input "30"
type input "300"
type input "3.000"
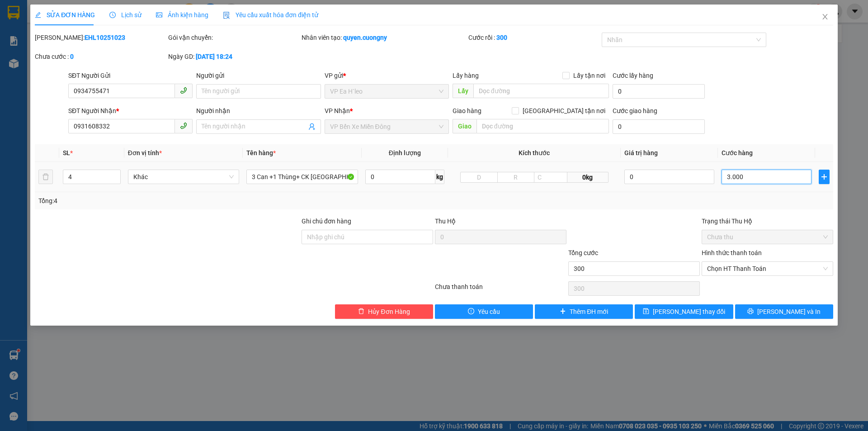
type input "3.000"
type input "30.000"
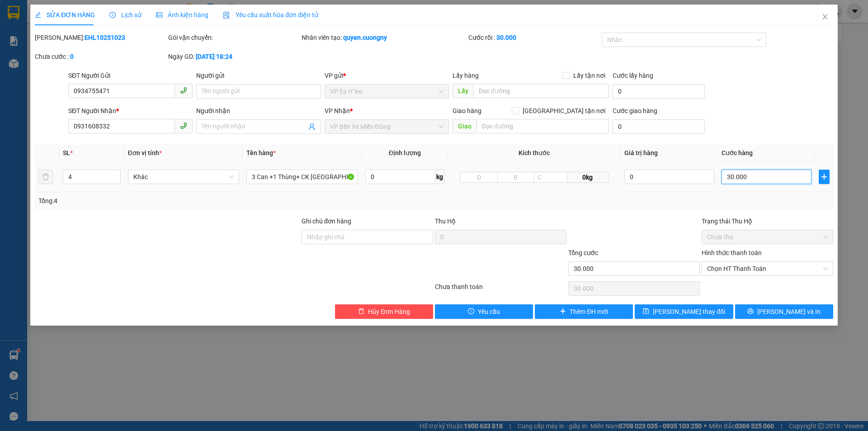
type input "300.000"
click at [738, 268] on span "Chọn HT Thanh Toán" at bounding box center [767, 269] width 121 height 14
type input "300.000"
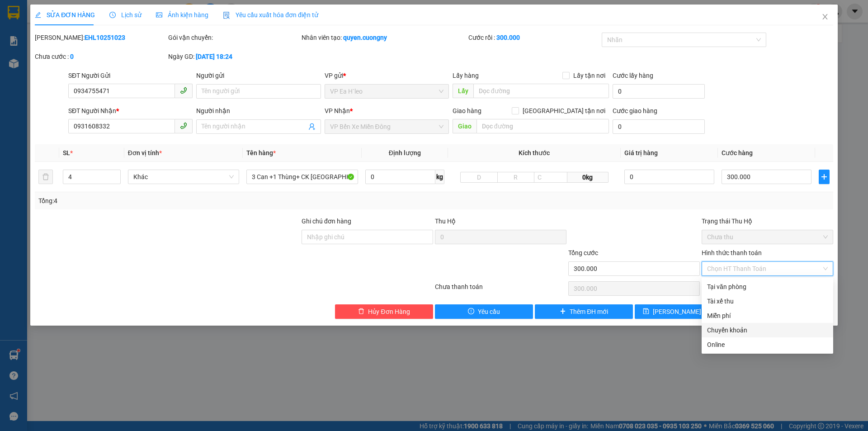
click at [732, 330] on div "Chuyển khoản" at bounding box center [767, 330] width 121 height 10
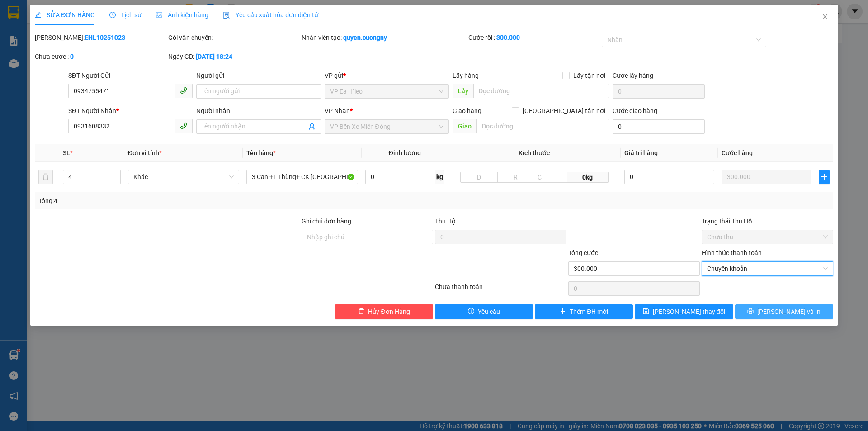
click at [753, 311] on icon "printer" at bounding box center [751, 311] width 6 height 6
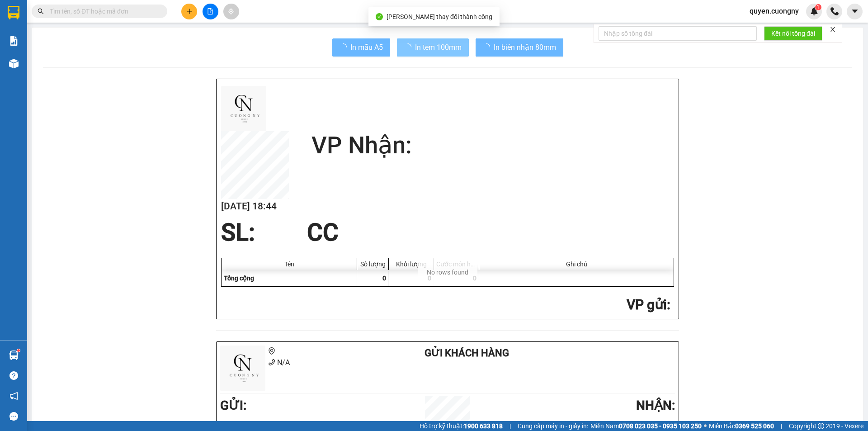
click at [432, 52] on span "In tem 100mm" at bounding box center [438, 47] width 47 height 11
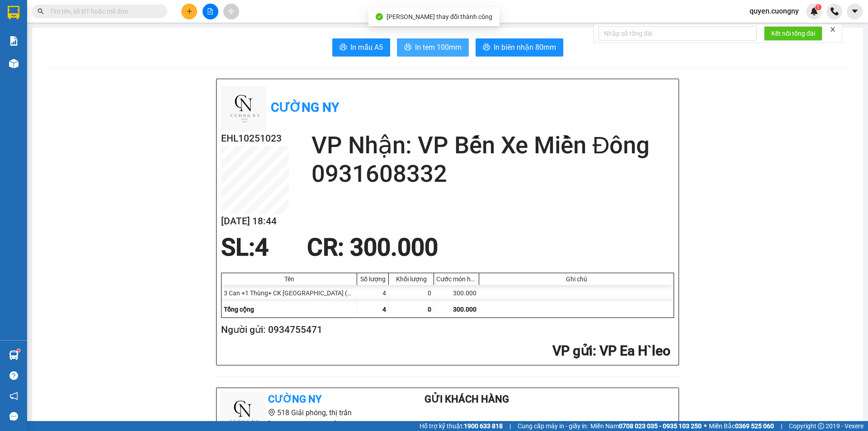
click at [430, 48] on span "In tem 100mm" at bounding box center [438, 47] width 47 height 11
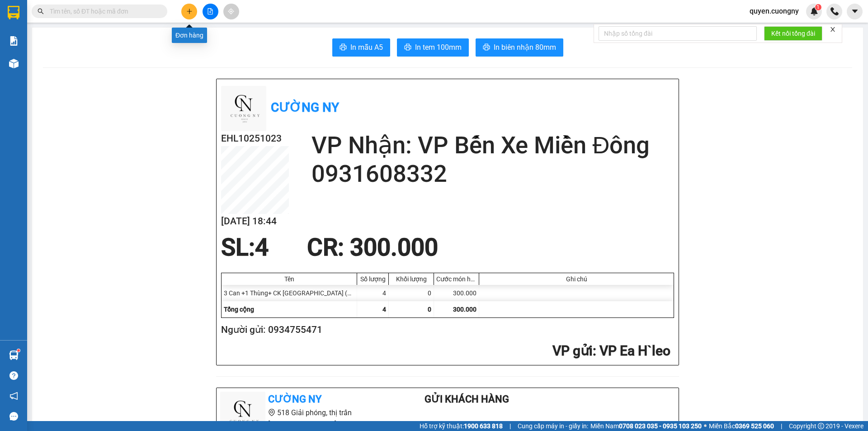
click at [193, 9] on button at bounding box center [189, 12] width 16 height 16
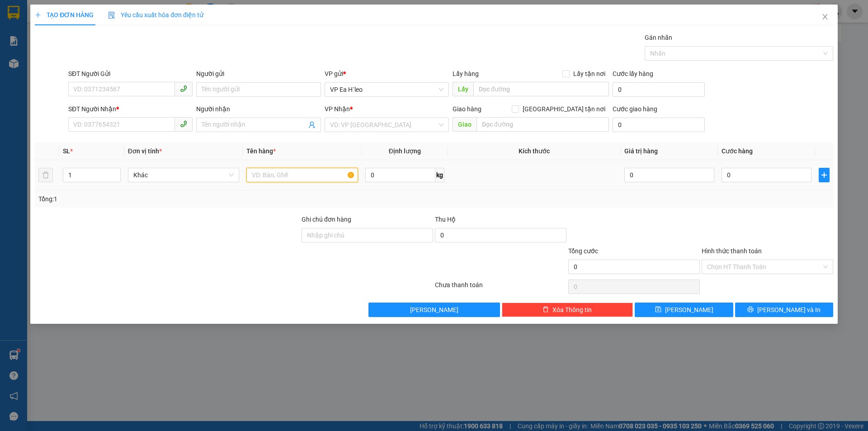
click at [278, 181] on input "text" at bounding box center [302, 175] width 112 height 14
paste input "1 Thùng"
type input "1 Thùng"
click at [365, 125] on input "search" at bounding box center [383, 125] width 107 height 14
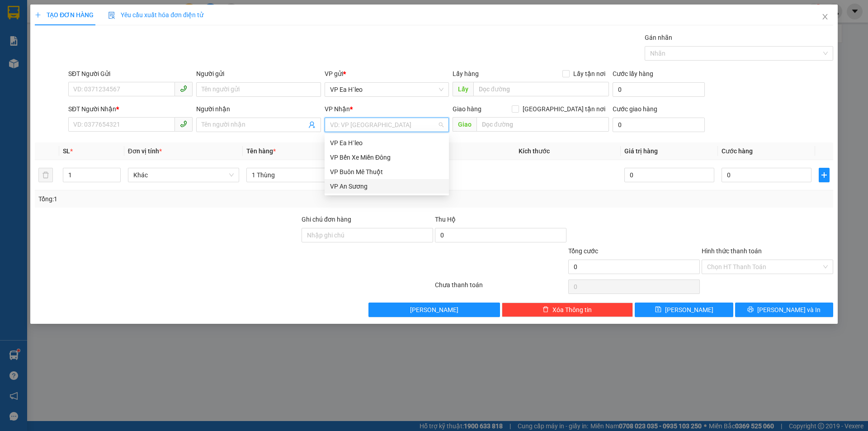
drag, startPoint x: 373, startPoint y: 191, endPoint x: 357, endPoint y: 182, distance: 18.8
click at [372, 191] on div "VP An Sương" at bounding box center [386, 186] width 113 height 10
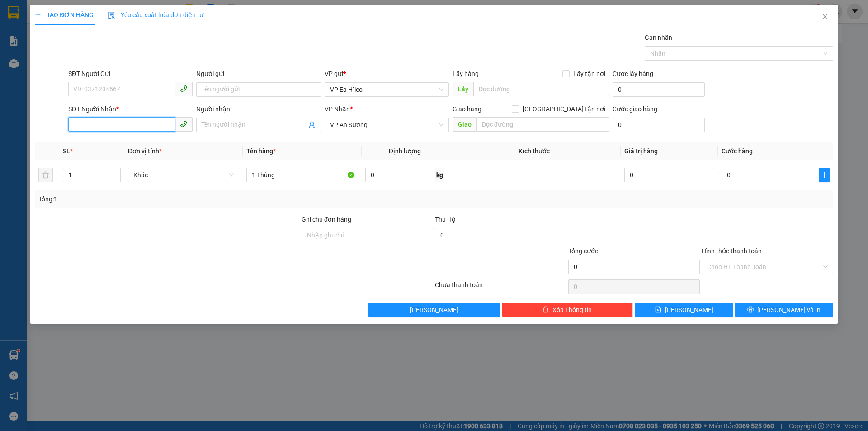
click at [116, 123] on input "SĐT Người Nhận *" at bounding box center [121, 124] width 107 height 14
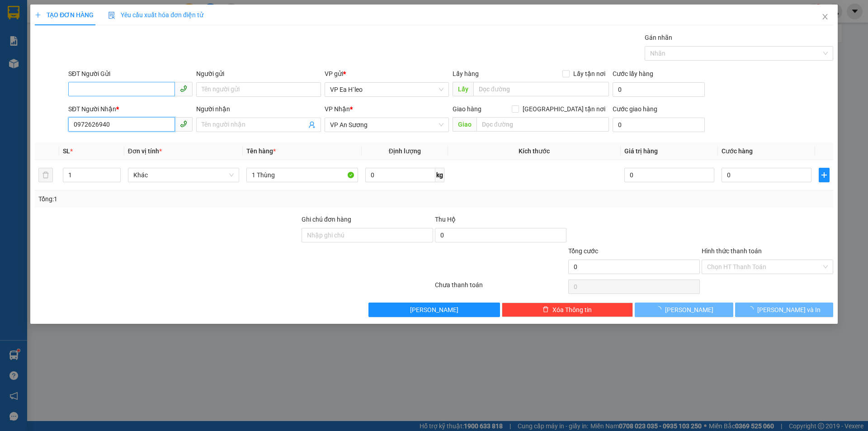
type input "0972626940"
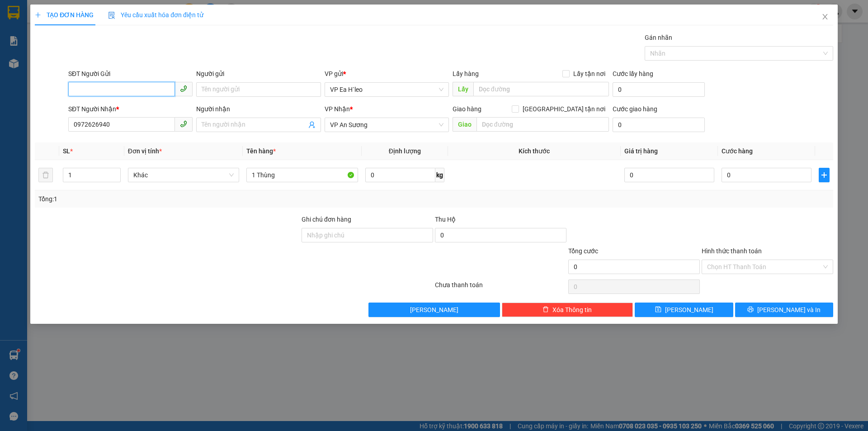
click at [135, 92] on input "SĐT Người Gửi" at bounding box center [121, 89] width 107 height 14
type input "0901143947"
click at [753, 178] on input "0" at bounding box center [766, 175] width 90 height 14
type input "8"
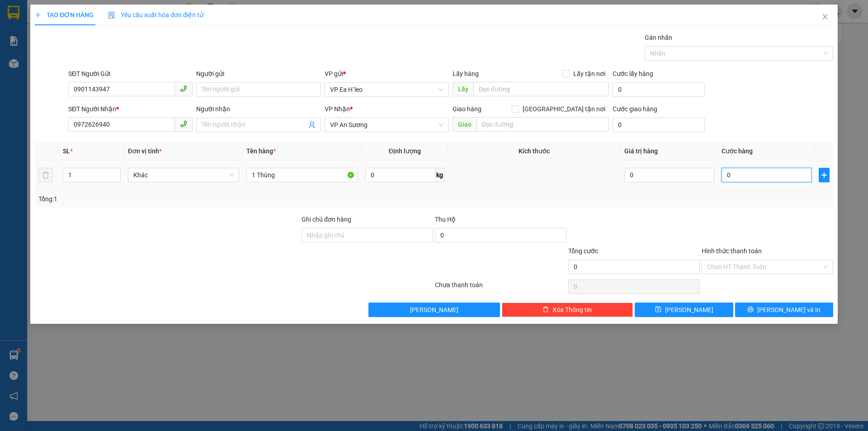
type input "8"
type input "80"
click at [763, 314] on button "[PERSON_NAME] và In" at bounding box center [784, 309] width 98 height 14
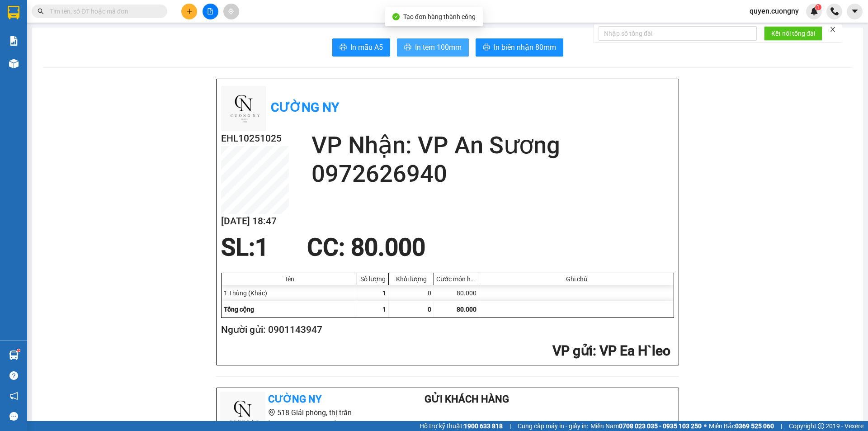
click at [438, 46] on span "In tem 100mm" at bounding box center [438, 47] width 47 height 11
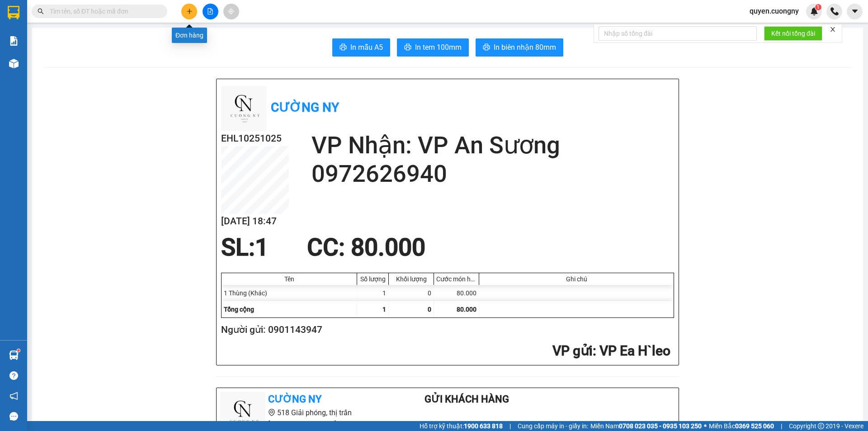
click at [186, 9] on icon "plus" at bounding box center [189, 11] width 6 height 6
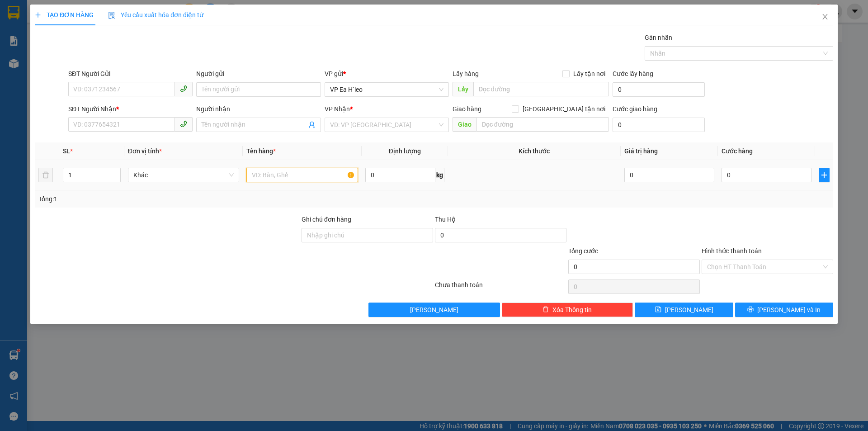
drag, startPoint x: 298, startPoint y: 174, endPoint x: 273, endPoint y: 172, distance: 25.4
paste input "1 Thùng"
drag, startPoint x: 353, startPoint y: 123, endPoint x: 352, endPoint y: 141, distance: 17.7
click at [353, 124] on input "search" at bounding box center [383, 125] width 107 height 14
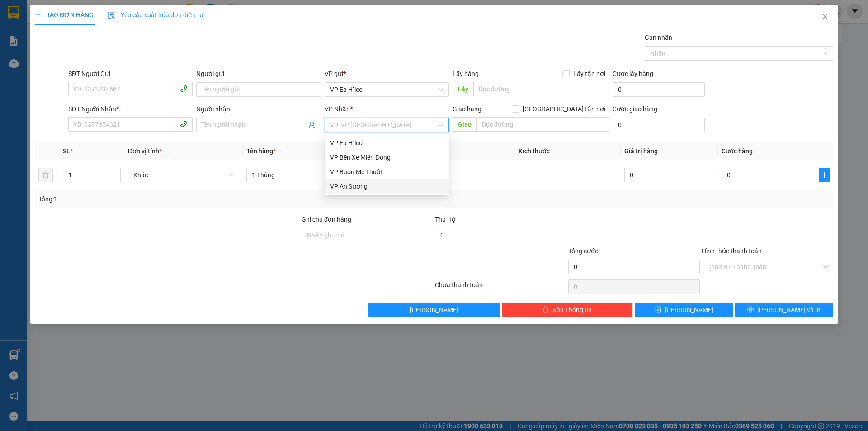
drag, startPoint x: 346, startPoint y: 186, endPoint x: 325, endPoint y: 180, distance: 22.5
click at [346, 186] on div "VP An Sương" at bounding box center [386, 186] width 113 height 10
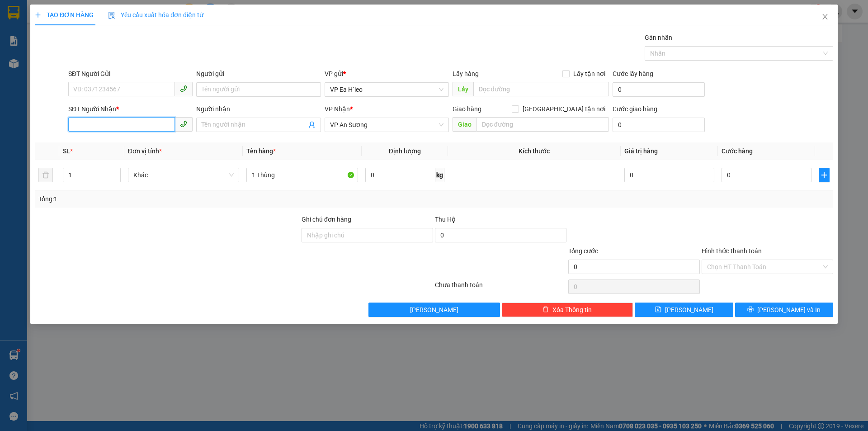
drag, startPoint x: 116, startPoint y: 122, endPoint x: 345, endPoint y: 119, distance: 229.2
click at [117, 122] on input "SĐT Người Nhận *" at bounding box center [121, 124] width 107 height 14
click at [113, 94] on input "SĐT Người Gửi" at bounding box center [121, 89] width 107 height 14
click at [793, 179] on input "0" at bounding box center [766, 175] width 90 height 14
click at [755, 307] on button "[PERSON_NAME] và In" at bounding box center [784, 309] width 98 height 14
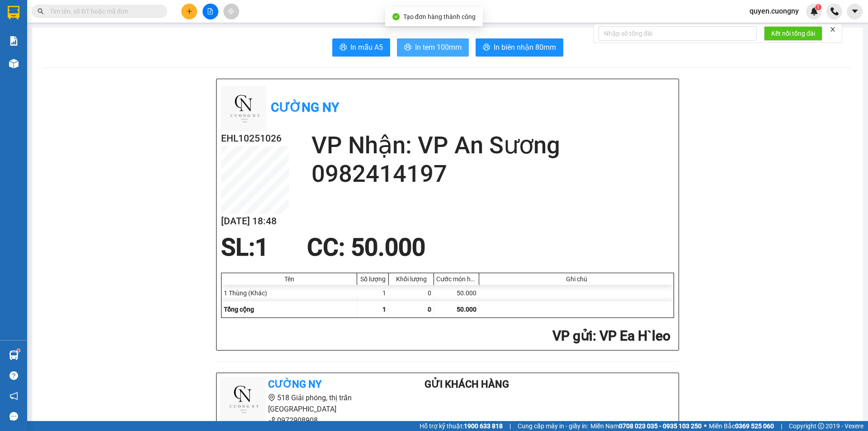
click at [421, 45] on span "In tem 100mm" at bounding box center [438, 47] width 47 height 11
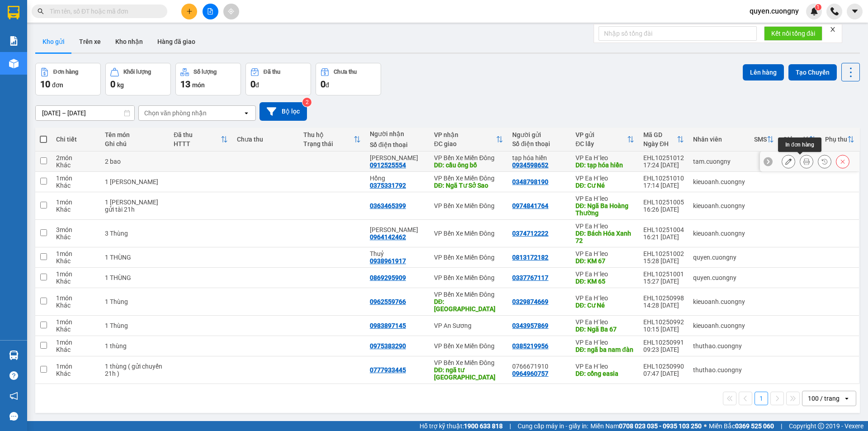
click at [803, 161] on icon at bounding box center [806, 161] width 6 height 6
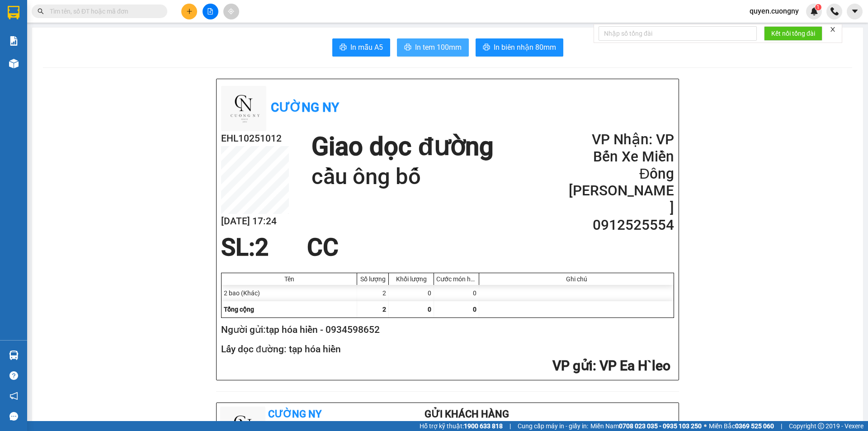
click at [410, 52] on button "In tem 100mm" at bounding box center [433, 47] width 72 height 18
click at [184, 10] on button at bounding box center [189, 12] width 16 height 16
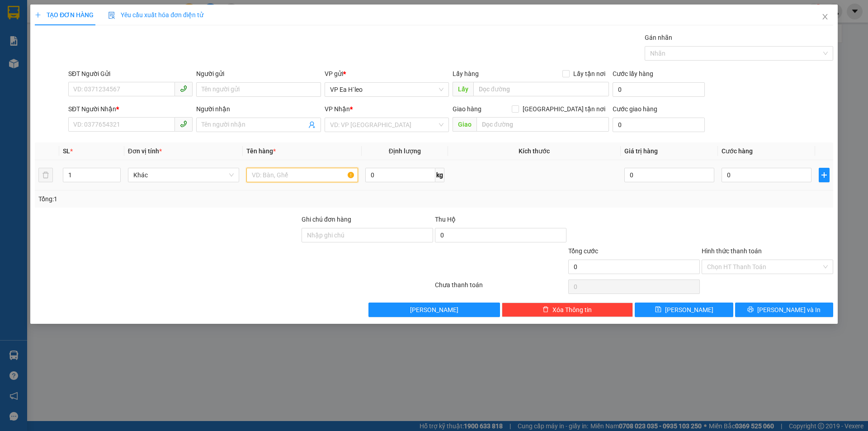
click at [294, 177] on input "text" at bounding box center [302, 175] width 112 height 14
type input "1 Xốp"
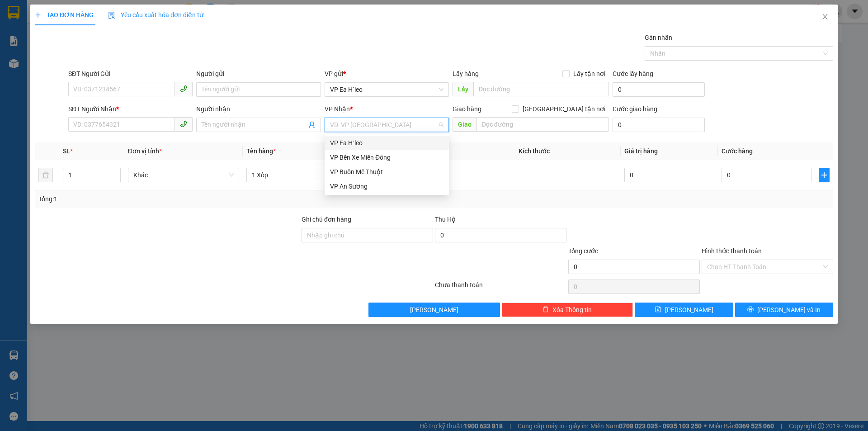
click at [348, 124] on input "search" at bounding box center [383, 125] width 107 height 14
click at [357, 157] on div "VP Bến Xe Miền Đông" at bounding box center [386, 157] width 113 height 10
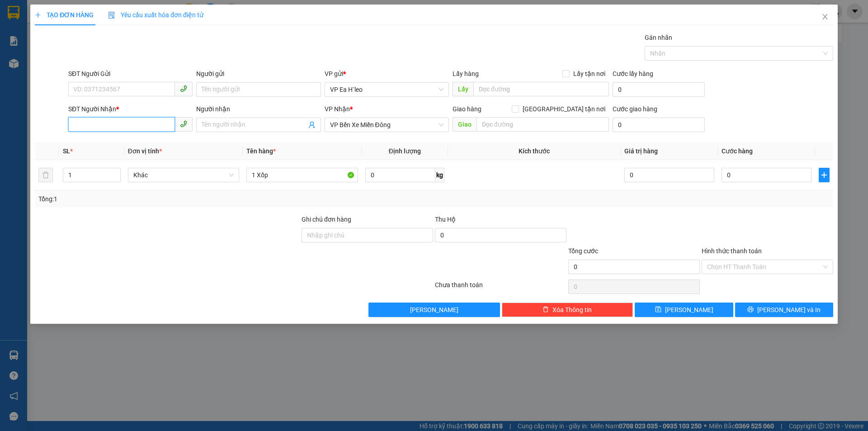
click at [134, 119] on input "SĐT Người Nhận *" at bounding box center [121, 124] width 107 height 14
type input "0764482482"
click at [124, 89] on input "SĐT Người Gửi" at bounding box center [121, 89] width 107 height 14
type input "0948788687"
drag, startPoint x: 725, startPoint y: 163, endPoint x: 729, endPoint y: 166, distance: 4.8
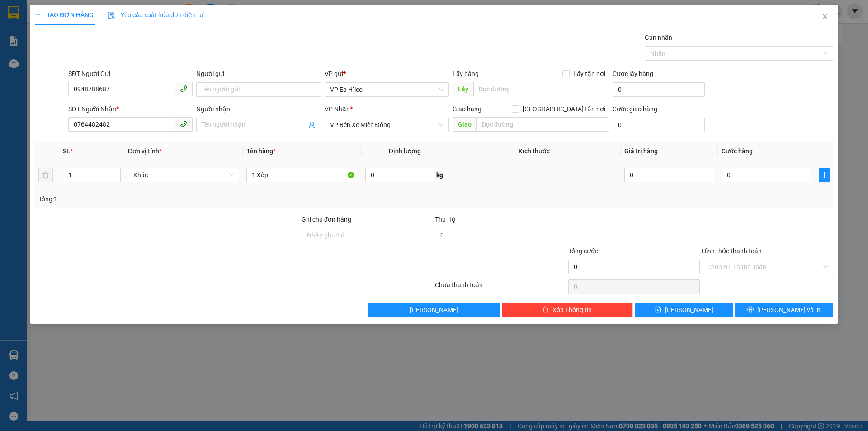
click at [728, 165] on td "0" at bounding box center [766, 175] width 97 height 30
click at [746, 179] on input "0" at bounding box center [766, 175] width 90 height 14
type input "5"
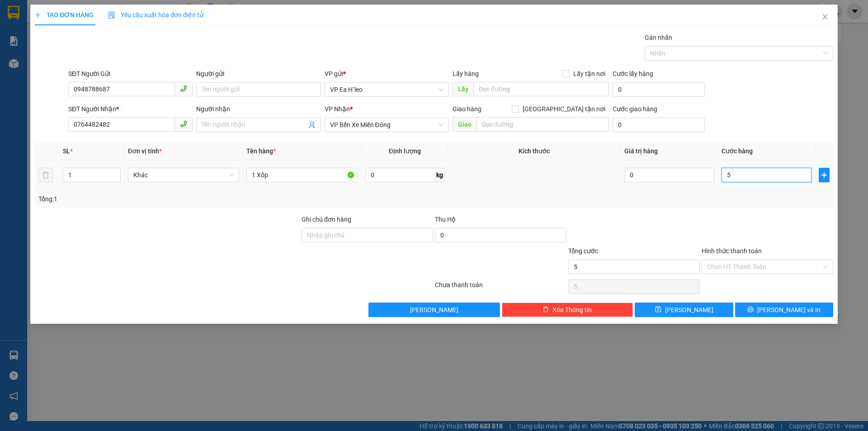
type input "50"
type input "500"
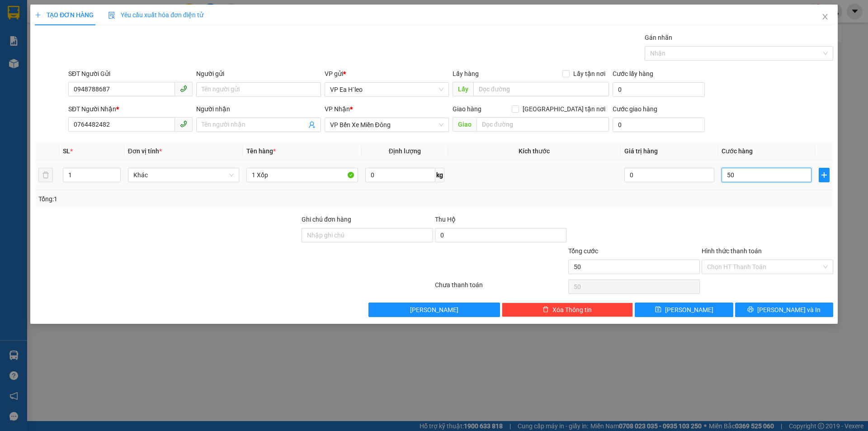
type input "500"
type input "5.000"
type input "50.000"
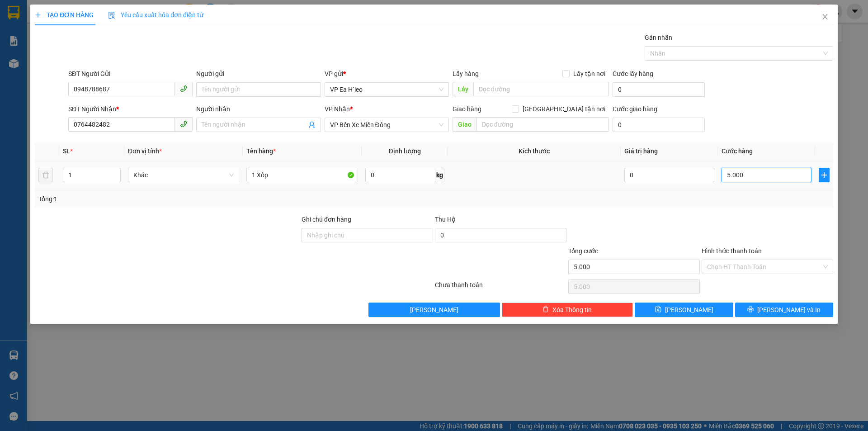
type input "50.000"
click at [749, 267] on input "Hình thức thanh toán" at bounding box center [764, 267] width 114 height 14
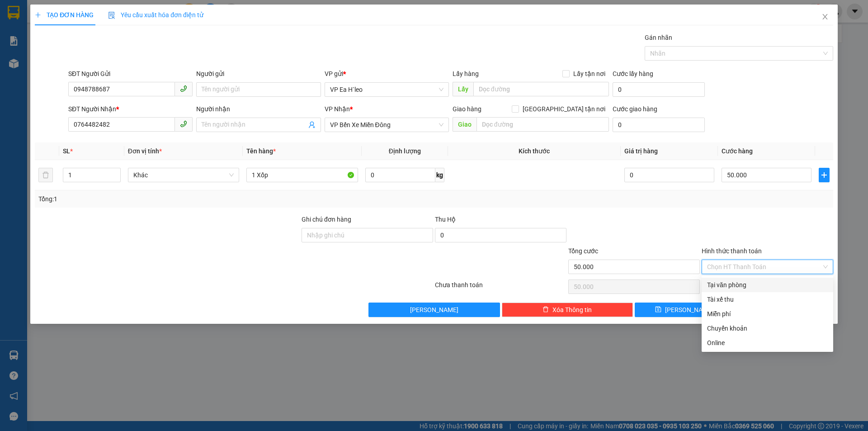
click at [741, 285] on div "Tại văn phòng" at bounding box center [767, 285] width 121 height 10
type input "0"
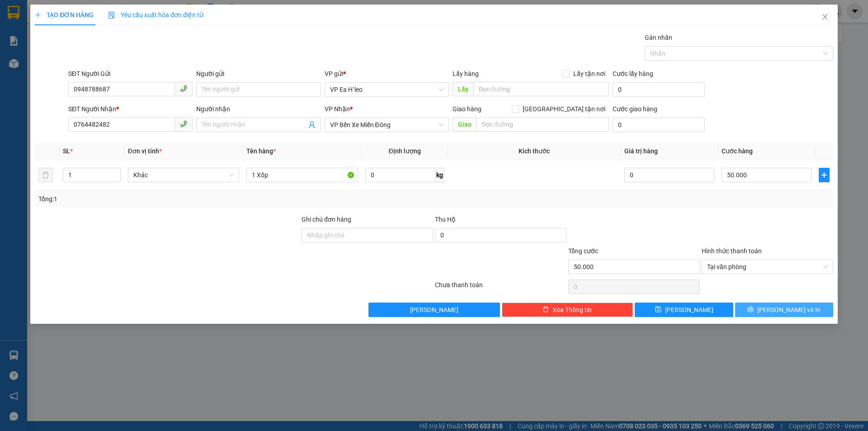
click at [778, 311] on span "[PERSON_NAME] và In" at bounding box center [788, 310] width 63 height 10
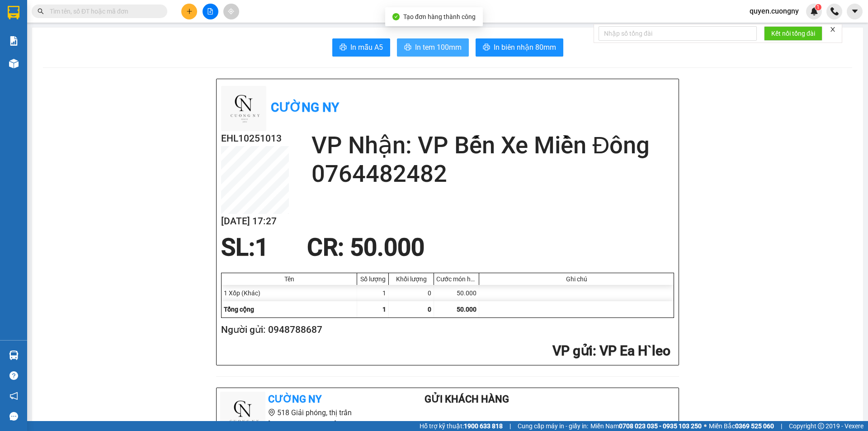
click at [437, 44] on span "In tem 100mm" at bounding box center [438, 47] width 47 height 11
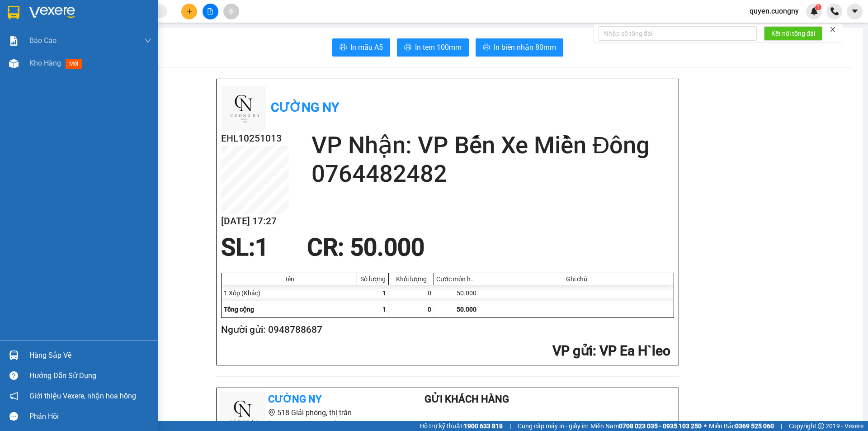
click at [12, 5] on div at bounding box center [14, 13] width 16 height 16
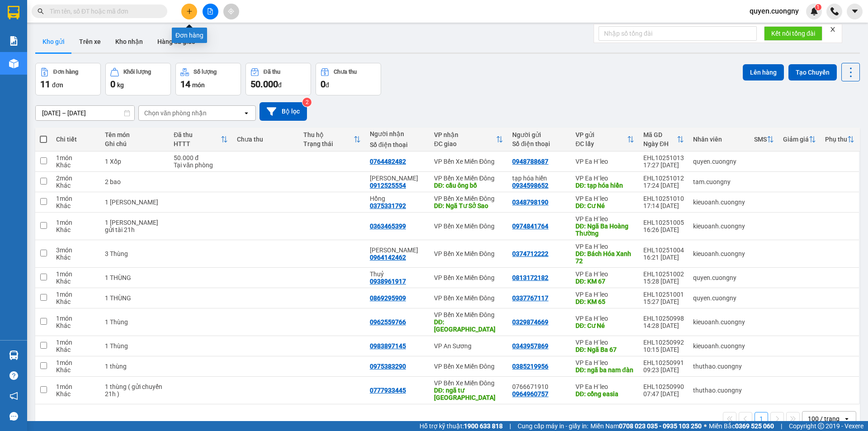
click at [192, 12] on icon "plus" at bounding box center [189, 11] width 6 height 6
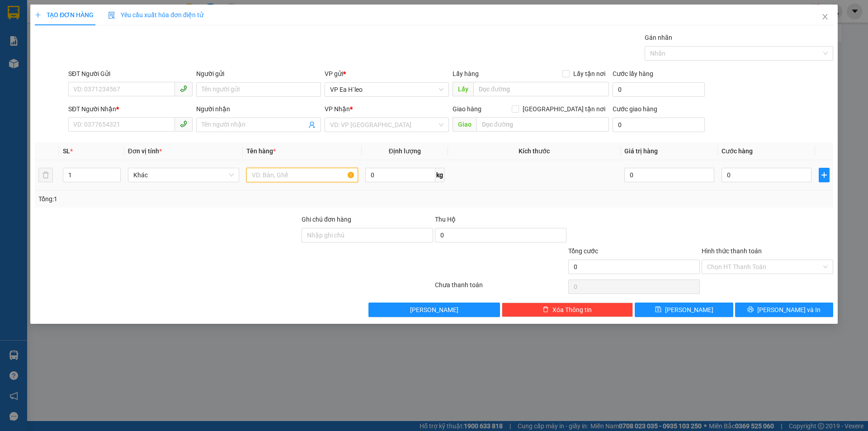
click at [278, 179] on input "text" at bounding box center [302, 175] width 112 height 14
click at [477, 85] on input "text" at bounding box center [541, 89] width 136 height 14
type input "Km 67"
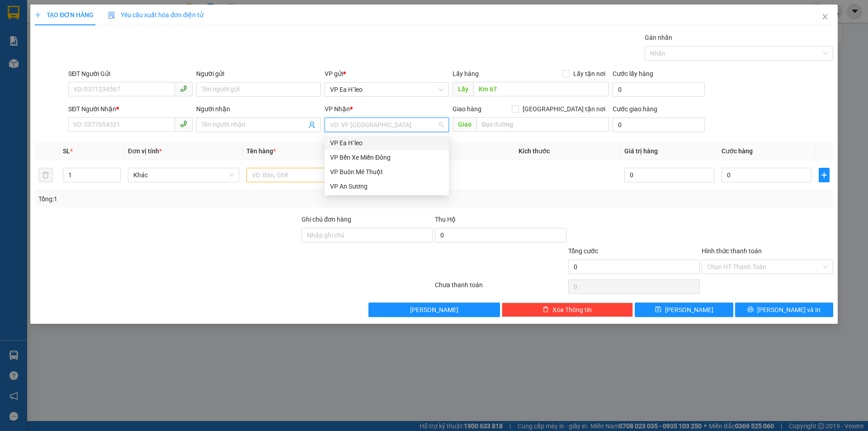
click at [378, 122] on input "search" at bounding box center [383, 125] width 107 height 14
drag, startPoint x: 357, startPoint y: 155, endPoint x: 332, endPoint y: 150, distance: 24.9
click at [356, 155] on div "VP Bến Xe Miền Đông" at bounding box center [386, 157] width 113 height 10
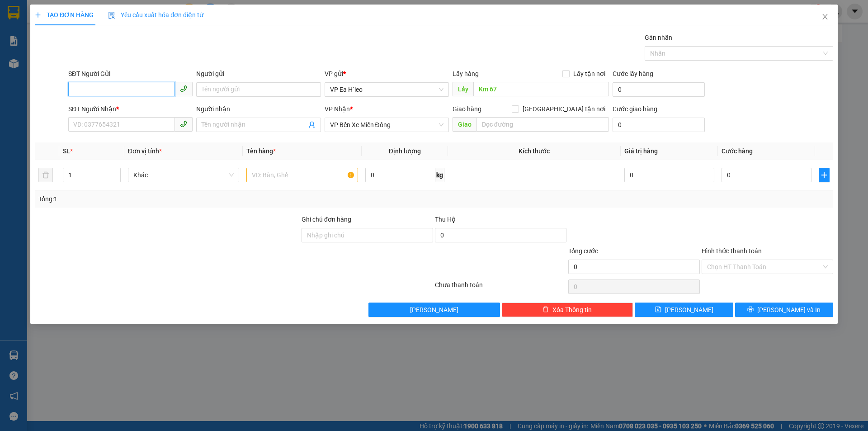
click at [121, 85] on input "SĐT Người Gửi" at bounding box center [121, 89] width 107 height 14
type input "0985478518"
click at [96, 108] on div "0985478518" at bounding box center [130, 108] width 113 height 10
type input "Ngã ba 67"
type input "0985478518"
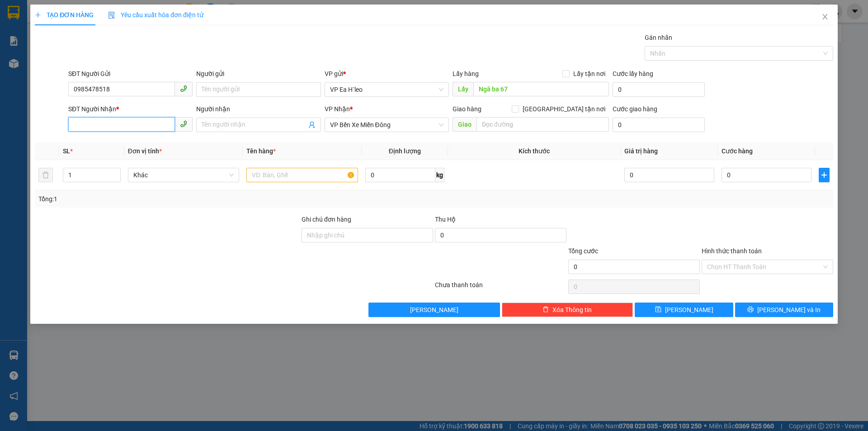
click at [127, 125] on input "SĐT Người Nhận *" at bounding box center [121, 124] width 107 height 14
click at [104, 144] on div "0987007833 - [GEOGRAPHIC_DATA]" at bounding box center [130, 143] width 113 height 10
type input "0987007833"
type input "Hà"
click at [262, 177] on input "text" at bounding box center [302, 175] width 112 height 14
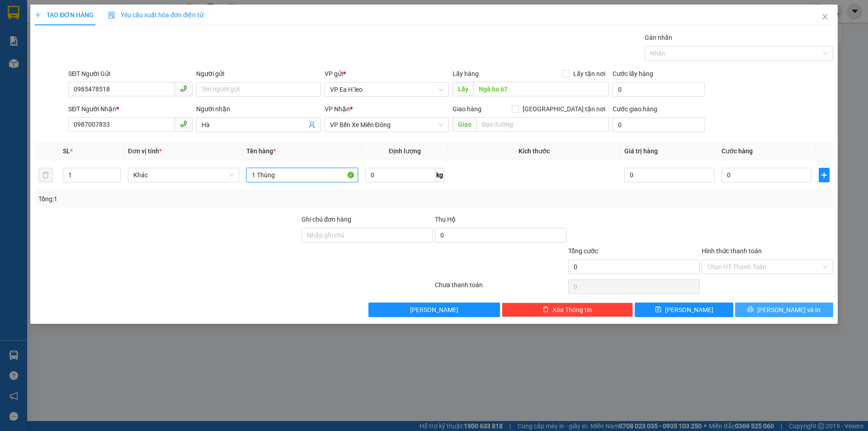
type input "1 Thùng"
click at [762, 309] on button "[PERSON_NAME] và In" at bounding box center [784, 309] width 98 height 14
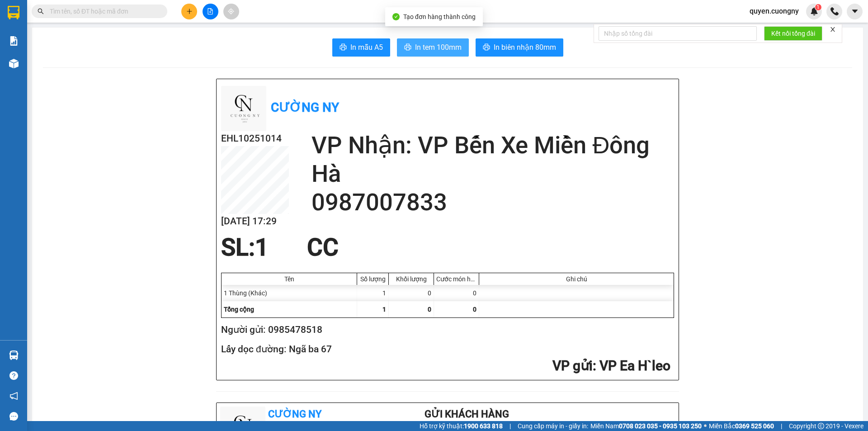
click at [429, 46] on span "In tem 100mm" at bounding box center [438, 47] width 47 height 11
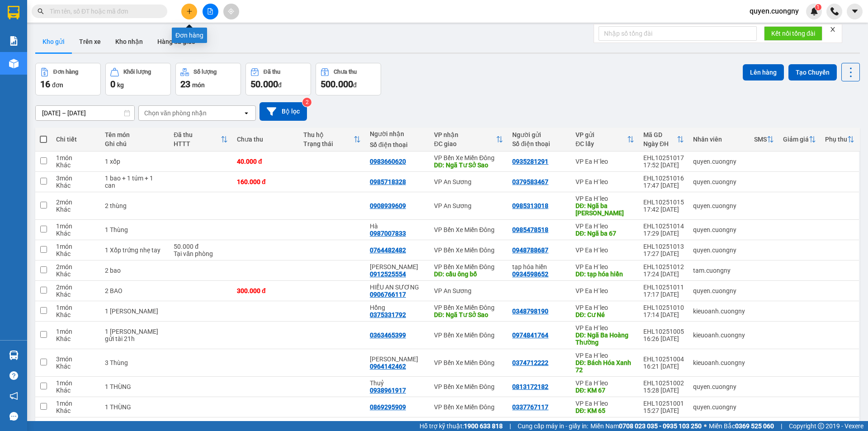
click at [191, 14] on icon "plus" at bounding box center [189, 11] width 6 height 6
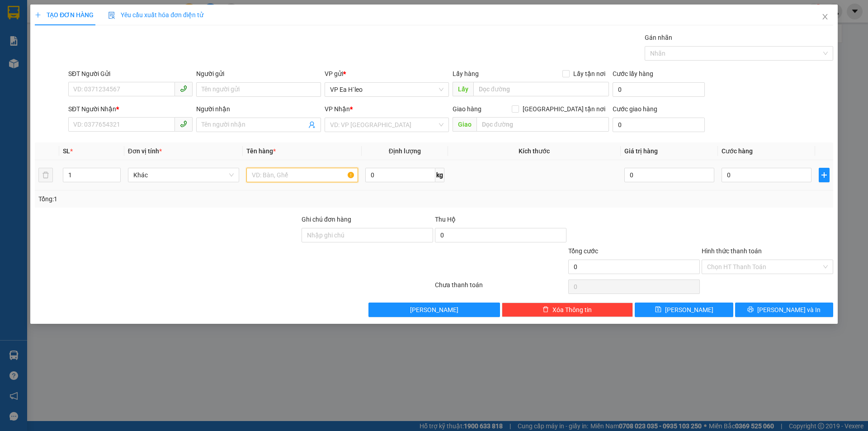
click at [297, 173] on input "text" at bounding box center [302, 175] width 112 height 14
type input "6 THÙNG"
click at [83, 176] on input "1" at bounding box center [91, 175] width 57 height 14
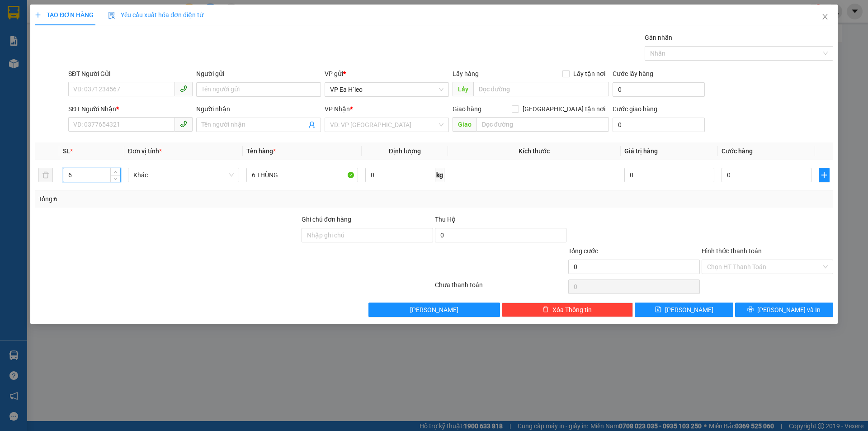
type input "6"
click at [353, 122] on input "search" at bounding box center [383, 125] width 107 height 14
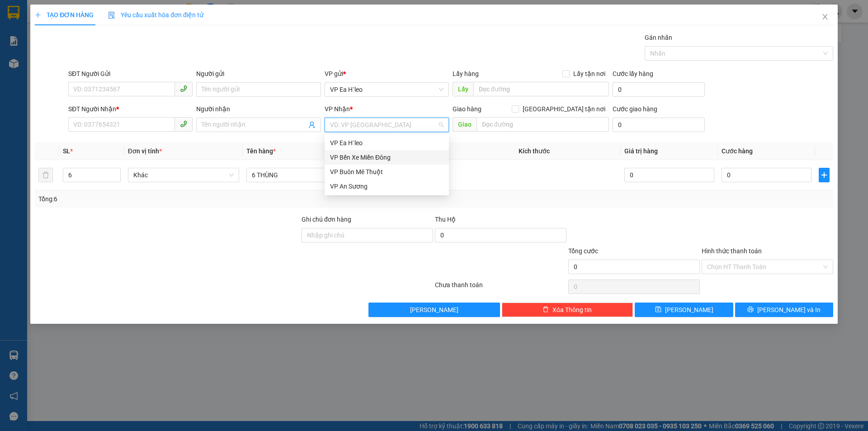
click at [369, 158] on div "VP Bến Xe Miền Đông" at bounding box center [386, 157] width 113 height 10
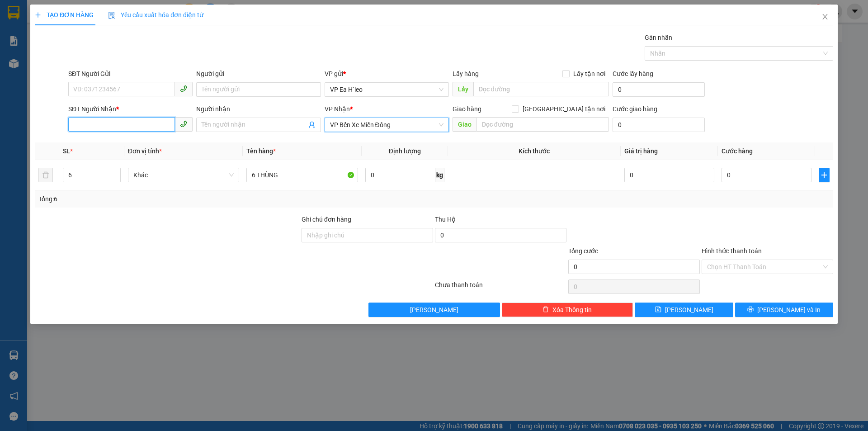
click at [103, 125] on input "SĐT Người Nhận *" at bounding box center [121, 124] width 107 height 14
click at [104, 142] on div "0367496976" at bounding box center [130, 143] width 113 height 10
type input "0367496976"
click at [118, 91] on input "SĐT Người Gửi" at bounding box center [121, 89] width 107 height 14
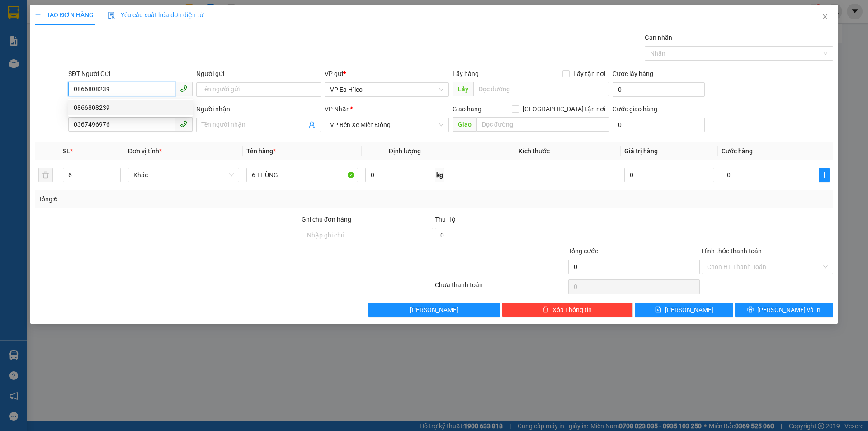
click at [108, 104] on div "0866808239" at bounding box center [130, 108] width 113 height 10
type input "0866808239"
click at [740, 183] on div "0" at bounding box center [766, 175] width 90 height 18
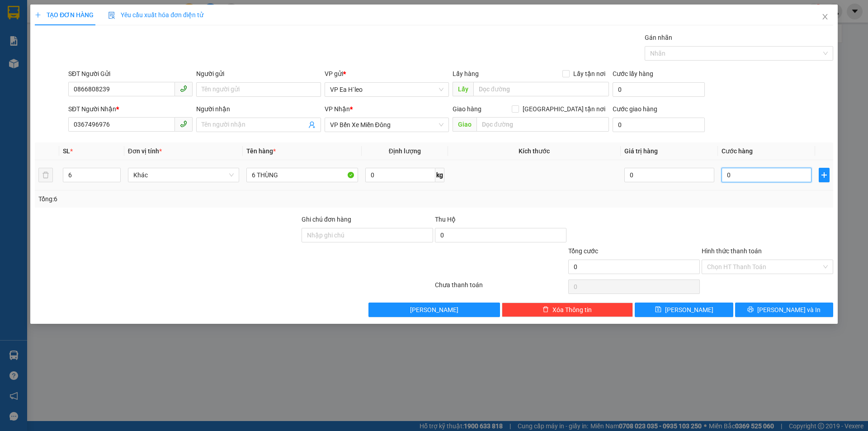
click at [740, 174] on input "0" at bounding box center [766, 175] width 90 height 14
type input "3"
type input "30"
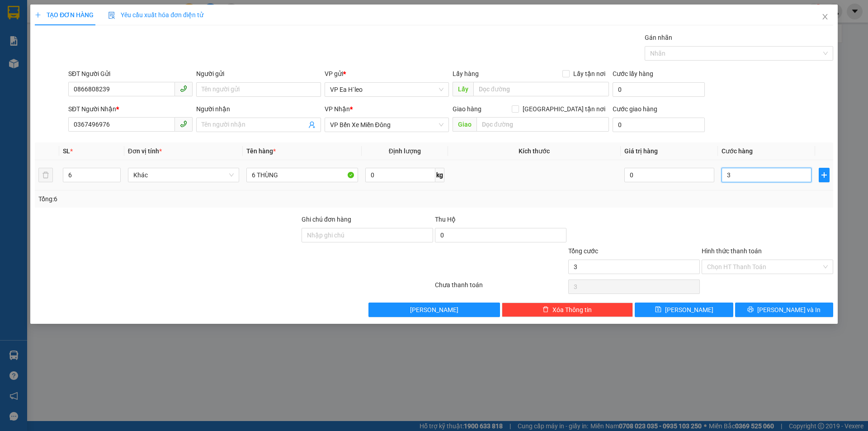
type input "30"
type input "300"
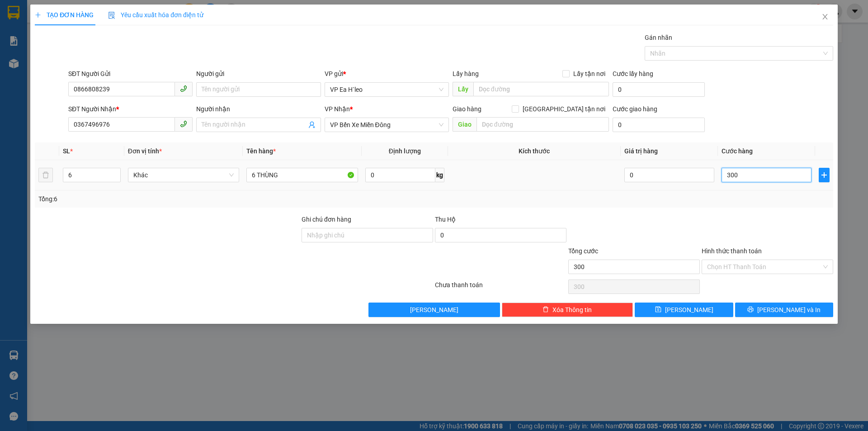
type input "3.000"
type input "30.000"
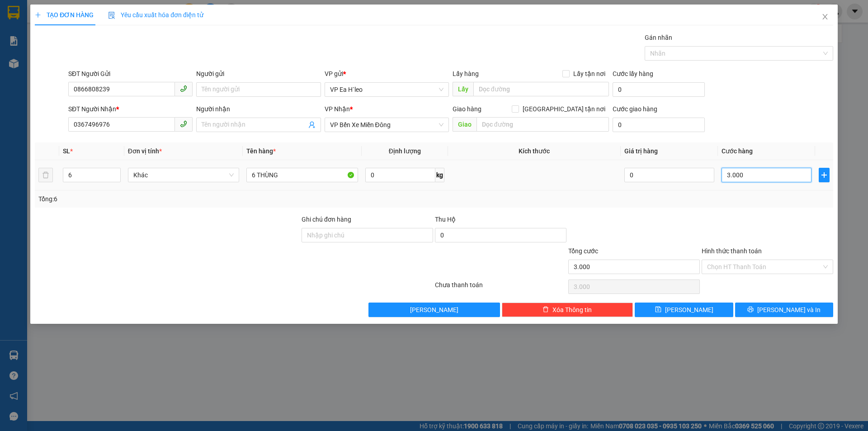
type input "30.000"
type input "300.000"
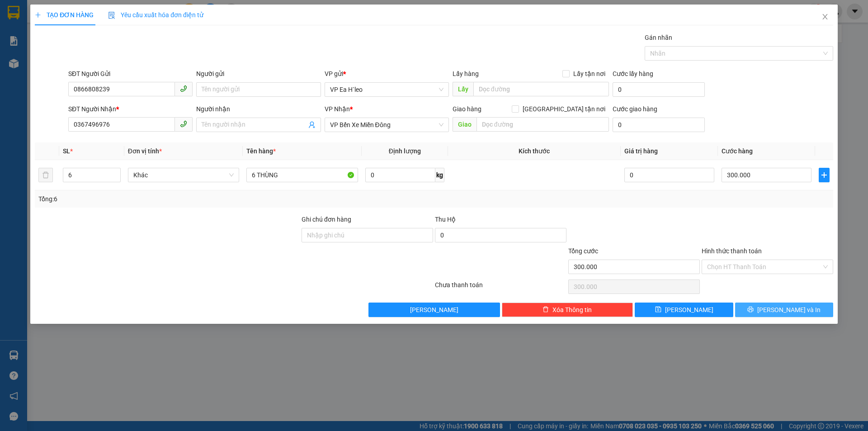
click at [753, 313] on span "printer" at bounding box center [750, 309] width 6 height 7
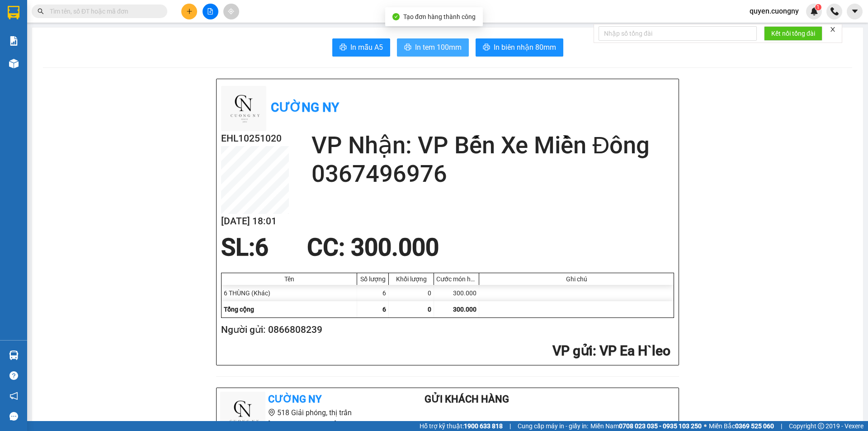
click at [434, 49] on span "In tem 100mm" at bounding box center [438, 47] width 47 height 11
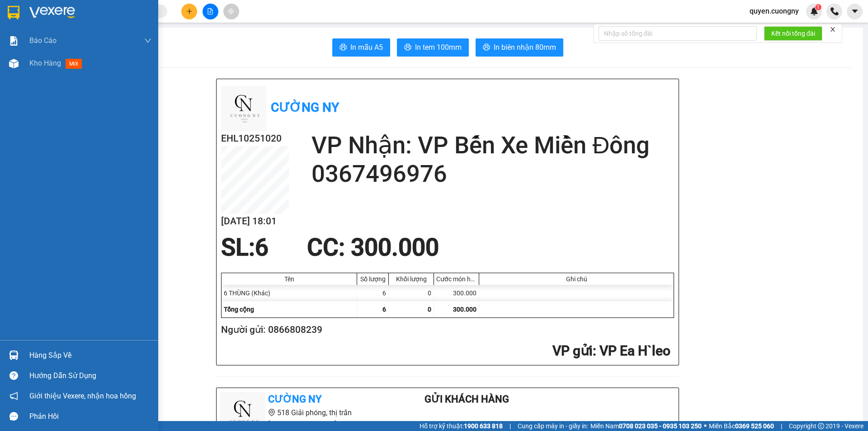
click at [22, 9] on div at bounding box center [79, 14] width 158 height 29
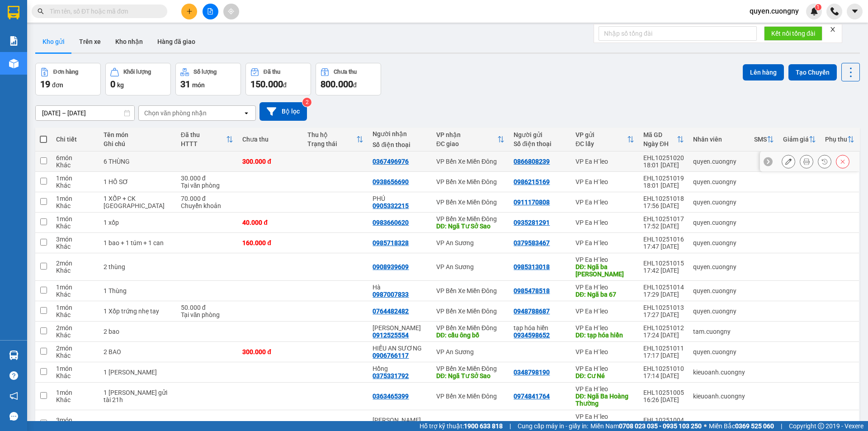
click at [339, 153] on td at bounding box center [335, 161] width 65 height 20
checkbox input "true"
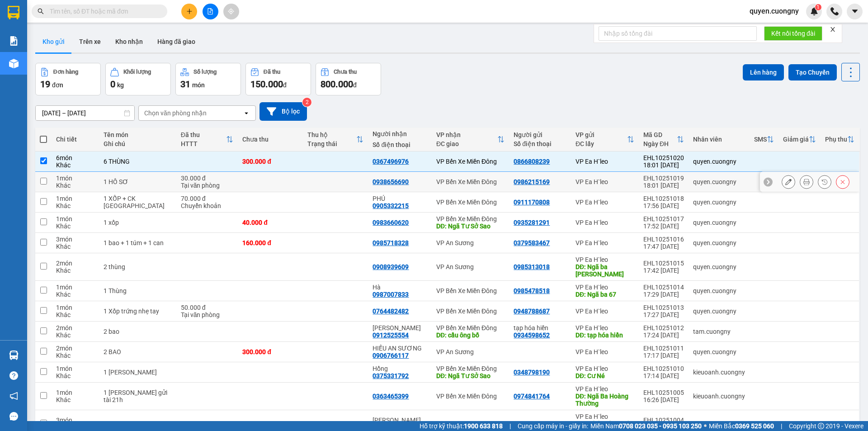
click at [319, 184] on td at bounding box center [335, 182] width 65 height 20
checkbox input "true"
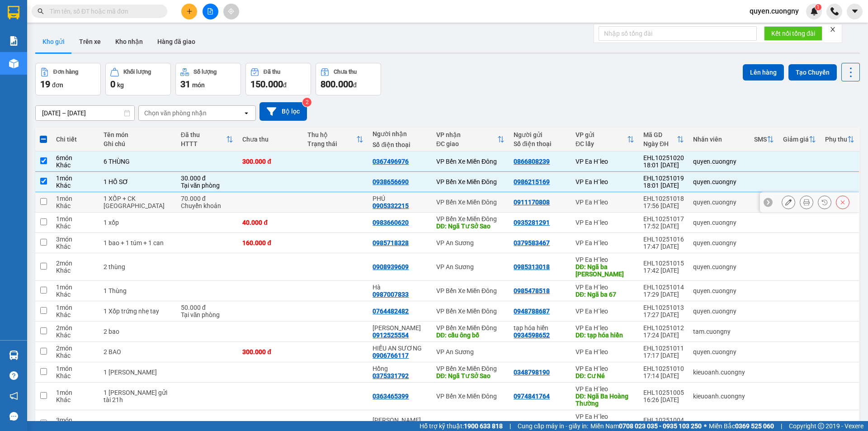
click at [314, 201] on td at bounding box center [335, 202] width 65 height 20
checkbox input "true"
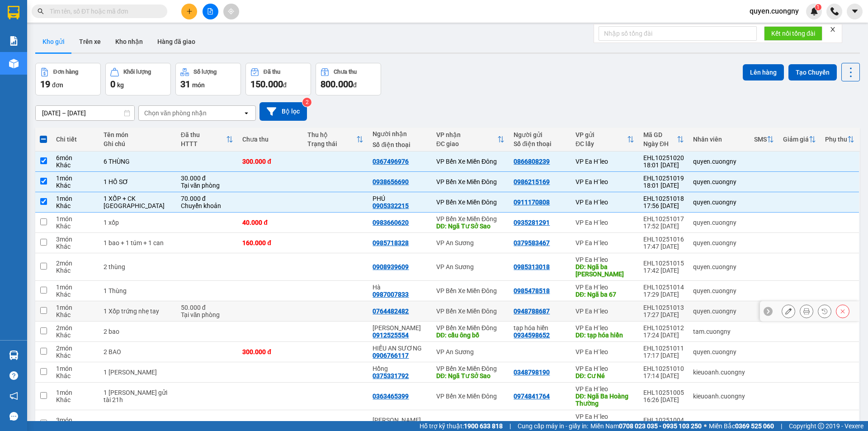
click at [289, 301] on td at bounding box center [270, 311] width 65 height 20
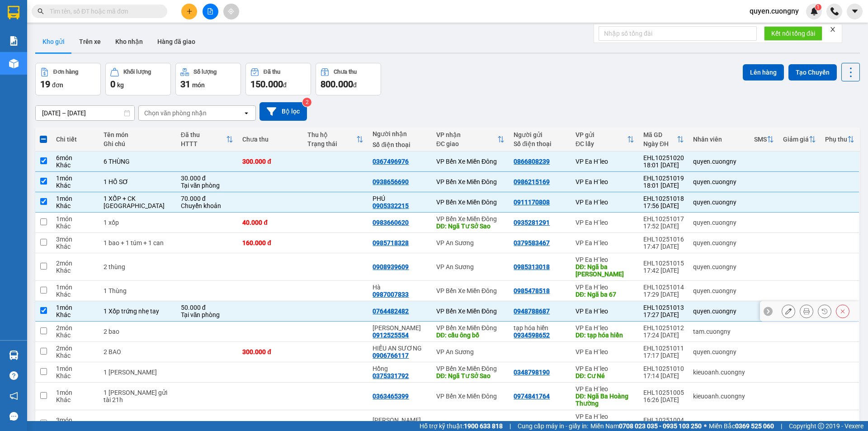
click at [271, 309] on td at bounding box center [270, 311] width 65 height 20
checkbox input "false"
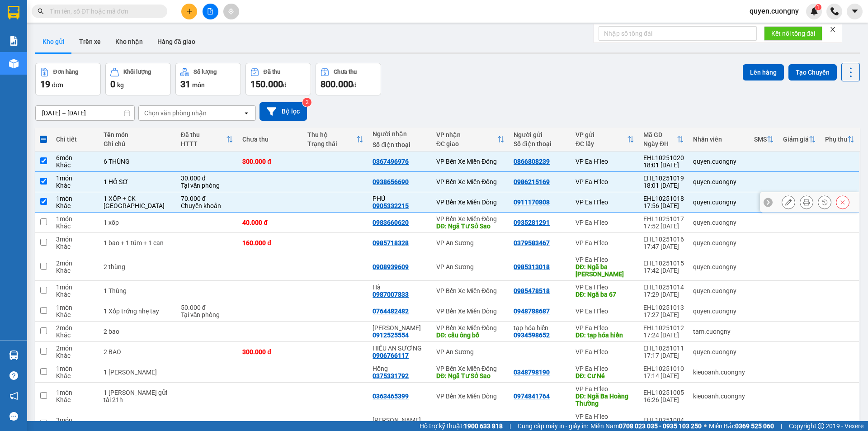
click at [280, 207] on td at bounding box center [270, 202] width 65 height 20
checkbox input "false"
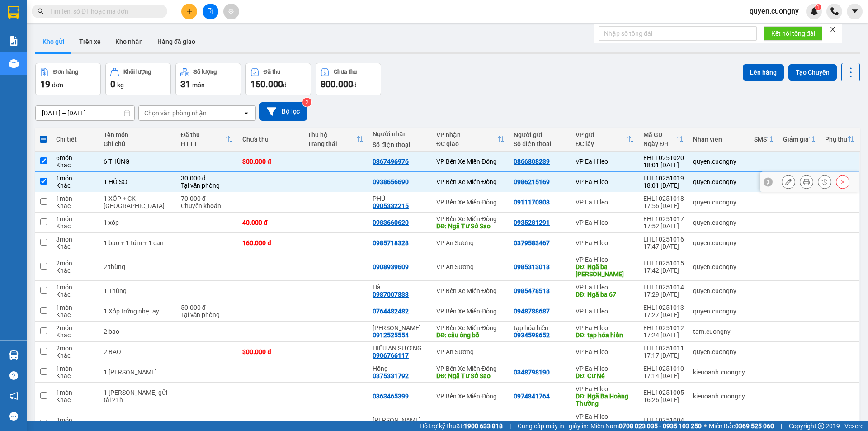
click at [285, 172] on td at bounding box center [270, 182] width 65 height 20
checkbox input "false"
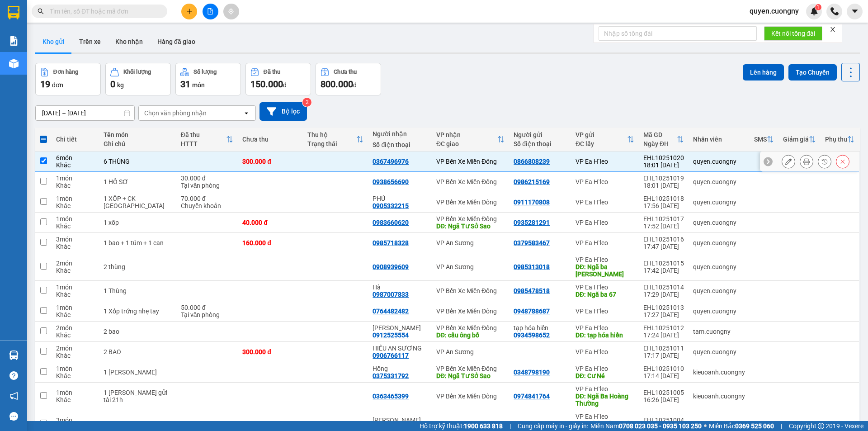
click at [288, 158] on div "300.000 đ" at bounding box center [270, 161] width 56 height 7
checkbox input "false"
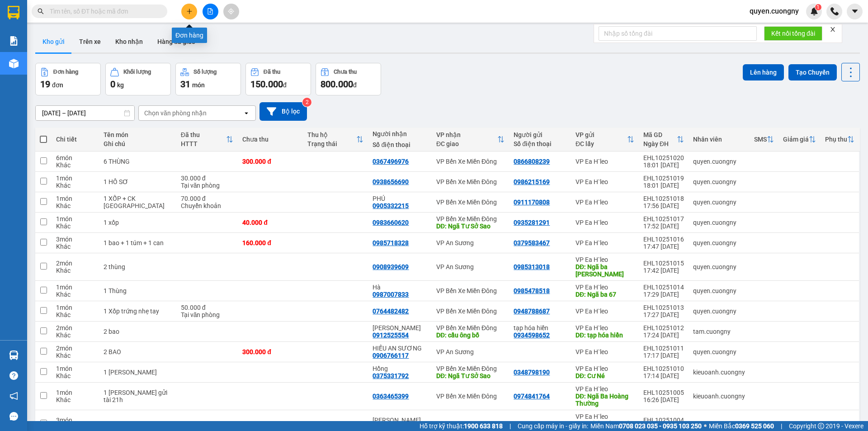
click at [189, 6] on button at bounding box center [189, 12] width 16 height 16
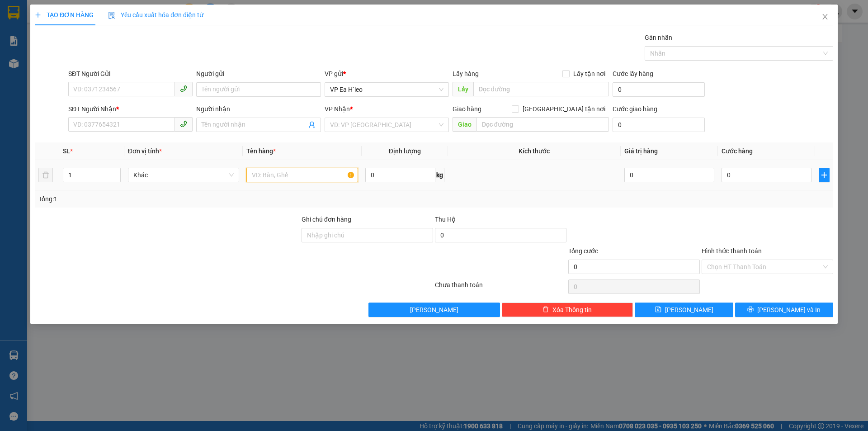
click at [287, 171] on input "text" at bounding box center [302, 175] width 112 height 14
type input "1 XỐP"
click at [343, 119] on input "search" at bounding box center [383, 125] width 107 height 14
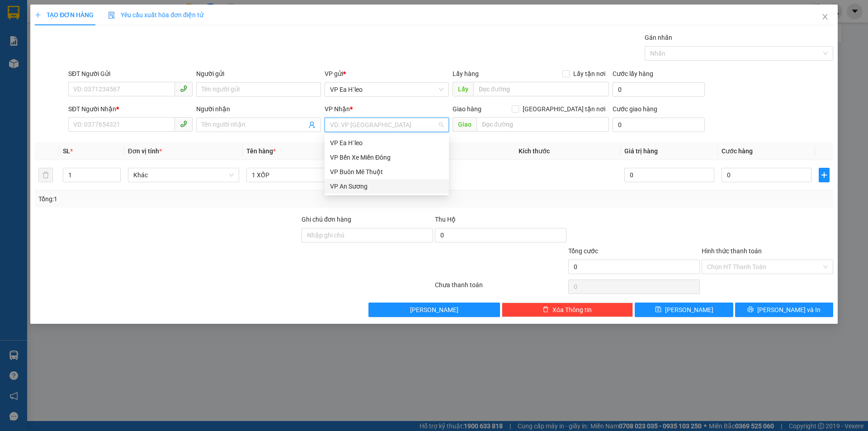
click at [357, 188] on div "VP An Sương" at bounding box center [386, 186] width 113 height 10
click at [140, 129] on input "SĐT Người Nhận *" at bounding box center [121, 124] width 107 height 14
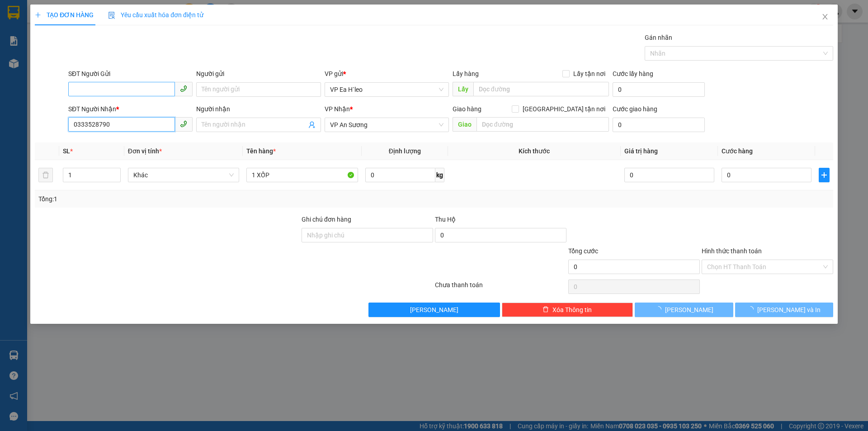
type input "0333528790"
click at [127, 93] on input "SĐT Người Gửi" at bounding box center [121, 89] width 107 height 14
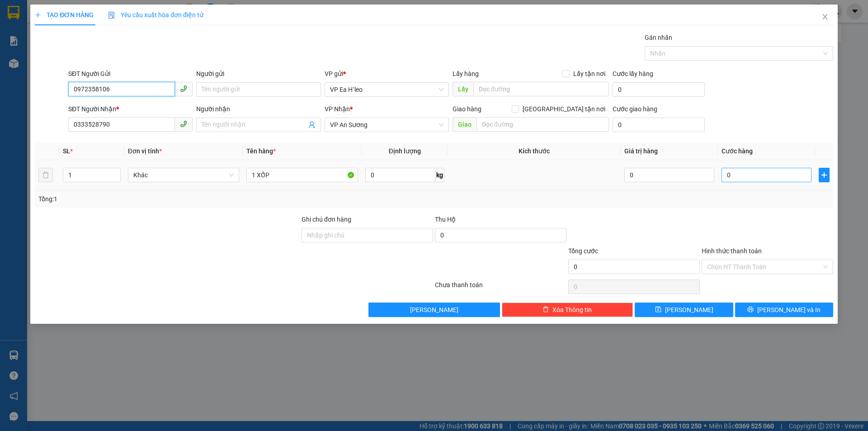
type input "0972358106"
click at [752, 177] on input "0" at bounding box center [766, 175] width 90 height 14
type input "7"
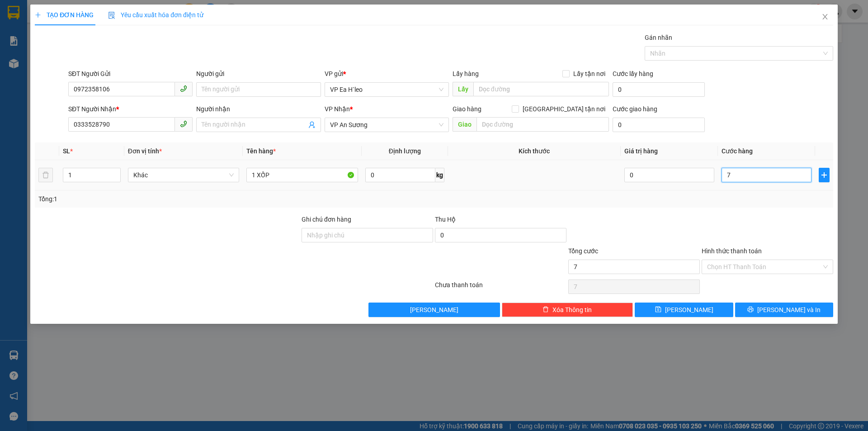
type input "70"
type input "700"
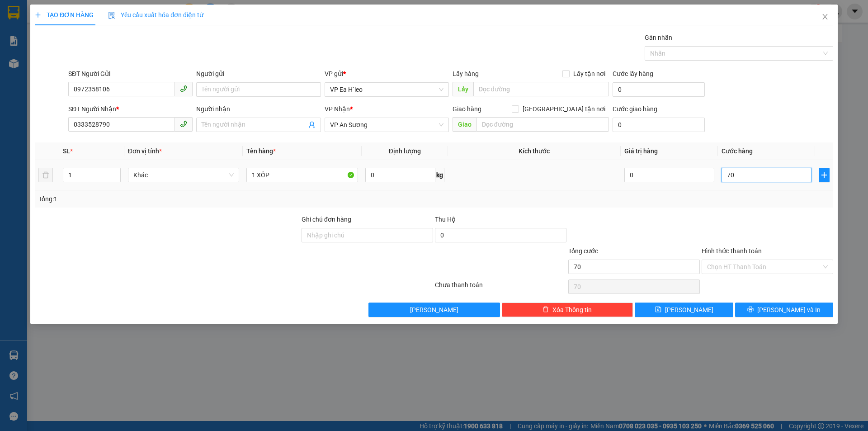
type input "700"
type input "7.000"
type input "70.000"
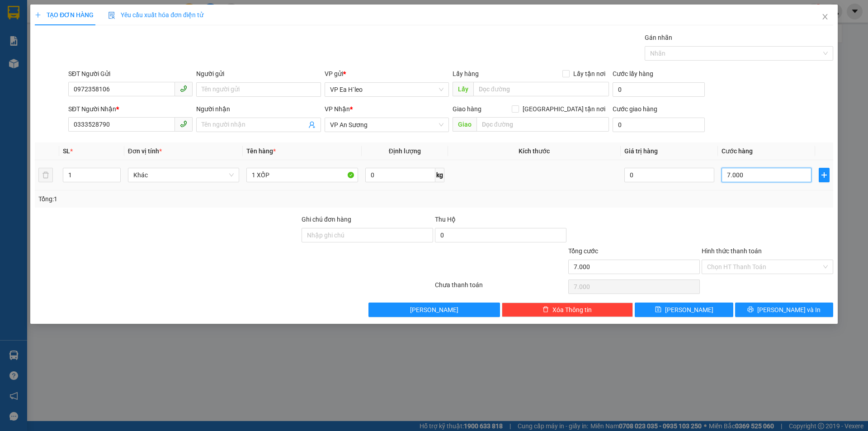
type input "70.000"
click at [748, 267] on input "Hình thức thanh toán" at bounding box center [764, 267] width 114 height 14
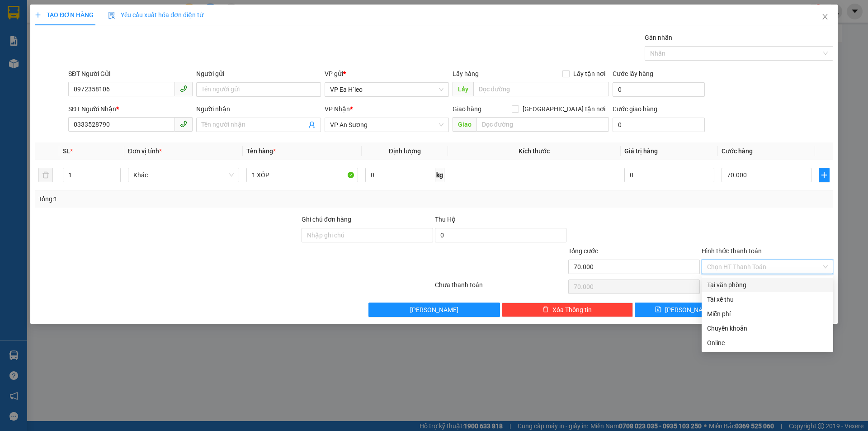
click at [748, 284] on div "Tại văn phòng" at bounding box center [767, 285] width 121 height 10
type input "0"
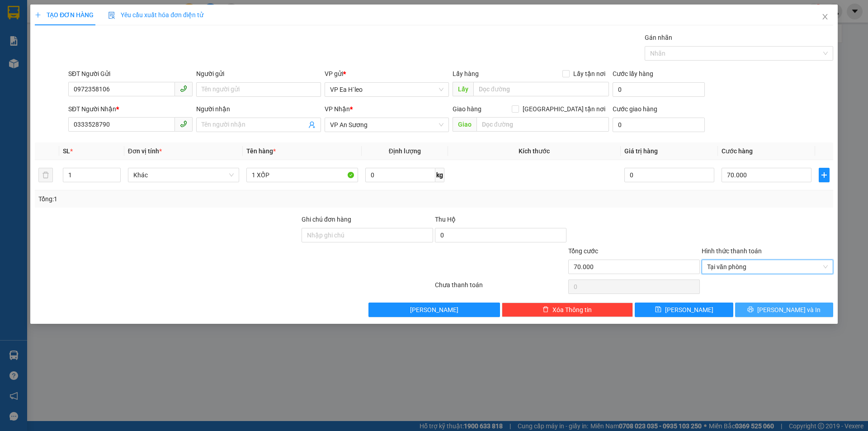
click at [752, 306] on button "[PERSON_NAME] và In" at bounding box center [784, 309] width 98 height 14
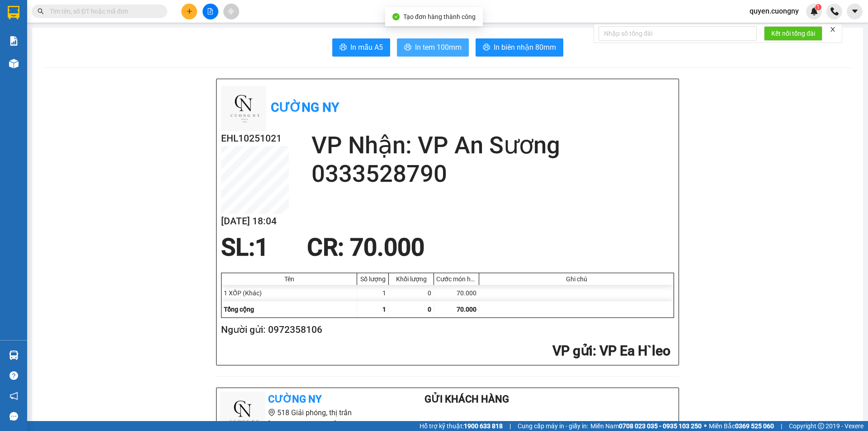
click at [415, 42] on span "In tem 100mm" at bounding box center [438, 47] width 47 height 11
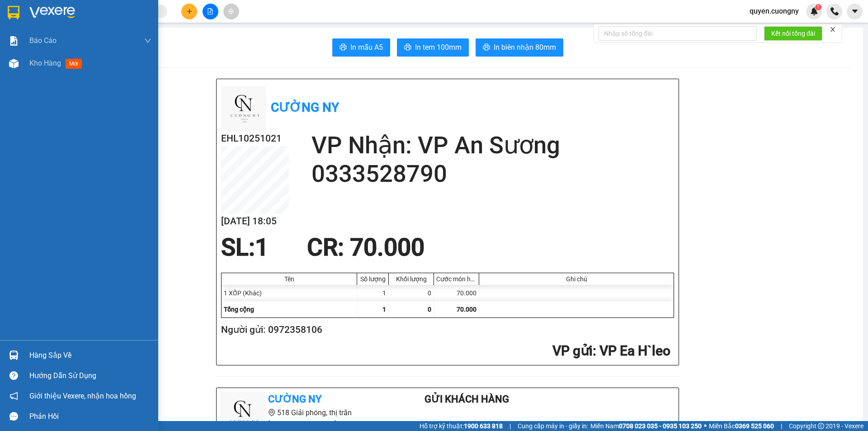
click at [14, 1] on div at bounding box center [79, 14] width 158 height 29
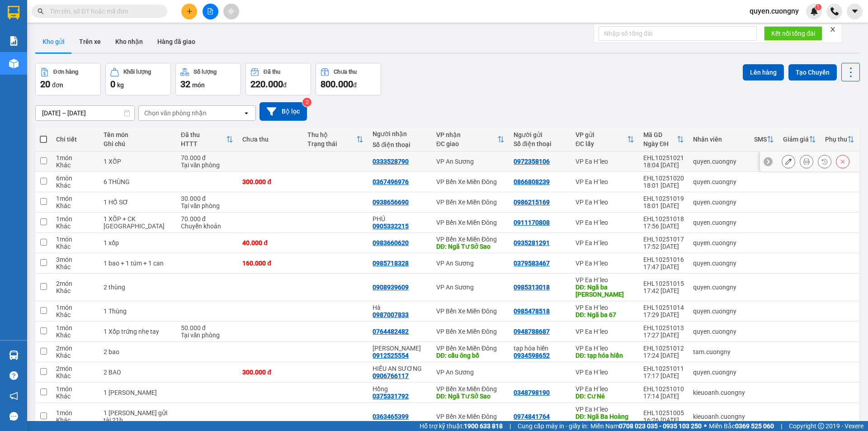
click at [344, 169] on td at bounding box center [335, 161] width 65 height 20
checkbox input "true"
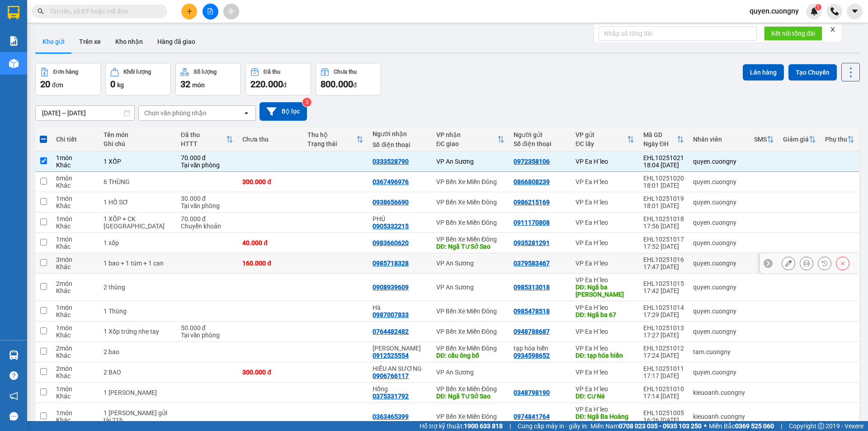
click at [336, 259] on td at bounding box center [335, 263] width 65 height 20
checkbox input "true"
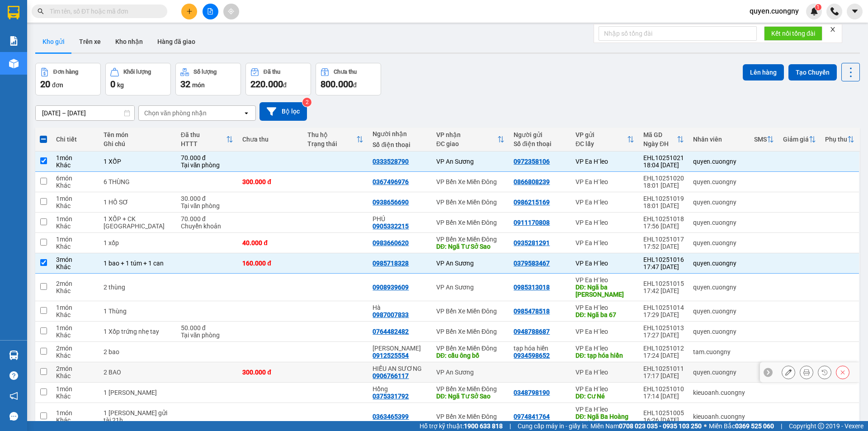
click at [326, 374] on td at bounding box center [335, 372] width 65 height 20
checkbox input "true"
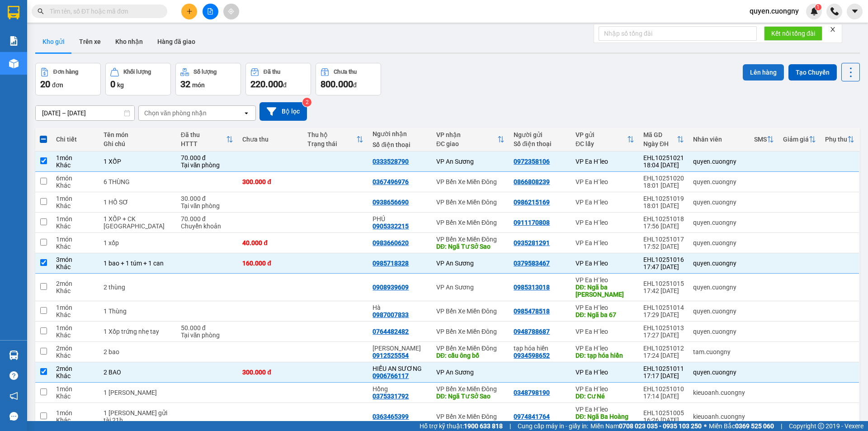
click at [755, 72] on button "Lên hàng" at bounding box center [763, 72] width 41 height 16
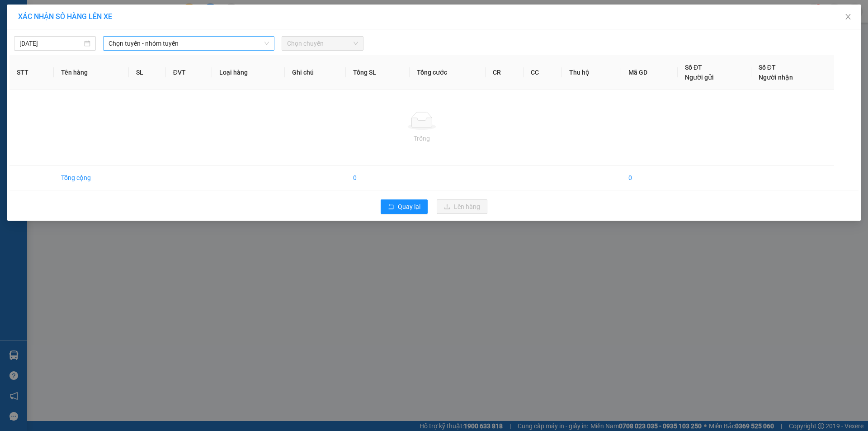
click at [209, 44] on span "Chọn tuyến - nhóm tuyến" at bounding box center [188, 44] width 160 height 14
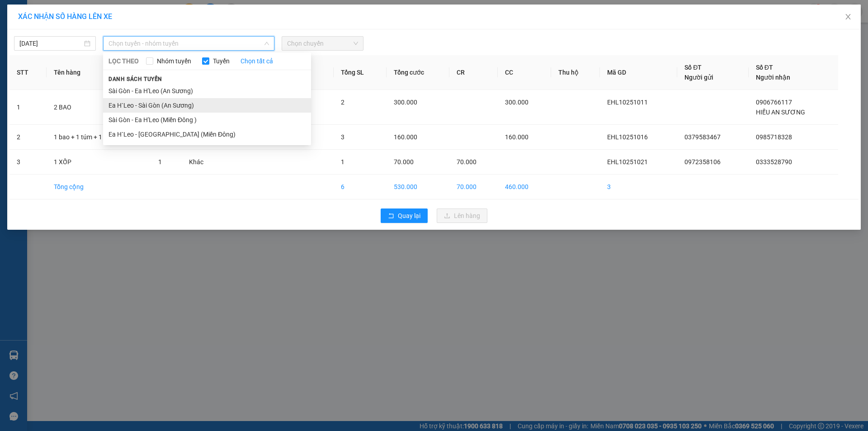
click at [180, 104] on li "Ea H`Leo - Sài Gòn (An Sương)" at bounding box center [207, 105] width 208 height 14
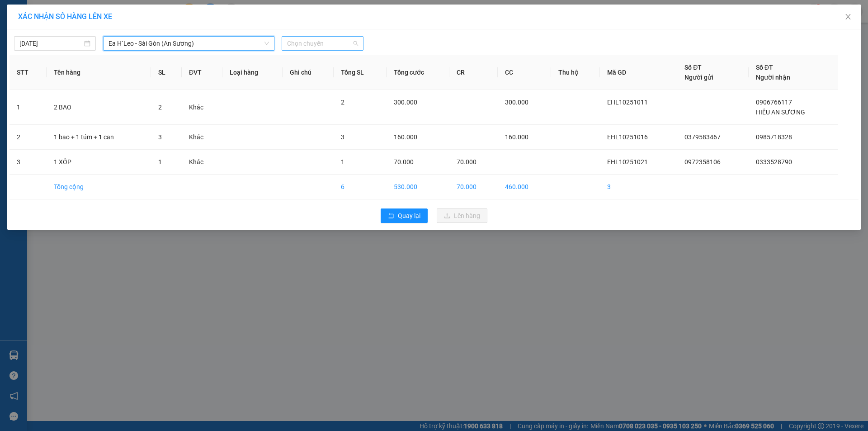
click at [331, 42] on span "Chọn chuyến" at bounding box center [322, 44] width 71 height 14
click at [327, 75] on div "19:30 - 47H-042.00" at bounding box center [322, 76] width 71 height 10
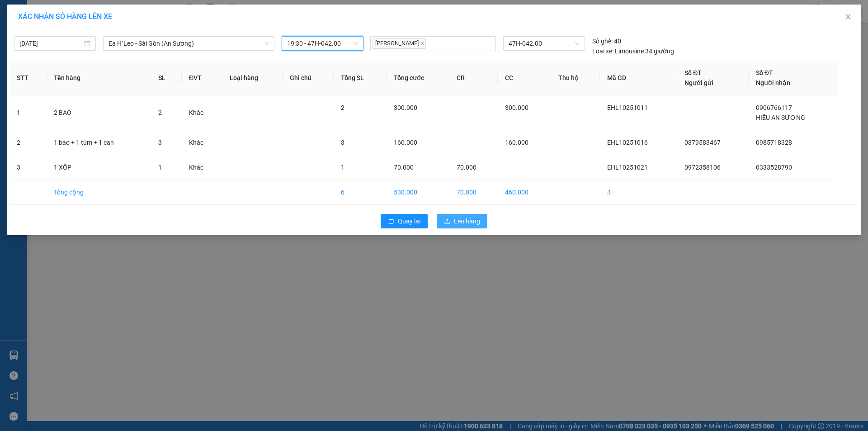
click at [457, 222] on span "Lên hàng" at bounding box center [467, 221] width 26 height 10
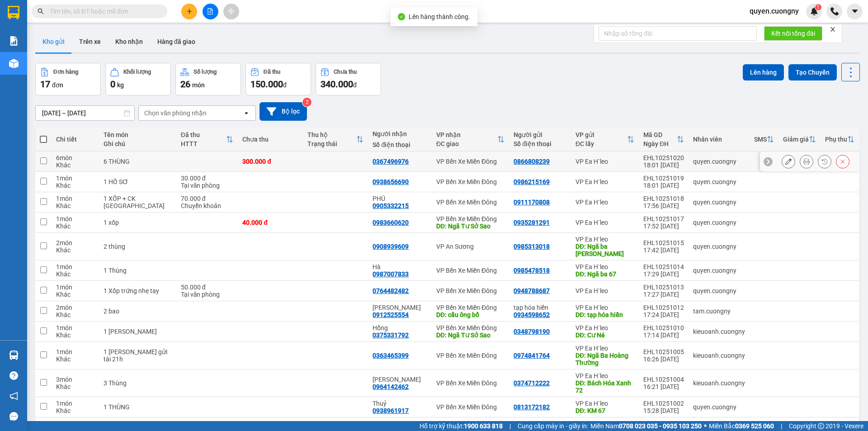
click at [320, 157] on td at bounding box center [335, 161] width 65 height 20
checkbox input "true"
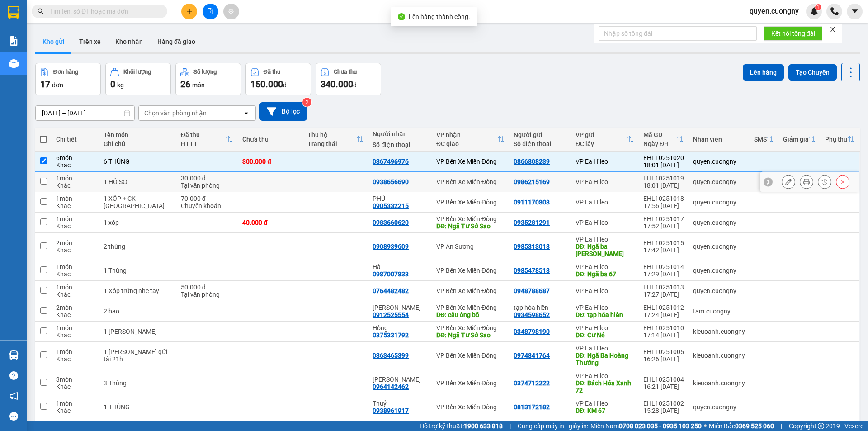
click at [312, 177] on td at bounding box center [335, 182] width 65 height 20
checkbox input "true"
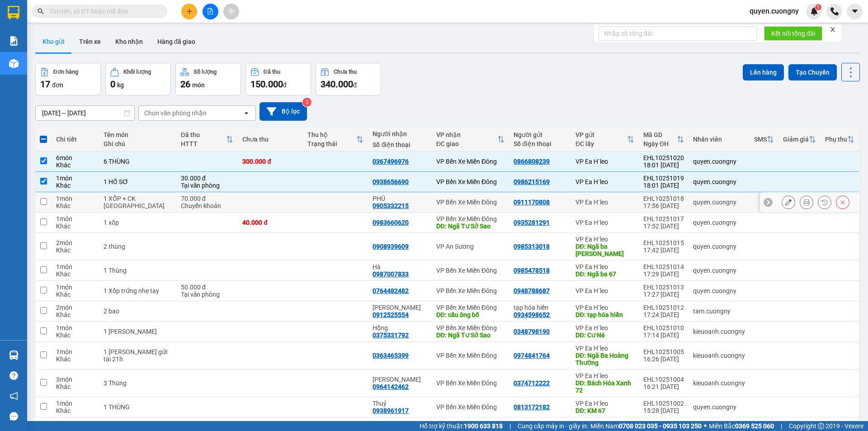
click at [313, 198] on td at bounding box center [335, 202] width 65 height 20
checkbox input "true"
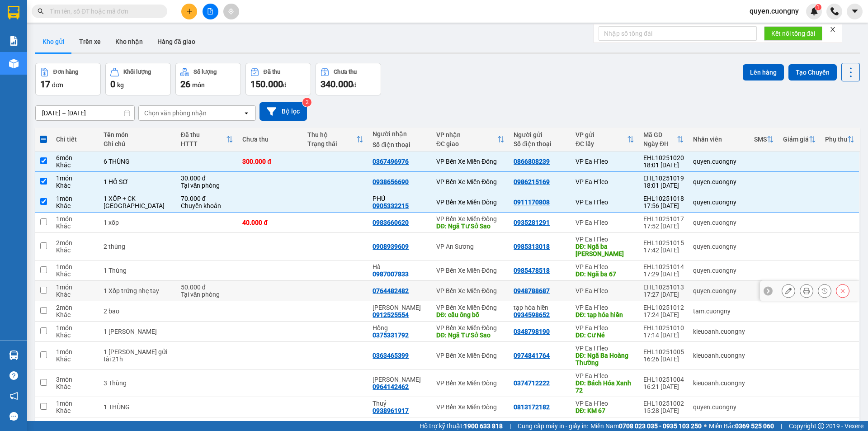
click at [303, 286] on td at bounding box center [335, 291] width 65 height 20
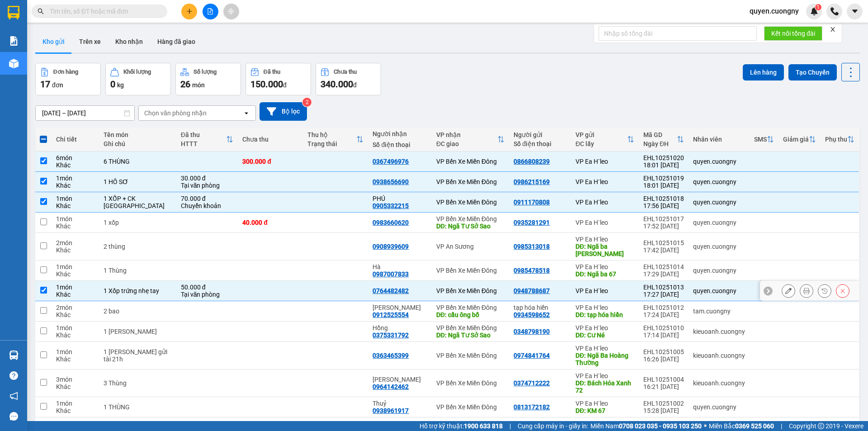
checkbox input "true"
click at [758, 71] on button "Lên hàng" at bounding box center [763, 72] width 41 height 16
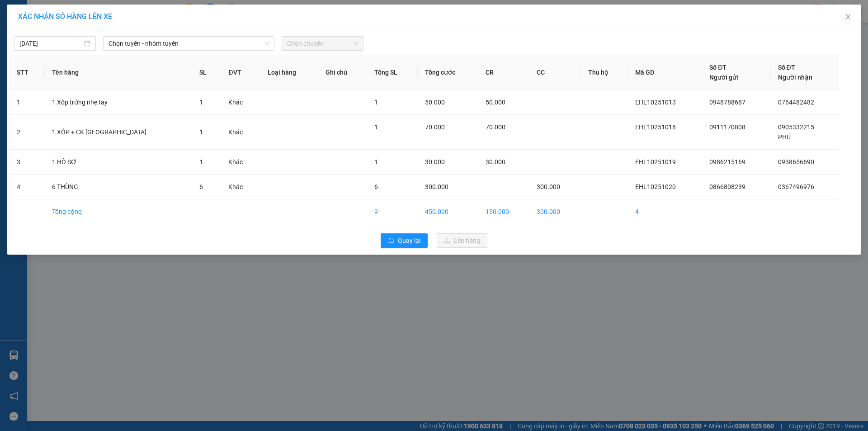
click at [199, 33] on div "14/10/2025 Chọn tuyến - nhóm tuyến Chọn chuyến" at bounding box center [433, 41] width 849 height 19
click at [195, 42] on span "Chọn tuyến - nhóm tuyến" at bounding box center [188, 44] width 160 height 14
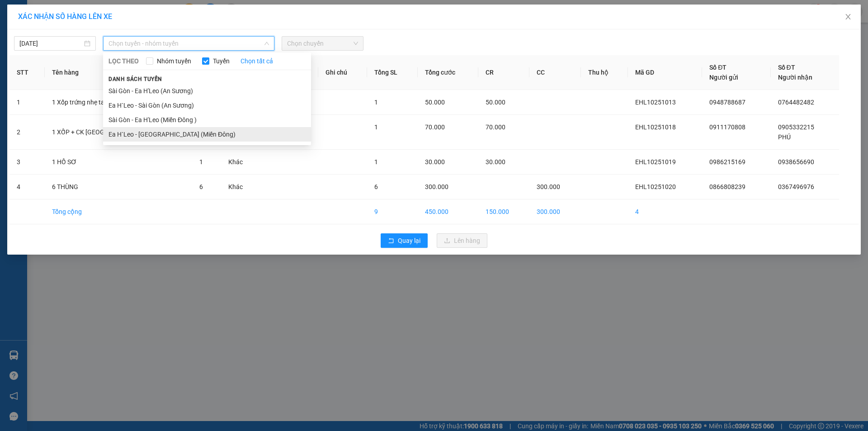
click at [188, 131] on li "Ea H`Leo - [GEOGRAPHIC_DATA] (Miền Đông)" at bounding box center [207, 134] width 208 height 14
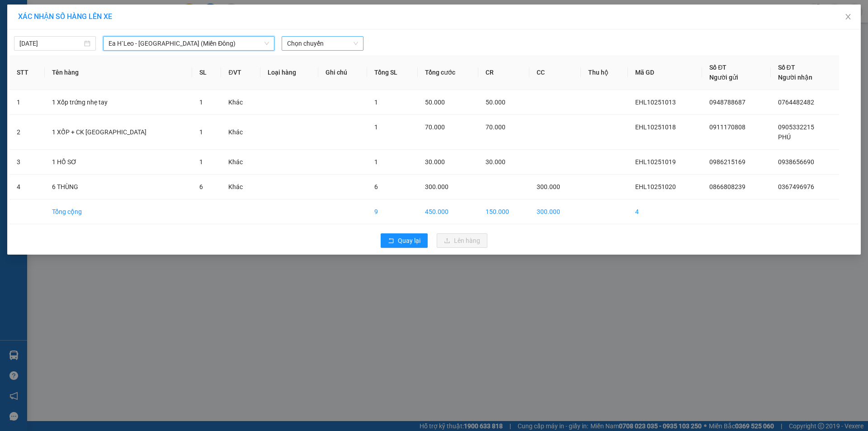
click at [325, 47] on span "Chọn chuyến" at bounding box center [322, 44] width 71 height 14
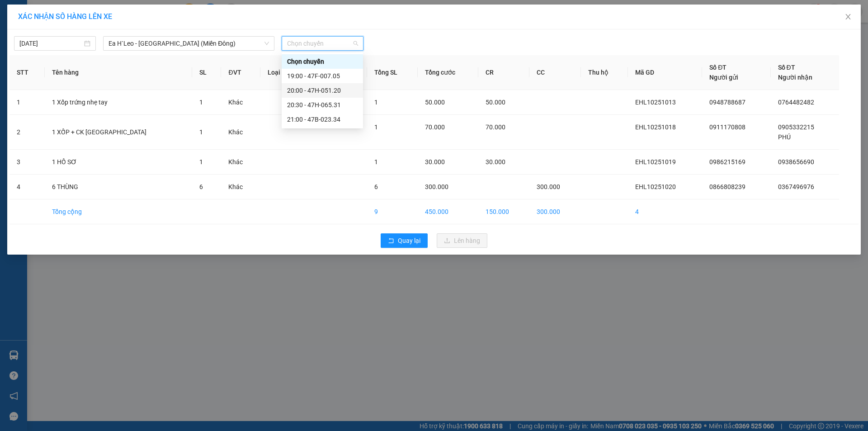
click at [330, 91] on div "20:00 - 47H-051.20" at bounding box center [322, 90] width 71 height 10
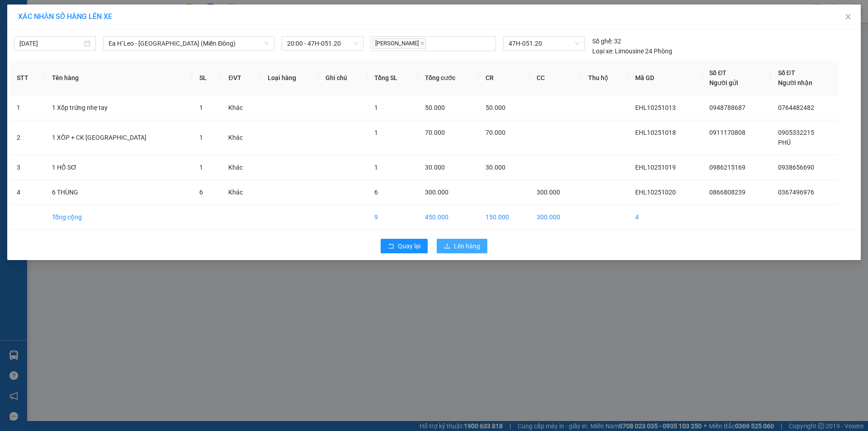
click at [467, 247] on span "Lên hàng" at bounding box center [467, 246] width 26 height 10
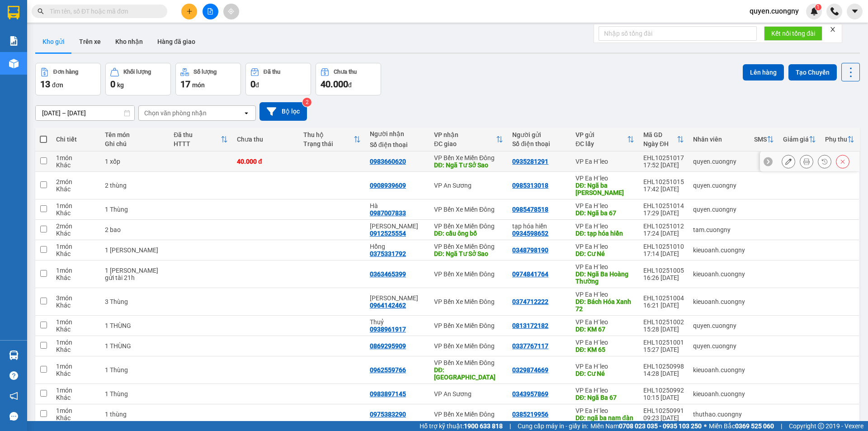
click at [292, 166] on td "40.000 đ" at bounding box center [265, 161] width 66 height 20
checkbox input "true"
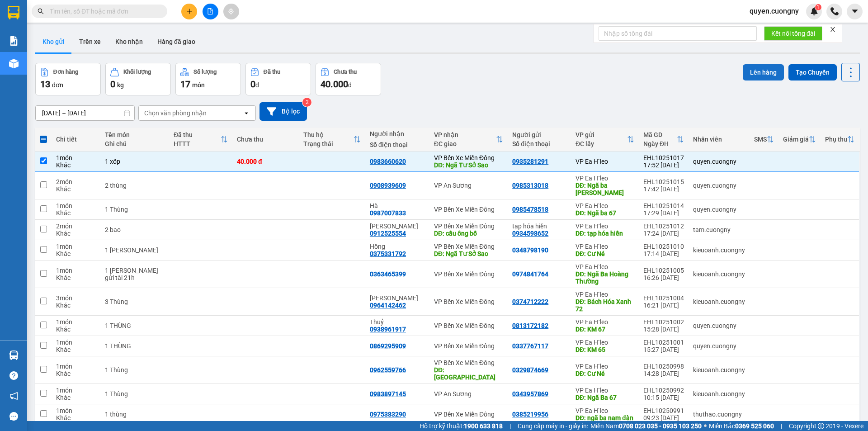
click at [758, 67] on button "Lên hàng" at bounding box center [763, 72] width 41 height 16
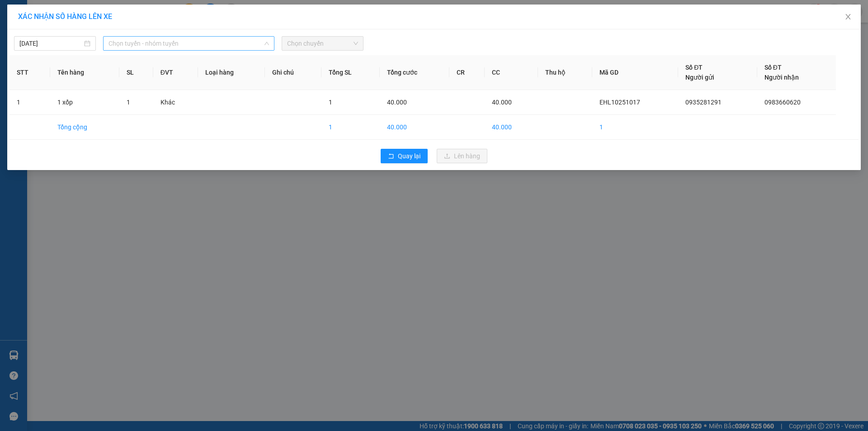
click at [211, 45] on span "Chọn tuyến - nhóm tuyến" at bounding box center [188, 44] width 160 height 14
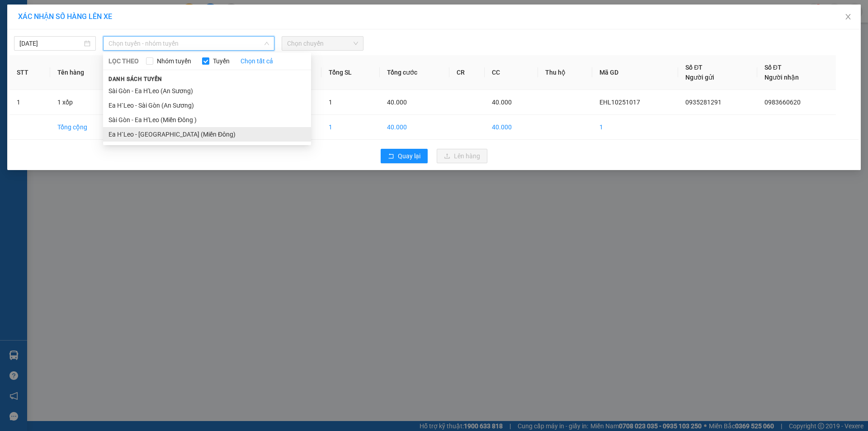
click at [176, 127] on li "Ea H`Leo - [GEOGRAPHIC_DATA] (Miền Đông)" at bounding box center [207, 134] width 208 height 14
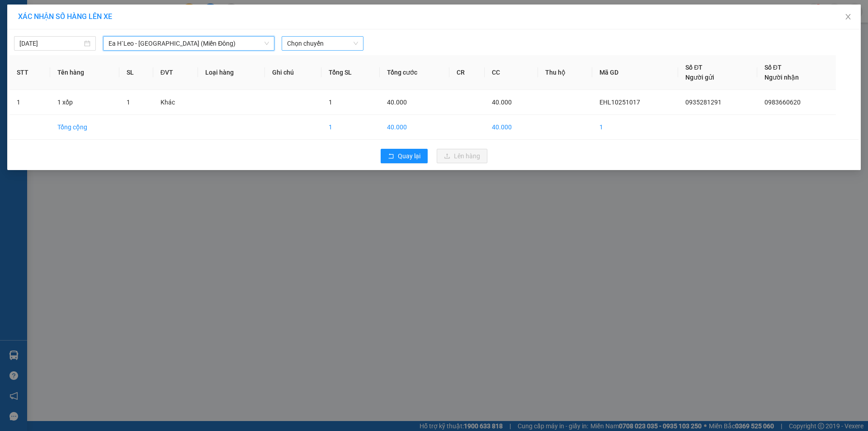
click at [338, 43] on span "Chọn chuyến" at bounding box center [322, 44] width 71 height 14
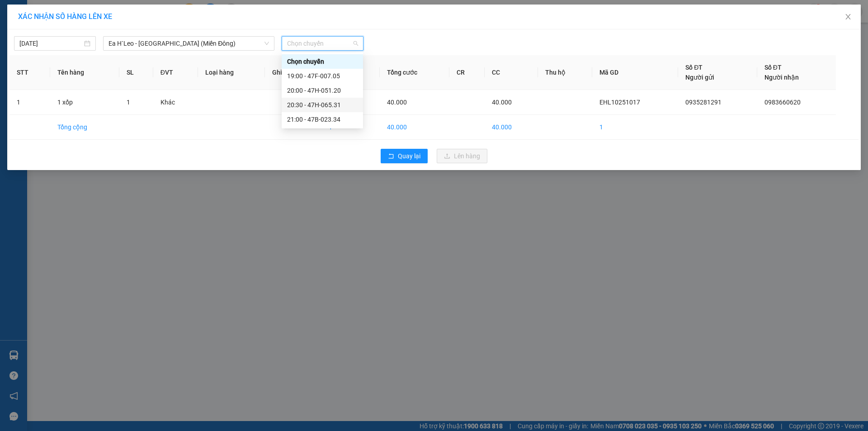
click at [329, 104] on div "20:30 - 47H-065.31" at bounding box center [322, 105] width 71 height 10
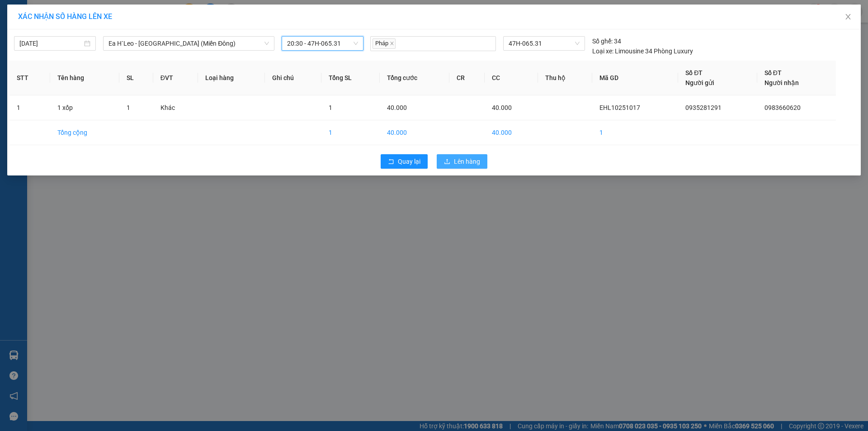
click at [464, 161] on span "Lên hàng" at bounding box center [467, 161] width 26 height 10
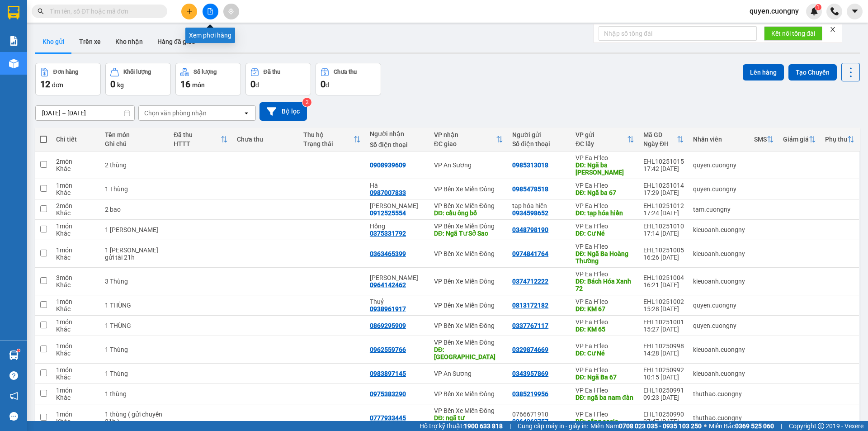
click at [187, 9] on icon "plus" at bounding box center [189, 11] width 6 height 6
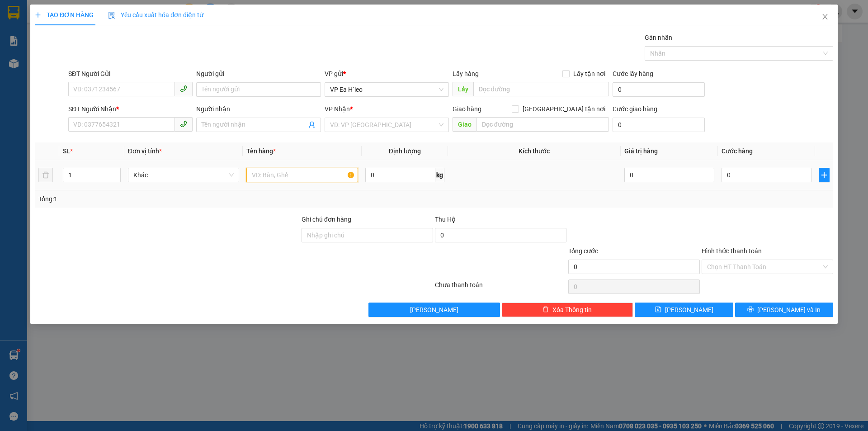
click at [287, 179] on input "text" at bounding box center [302, 175] width 112 height 14
type input "1 HỘP RĂNG"
click at [360, 115] on div "VP Nhận *" at bounding box center [387, 111] width 124 height 14
click at [359, 122] on input "search" at bounding box center [383, 125] width 107 height 14
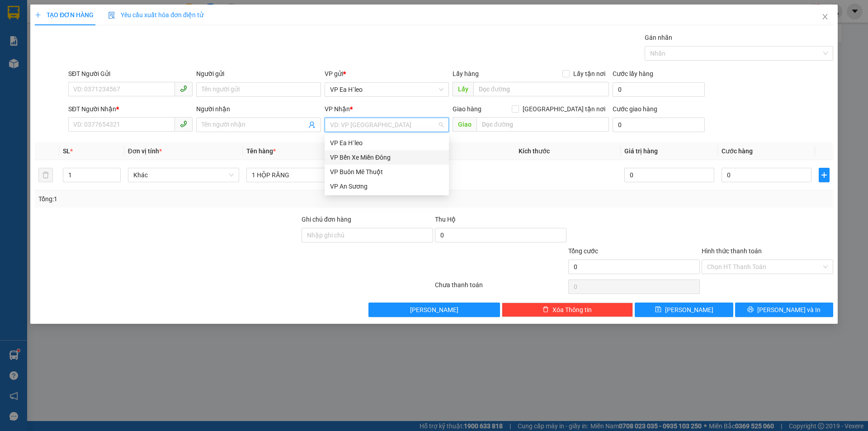
click at [361, 155] on div "VP Bến Xe Miền Đông" at bounding box center [386, 157] width 113 height 10
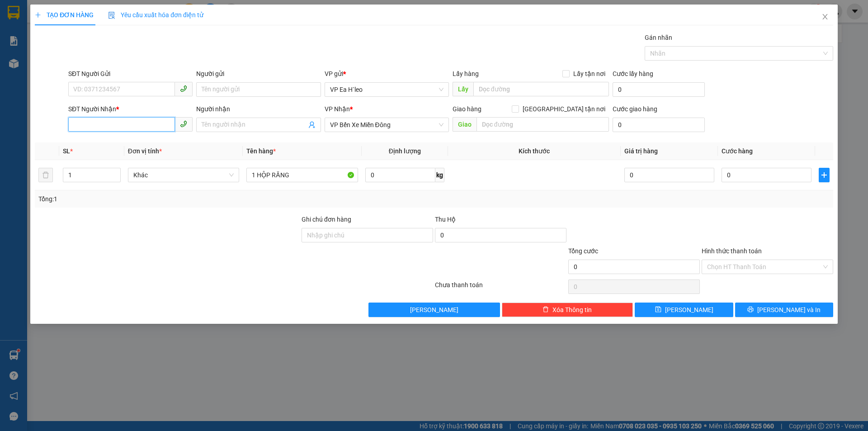
click at [137, 127] on input "SĐT Người Nhận *" at bounding box center [121, 124] width 107 height 14
click at [112, 142] on div "0282240624 - NHA KHOA PHÁP VIỆT" at bounding box center [130, 143] width 113 height 10
type input "0282240624"
type input "NHA KHOA PHÁP VIỆT"
type input "0282240624"
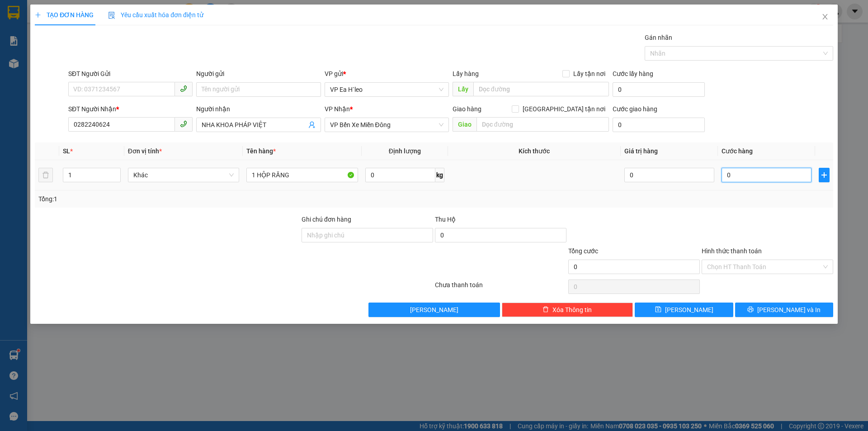
click at [758, 175] on input "0" at bounding box center [766, 175] width 90 height 14
type input "4"
type input "40"
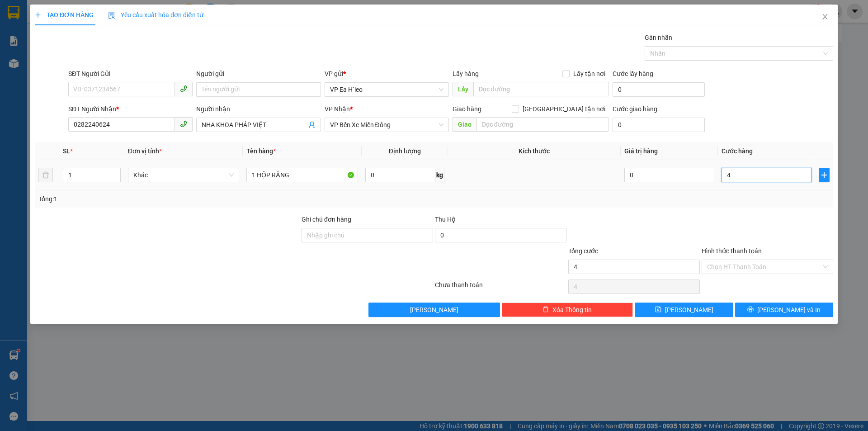
type input "40"
type input "400"
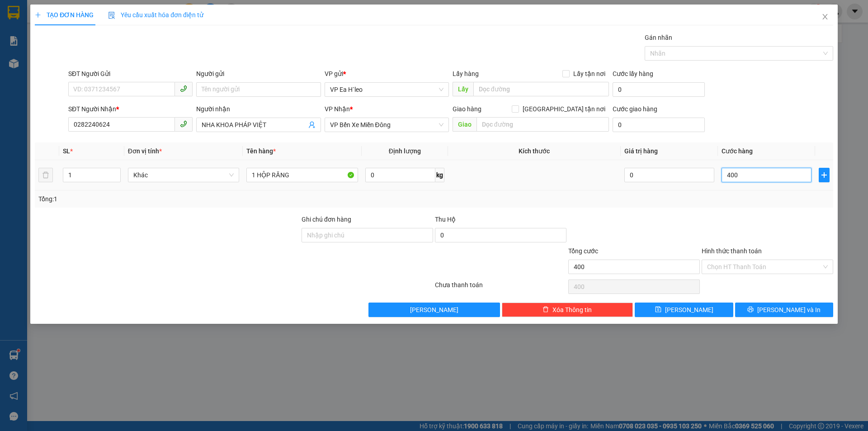
type input "4.000"
type input "40.000"
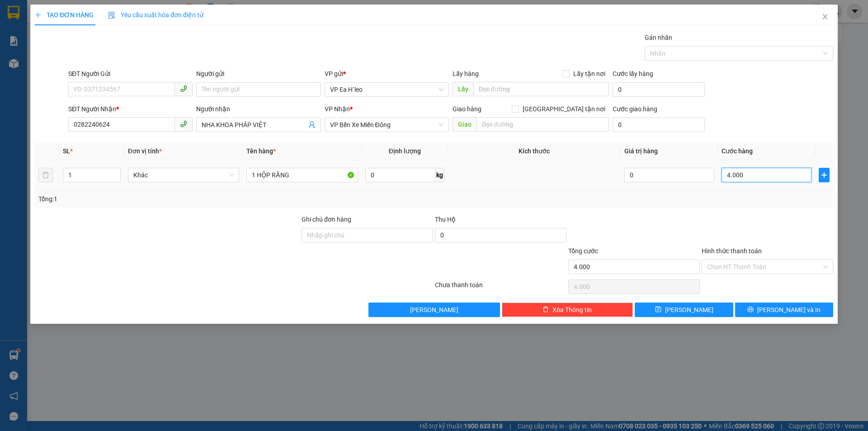
type input "40.000"
click at [749, 262] on input "Hình thức thanh toán" at bounding box center [764, 267] width 114 height 14
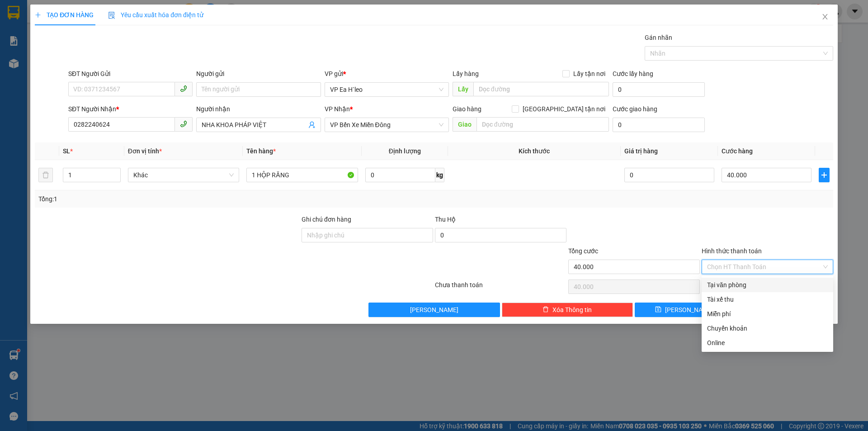
click at [750, 285] on div "Tại văn phòng" at bounding box center [767, 285] width 121 height 10
type input "0"
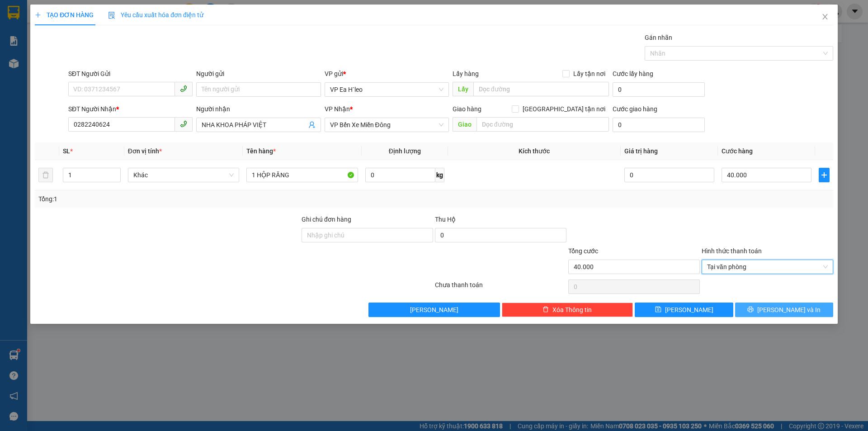
click at [766, 306] on button "[PERSON_NAME] và In" at bounding box center [784, 309] width 98 height 14
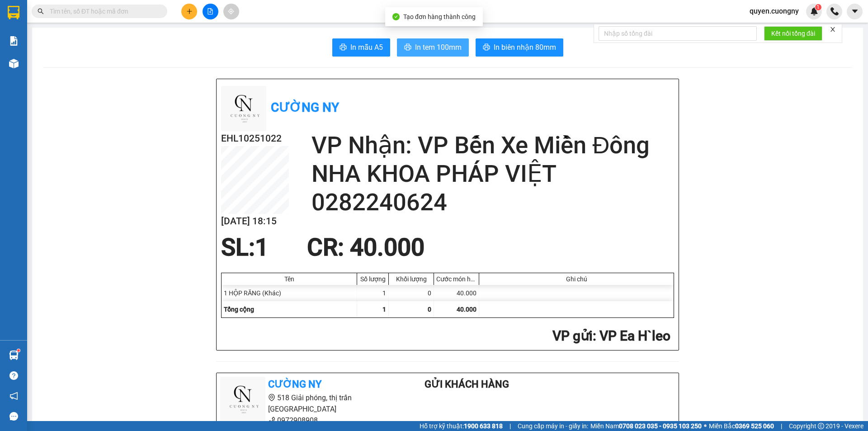
click at [433, 42] on span "In tem 100mm" at bounding box center [438, 47] width 47 height 11
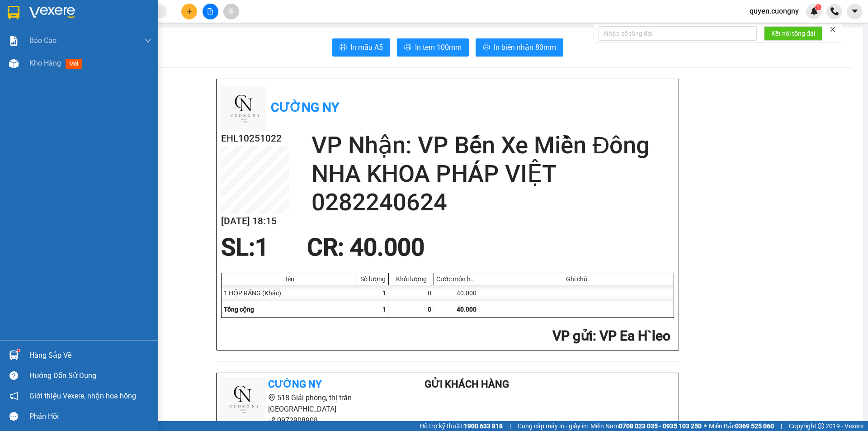
click at [17, 14] on img at bounding box center [14, 13] width 12 height 14
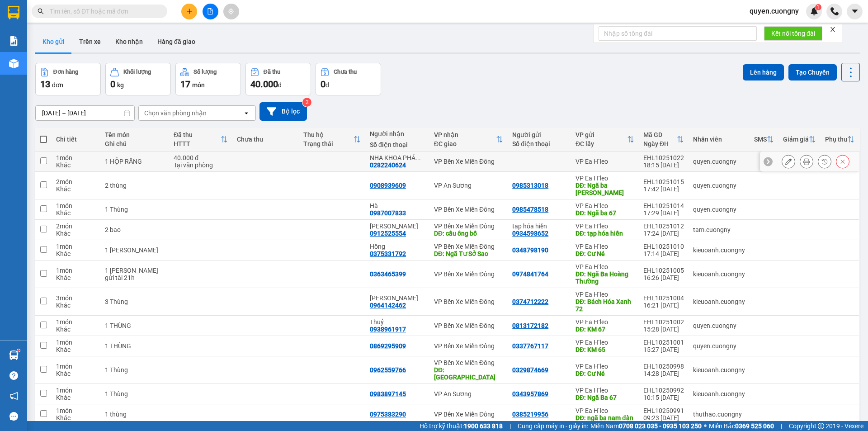
click at [273, 166] on td at bounding box center [265, 161] width 66 height 20
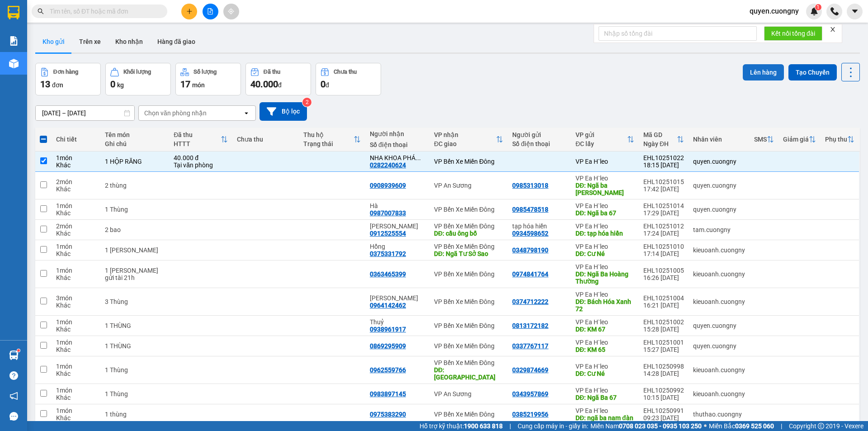
click at [748, 75] on button "Lên hàng" at bounding box center [763, 72] width 41 height 16
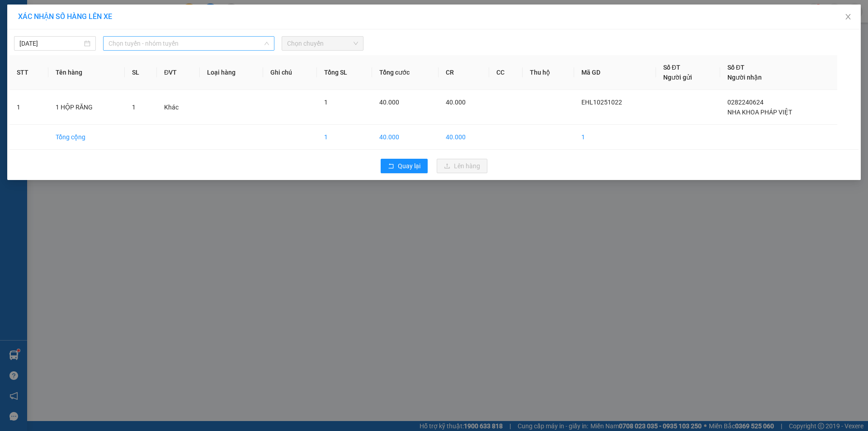
click at [212, 46] on span "Chọn tuyến - nhóm tuyến" at bounding box center [188, 44] width 160 height 14
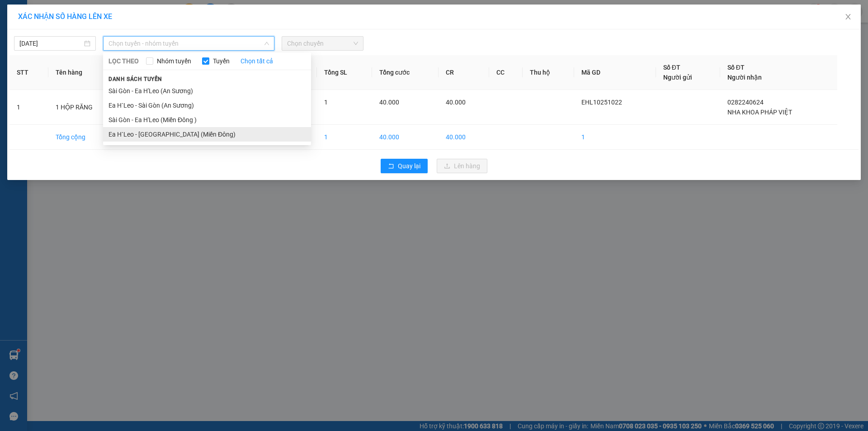
click at [173, 135] on li "Ea H`Leo - [GEOGRAPHIC_DATA] (Miền Đông)" at bounding box center [207, 134] width 208 height 14
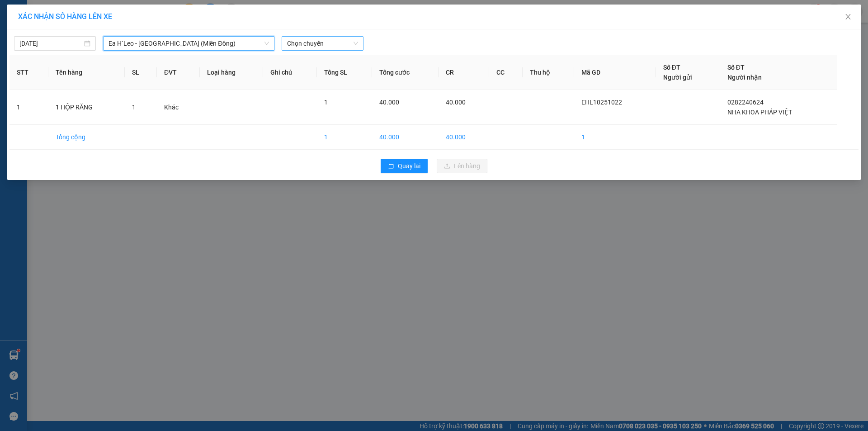
drag, startPoint x: 339, startPoint y: 33, endPoint x: 330, endPoint y: 50, distance: 19.6
click at [337, 38] on div "14/10/2025 Ea H`Leo - Sài Gòn (Miền Đông) Ea H`Leo - Sài Gòn (Miền Đông) LỌC TH…" at bounding box center [433, 41] width 849 height 19
click at [330, 50] on span "Chọn chuyến" at bounding box center [322, 44] width 71 height 14
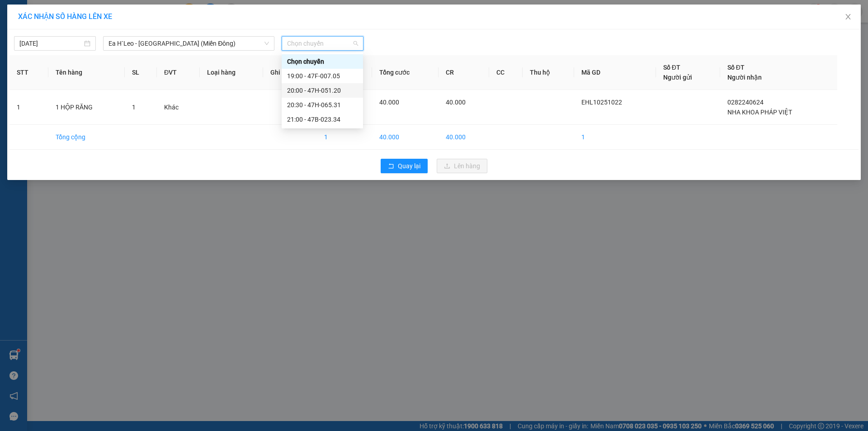
click at [330, 92] on div "20:00 - 47H-051.20" at bounding box center [322, 90] width 71 height 10
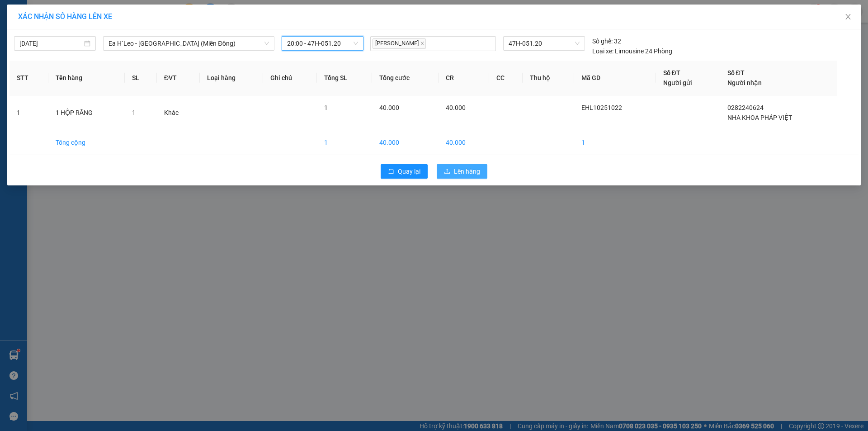
click at [468, 174] on span "Lên hàng" at bounding box center [467, 171] width 26 height 10
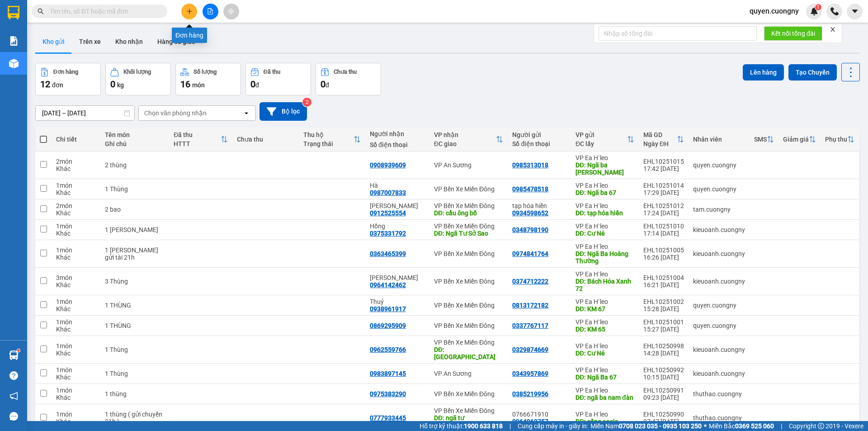
click at [192, 12] on icon "plus" at bounding box center [189, 11] width 6 height 6
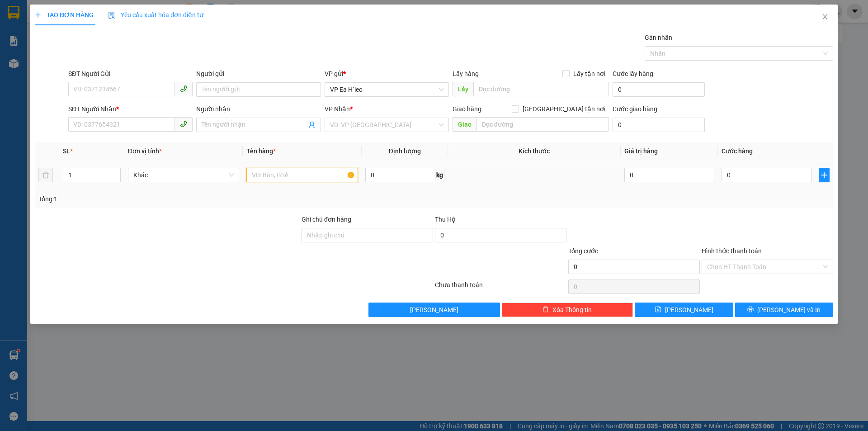
click at [258, 172] on input "text" at bounding box center [302, 175] width 112 height 14
drag, startPoint x: 278, startPoint y: 179, endPoint x: 248, endPoint y: 183, distance: 30.6
click at [248, 183] on div "1 Thùng" at bounding box center [302, 175] width 112 height 18
click at [363, 122] on input "search" at bounding box center [383, 125] width 107 height 14
click at [253, 173] on input "1 Thùng" at bounding box center [302, 175] width 112 height 14
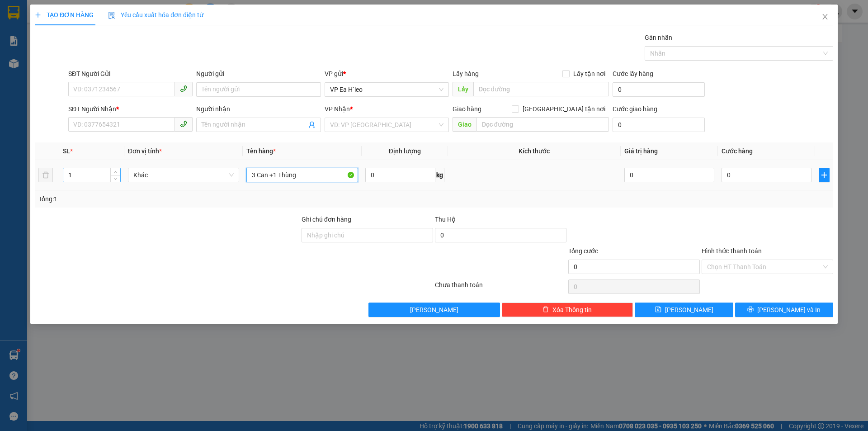
type input "3 Can +1 Thùng"
drag, startPoint x: 78, startPoint y: 179, endPoint x: 67, endPoint y: 184, distance: 11.9
click at [67, 184] on div "1" at bounding box center [91, 175] width 57 height 18
type input "3"
type input "4"
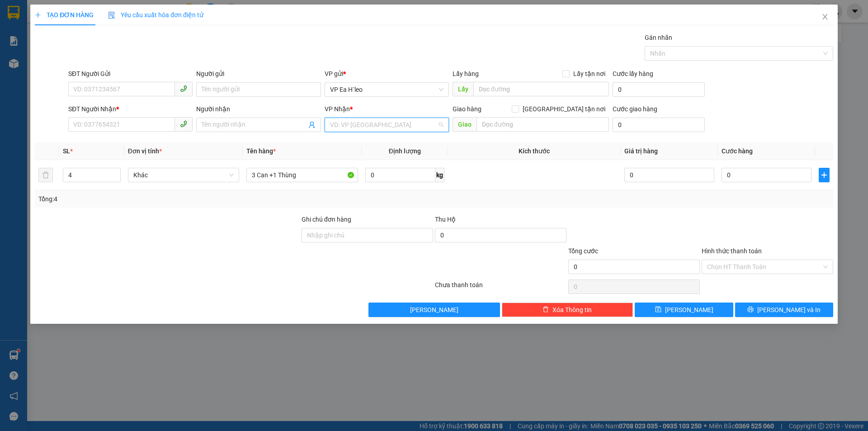
click at [341, 126] on input "search" at bounding box center [383, 125] width 107 height 14
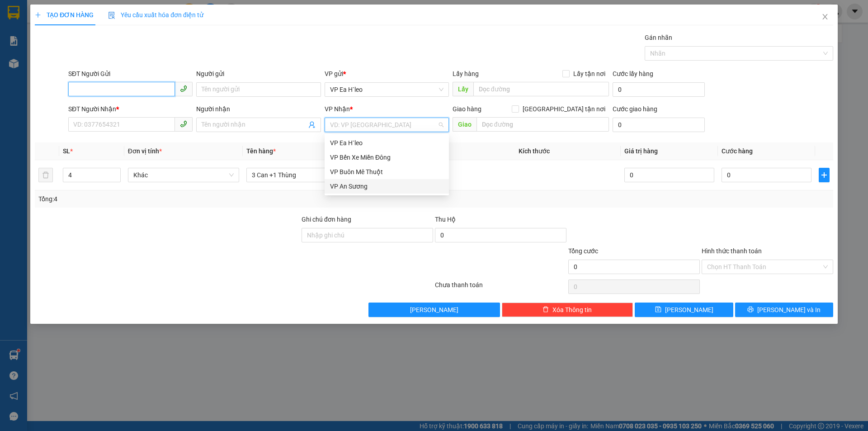
click at [81, 84] on input "SĐT Người Gửi" at bounding box center [121, 89] width 107 height 14
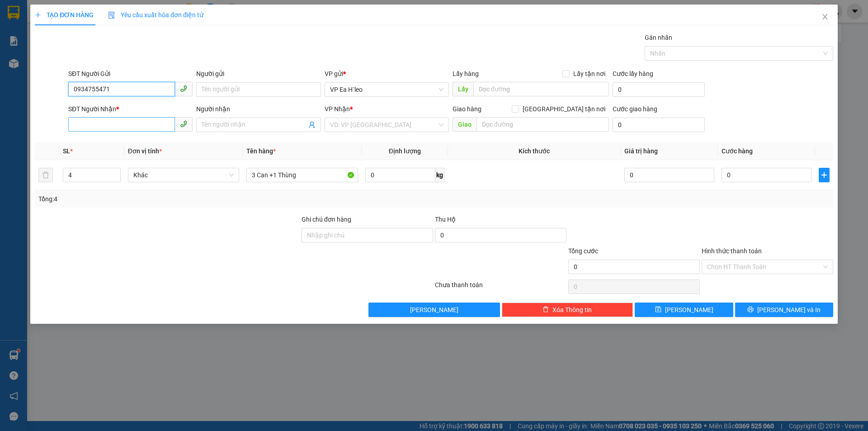
type input "0934755471"
drag, startPoint x: 75, startPoint y: 129, endPoint x: 315, endPoint y: 42, distance: 254.6
click at [77, 129] on input "SĐT Người Nhận *" at bounding box center [121, 124] width 107 height 14
type input "0931608332"
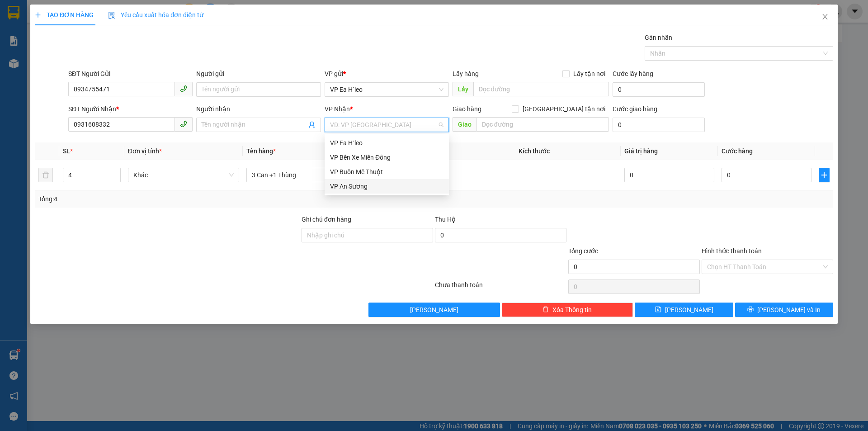
click at [351, 127] on input "search" at bounding box center [383, 125] width 107 height 14
click at [346, 157] on div "VP Bến Xe Miền Đông" at bounding box center [386, 157] width 113 height 10
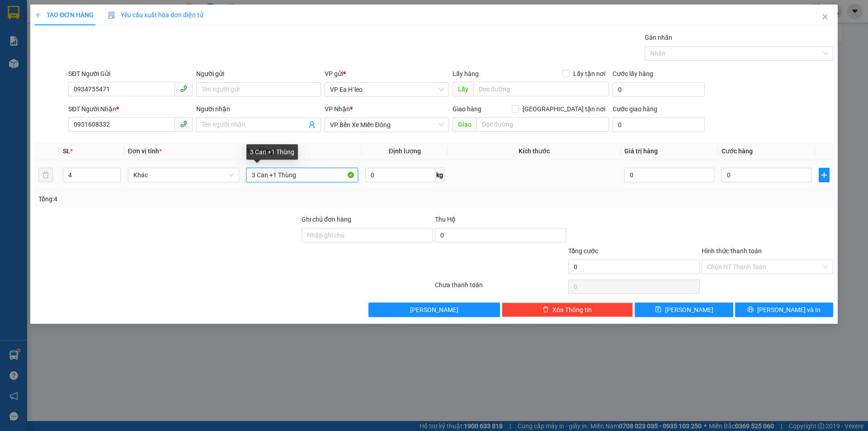
click at [305, 177] on input "3 Can +1 Thùng" at bounding box center [302, 175] width 112 height 14
type input "3 Can +1 Thùng+ CK [GEOGRAPHIC_DATA]"
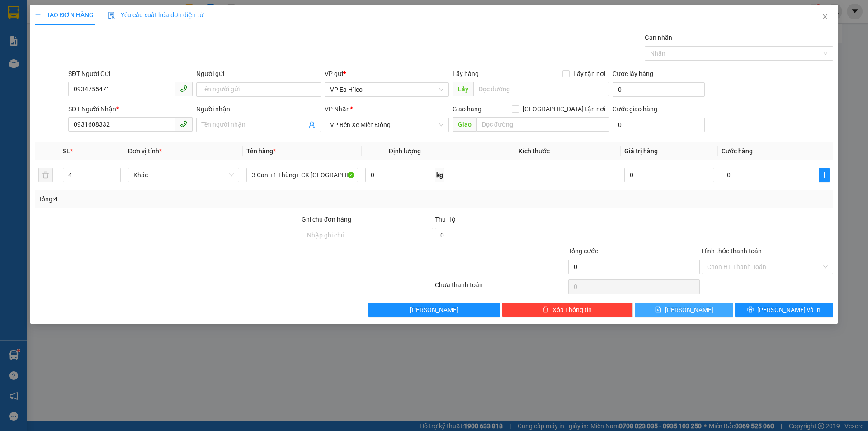
click at [696, 311] on button "[PERSON_NAME]" at bounding box center [684, 309] width 98 height 14
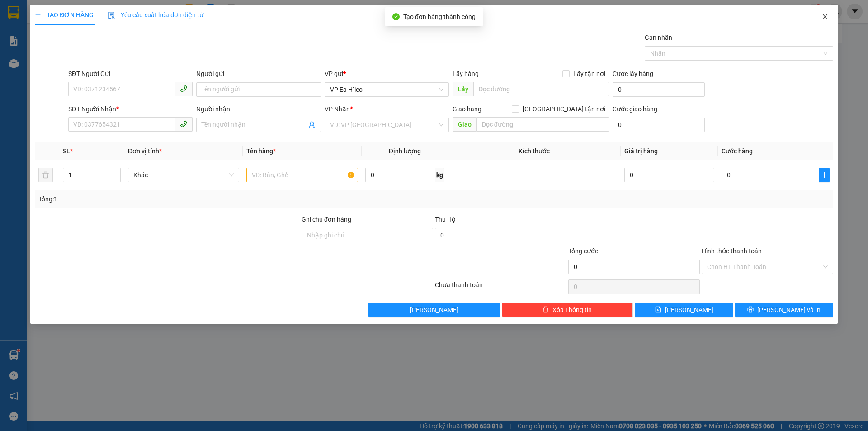
click at [824, 18] on icon "close" at bounding box center [824, 16] width 7 height 7
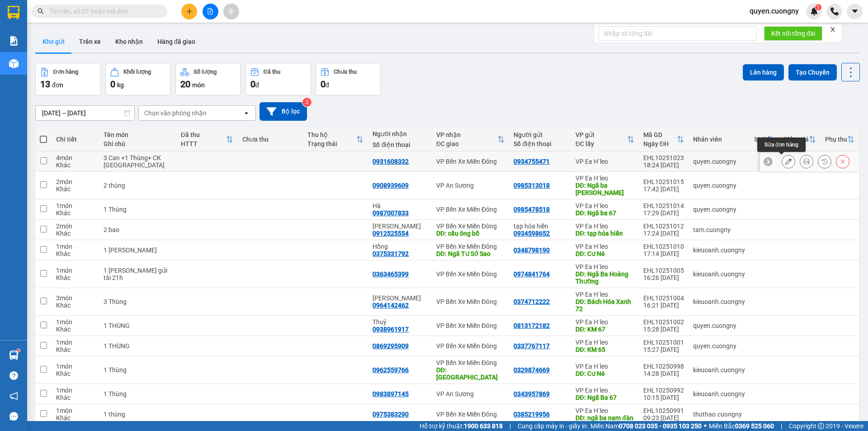
click at [785, 163] on icon at bounding box center [788, 161] width 6 height 6
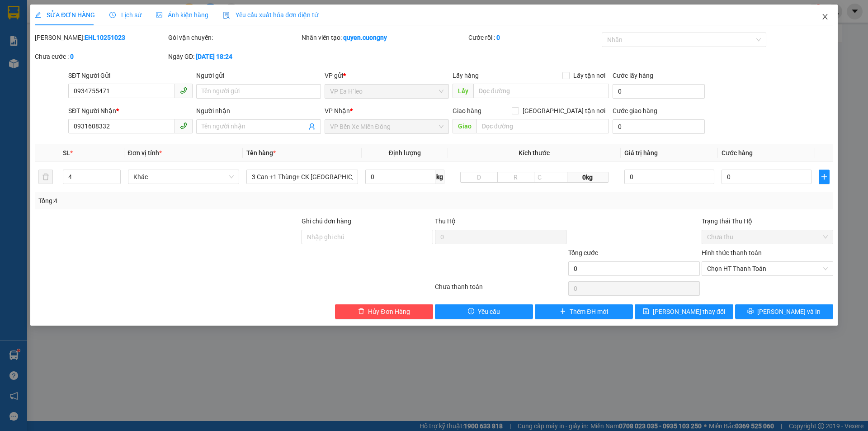
click at [825, 11] on span "Close" at bounding box center [824, 17] width 25 height 25
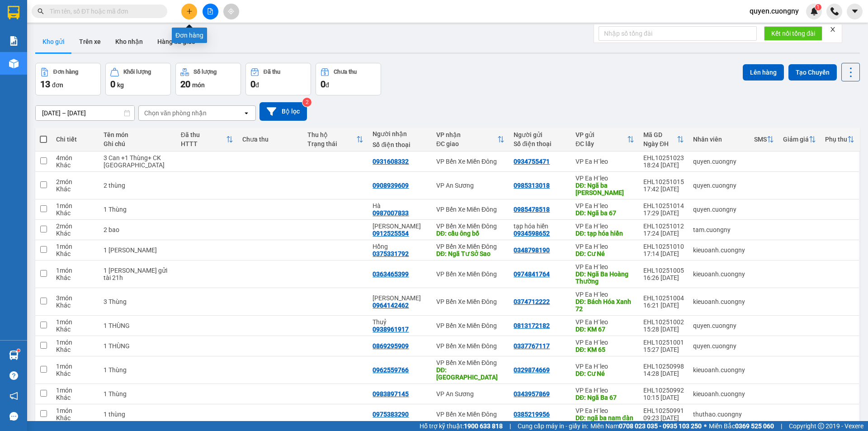
click at [191, 9] on icon "plus" at bounding box center [189, 11] width 6 height 6
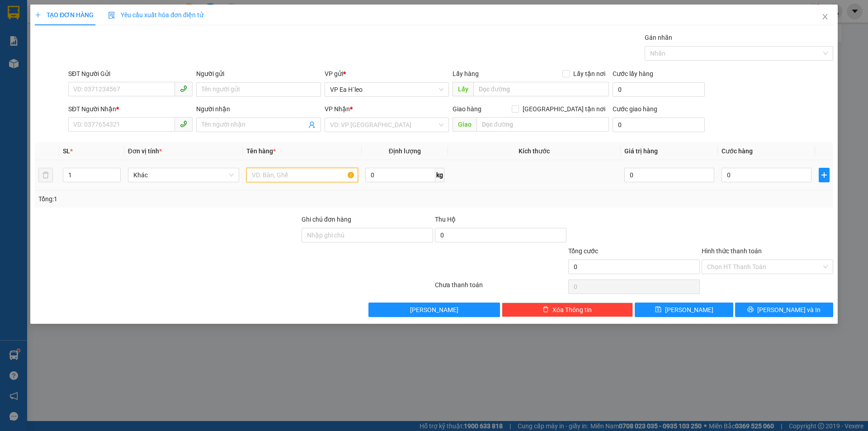
paste input "1 Thùng"
type input "1 Thùng"
click at [375, 128] on input "search" at bounding box center [383, 125] width 107 height 14
click at [481, 91] on input "text" at bounding box center [541, 89] width 136 height 14
type input "KM 72"
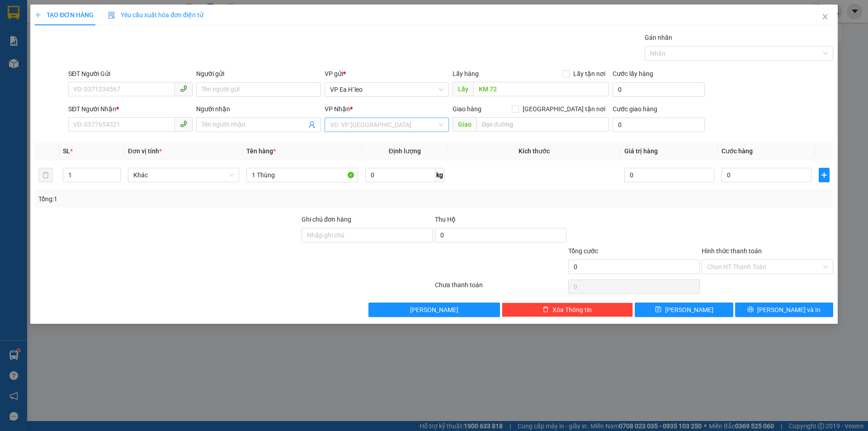
click at [408, 122] on input "search" at bounding box center [383, 125] width 107 height 14
click at [380, 155] on div "VP Bến Xe Miền Đông" at bounding box center [386, 157] width 113 height 10
click at [122, 123] on input "SĐT Người Nhận *" at bounding box center [121, 124] width 107 height 14
click at [131, 93] on input "SĐT Người Gửi" at bounding box center [121, 89] width 107 height 14
type input "0364321917"
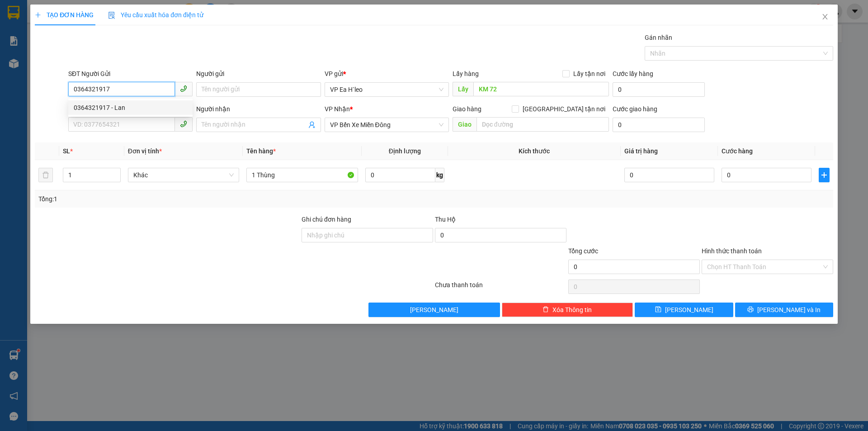
click at [136, 108] on div "0364321917 - Lan" at bounding box center [130, 108] width 113 height 10
type input "Lan"
type input "BHX KM 72"
type input "0364321917"
click at [142, 127] on input "SĐT Người Nhận *" at bounding box center [121, 124] width 107 height 14
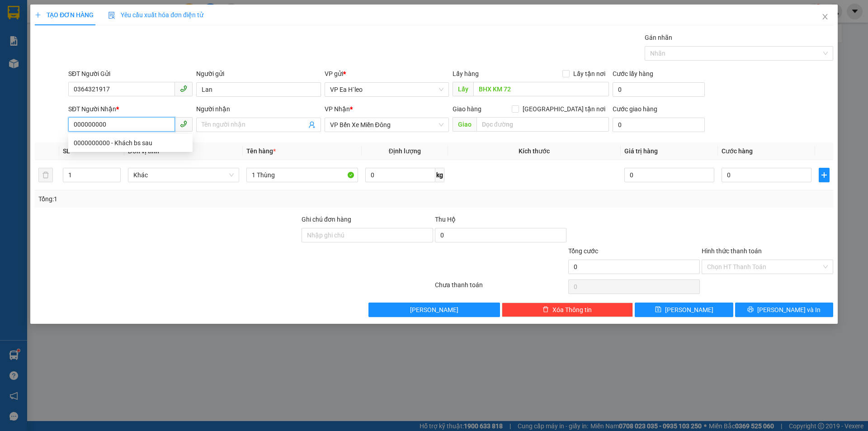
type input "0000000000"
click at [136, 144] on div "0000000000 - Khách bs sau" at bounding box center [130, 143] width 113 height 10
type input "Khách bs sau"
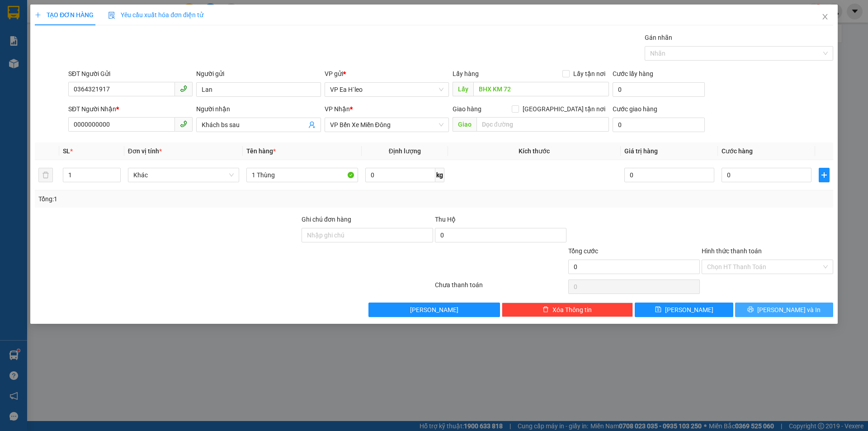
click at [775, 310] on button "[PERSON_NAME] và In" at bounding box center [784, 309] width 98 height 14
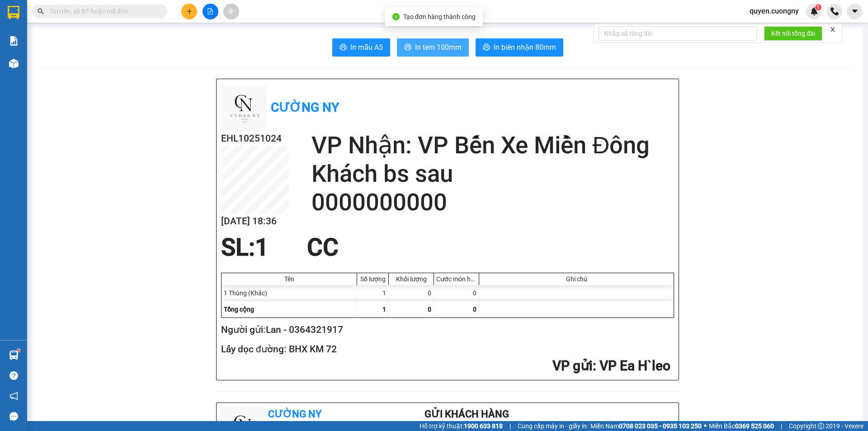
click at [456, 48] on span "In tem 100mm" at bounding box center [438, 47] width 47 height 11
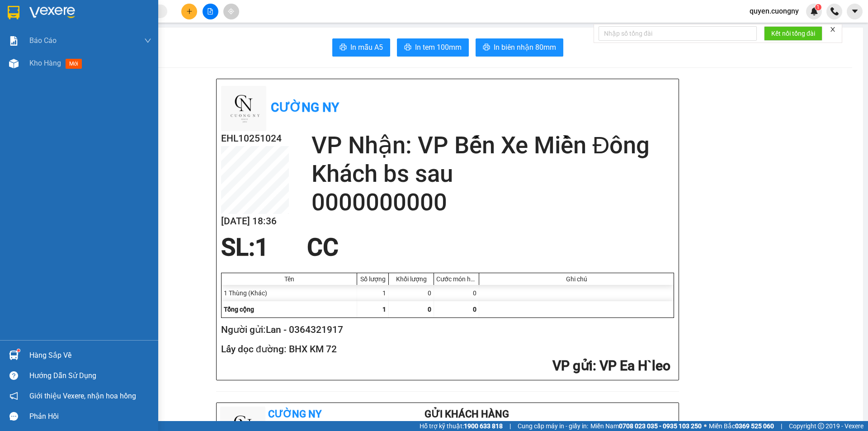
click at [11, 1] on div at bounding box center [79, 14] width 158 height 29
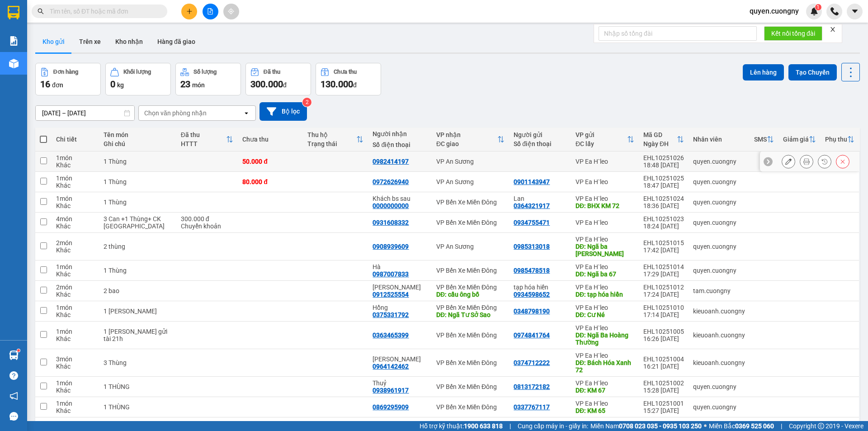
click at [406, 162] on div "0982414197" at bounding box center [399, 161] width 55 height 7
checkbox input "true"
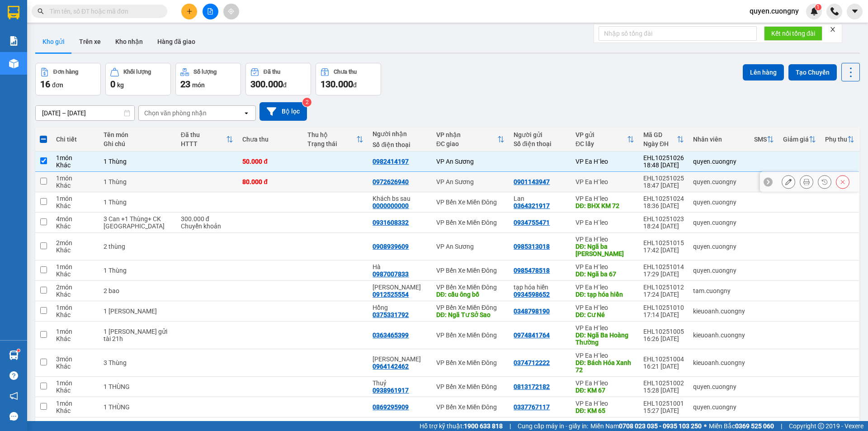
click at [432, 190] on td "VP An Sương" at bounding box center [470, 182] width 77 height 20
checkbox input "true"
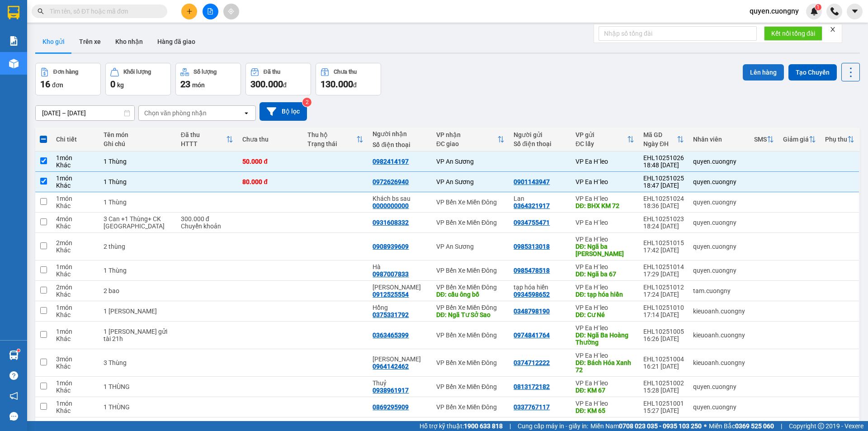
click at [762, 69] on button "Lên hàng" at bounding box center [763, 72] width 41 height 16
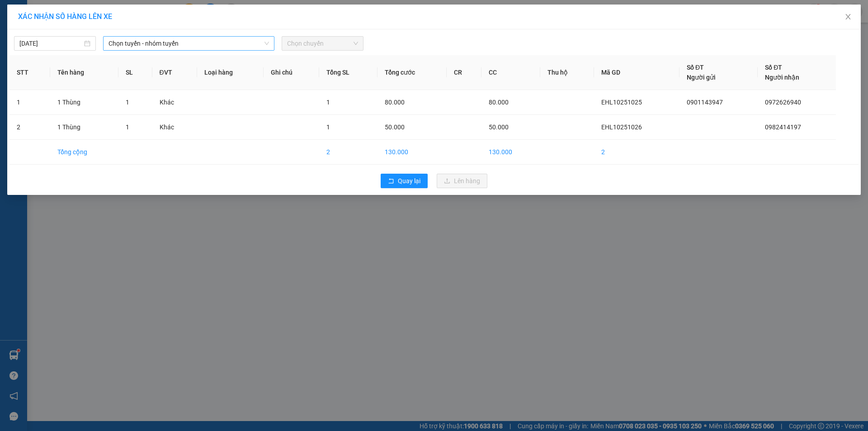
click at [242, 46] on span "Chọn tuyến - nhóm tuyến" at bounding box center [188, 44] width 160 height 14
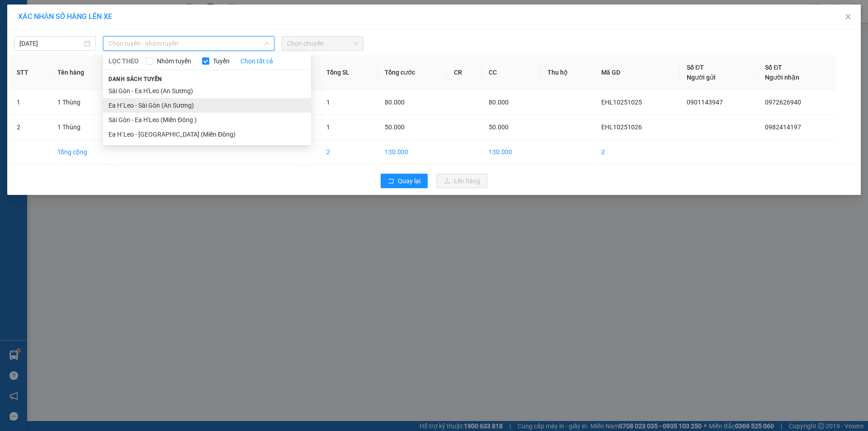
click at [206, 107] on li "Ea H`Leo - Sài Gòn (An Sương)" at bounding box center [207, 105] width 208 height 14
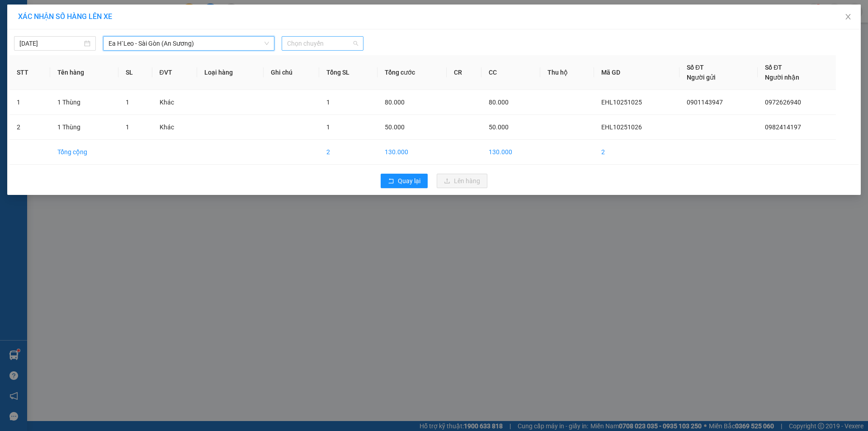
click at [304, 48] on span "Chọn chuyến" at bounding box center [322, 44] width 71 height 14
click at [319, 71] on div "19:30 - 47H-042.00" at bounding box center [322, 76] width 71 height 10
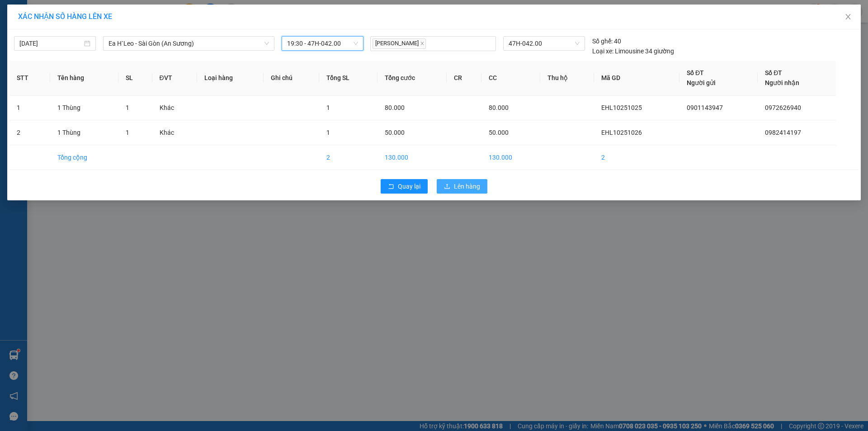
click at [458, 186] on span "Lên hàng" at bounding box center [467, 186] width 26 height 10
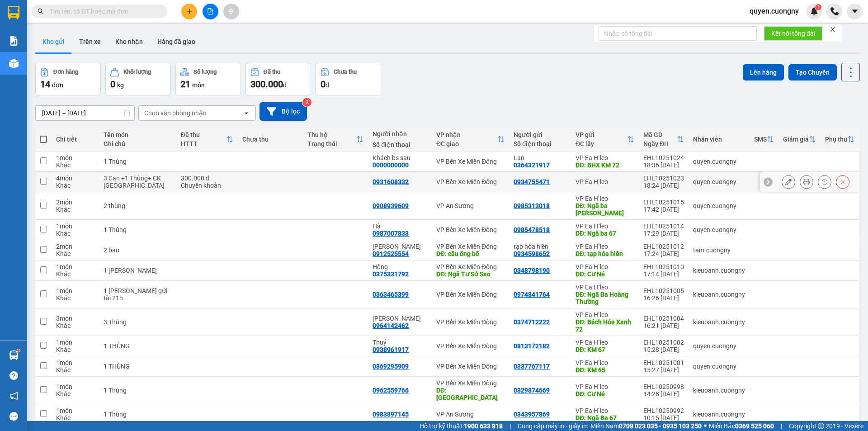
click at [623, 186] on td "VP Ea H`leo" at bounding box center [605, 182] width 68 height 20
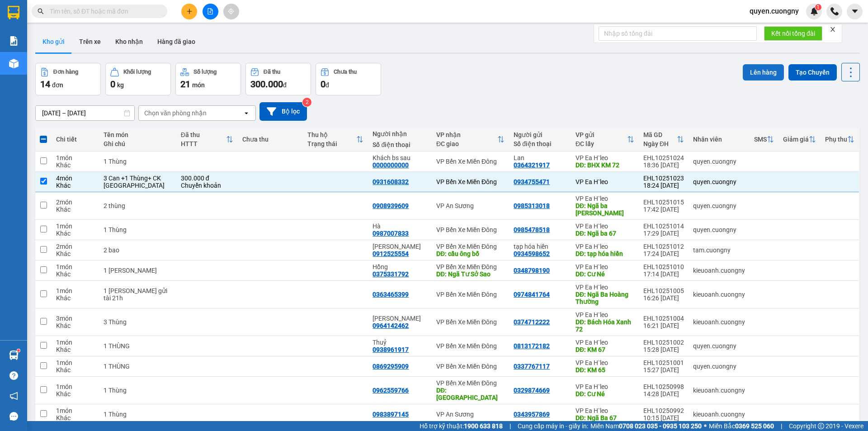
click at [755, 68] on button "Lên hàng" at bounding box center [763, 72] width 41 height 16
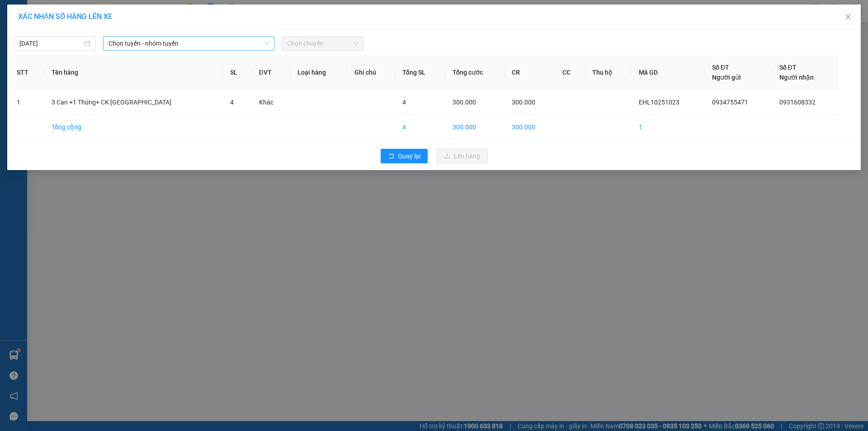
click at [188, 46] on span "Chọn tuyến - nhóm tuyến" at bounding box center [188, 44] width 160 height 14
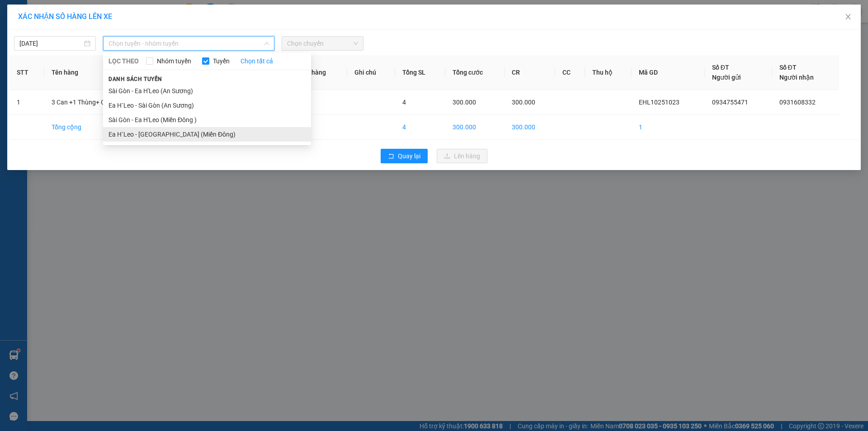
click at [158, 135] on li "Ea H`Leo - [GEOGRAPHIC_DATA] (Miền Đông)" at bounding box center [207, 134] width 208 height 14
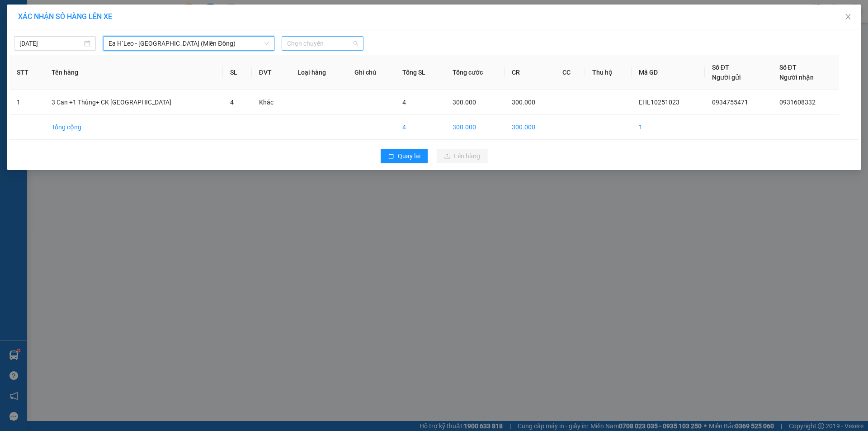
click at [301, 43] on span "Chọn chuyến" at bounding box center [322, 44] width 71 height 14
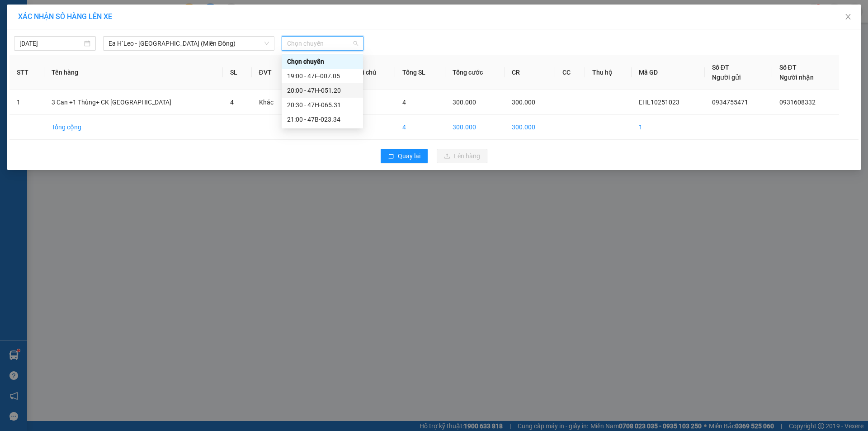
click at [305, 88] on div "20:00 - 47H-051.20" at bounding box center [322, 90] width 71 height 10
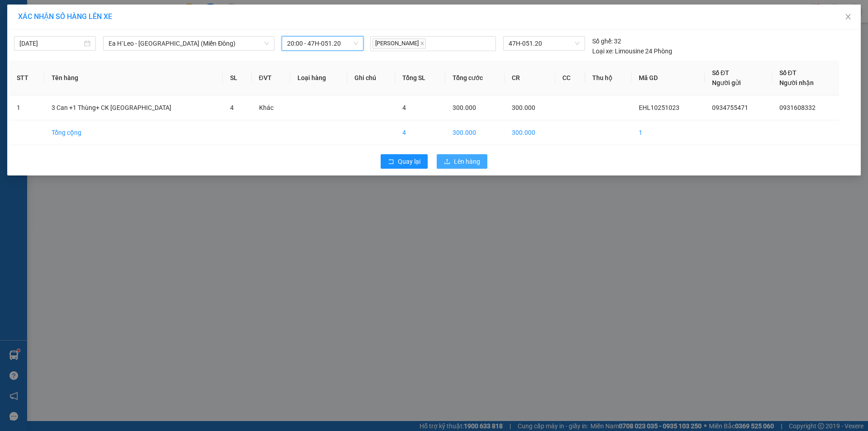
click at [458, 160] on span "Lên hàng" at bounding box center [467, 161] width 26 height 10
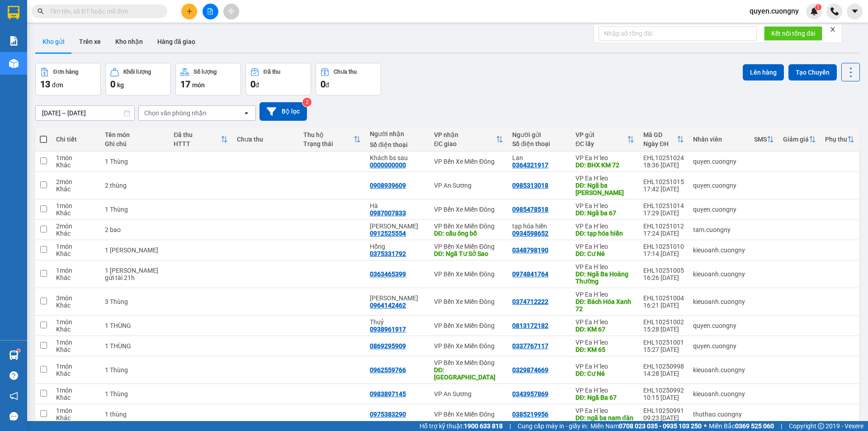
click at [210, 16] on button at bounding box center [211, 12] width 16 height 16
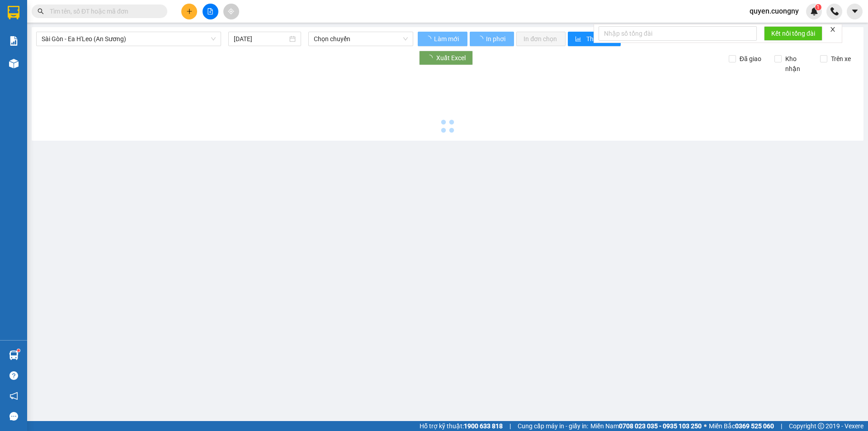
click at [83, 31] on div "Sài Gòn - Ea H'Leo (An Sương) 14/10/2025 Chọn chuyến Làm mới In phơi In đơn chọ…" at bounding box center [448, 83] width 832 height 113
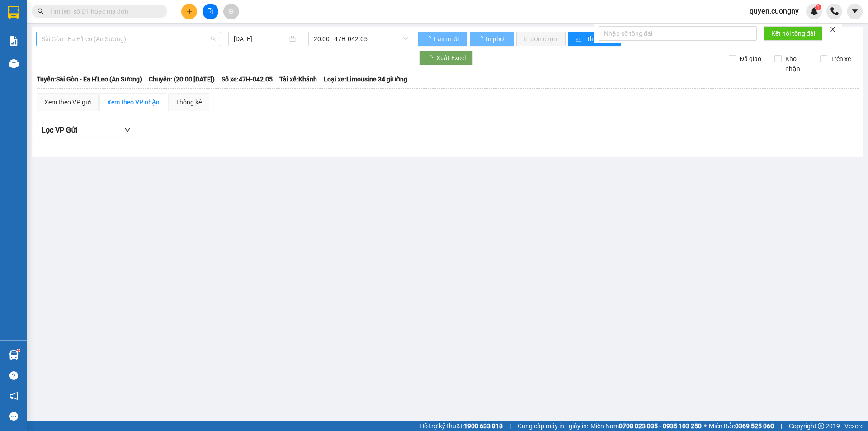
click at [83, 38] on span "Sài Gòn - Ea H'Leo (An Sương)" at bounding box center [129, 39] width 174 height 14
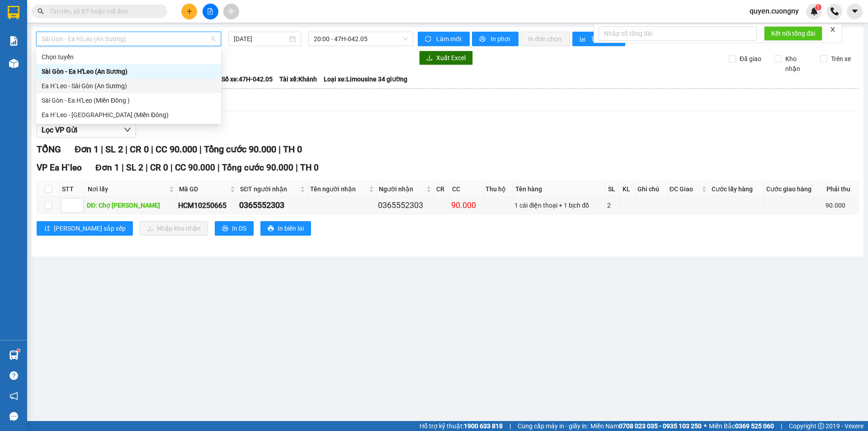
click at [89, 87] on div "Ea H`Leo - Sài Gòn (An Sương)" at bounding box center [129, 86] width 174 height 10
type input "[DATE]"
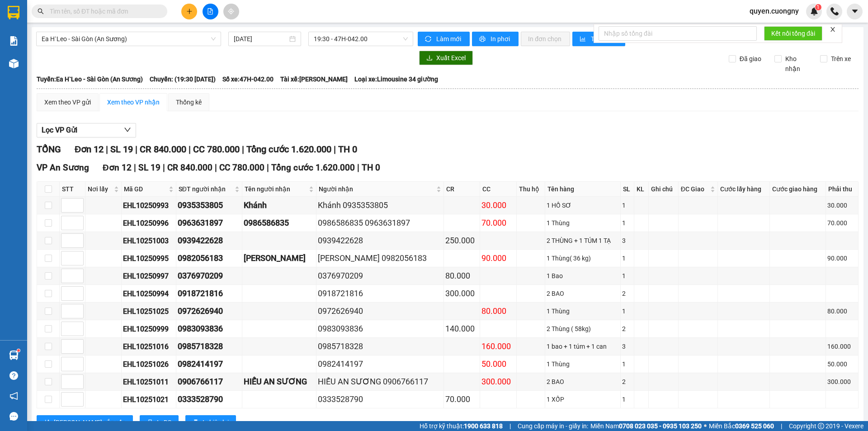
click at [349, 26] on main "Ea H`Leo - Sài Gòn (An Sương) 14/10/2025 19:30 - 47H-042.00 Làm mới In phơi In …" at bounding box center [434, 210] width 868 height 421
click at [353, 34] on span "19:30 - 47H-042.00" at bounding box center [361, 39] width 94 height 14
click at [168, 40] on span "Ea H`Leo - Sài Gòn (An Sương)" at bounding box center [129, 39] width 174 height 14
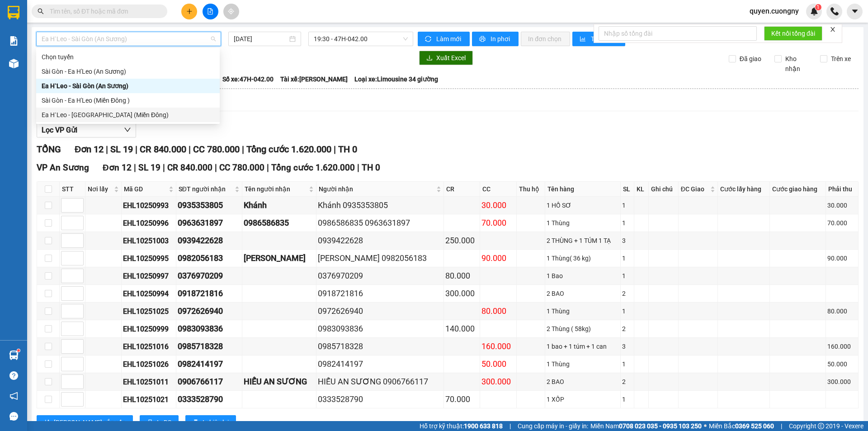
click at [140, 114] on div "Ea H`Leo - [GEOGRAPHIC_DATA] (Miền Đông)" at bounding box center [128, 115] width 173 height 10
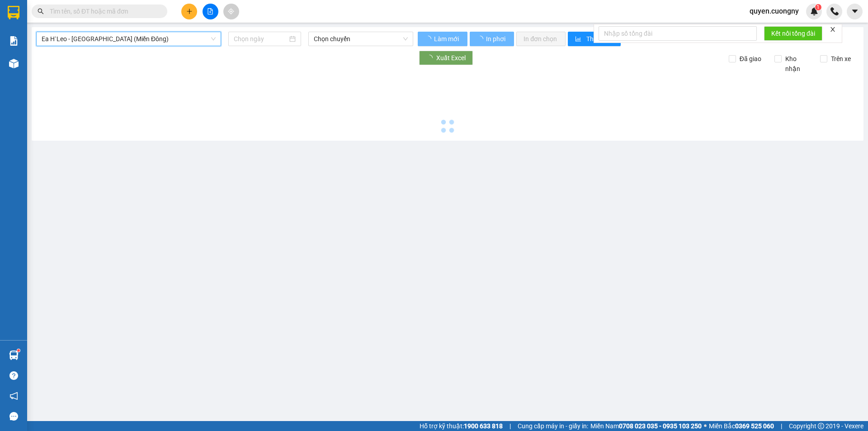
type input "[DATE]"
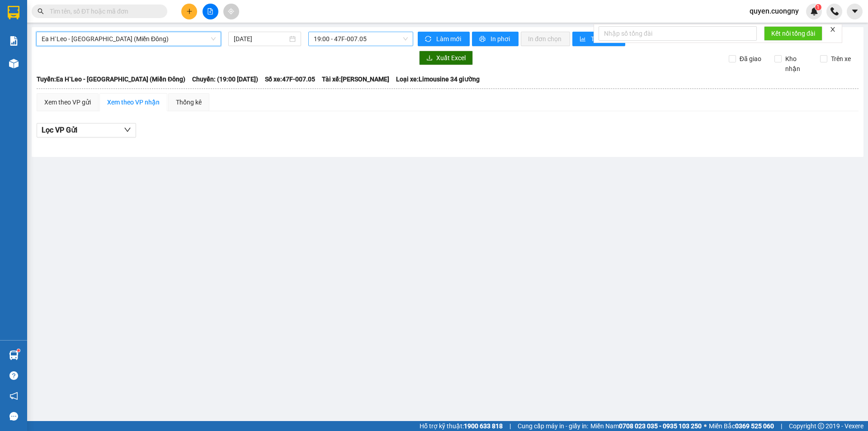
click at [351, 35] on span "19:00 - 47F-007.05" at bounding box center [361, 39] width 94 height 14
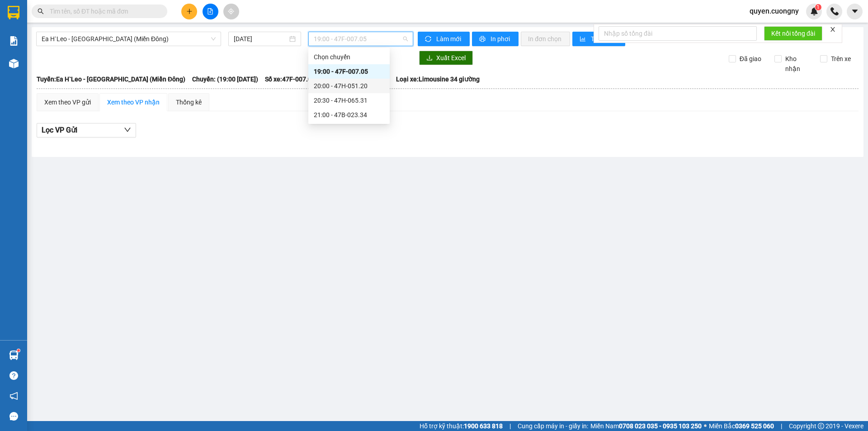
click at [353, 81] on div "20:00 - 47H-051.20" at bounding box center [349, 86] width 71 height 10
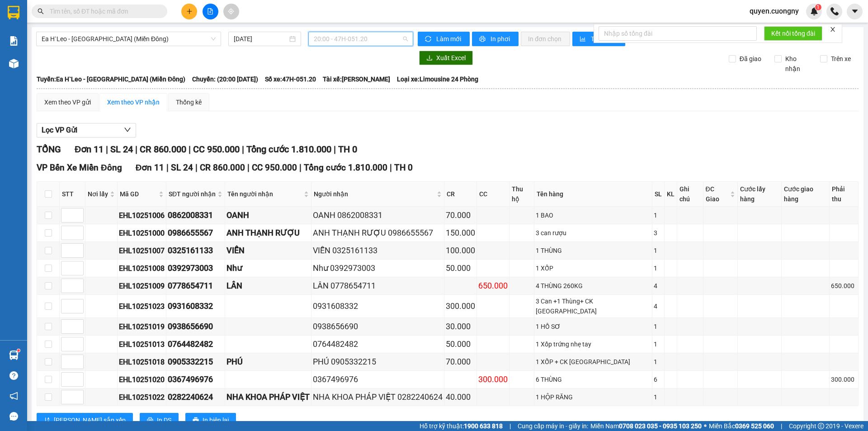
click at [355, 40] on span "20:00 - 47H-051.20" at bounding box center [361, 39] width 94 height 14
click at [350, 101] on div "20:30 - 47H-065.31" at bounding box center [346, 100] width 71 height 10
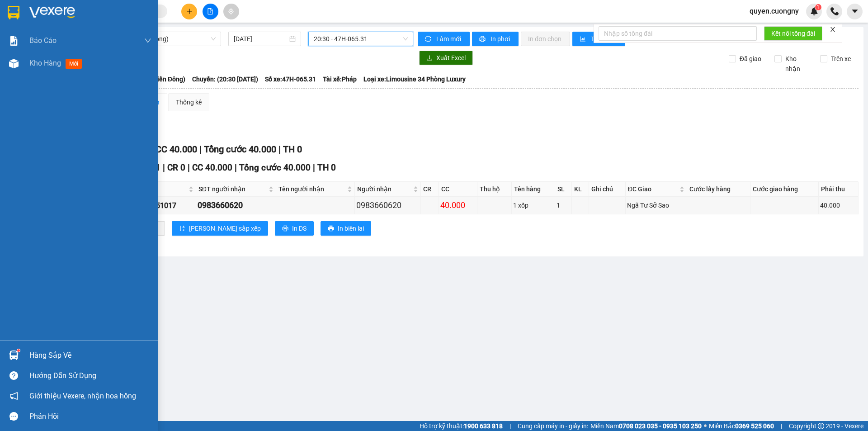
click at [10, 14] on img at bounding box center [14, 13] width 12 height 14
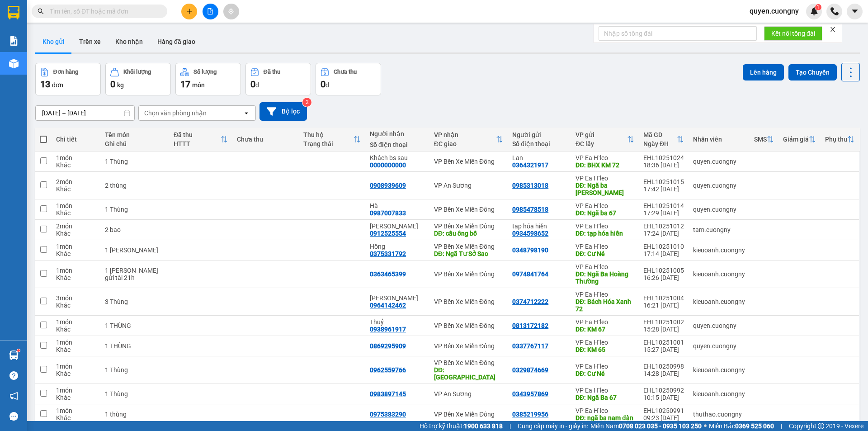
click at [210, 7] on button at bounding box center [211, 12] width 16 height 16
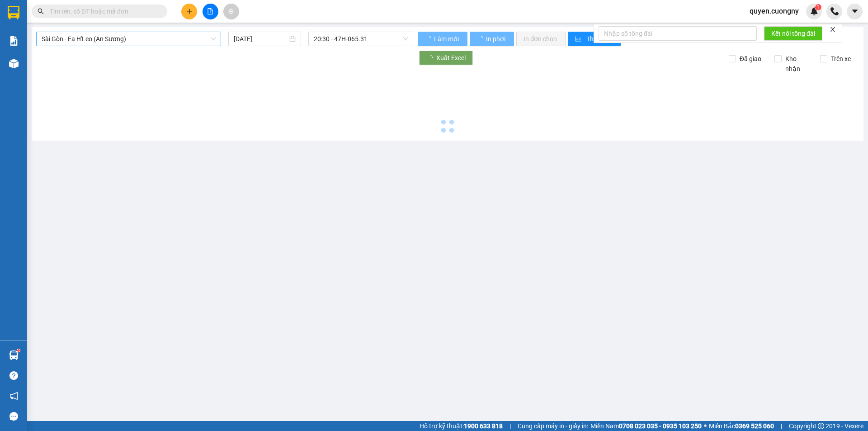
click at [104, 32] on span "Sài Gòn - Ea H'Leo (An Sương)" at bounding box center [129, 39] width 174 height 14
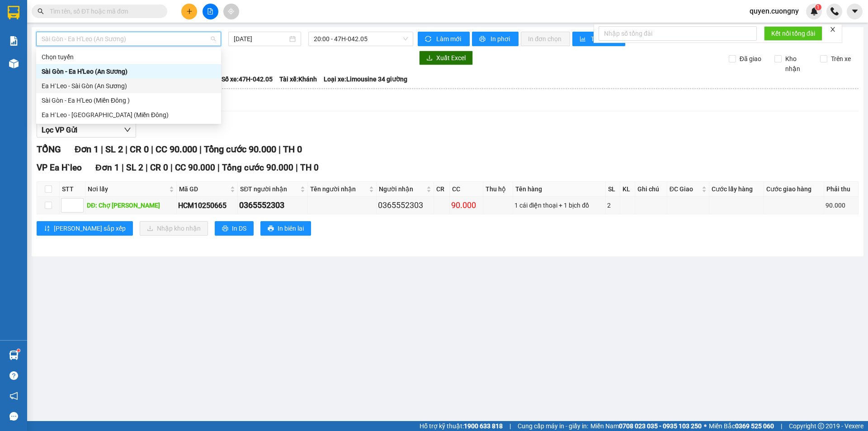
click at [123, 89] on div "Ea H`Leo - Sài Gòn (An Sương)" at bounding box center [129, 86] width 174 height 10
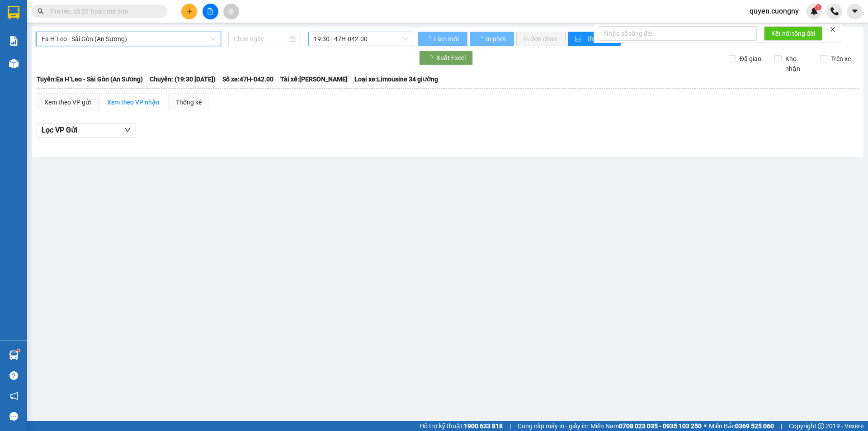
type input "[DATE]"
click at [346, 38] on span "19:30 - 47H-042.00" at bounding box center [361, 39] width 94 height 14
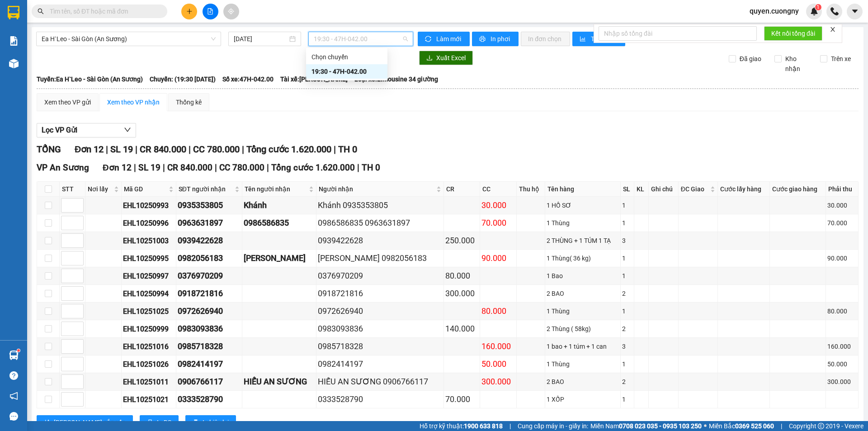
click at [357, 73] on div "19:30 - 47H-042.00" at bounding box center [346, 71] width 71 height 10
click at [494, 38] on span "In phơi" at bounding box center [500, 39] width 21 height 10
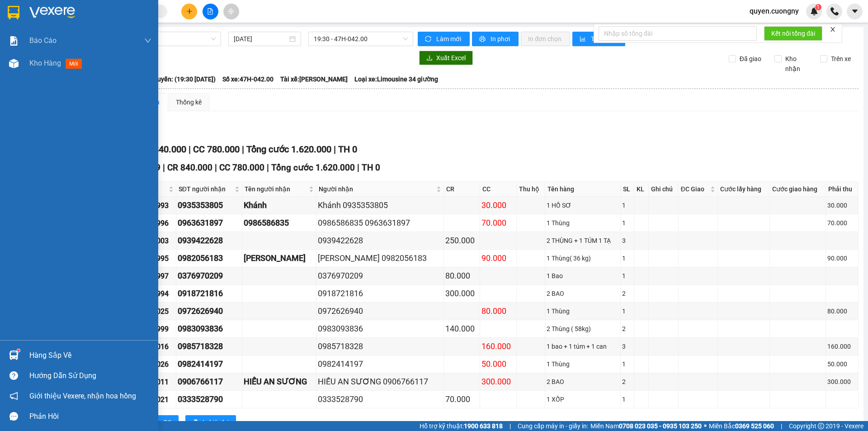
click at [9, 13] on img at bounding box center [14, 13] width 12 height 14
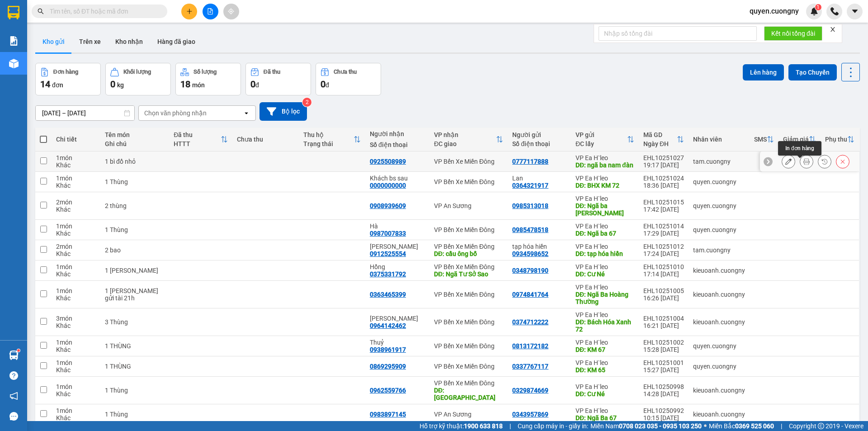
click at [800, 163] on button at bounding box center [806, 162] width 13 height 16
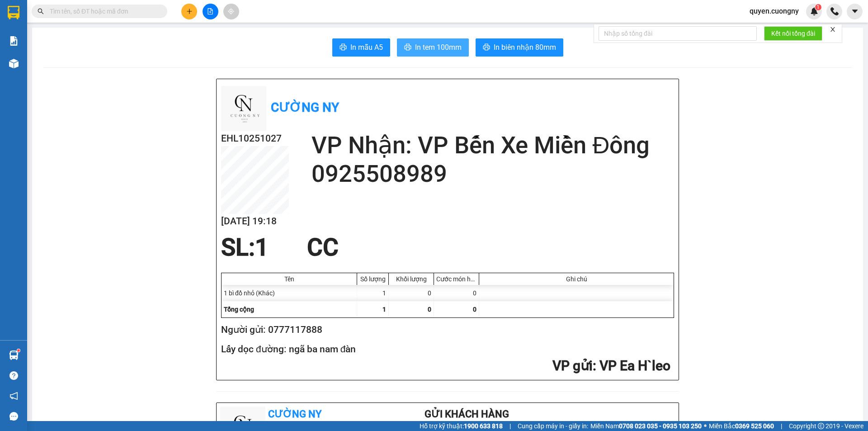
click at [431, 43] on span "In tem 100mm" at bounding box center [438, 47] width 47 height 11
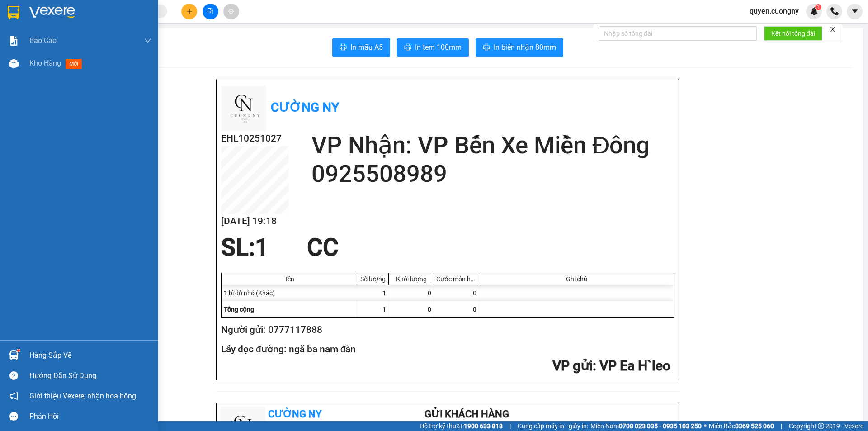
click at [17, 13] on img at bounding box center [14, 13] width 12 height 14
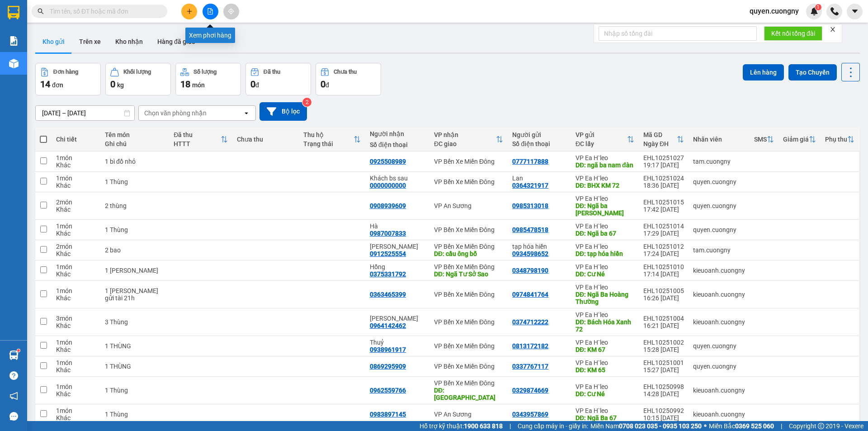
click at [205, 9] on button at bounding box center [211, 12] width 16 height 16
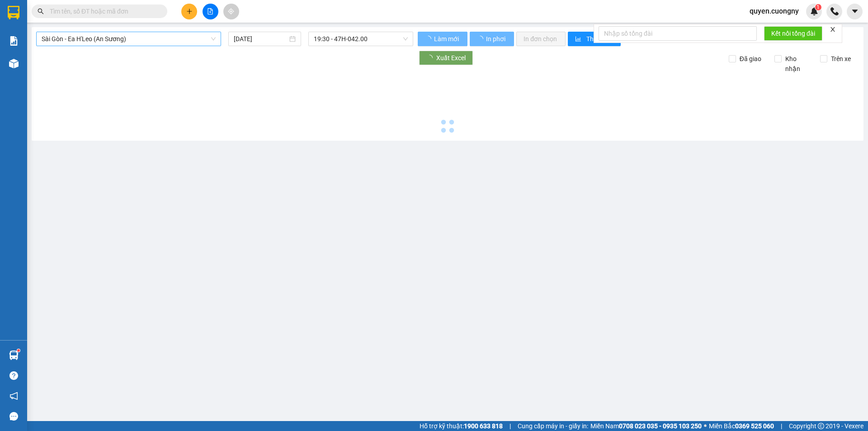
click at [139, 39] on span "Sài Gòn - Ea H'Leo (An Sương)" at bounding box center [129, 39] width 174 height 14
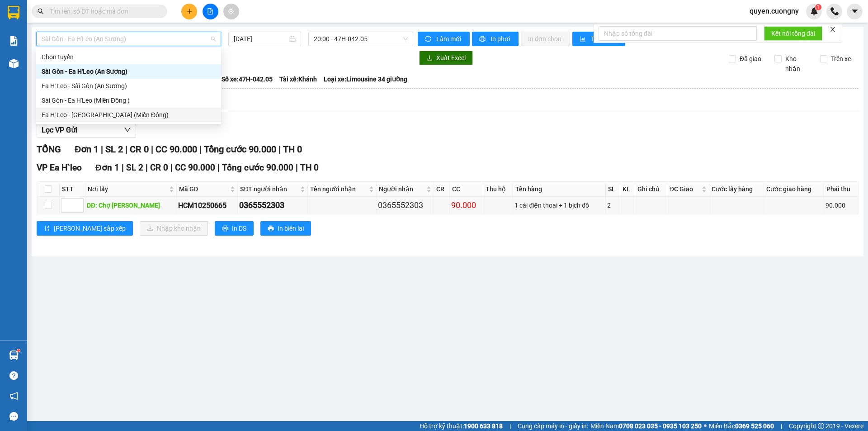
click at [123, 112] on div "Ea H`Leo - [GEOGRAPHIC_DATA] (Miền Đông)" at bounding box center [129, 115] width 174 height 10
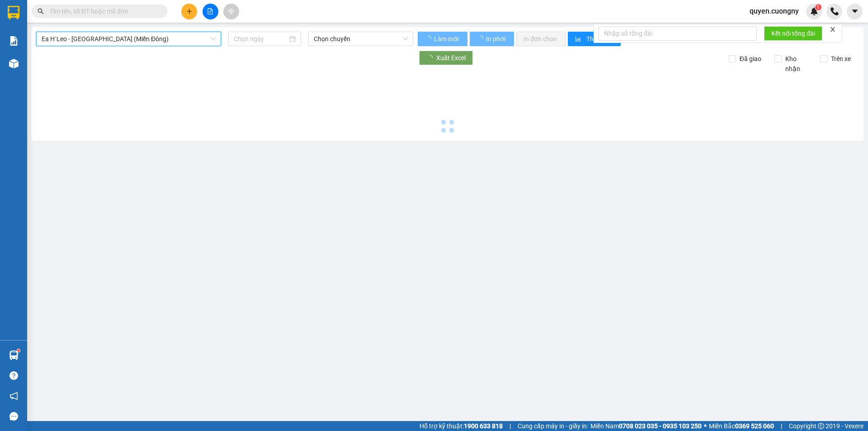
type input "[DATE]"
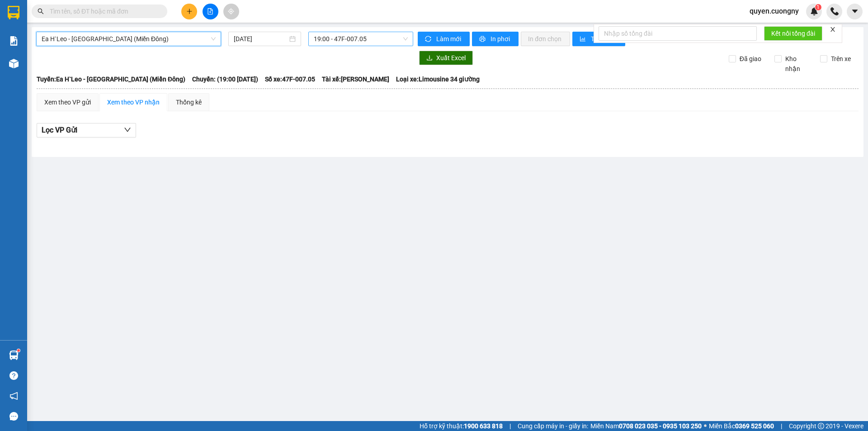
click at [362, 35] on span "19:00 - 47F-007.05" at bounding box center [361, 39] width 94 height 14
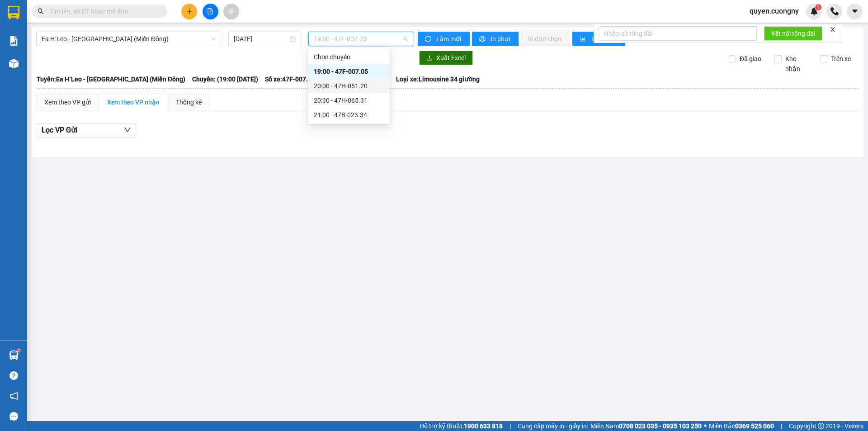
click at [365, 89] on div "20:00 - 47H-051.20" at bounding box center [349, 86] width 71 height 10
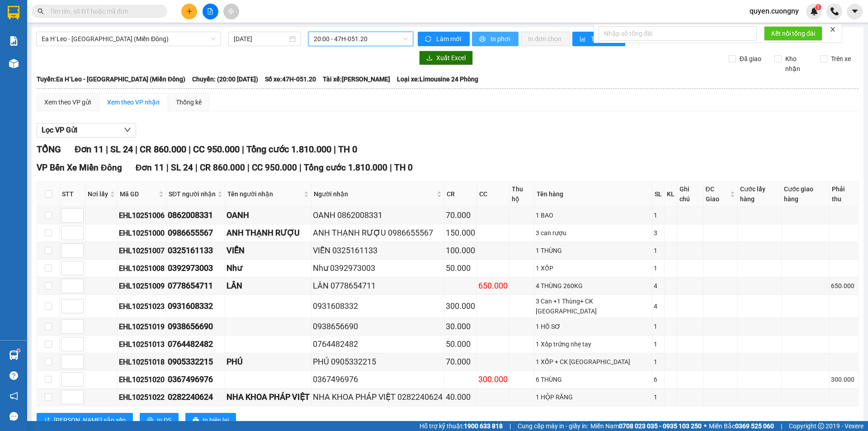
click at [499, 37] on span "In phơi" at bounding box center [500, 39] width 21 height 10
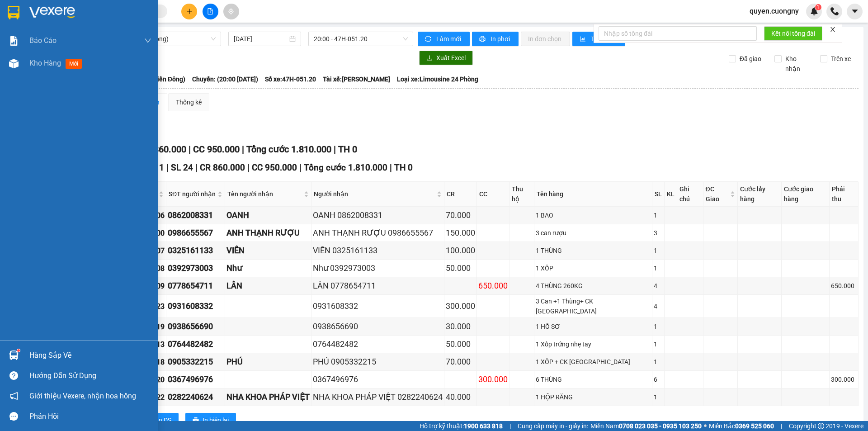
click at [11, 11] on img at bounding box center [14, 13] width 12 height 14
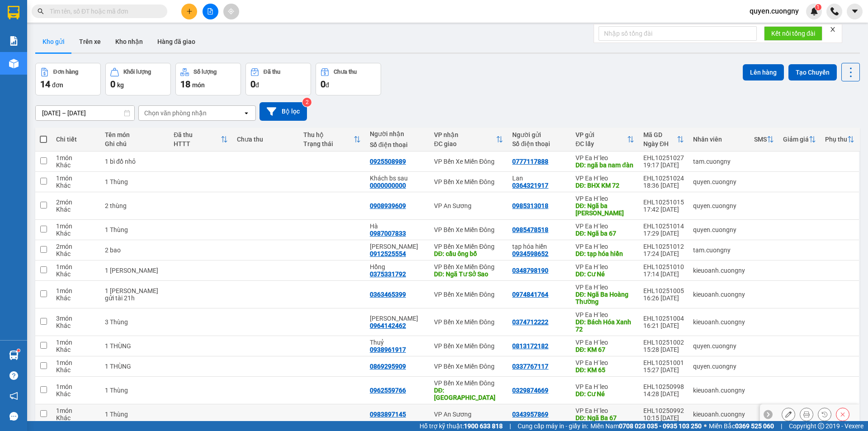
click at [839, 411] on icon at bounding box center [842, 414] width 6 height 6
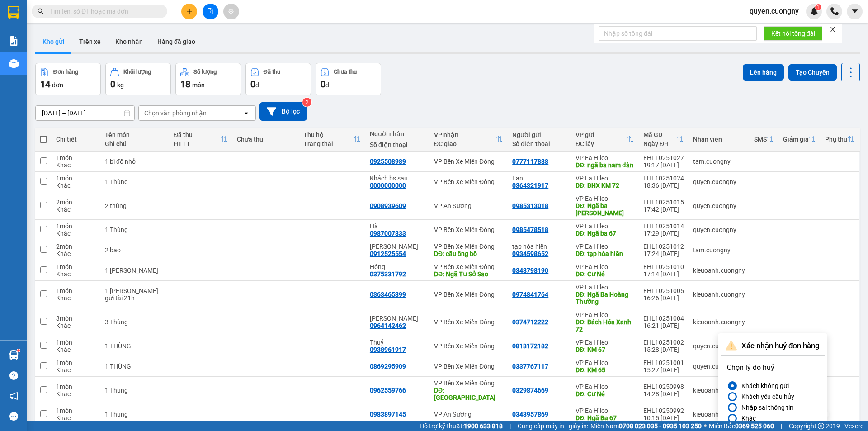
click at [759, 415] on input at bounding box center [772, 432] width 91 height 14
type input "h"
type input "KH hủy"
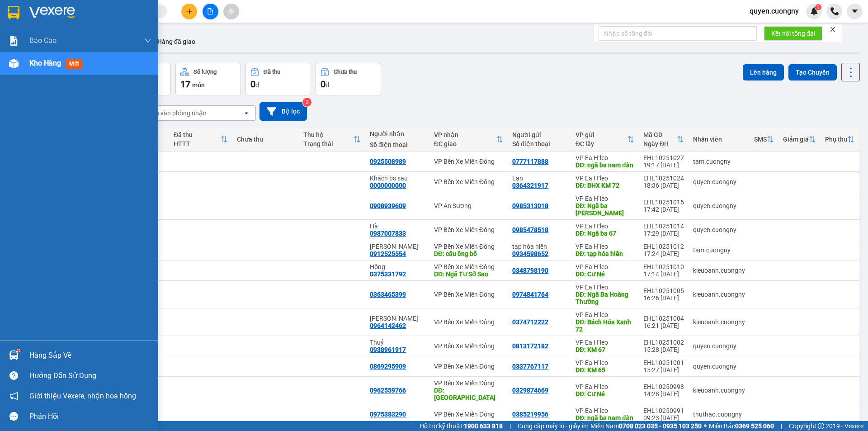
click at [17, 7] on img at bounding box center [14, 13] width 12 height 14
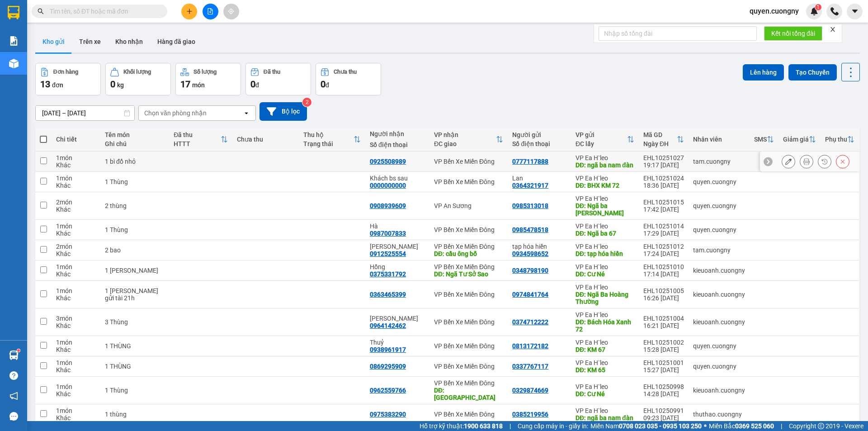
drag, startPoint x: 346, startPoint y: 178, endPoint x: 257, endPoint y: 242, distance: 110.1
click at [257, 240] on tbody "1 món Khác 1 bì đồ nhỏ 0925508989 VP Bến Xe Miền Đông 0777117888 VP Ea H`leo DĐ…" at bounding box center [447, 301] width 824 height 301
click at [430, 89] on div "Đơn hàng 13 đơn Khối lượng 0 kg Số lượng 17 món Đã thu 0 đ Chưa thu 0 đ Lên hàn…" at bounding box center [447, 79] width 824 height 33
click at [782, 242] on button at bounding box center [788, 250] width 13 height 16
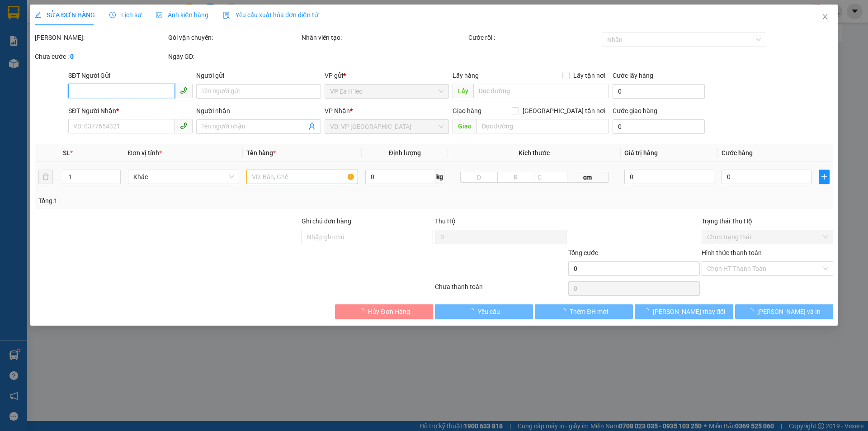
type input "0934598652"
type input "tạp hóa hiền"
type input "0912525554"
type input "[PERSON_NAME]"
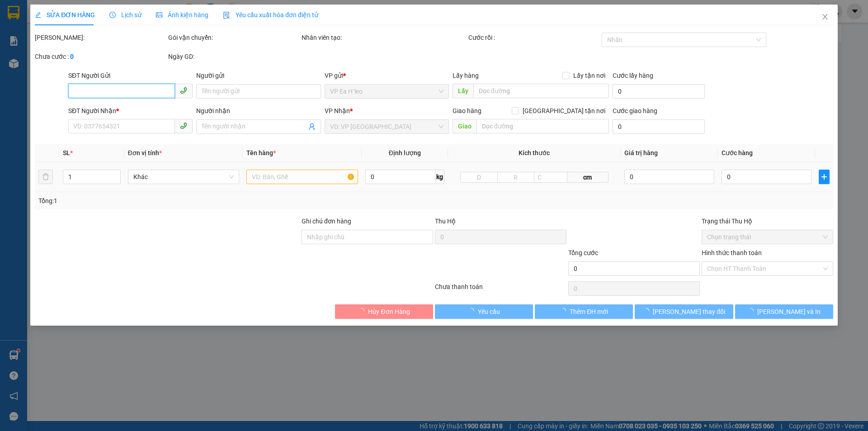
type input "cầu ông bố"
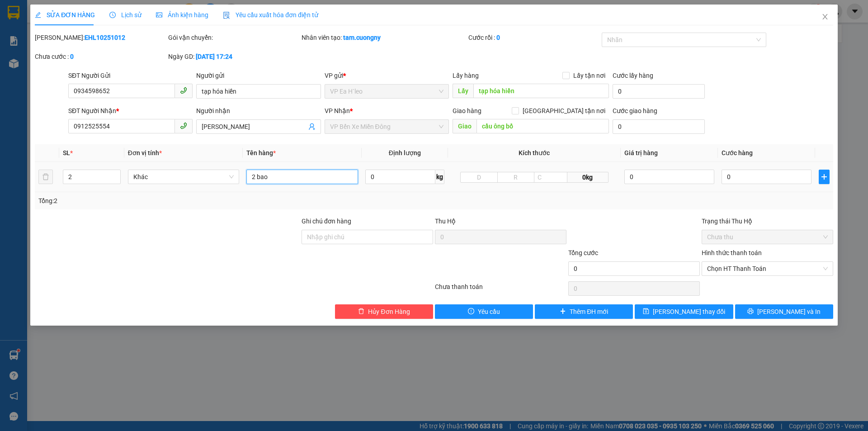
click at [301, 176] on input "2 bao" at bounding box center [302, 177] width 112 height 14
type input "2 bao ( PX THIÊN THU )"
click at [747, 179] on input "0" at bounding box center [766, 177] width 90 height 14
type input "2"
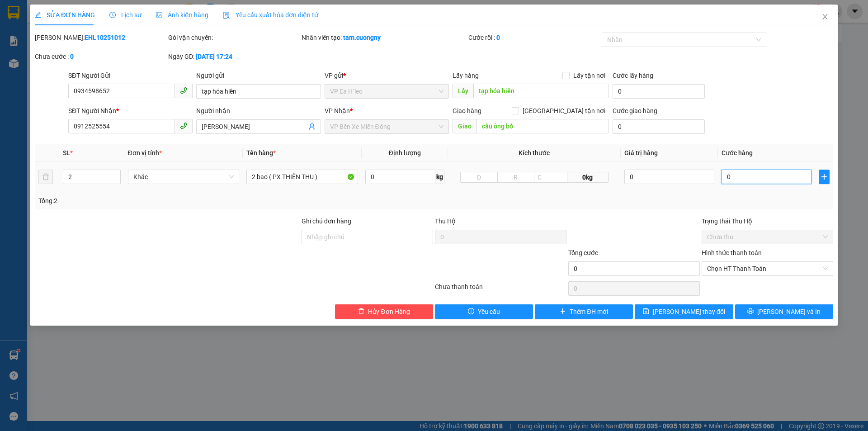
type input "2"
type input "20"
type input "200"
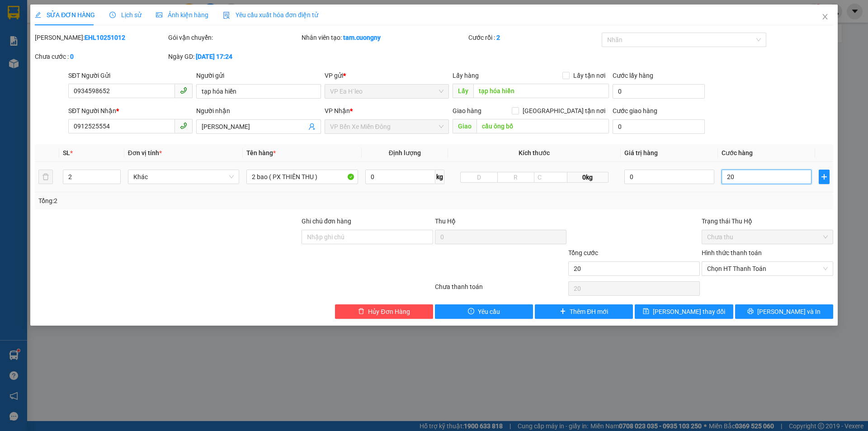
type input "200"
type input "2.000"
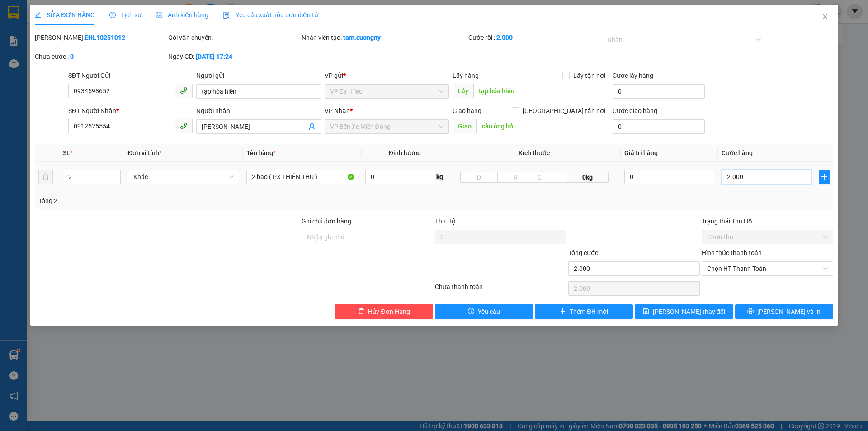
type input "20.000"
type input "200.000"
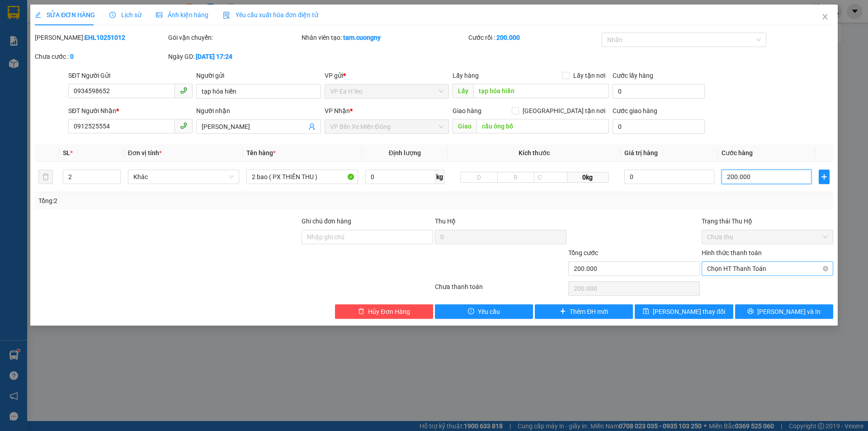
click at [727, 271] on span "Chọn HT Thanh Toán" at bounding box center [767, 269] width 121 height 14
type input "200.000"
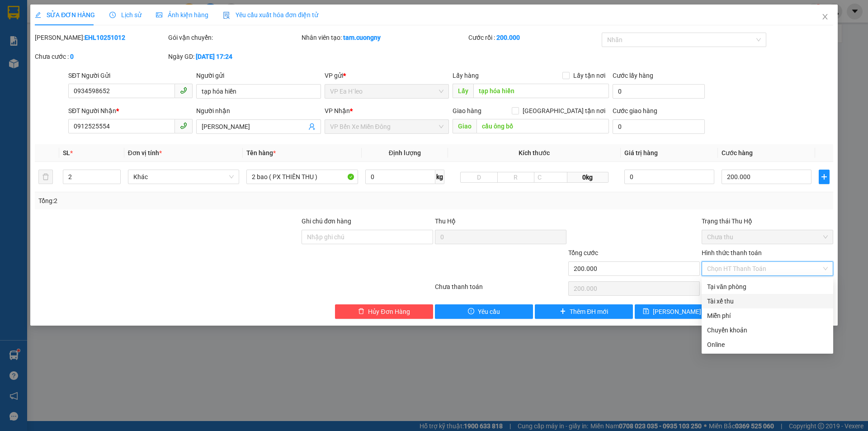
click at [721, 301] on div "Tài xế thu" at bounding box center [767, 301] width 121 height 10
type input "0"
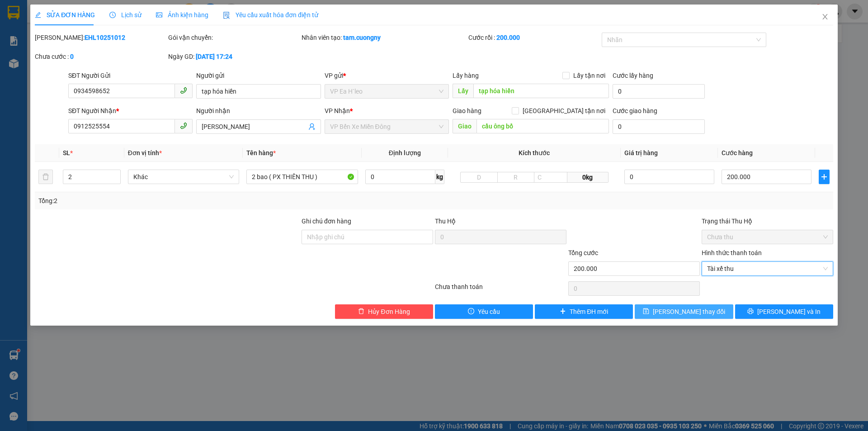
click at [688, 309] on span "[PERSON_NAME] thay đổi" at bounding box center [689, 311] width 72 height 10
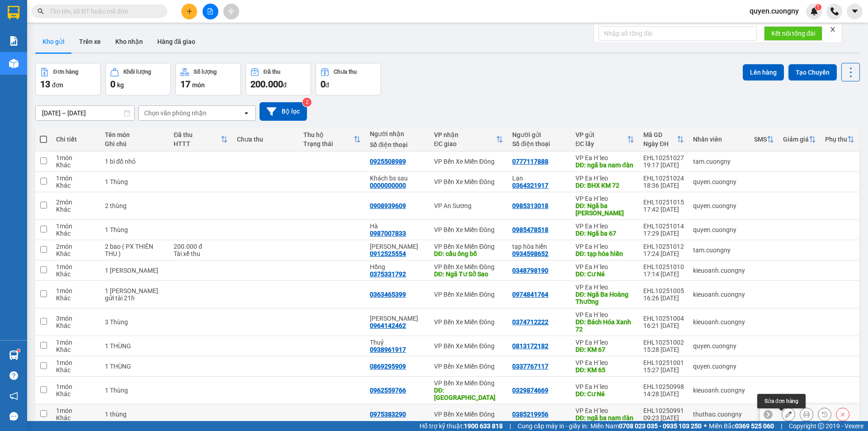
click at [785, 411] on icon at bounding box center [788, 414] width 6 height 6
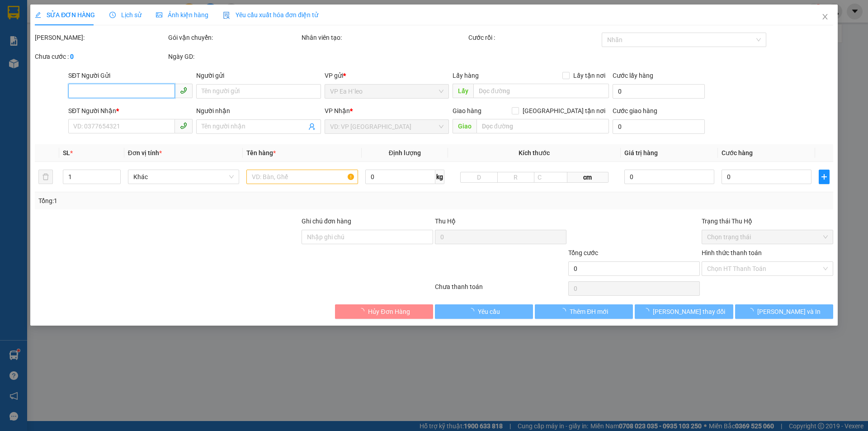
type input "0385219956"
type input "ngã ba nam đàn"
type input "0975383290"
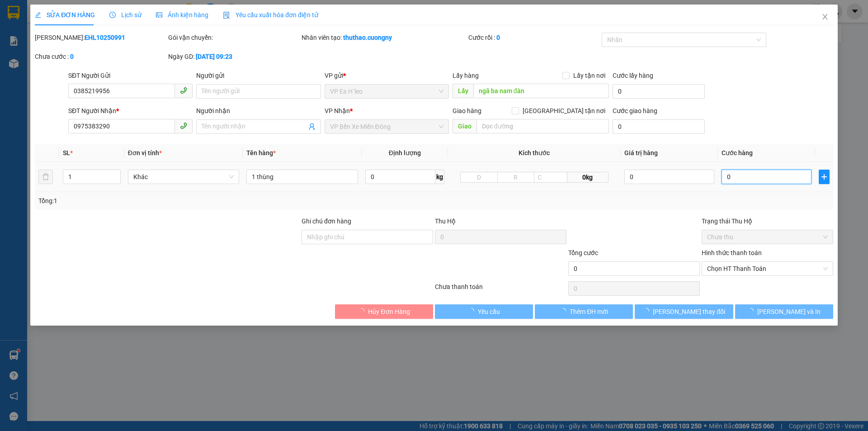
click at [764, 180] on input "0" at bounding box center [766, 177] width 90 height 14
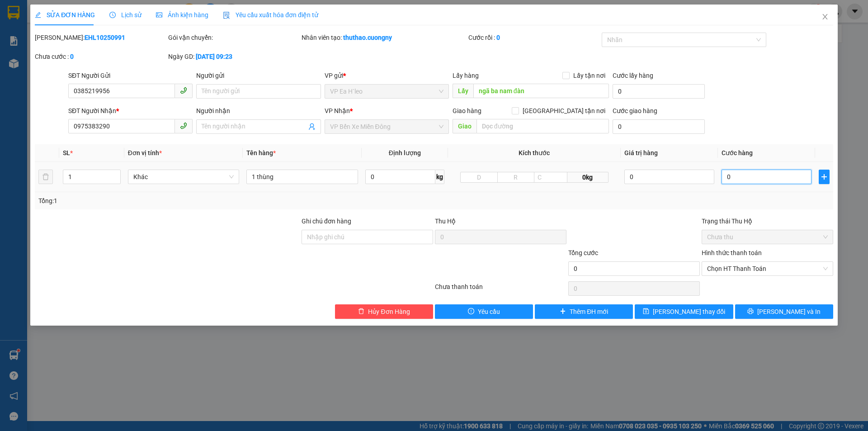
type input "7"
type input "70"
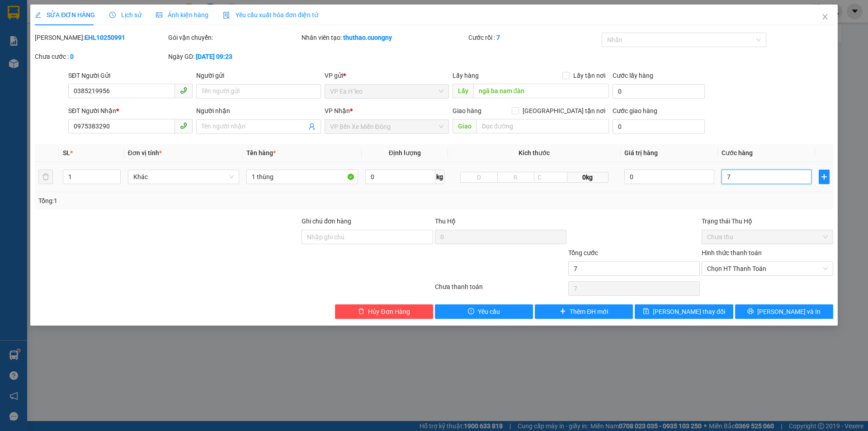
type input "70"
type input "700"
type input "7.000"
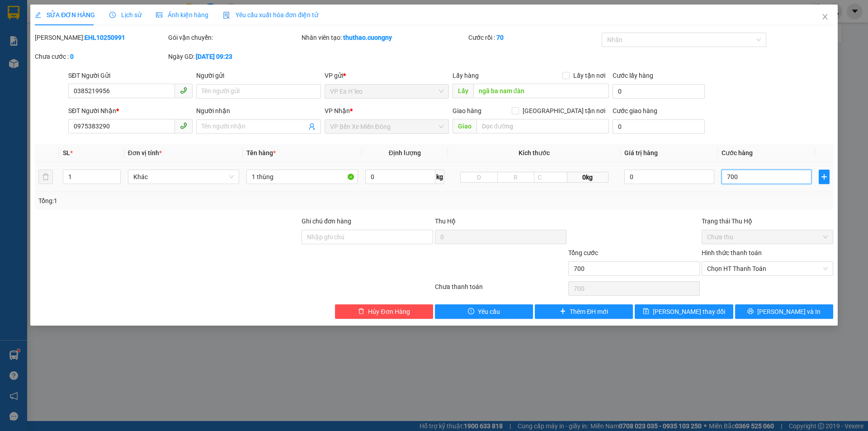
type input "7.000"
type input "70.000"
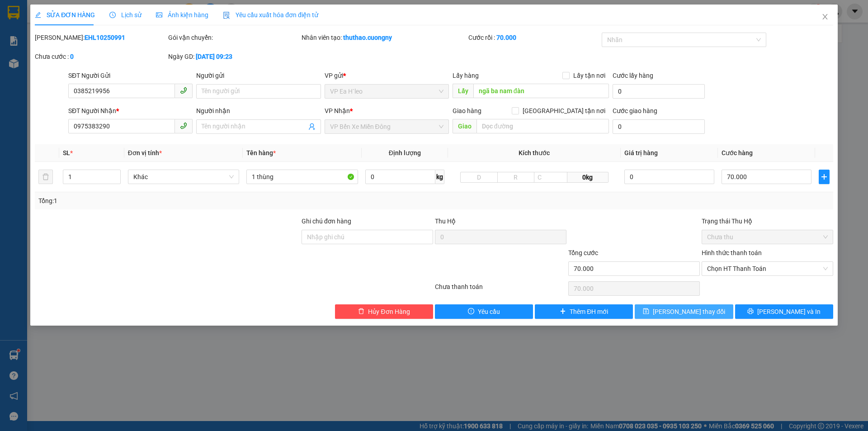
click at [706, 308] on span "[PERSON_NAME] thay đổi" at bounding box center [689, 311] width 72 height 10
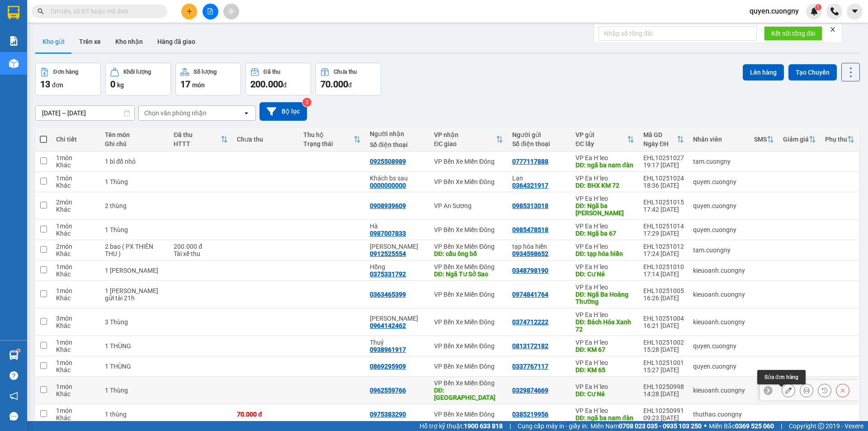
click at [782, 382] on button at bounding box center [788, 390] width 13 height 16
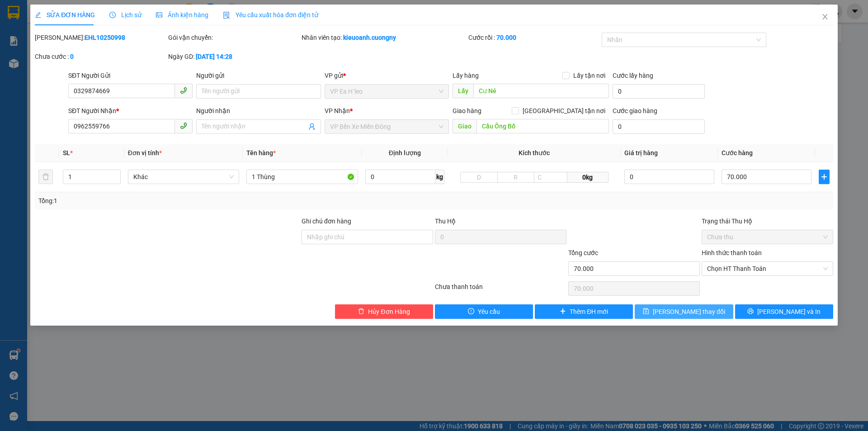
click at [702, 311] on span "[PERSON_NAME] thay đổi" at bounding box center [689, 311] width 72 height 10
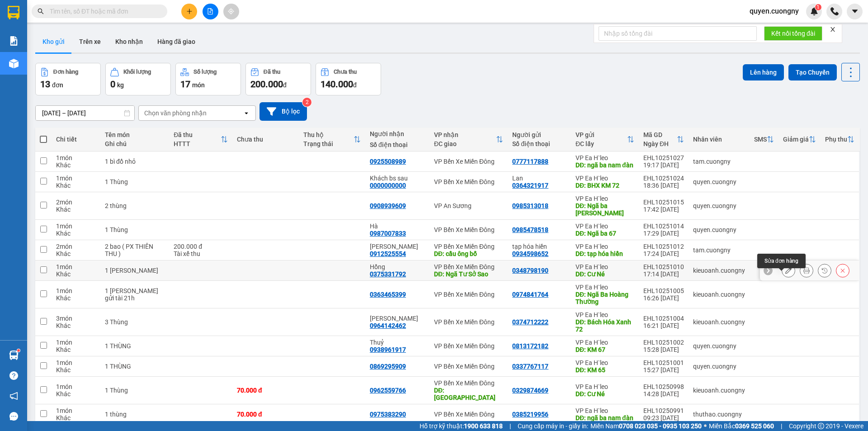
click at [785, 273] on icon at bounding box center [788, 270] width 6 height 6
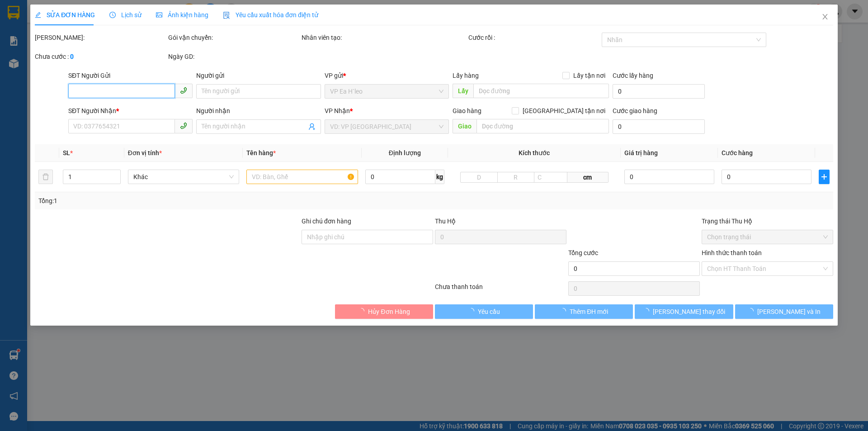
type input "0348798190"
type input "Cư Né"
type input "0375331792"
type input "Hồng"
type input "Ngã Tư Sở Sao"
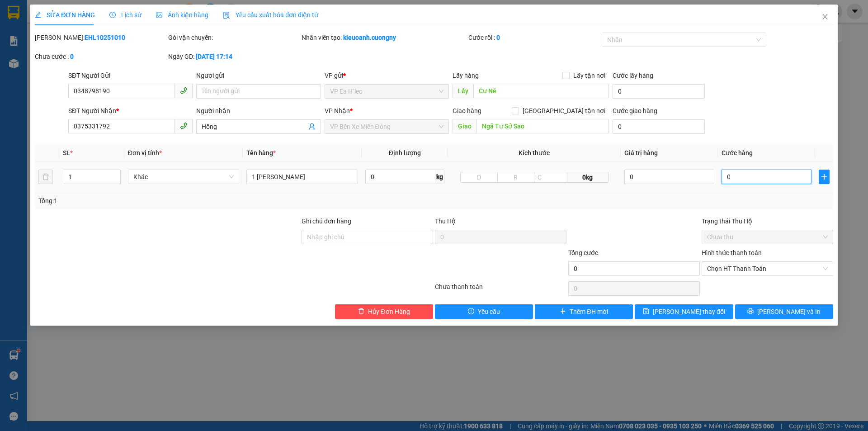
click at [736, 176] on input "0" at bounding box center [766, 177] width 90 height 14
type input "5"
type input "50"
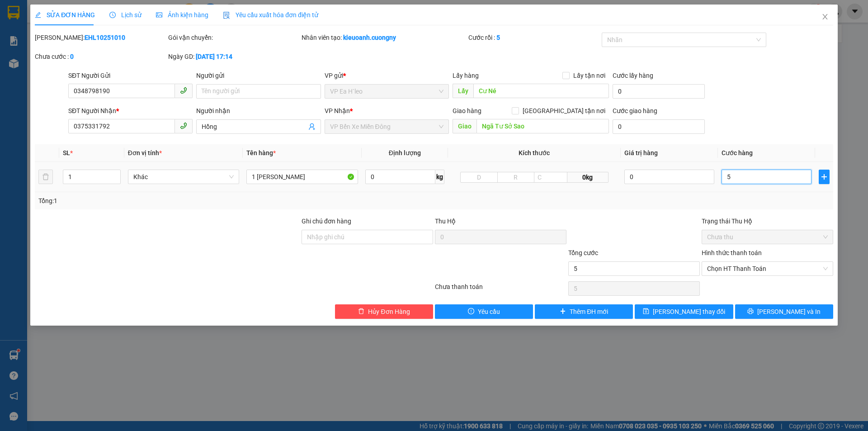
type input "50"
click at [660, 311] on button "[PERSON_NAME] thay đổi" at bounding box center [684, 311] width 98 height 14
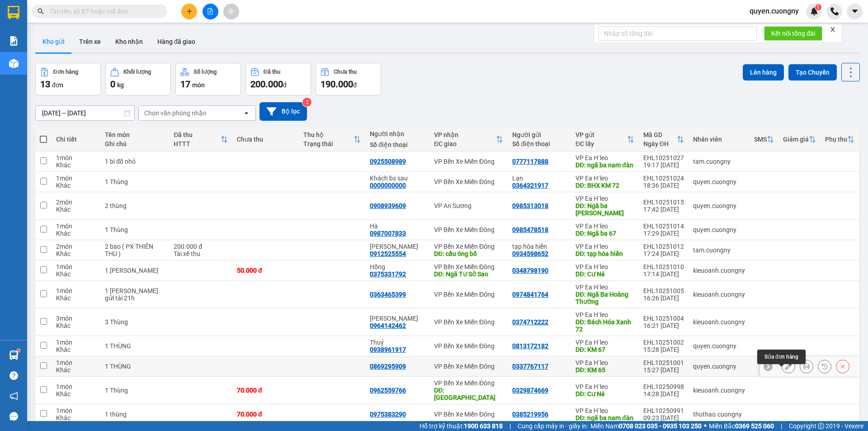
click at [782, 369] on button at bounding box center [788, 366] width 13 height 16
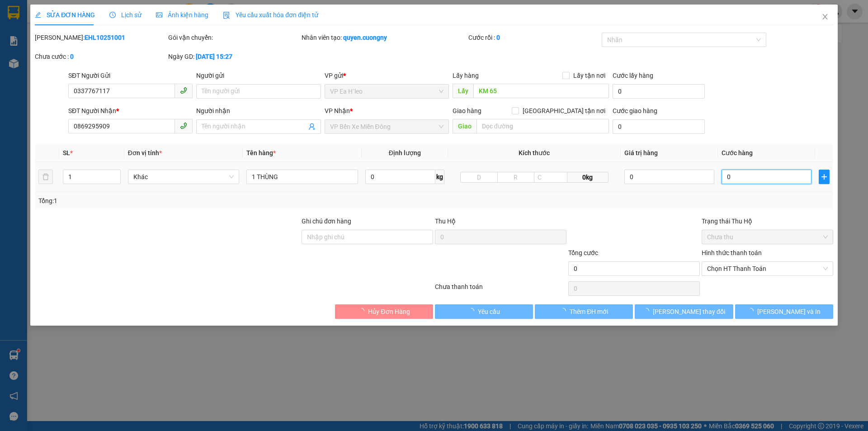
click at [748, 177] on input "0" at bounding box center [766, 177] width 90 height 14
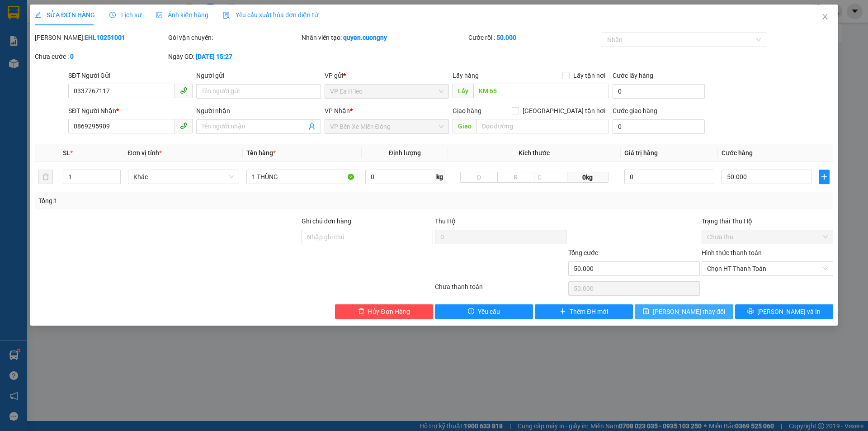
click at [685, 316] on button "[PERSON_NAME] thay đổi" at bounding box center [684, 311] width 98 height 14
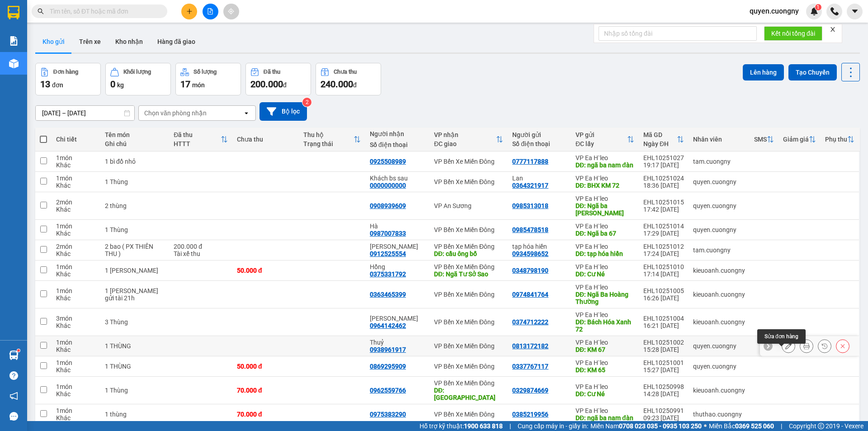
click at [785, 343] on icon at bounding box center [788, 346] width 6 height 6
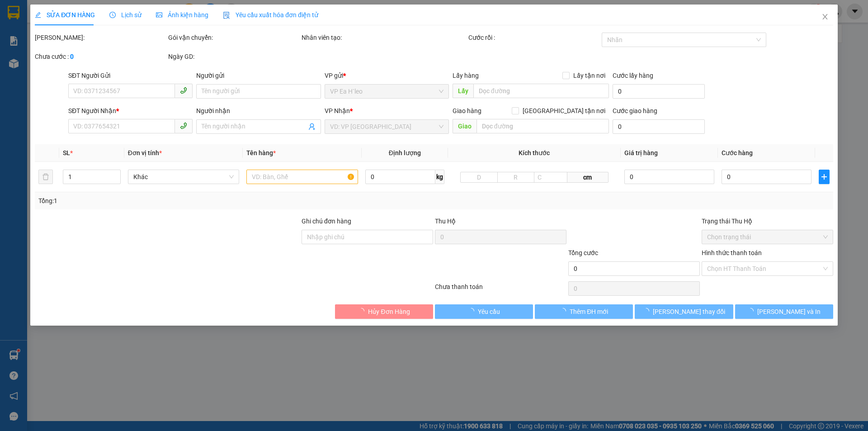
type input "0813172182"
type input "KM 67"
type input "0938961917"
type input "Thuỷ"
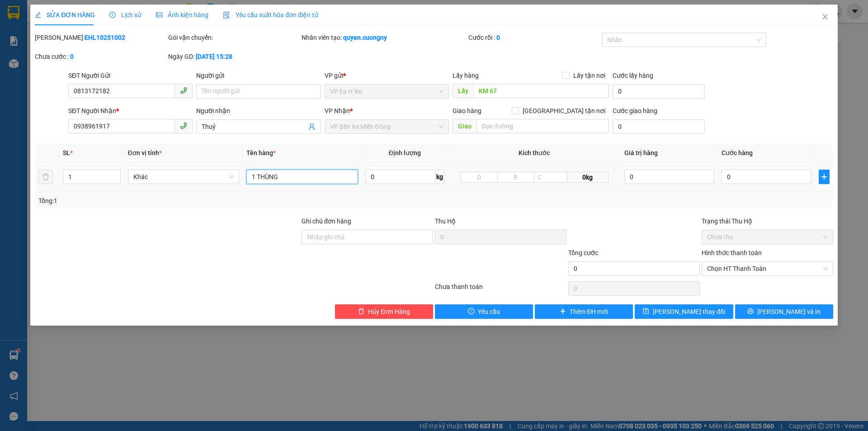
click at [303, 172] on input "1 THÙNG" at bounding box center [302, 177] width 112 height 14
type input "1 THÙNG ( PX THIÊN THU )"
click at [736, 171] on input "0" at bounding box center [766, 177] width 90 height 14
type input "6"
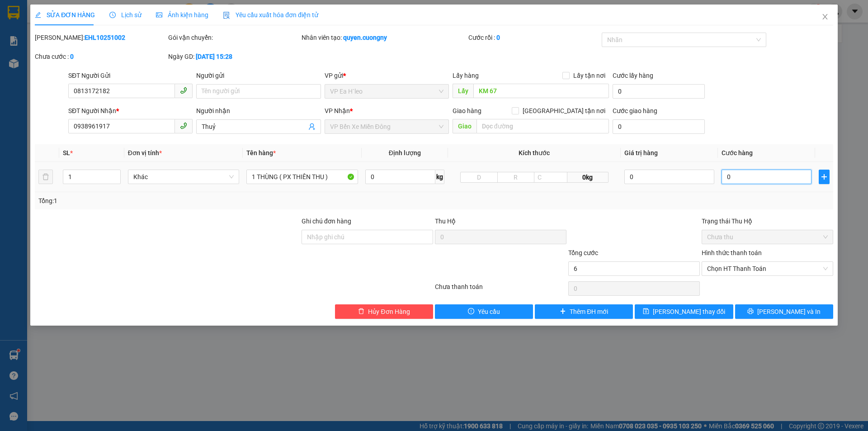
type input "6"
type input "60"
type input "600"
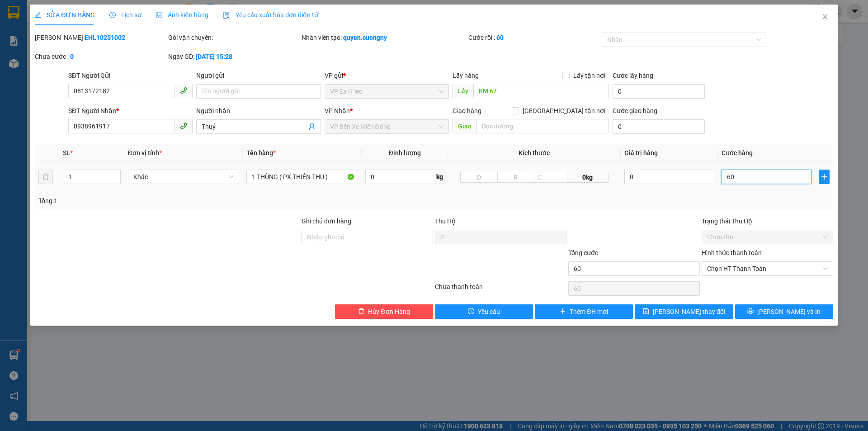
type input "600"
type input "6.000"
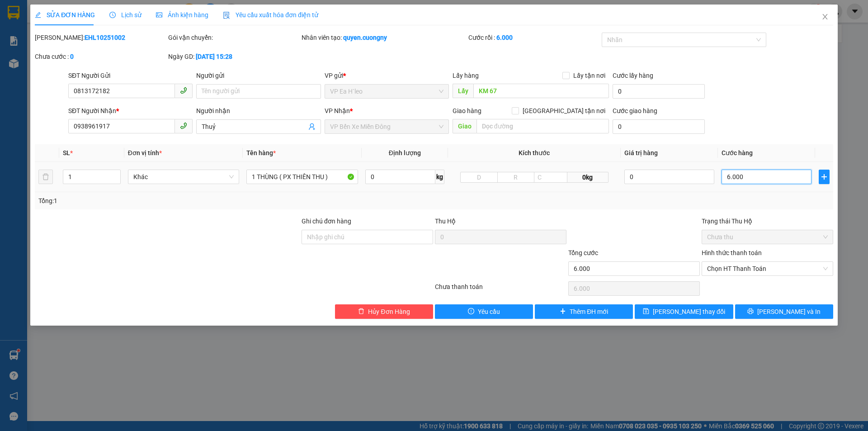
type input "60.000"
click at [723, 266] on span "Chọn HT Thanh Toán" at bounding box center [767, 269] width 121 height 14
type input "60.000"
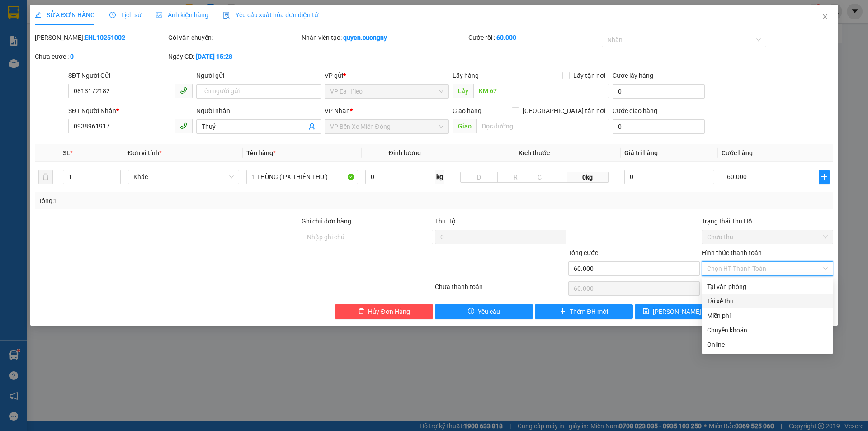
click at [715, 300] on div "Tài xế thu" at bounding box center [767, 301] width 121 height 10
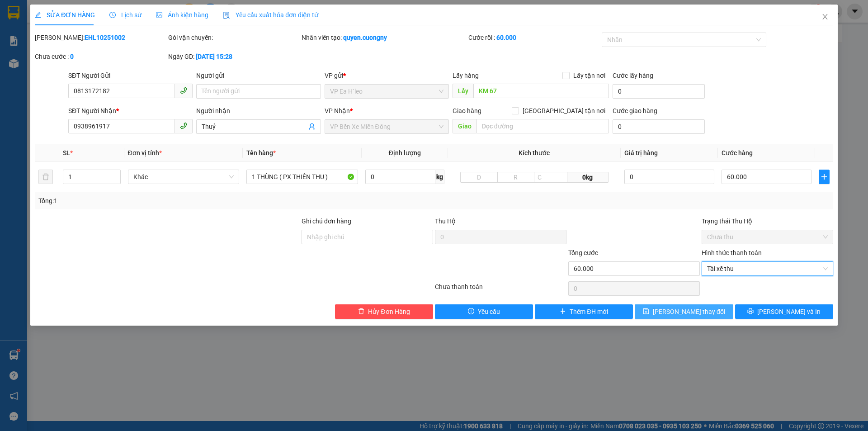
click at [676, 311] on span "[PERSON_NAME] thay đổi" at bounding box center [689, 311] width 72 height 10
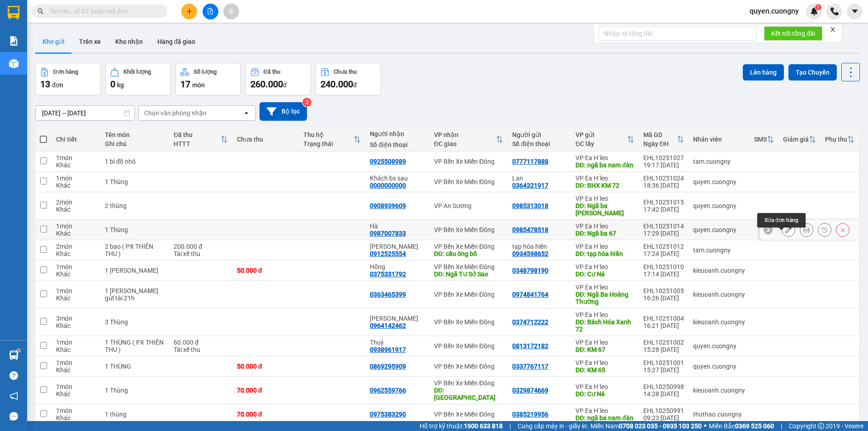
click at [785, 226] on icon at bounding box center [788, 229] width 6 height 6
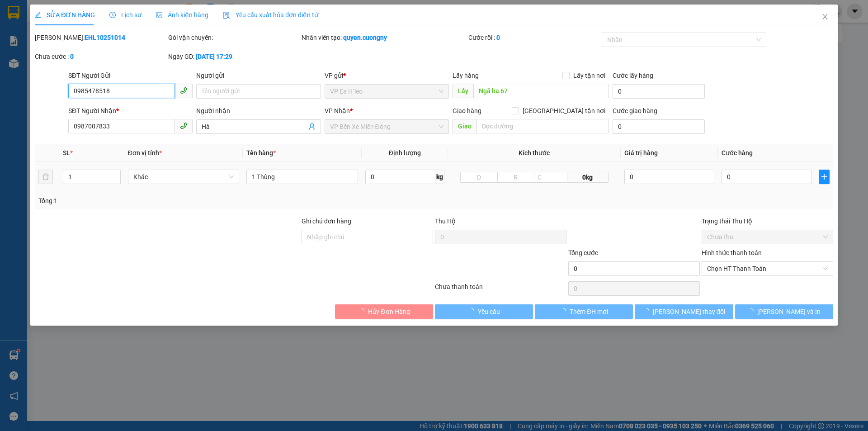
type input "0985478518"
type input "Ngã ba 67"
type input "0987007833"
type input "Hà"
click at [294, 171] on input "1 Thùng" at bounding box center [302, 177] width 112 height 14
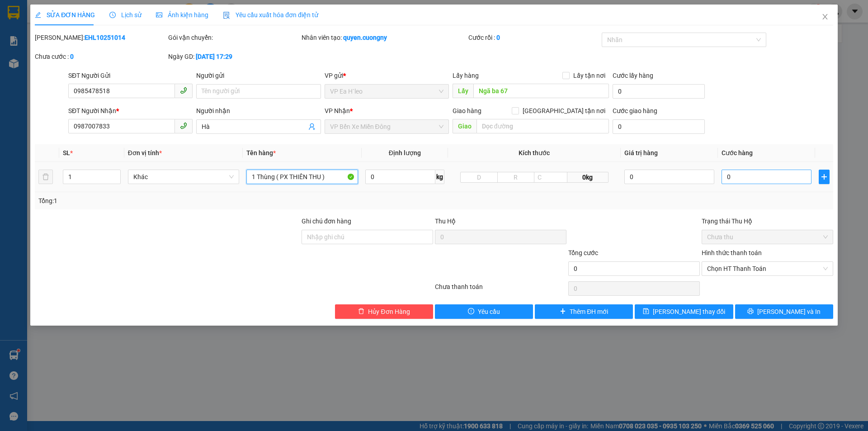
type input "1 Thùng ( PX THIÊN THU )"
click at [761, 179] on input "0" at bounding box center [766, 177] width 90 height 14
type input "1"
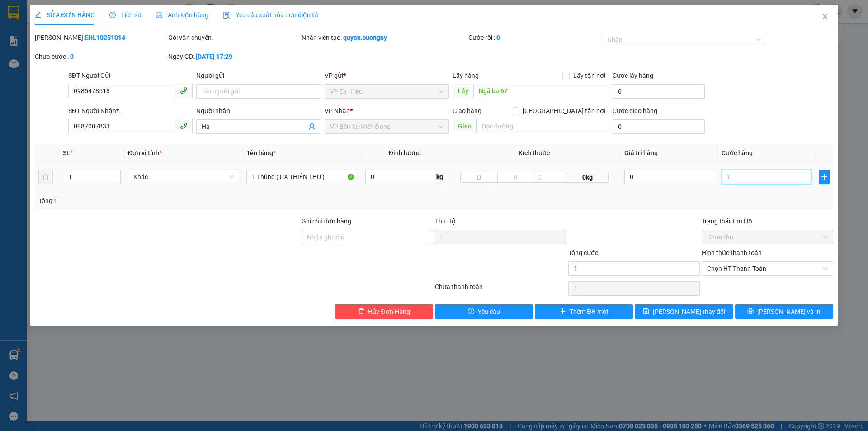
type input "10"
type input "100"
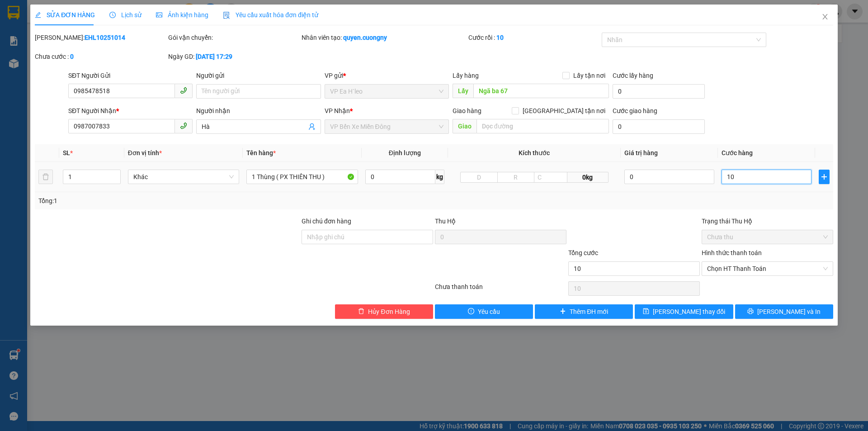
type input "100"
type input "1.000"
type input "10.000"
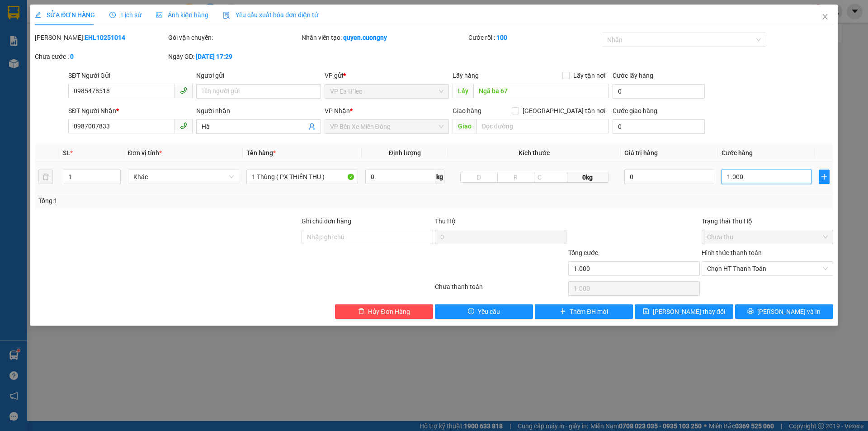
type input "10.000"
type input "100.000"
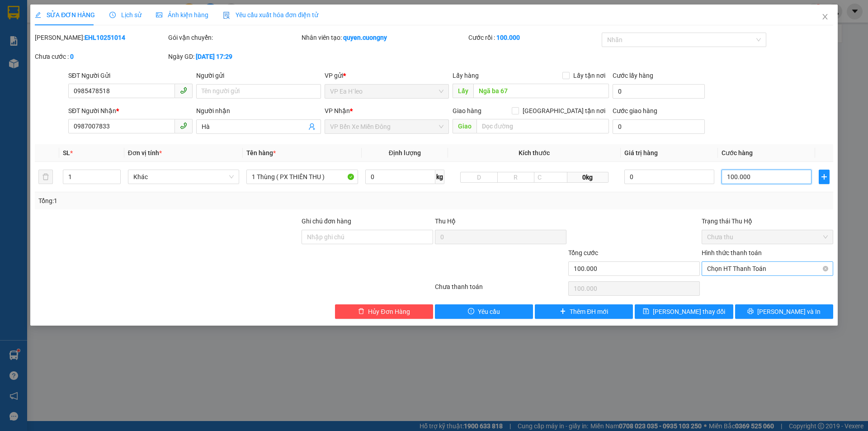
click at [725, 265] on span "Chọn HT Thanh Toán" at bounding box center [767, 269] width 121 height 14
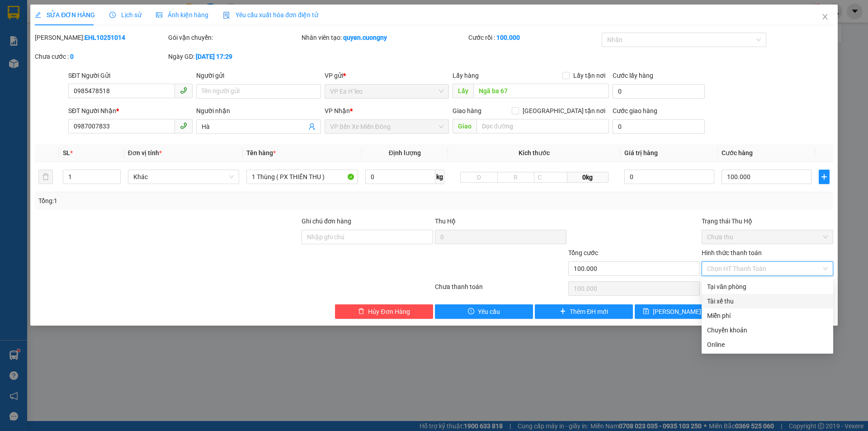
click at [719, 300] on div "Tài xế thu" at bounding box center [767, 301] width 121 height 10
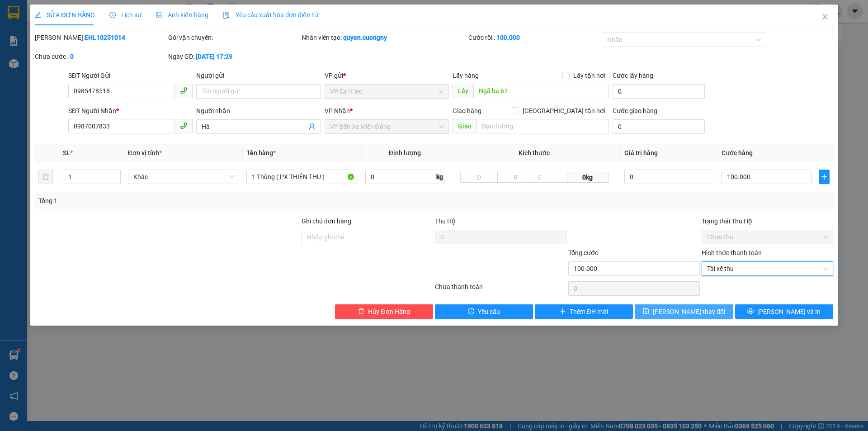
click at [666, 316] on button "[PERSON_NAME] thay đổi" at bounding box center [684, 311] width 98 height 14
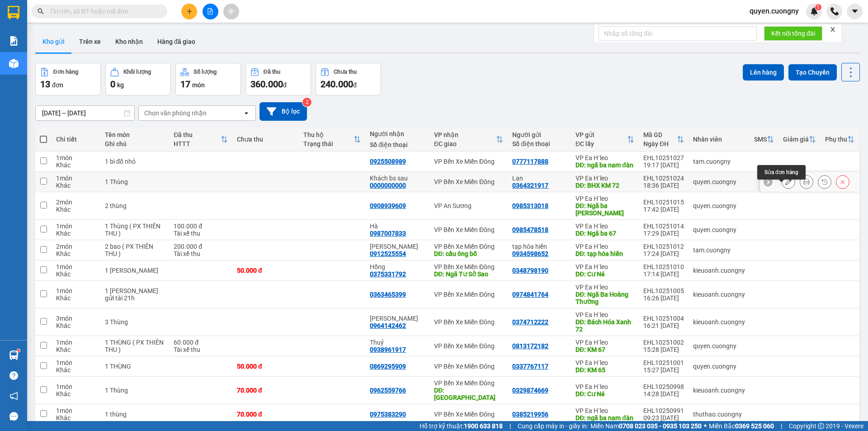
click at [785, 185] on icon at bounding box center [788, 182] width 6 height 6
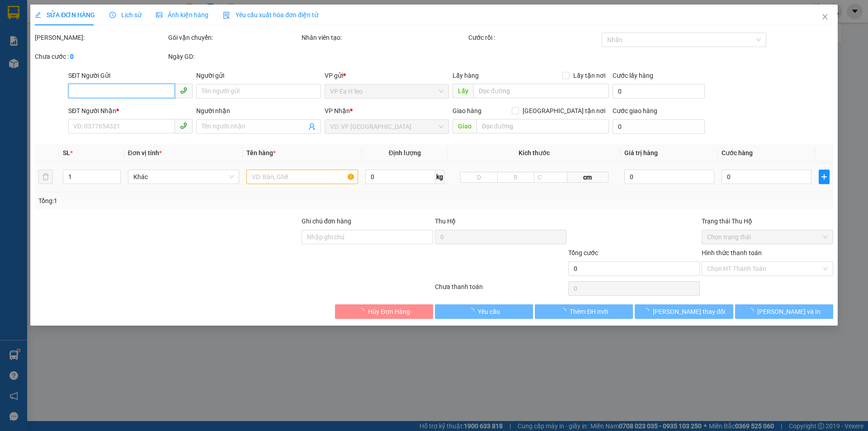
type input "0364321917"
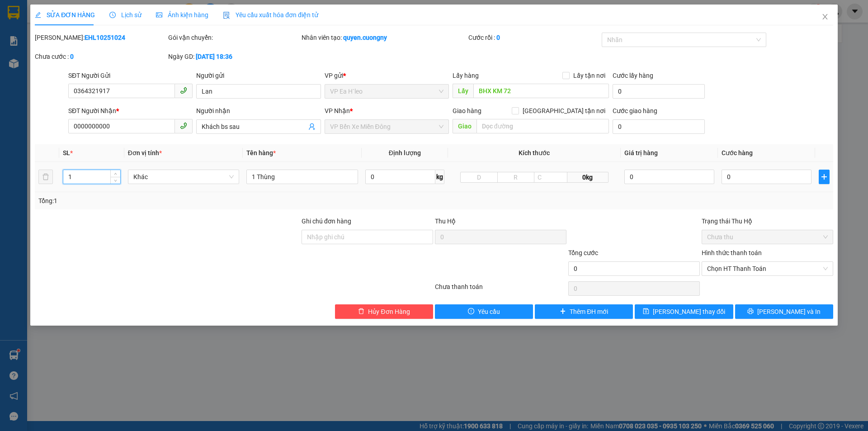
click at [92, 176] on input "1" at bounding box center [91, 177] width 57 height 14
click at [254, 177] on input "1 Thùng" at bounding box center [302, 177] width 112 height 14
click at [301, 182] on input "3 Thùng" at bounding box center [302, 177] width 112 height 14
click at [777, 175] on input "0" at bounding box center [766, 177] width 90 height 14
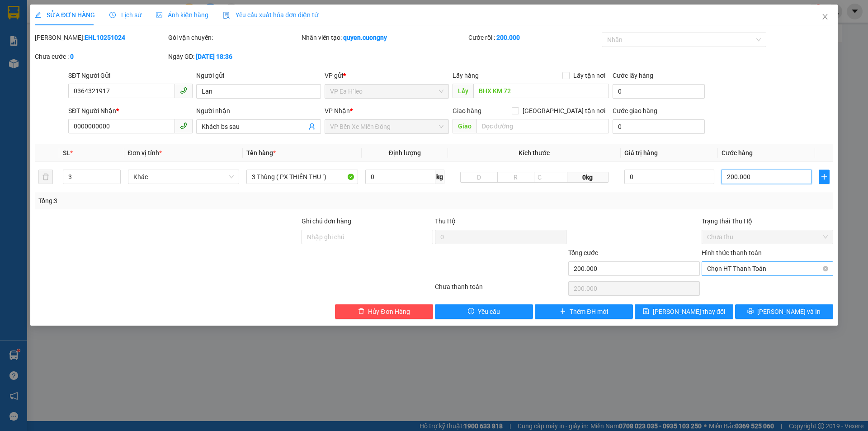
click at [754, 272] on span "Chọn HT Thanh Toán" at bounding box center [767, 269] width 121 height 14
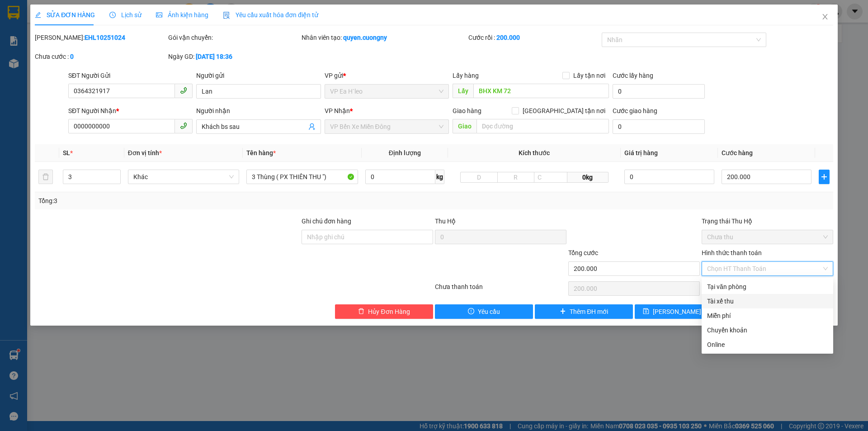
click at [743, 304] on div "Tài xế thu" at bounding box center [767, 301] width 121 height 10
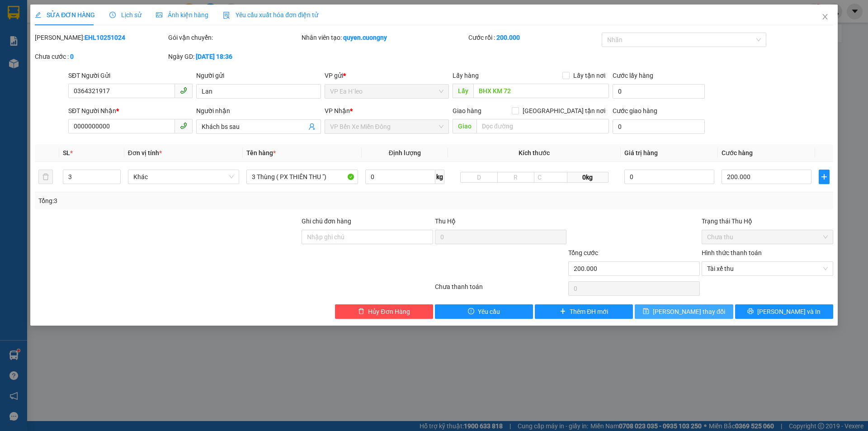
click at [693, 310] on span "[PERSON_NAME] thay đổi" at bounding box center [689, 311] width 72 height 10
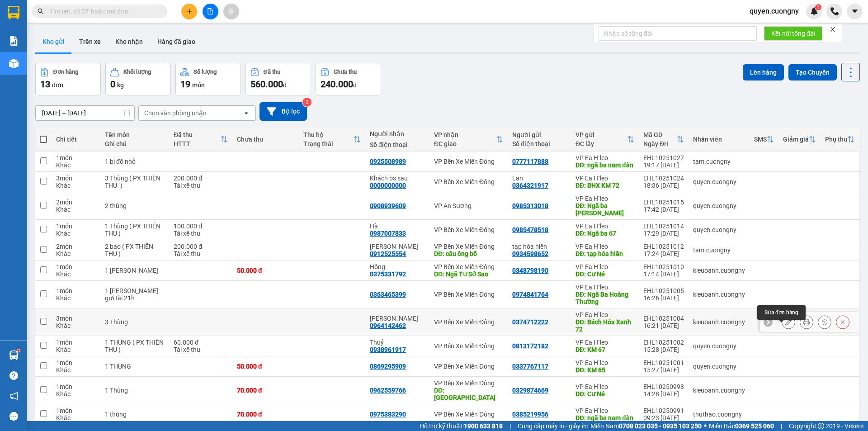
click at [785, 325] on icon at bounding box center [788, 322] width 6 height 6
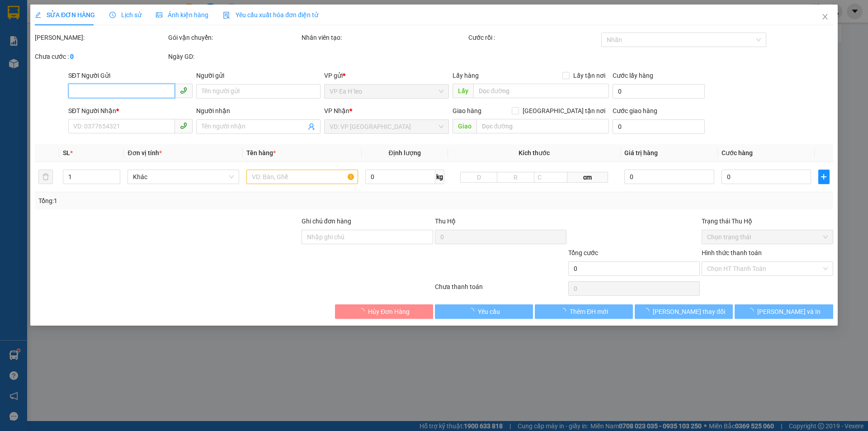
type input "0374712222"
type input "Bách Hóa Xanh 72"
type input "0964142462"
type input "[PERSON_NAME]"
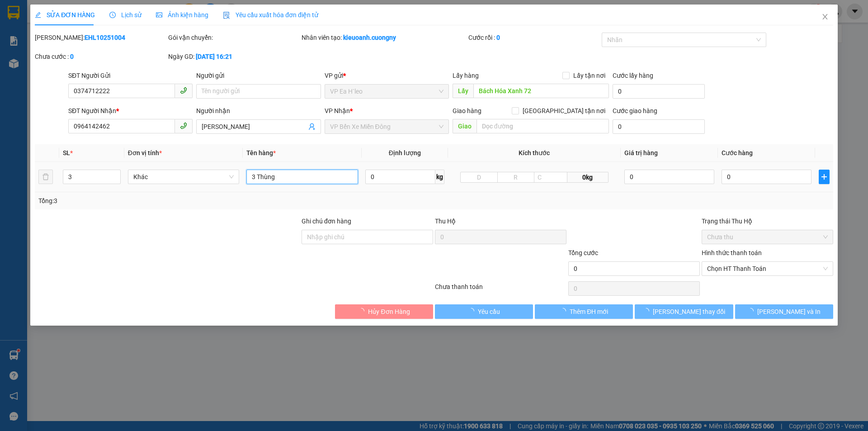
click at [290, 178] on input "3 Thùng" at bounding box center [302, 177] width 112 height 14
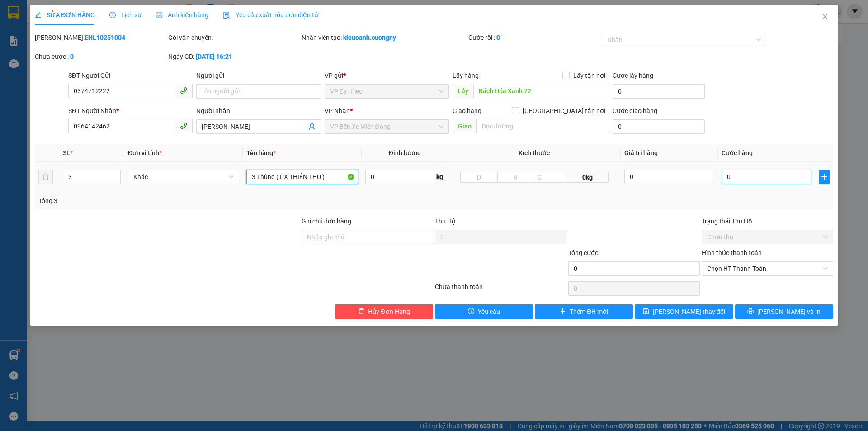
type input "3 Thùng ( PX THIÊN THU )"
click at [736, 173] on input "0" at bounding box center [766, 177] width 90 height 14
type input "1"
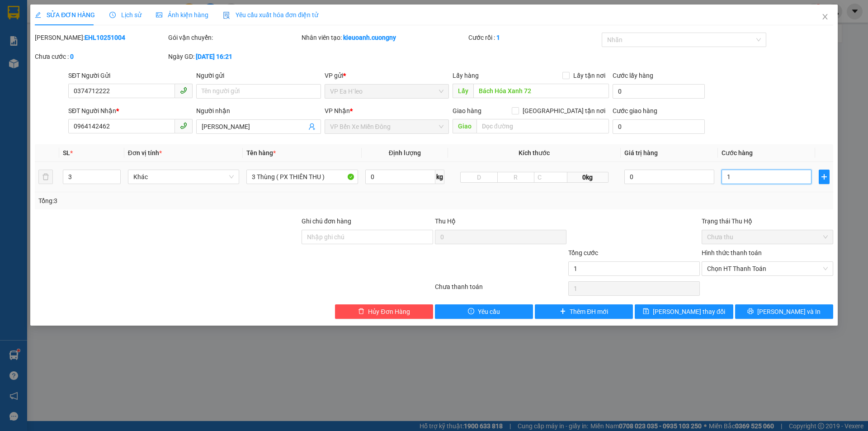
type input "15"
type input "150"
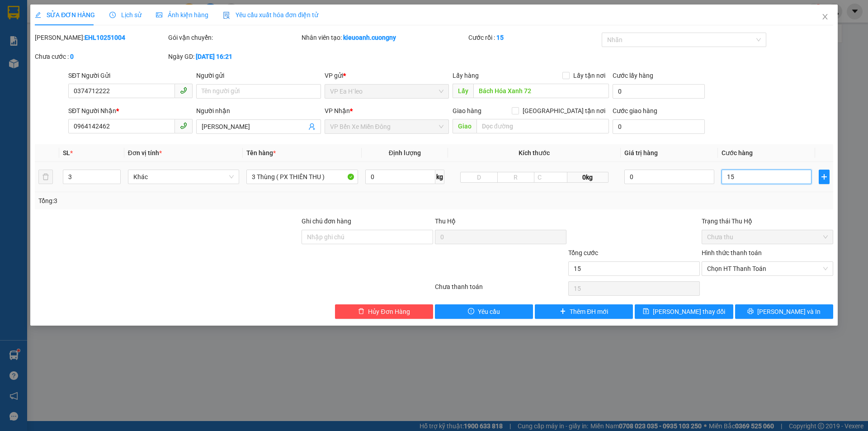
type input "150"
type input "1.500"
type input "15.000"
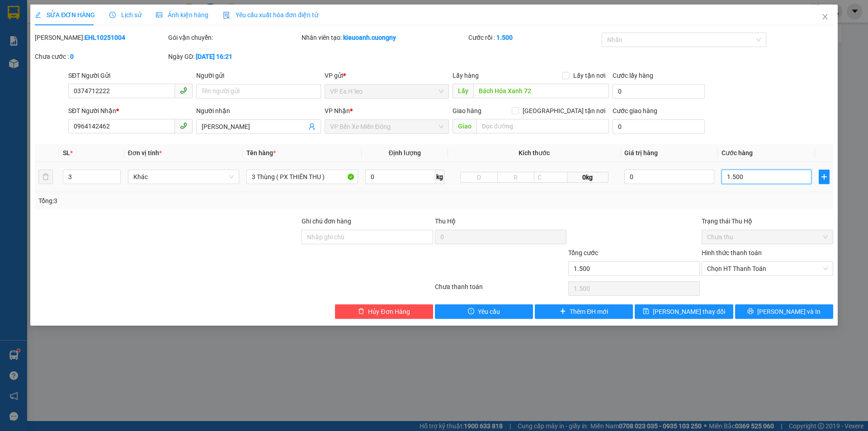
type input "15.000"
type input "150.000"
click at [750, 267] on span "Chọn HT Thanh Toán" at bounding box center [767, 269] width 121 height 14
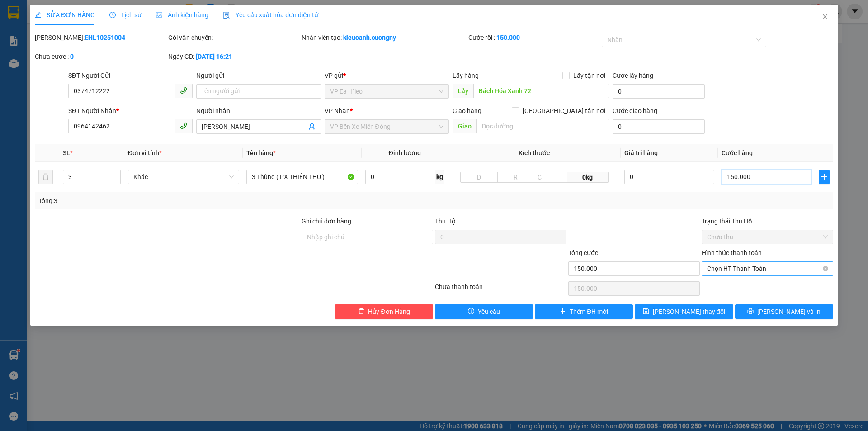
type input "150.000"
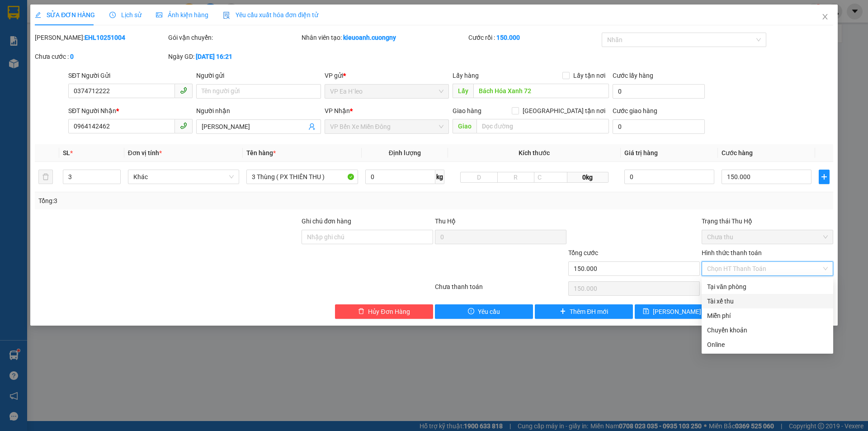
click at [731, 302] on div "Tài xế thu" at bounding box center [767, 301] width 121 height 10
type input "0"
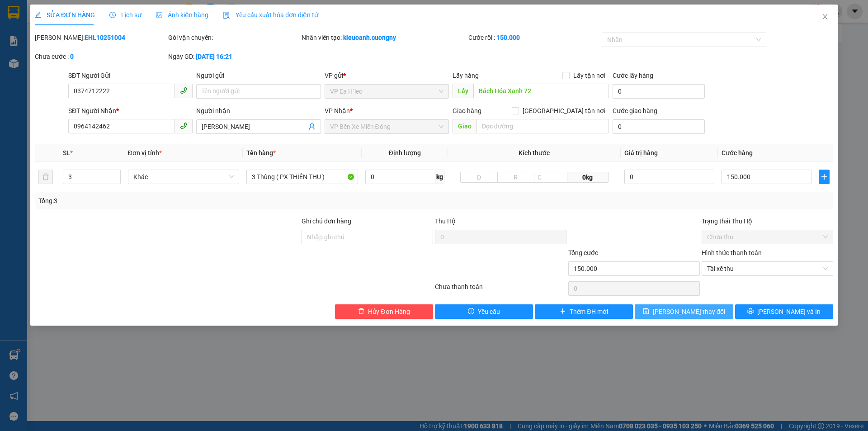
click at [687, 311] on span "[PERSON_NAME] thay đổi" at bounding box center [689, 311] width 72 height 10
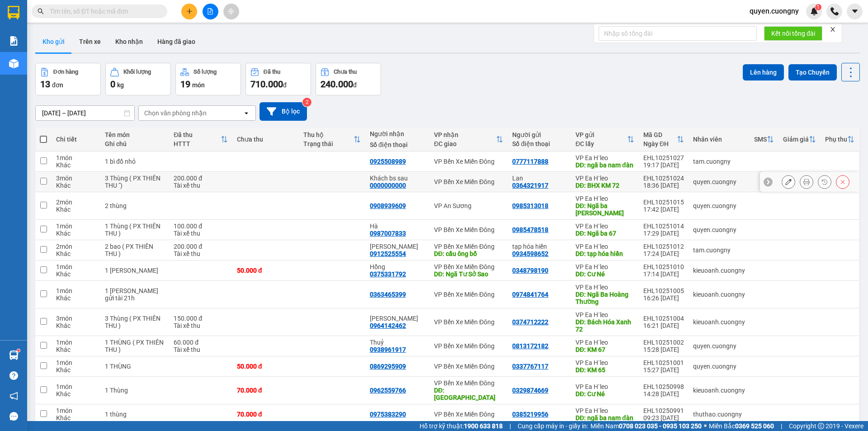
click at [277, 186] on td at bounding box center [265, 182] width 66 height 20
checkbox input "true"
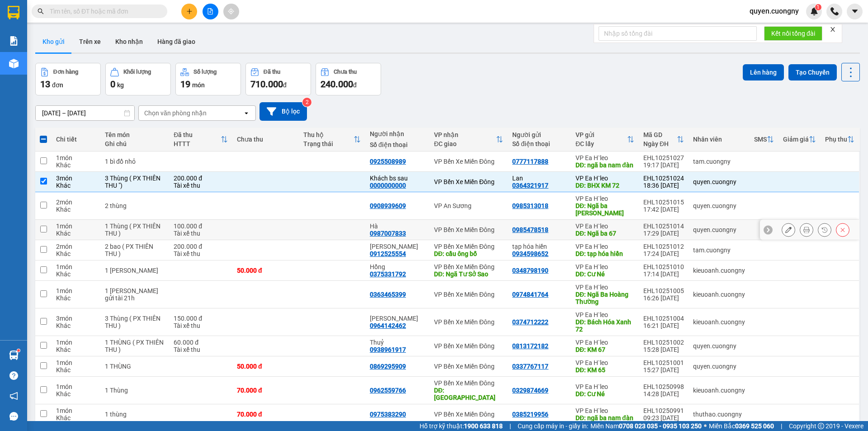
click at [257, 232] on td at bounding box center [265, 230] width 66 height 20
checkbox input "true"
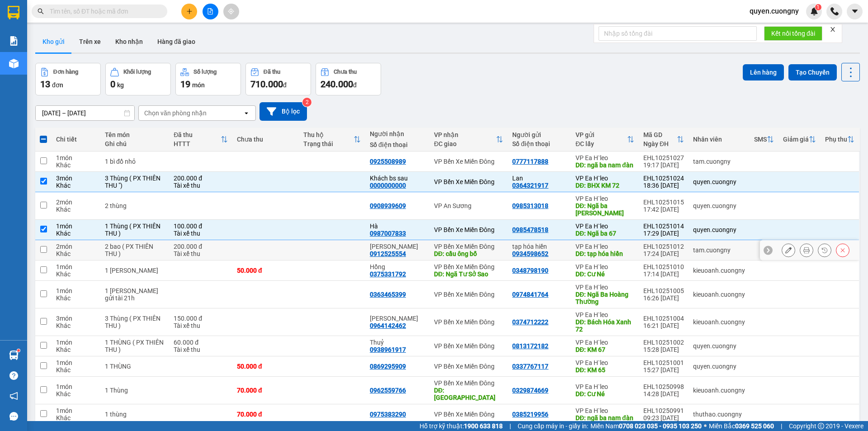
click at [258, 251] on td at bounding box center [265, 250] width 66 height 20
checkbox input "true"
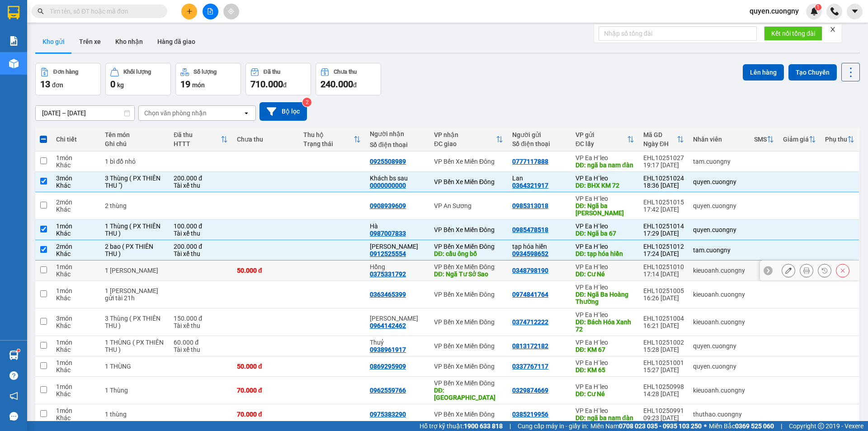
click at [265, 274] on div "50.000 đ" at bounding box center [265, 270] width 57 height 7
checkbox input "true"
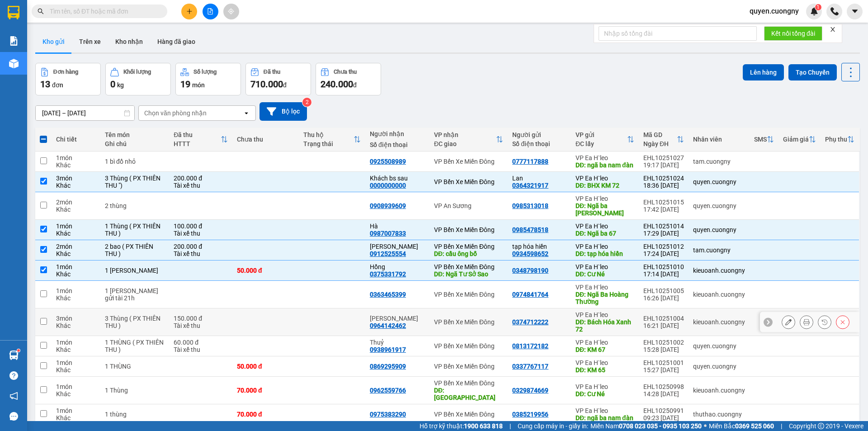
click at [260, 322] on td at bounding box center [265, 322] width 66 height 28
checkbox input "true"
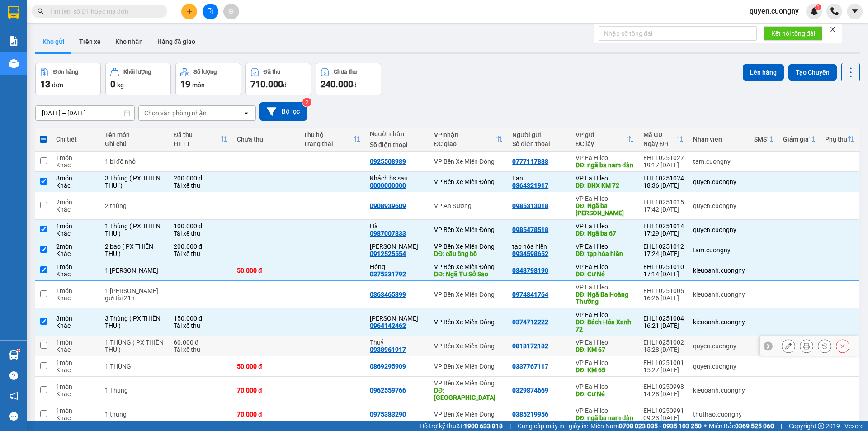
click at [261, 343] on td at bounding box center [265, 346] width 66 height 20
checkbox input "true"
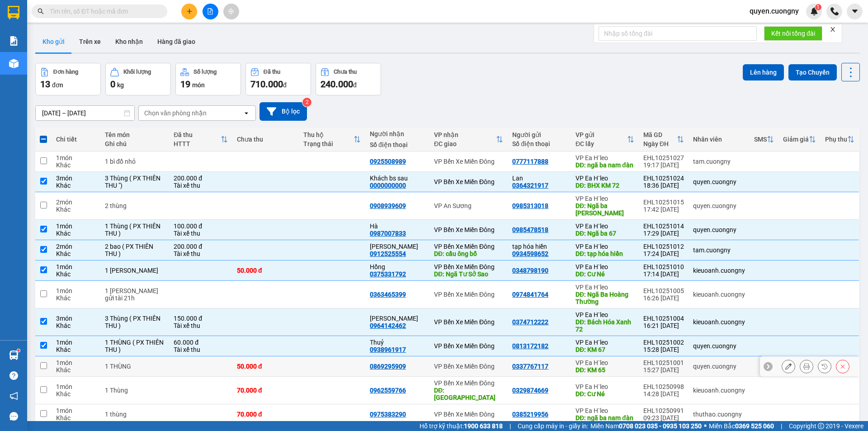
click at [267, 367] on td "50.000 đ" at bounding box center [265, 366] width 66 height 20
checkbox input "true"
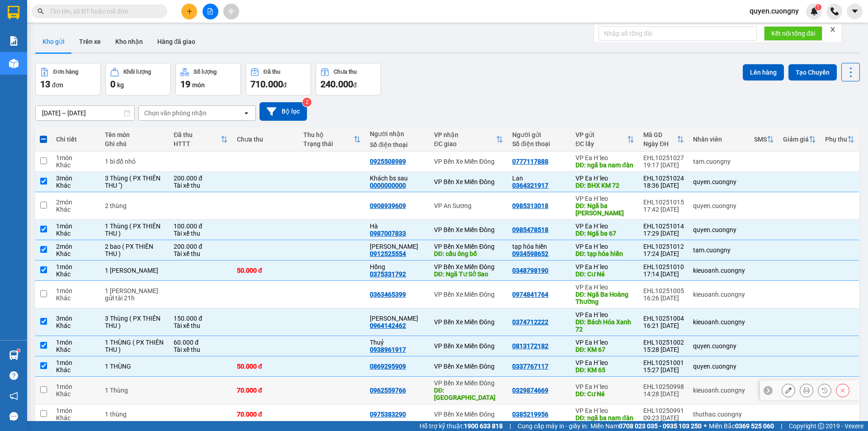
click at [273, 390] on div "70.000 đ" at bounding box center [265, 389] width 57 height 7
checkbox input "true"
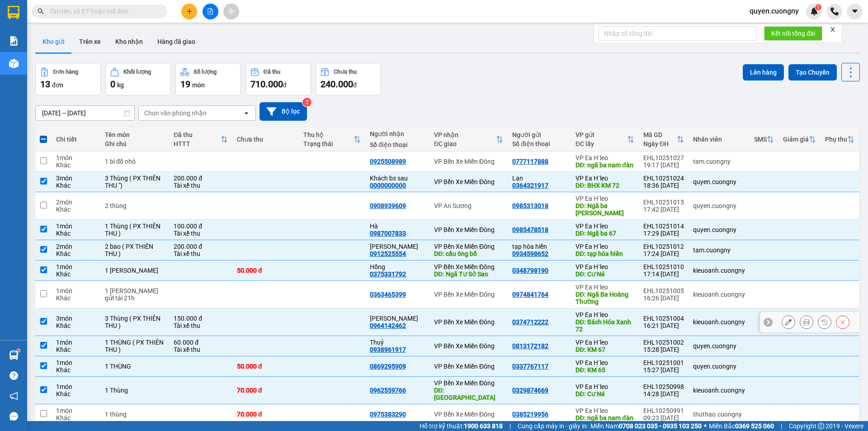
scroll to position [68, 0]
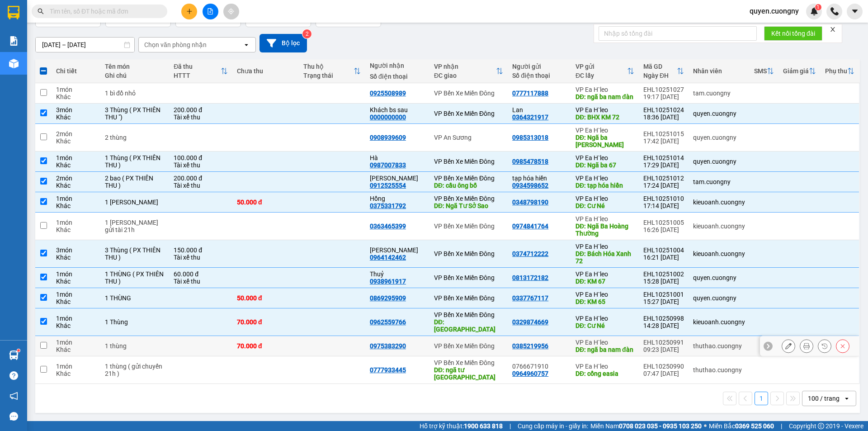
click at [282, 342] on td "70.000 đ" at bounding box center [265, 346] width 66 height 20
checkbox input "true"
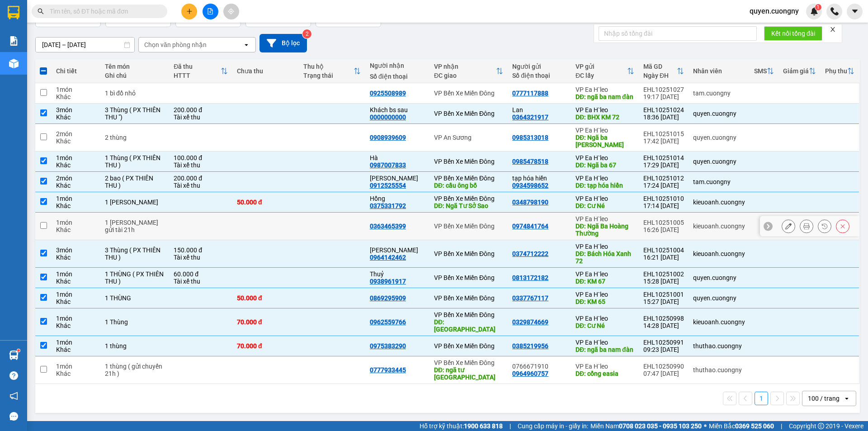
scroll to position [0, 0]
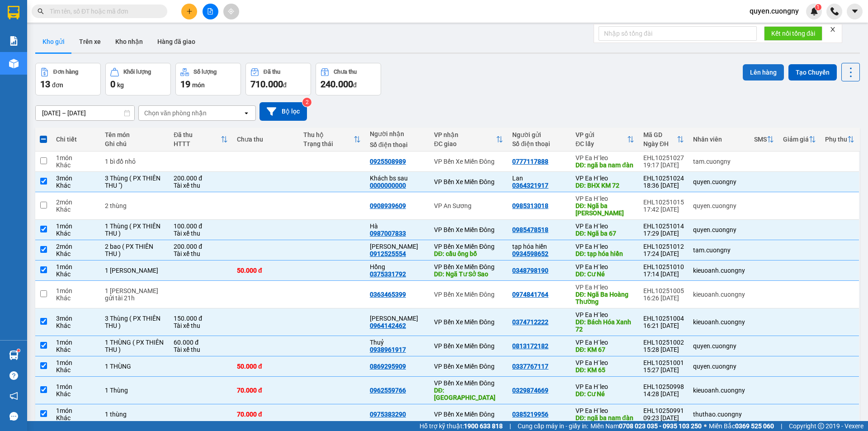
click at [760, 74] on button "Lên hàng" at bounding box center [763, 72] width 41 height 16
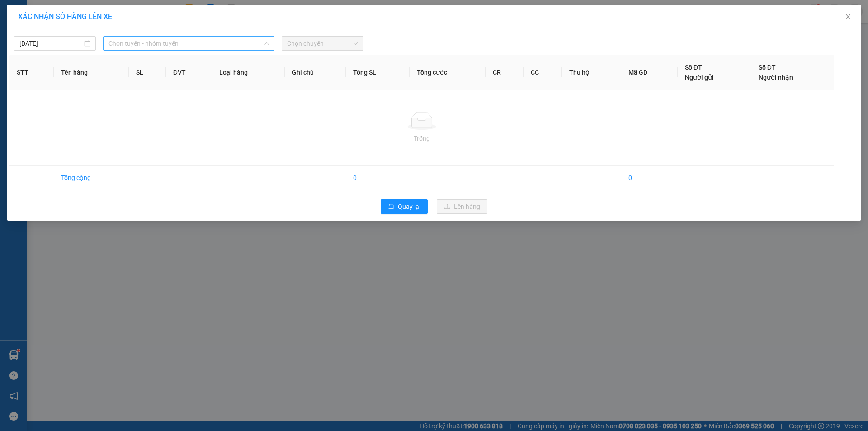
click at [203, 39] on span "Chọn tuyến - nhóm tuyến" at bounding box center [188, 44] width 160 height 14
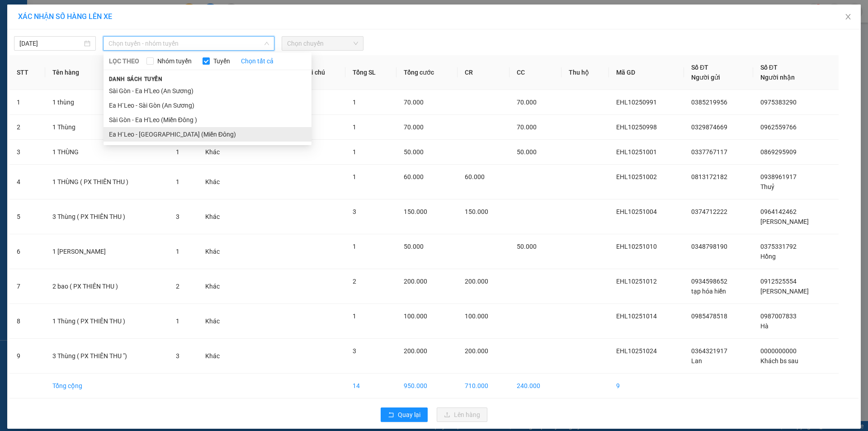
click at [174, 128] on li "Ea H`Leo - [GEOGRAPHIC_DATA] (Miền Đông)" at bounding box center [208, 134] width 208 height 14
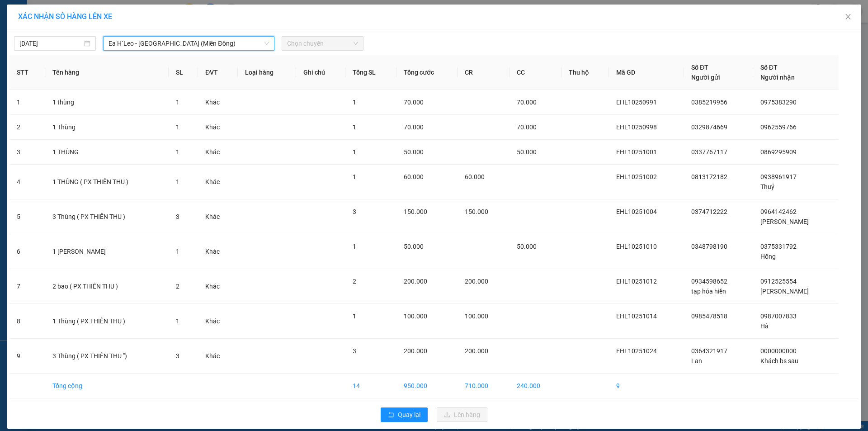
click at [316, 42] on span "Chọn chuyến" at bounding box center [322, 44] width 71 height 14
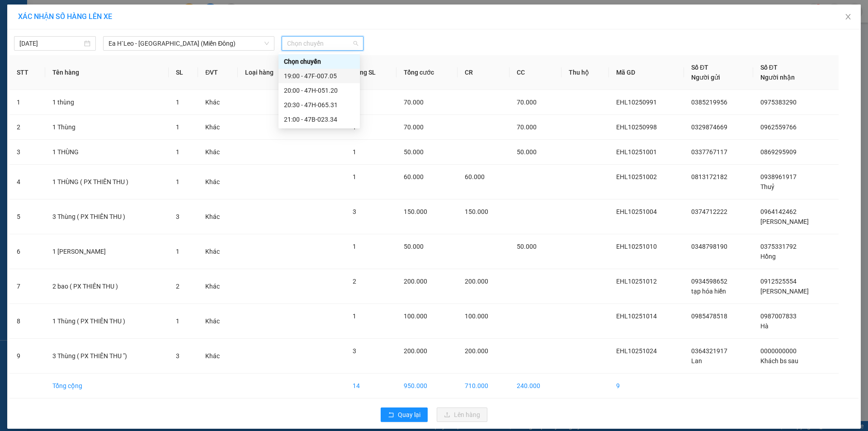
click at [329, 76] on div "19:00 - 47F-007.05" at bounding box center [319, 76] width 71 height 10
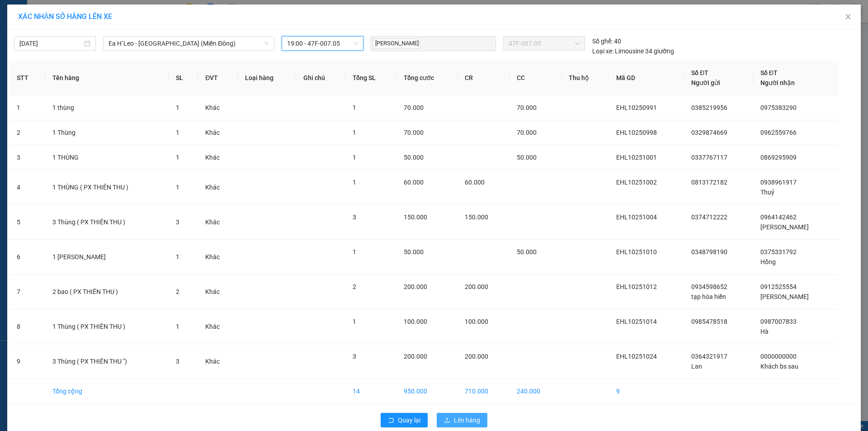
click at [468, 417] on span "Lên hàng" at bounding box center [467, 420] width 26 height 10
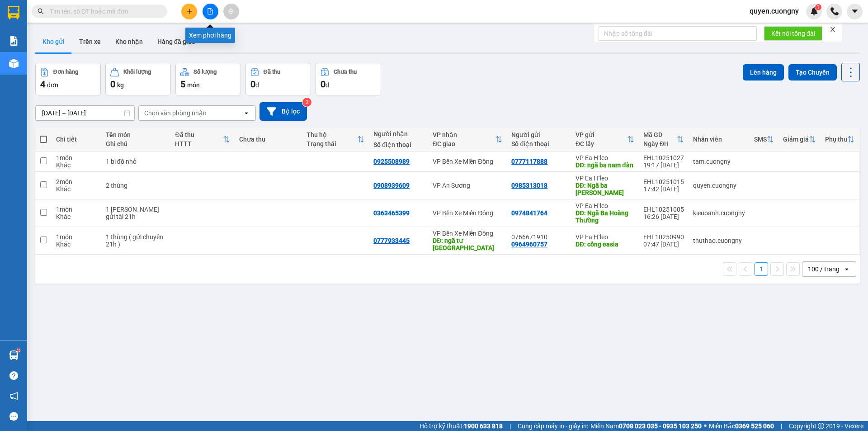
click at [180, 9] on div at bounding box center [210, 12] width 68 height 16
click at [188, 14] on icon "plus" at bounding box center [189, 11] width 6 height 6
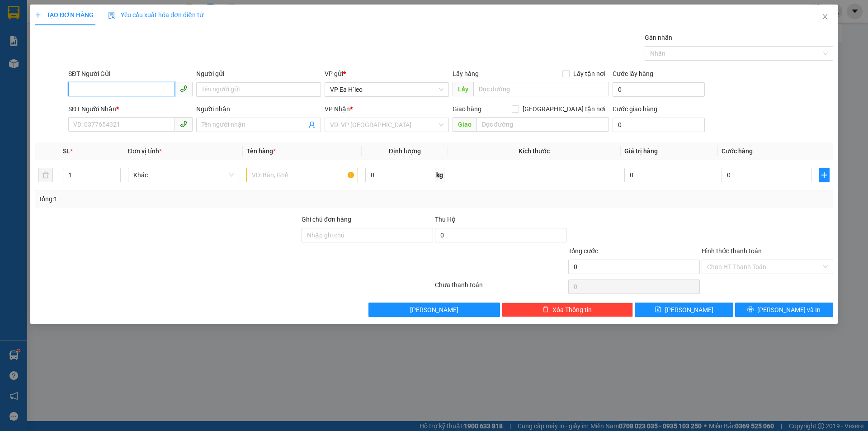
click at [104, 88] on input "SĐT Người Gửi" at bounding box center [121, 89] width 107 height 14
click at [147, 108] on div "0917813208" at bounding box center [130, 108] width 113 height 10
type input "0917813208"
type input "Uỷ Ban Xã [GEOGRAPHIC_DATA]"
type input "0344468410"
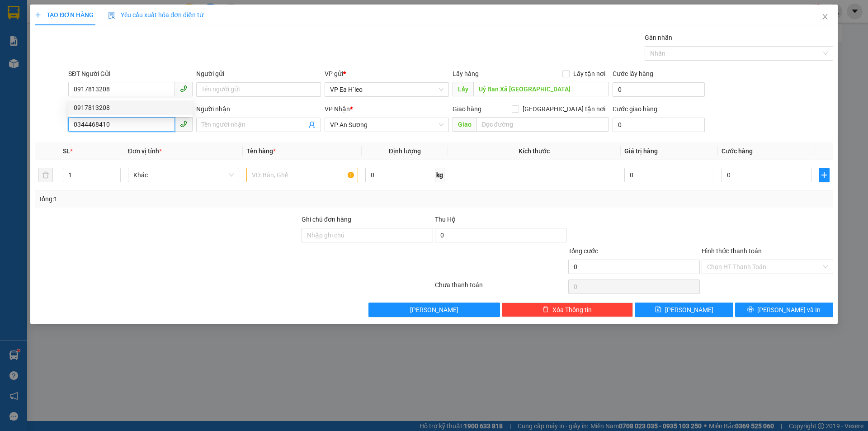
click at [133, 125] on input "0344468410" at bounding box center [121, 124] width 107 height 14
click at [304, 176] on input "text" at bounding box center [302, 175] width 112 height 14
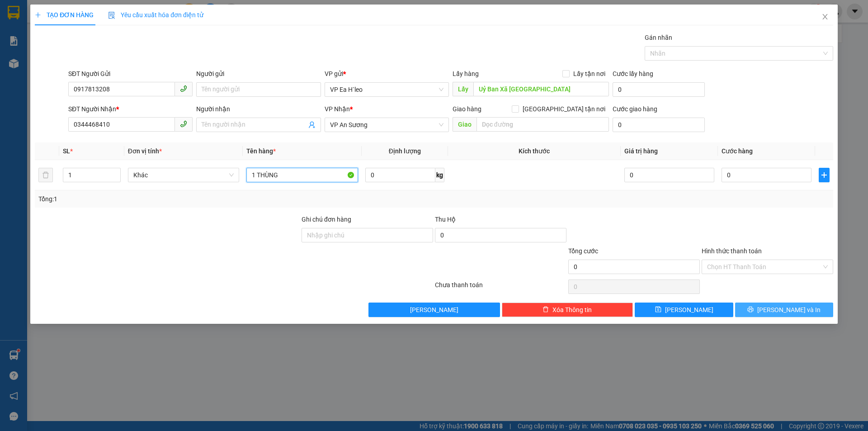
type input "1 THÙNG"
click at [753, 308] on icon "printer" at bounding box center [751, 309] width 6 height 6
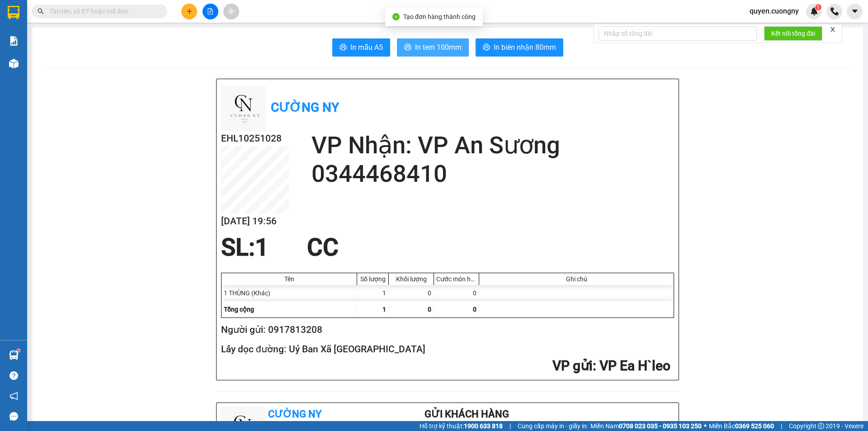
click at [436, 46] on span "In tem 100mm" at bounding box center [438, 47] width 47 height 11
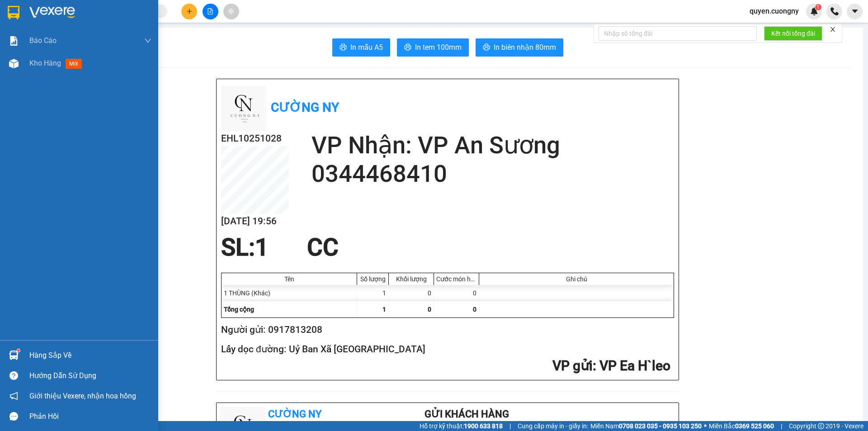
click at [1, 12] on div at bounding box center [79, 14] width 158 height 29
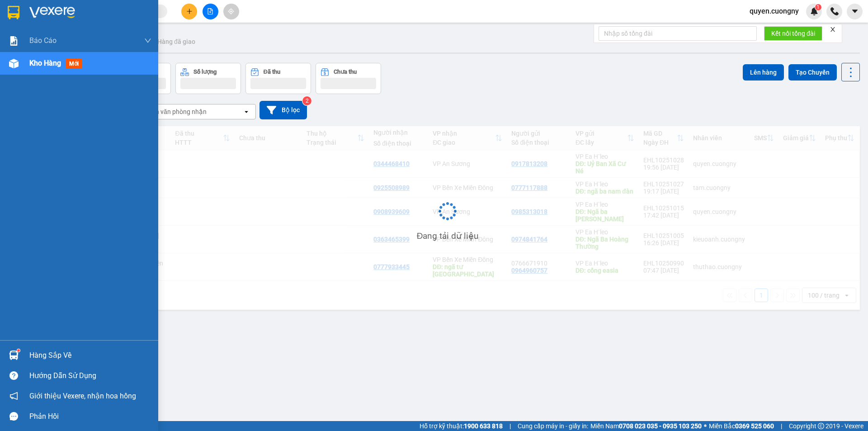
click at [9, 14] on img at bounding box center [14, 13] width 12 height 14
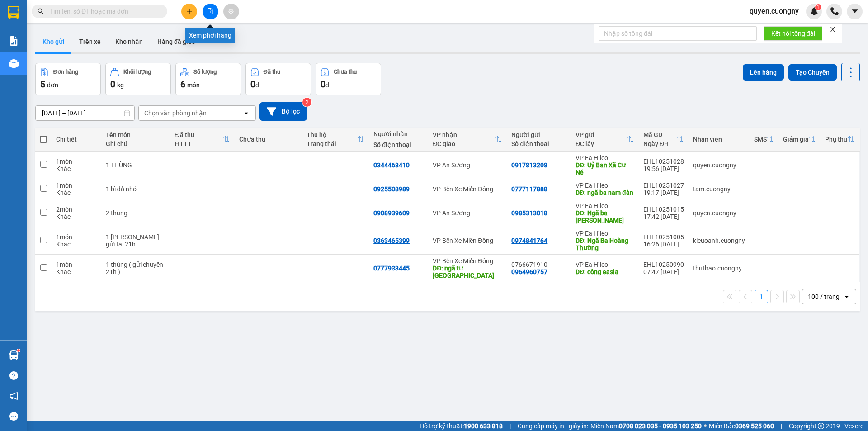
click at [210, 10] on icon "file-add" at bounding box center [210, 11] width 6 height 6
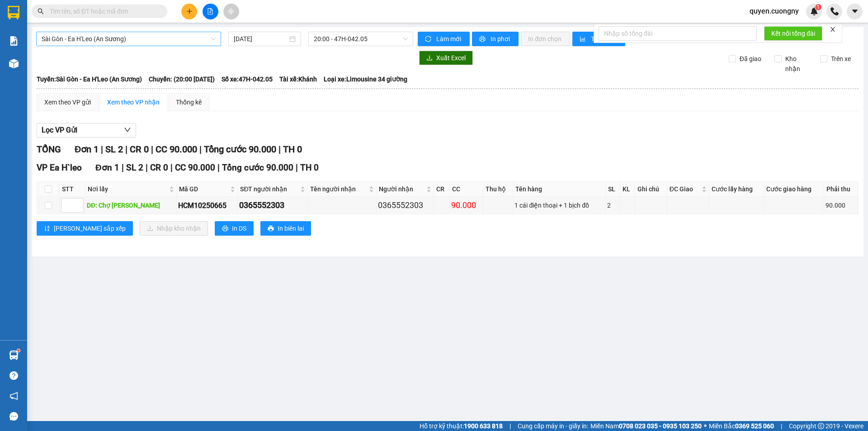
click at [155, 39] on span "Sài Gòn - Ea H'Leo (An Sương)" at bounding box center [129, 39] width 174 height 14
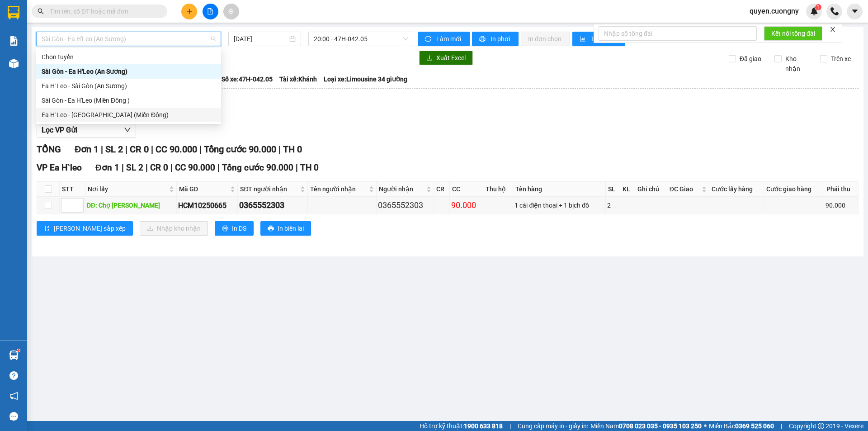
click at [136, 112] on div "Ea H`Leo - [GEOGRAPHIC_DATA] (Miền Đông)" at bounding box center [129, 115] width 174 height 10
type input "[DATE]"
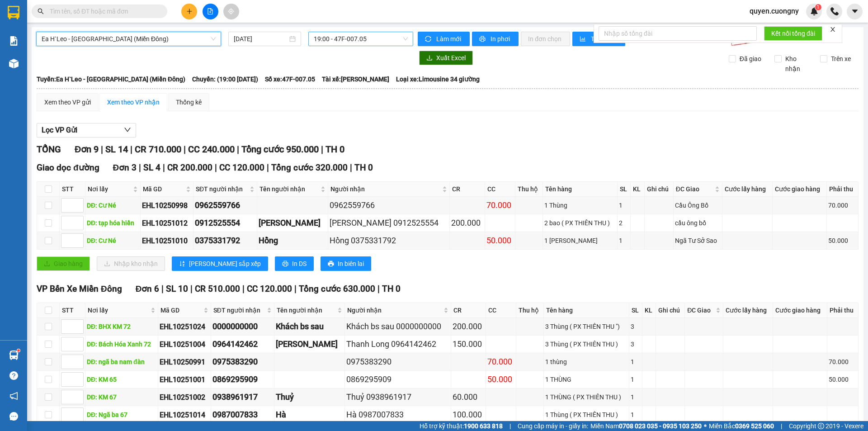
click at [330, 40] on span "19:00 - 47F-007.05" at bounding box center [361, 39] width 94 height 14
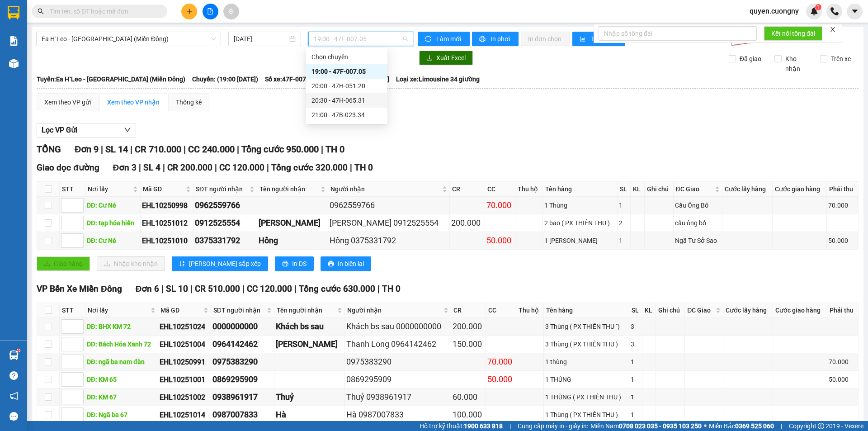
click at [342, 99] on div "20:30 - 47H-065.31" at bounding box center [346, 100] width 71 height 10
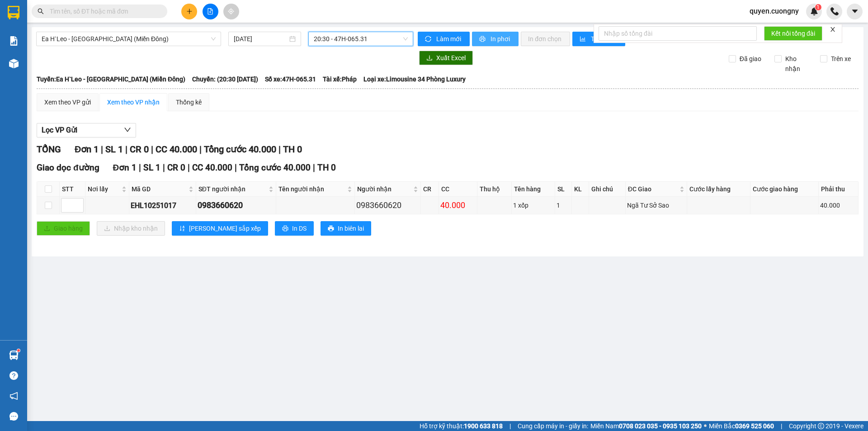
click at [496, 37] on span "In phơi" at bounding box center [500, 39] width 21 height 10
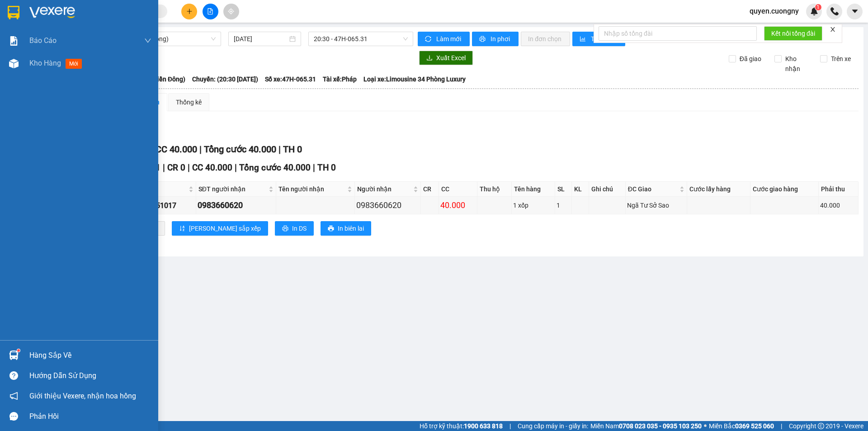
click at [12, 14] on img at bounding box center [14, 13] width 12 height 14
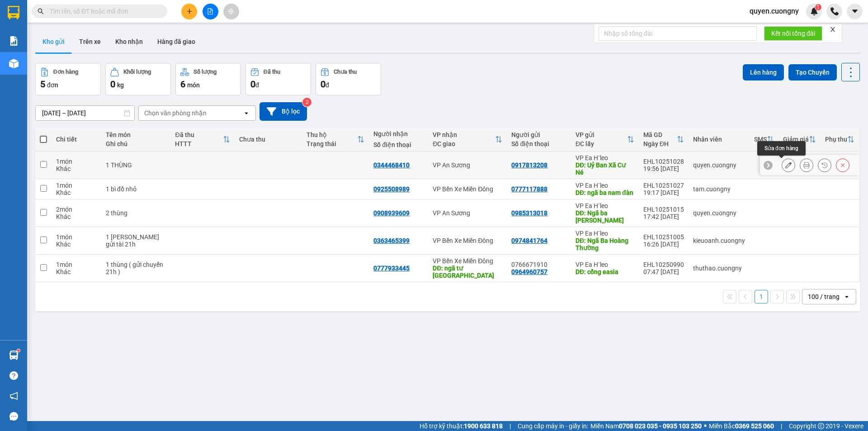
click at [790, 163] on div at bounding box center [816, 165] width 68 height 14
click at [785, 164] on icon at bounding box center [788, 165] width 6 height 6
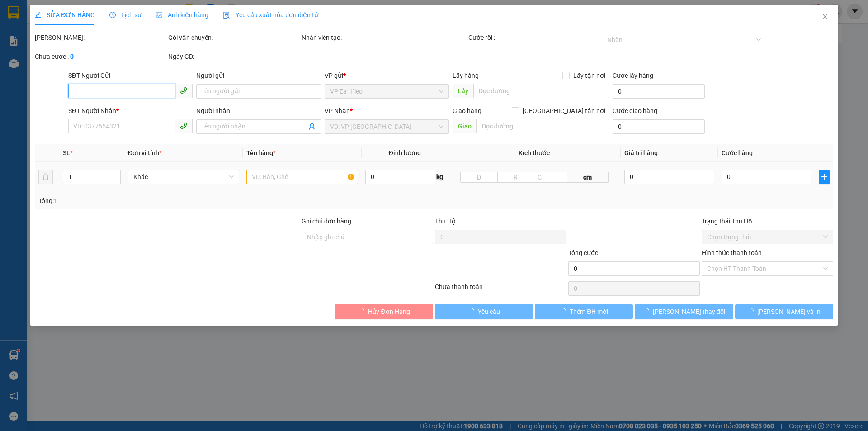
type input "0917813208"
type input "Uỷ Ban Xã [GEOGRAPHIC_DATA]"
type input "0344468410"
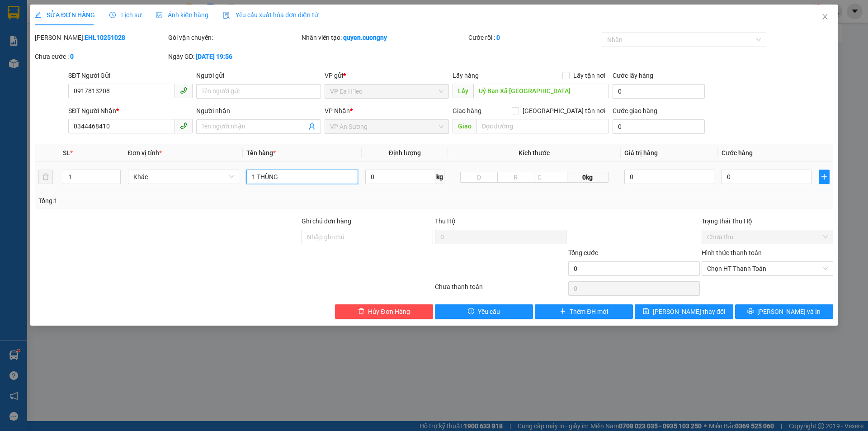
click at [312, 175] on input "1 THÙNG" at bounding box center [302, 177] width 112 height 14
type input "1 THÙNG ( PX SANG THU )"
click at [737, 174] on input "0" at bounding box center [766, 177] width 90 height 14
type input "5"
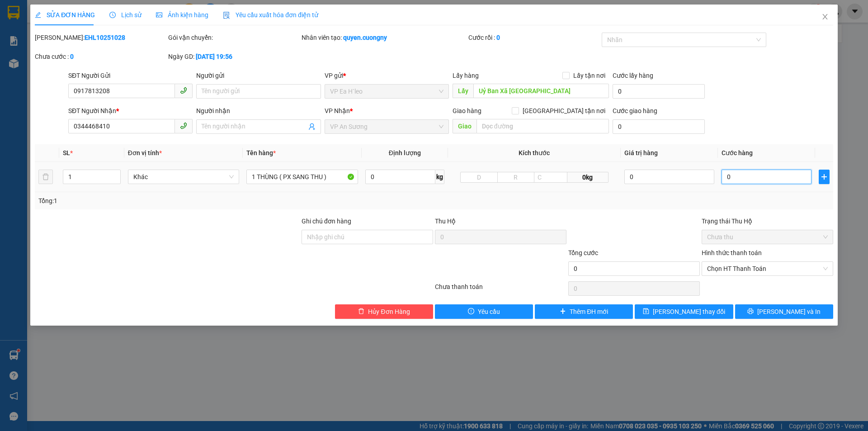
type input "5"
type input "50"
type input "500"
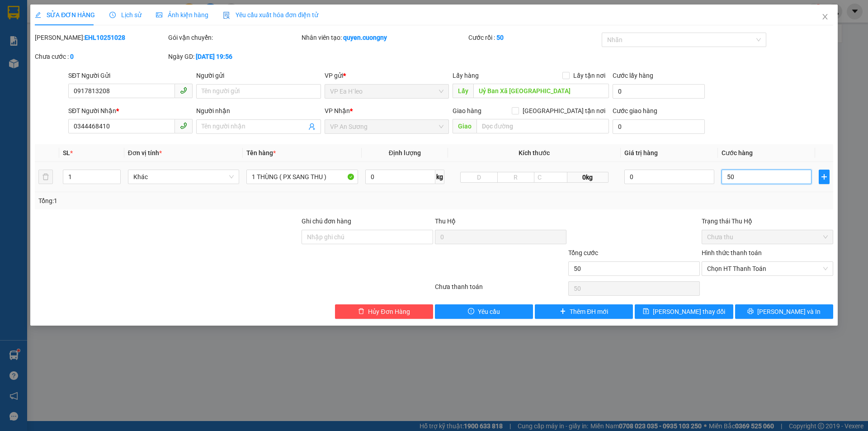
type input "500"
type input "5.000"
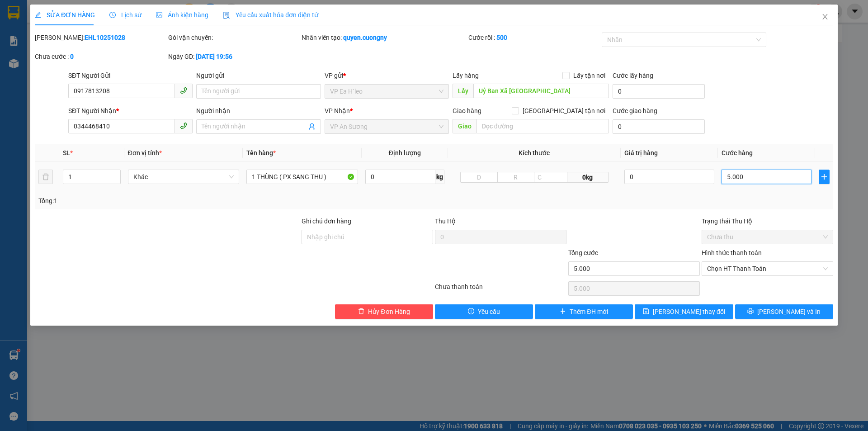
type input "50.000"
click at [724, 268] on span "Chọn HT Thanh Toán" at bounding box center [767, 269] width 121 height 14
type input "50.000"
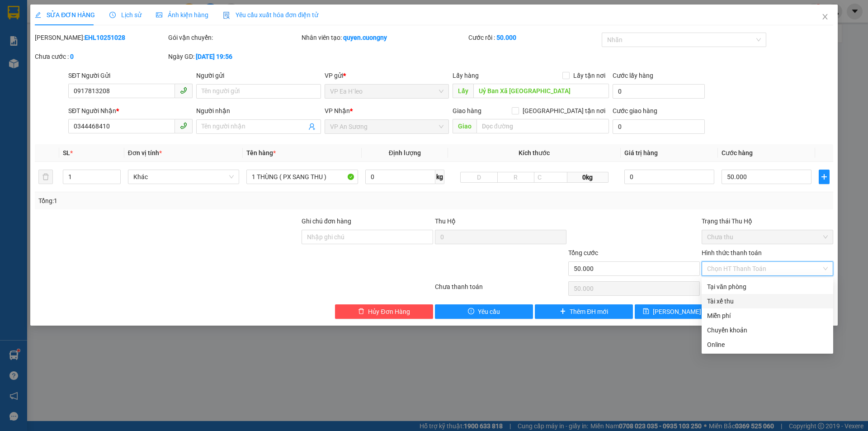
click at [714, 300] on div "Tài xế thu" at bounding box center [767, 301] width 121 height 10
type input "0"
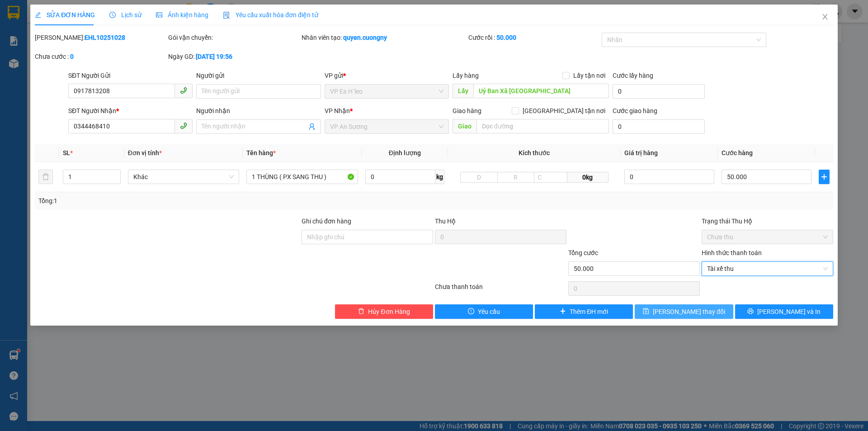
click at [684, 313] on span "[PERSON_NAME] thay đổi" at bounding box center [689, 311] width 72 height 10
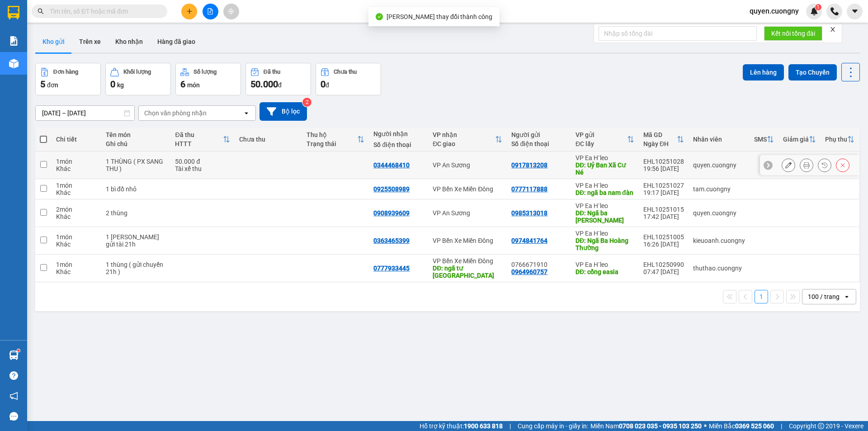
click at [235, 159] on td at bounding box center [268, 165] width 67 height 28
checkbox input "true"
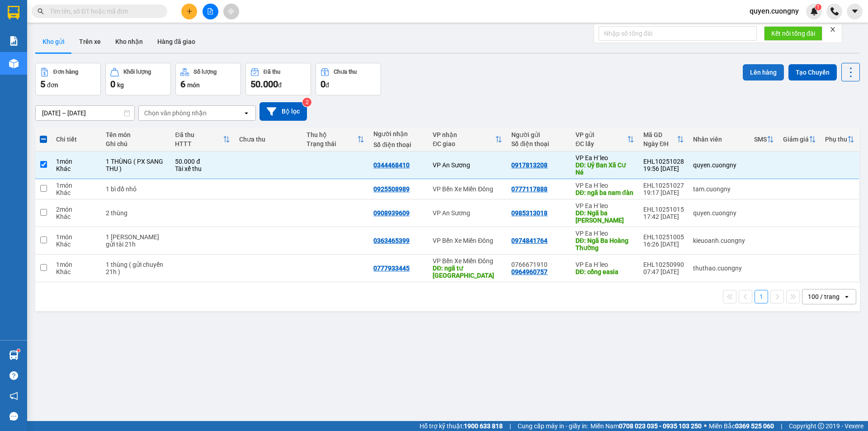
click at [749, 73] on button "Lên hàng" at bounding box center [763, 72] width 41 height 16
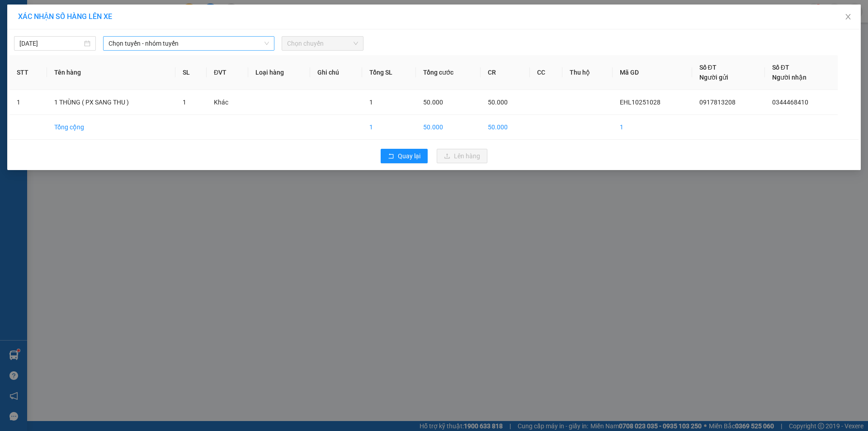
click at [174, 42] on span "Chọn tuyến - nhóm tuyến" at bounding box center [188, 44] width 160 height 14
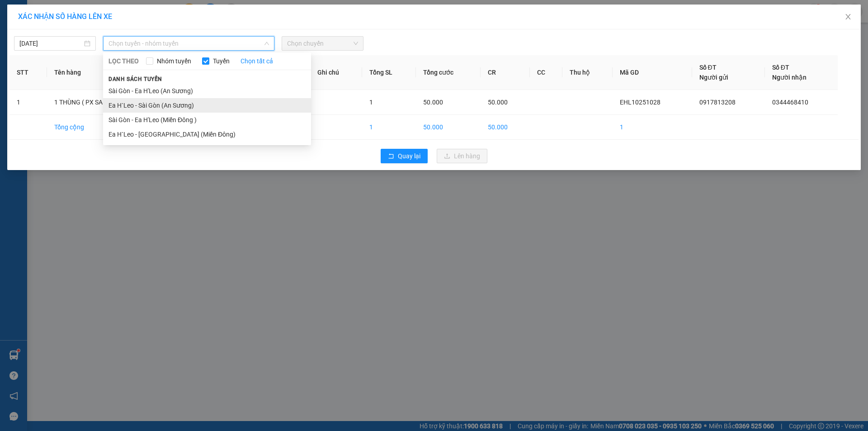
click at [168, 106] on li "Ea H`Leo - Sài Gòn (An Sương)" at bounding box center [207, 105] width 208 height 14
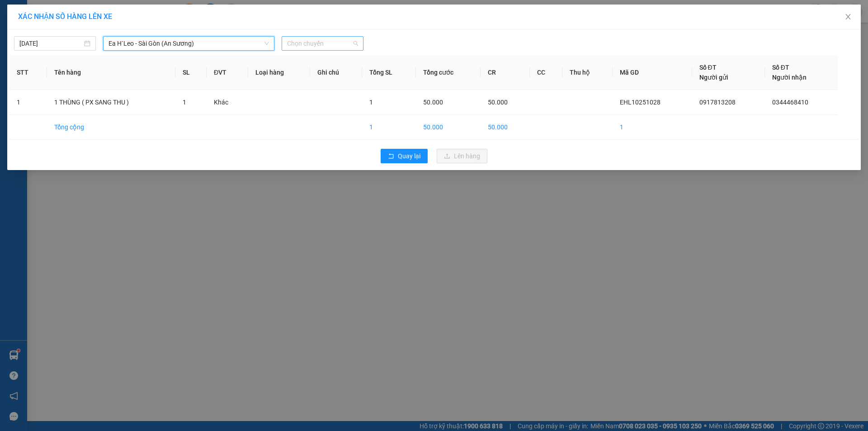
click at [315, 41] on span "Chọn chuyến" at bounding box center [322, 44] width 71 height 14
click at [323, 74] on div "19:30 - 47H-042.00" at bounding box center [322, 76] width 71 height 10
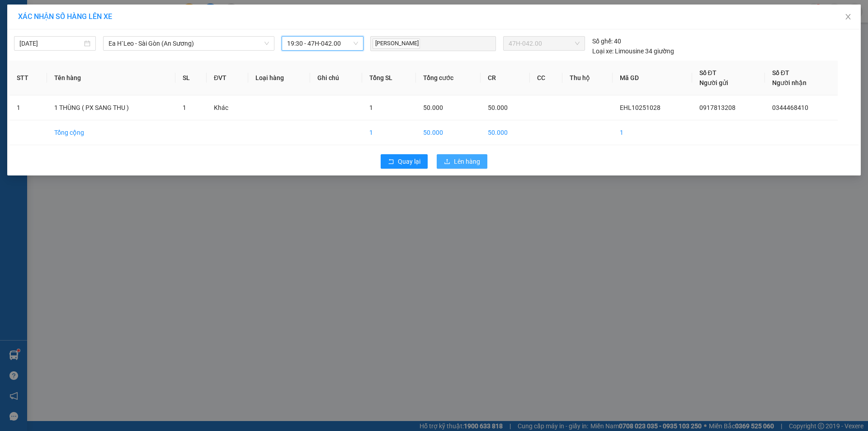
click at [471, 161] on span "Lên hàng" at bounding box center [467, 161] width 26 height 10
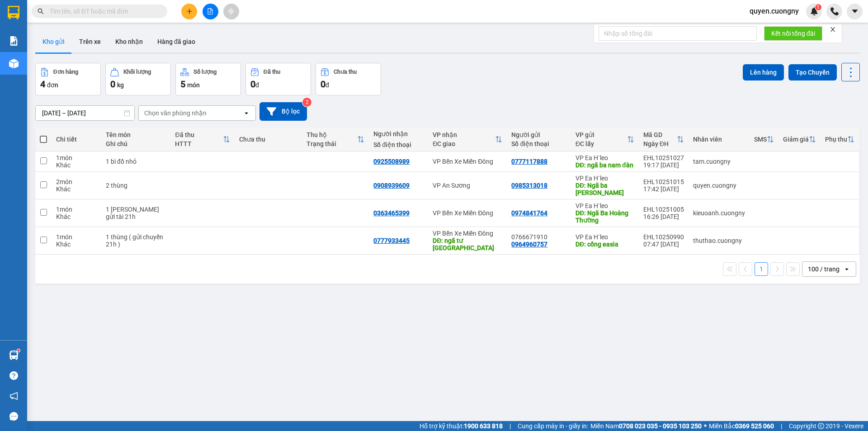
click at [231, 363] on div "ver 1.8.147 Kho gửi Trên xe Kho nhận Hàng đã giao Đơn hàng 4 đơn Khối lượng 0 k…" at bounding box center [448, 242] width 832 height 431
